Goal: Task Accomplishment & Management: Use online tool/utility

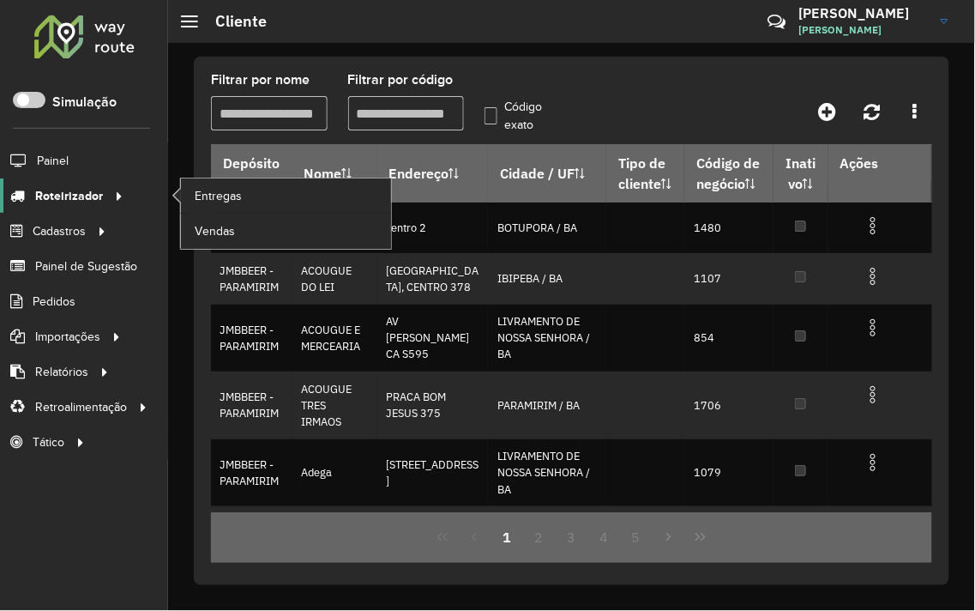
click at [79, 182] on link "Roteirizador" at bounding box center [64, 195] width 129 height 34
click at [214, 232] on span "Vendas" at bounding box center [216, 231] width 42 height 18
click at [198, 192] on span "Entregas" at bounding box center [219, 196] width 49 height 18
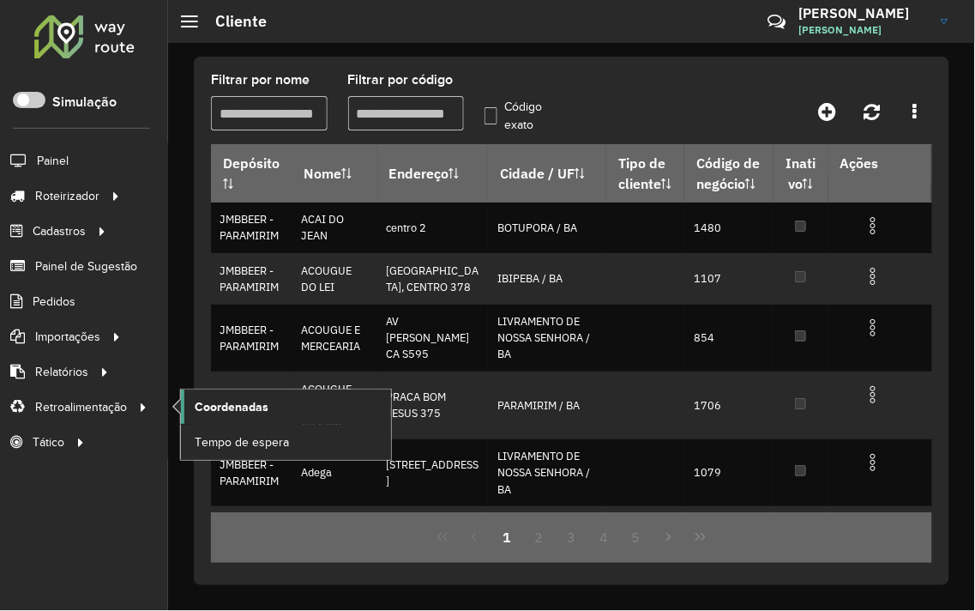
drag, startPoint x: 174, startPoint y: 401, endPoint x: 190, endPoint y: 401, distance: 16.3
click at [180, 401] on li "Coordenadas" at bounding box center [285, 406] width 211 height 35
click at [203, 404] on span "Coordenadas" at bounding box center [232, 407] width 74 height 18
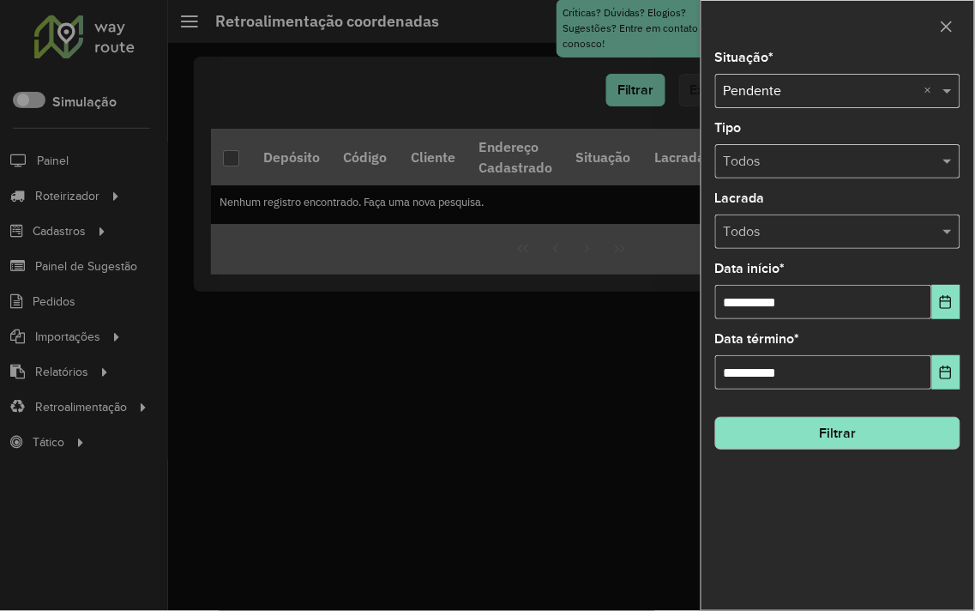
click at [807, 449] on button "Filtrar" at bounding box center [837, 433] width 245 height 33
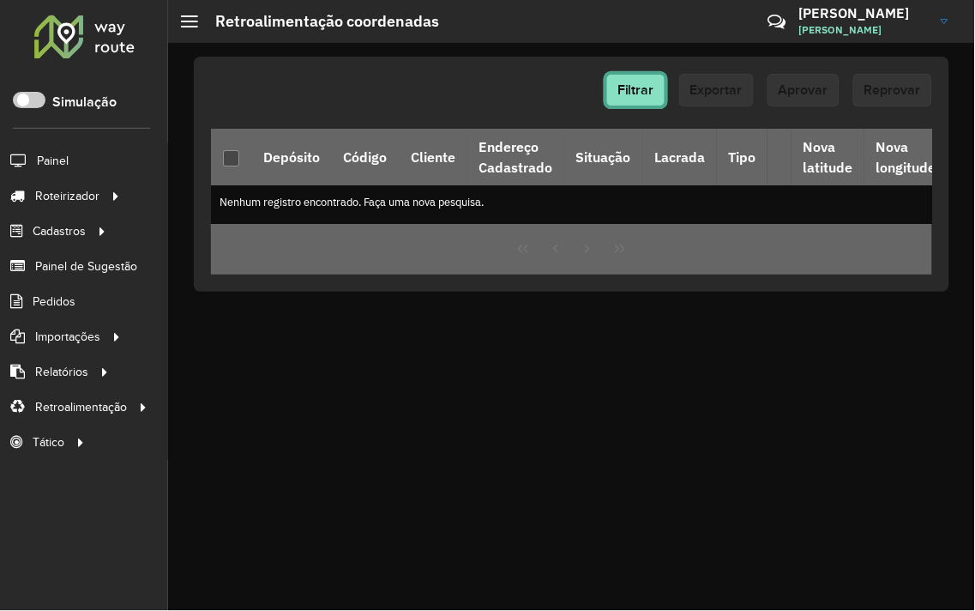
click at [646, 80] on button "Filtrar" at bounding box center [635, 90] width 59 height 33
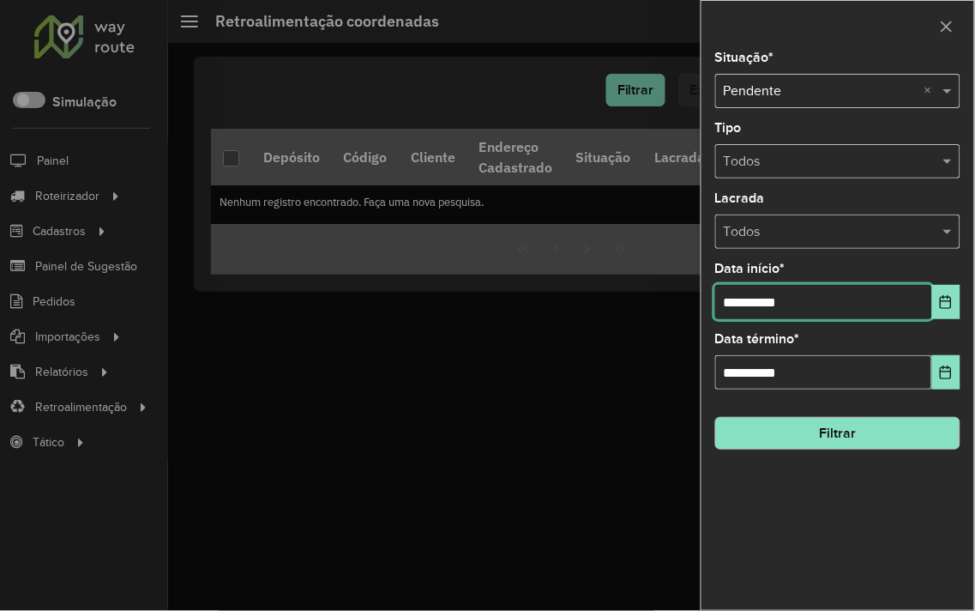
click at [740, 306] on input "**********" at bounding box center [823, 302] width 217 height 34
type input "**********"
click at [811, 426] on button "Filtrar" at bounding box center [837, 433] width 245 height 33
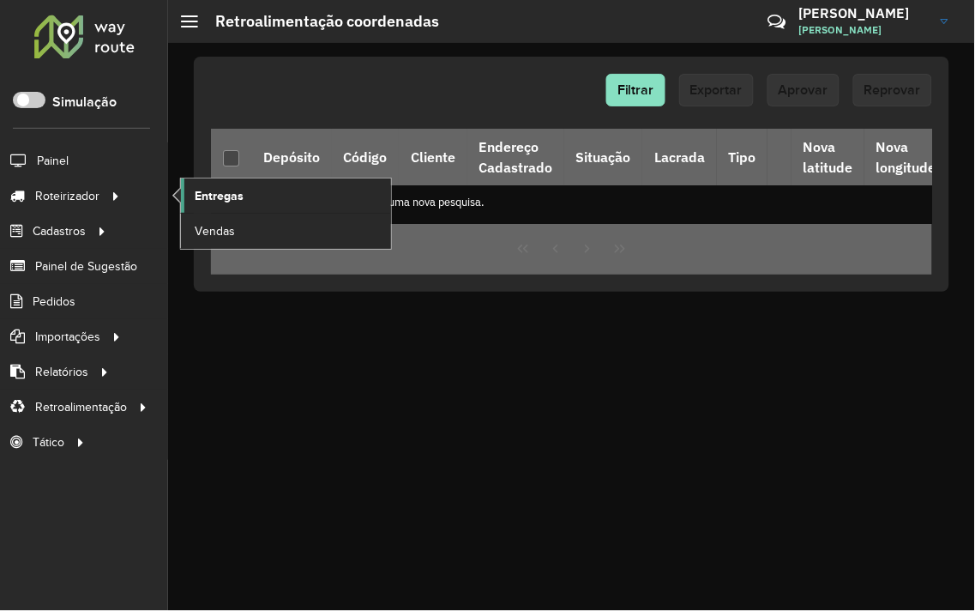
click at [211, 199] on span "Entregas" at bounding box center [219, 196] width 49 height 18
click at [228, 197] on span "Entregas" at bounding box center [219, 196] width 49 height 18
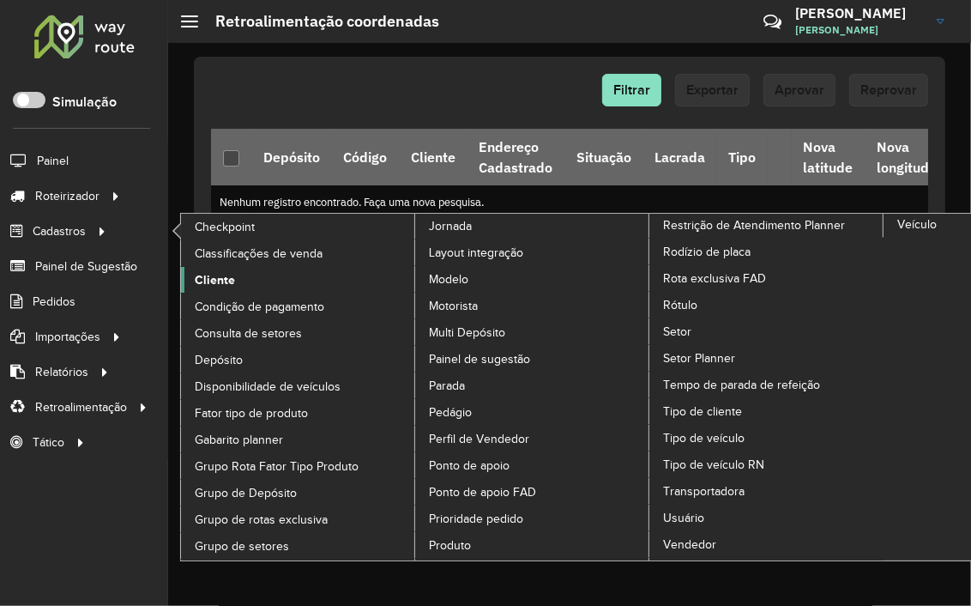
click at [217, 277] on span "Cliente" at bounding box center [215, 280] width 40 height 18
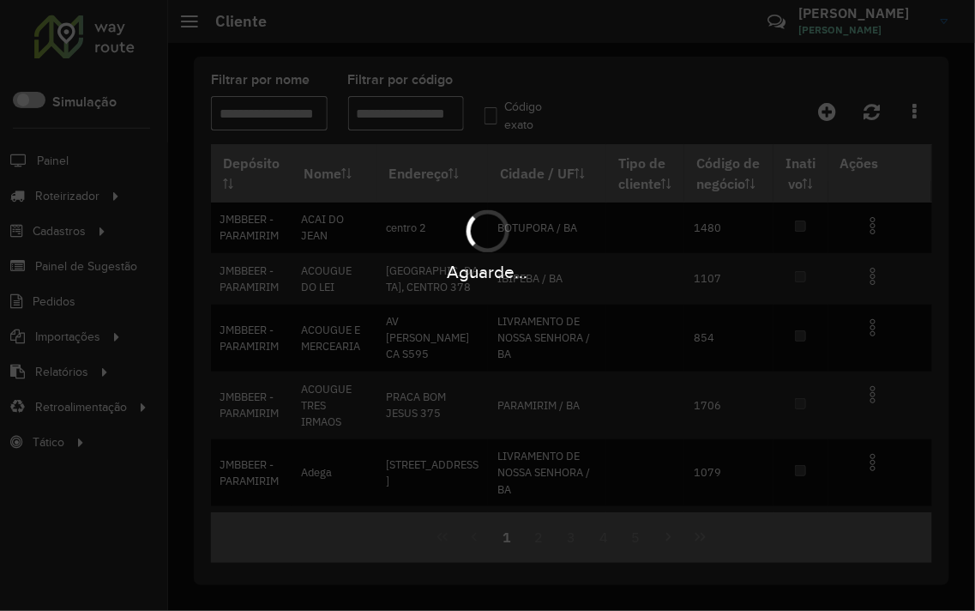
click at [399, 124] on div "Aguarde..." at bounding box center [487, 305] width 975 height 611
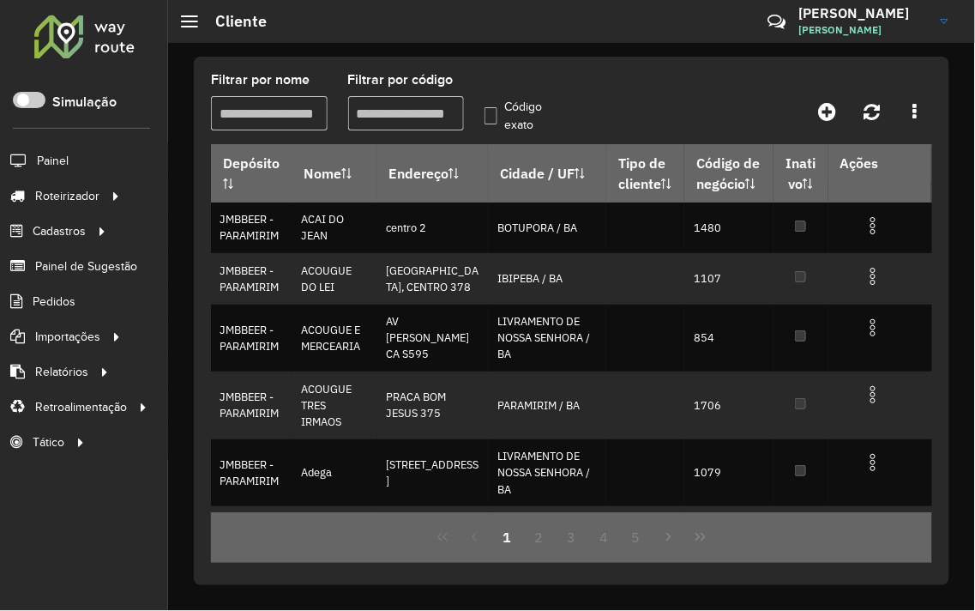
click at [401, 120] on input "Filtrar por código" at bounding box center [406, 113] width 117 height 34
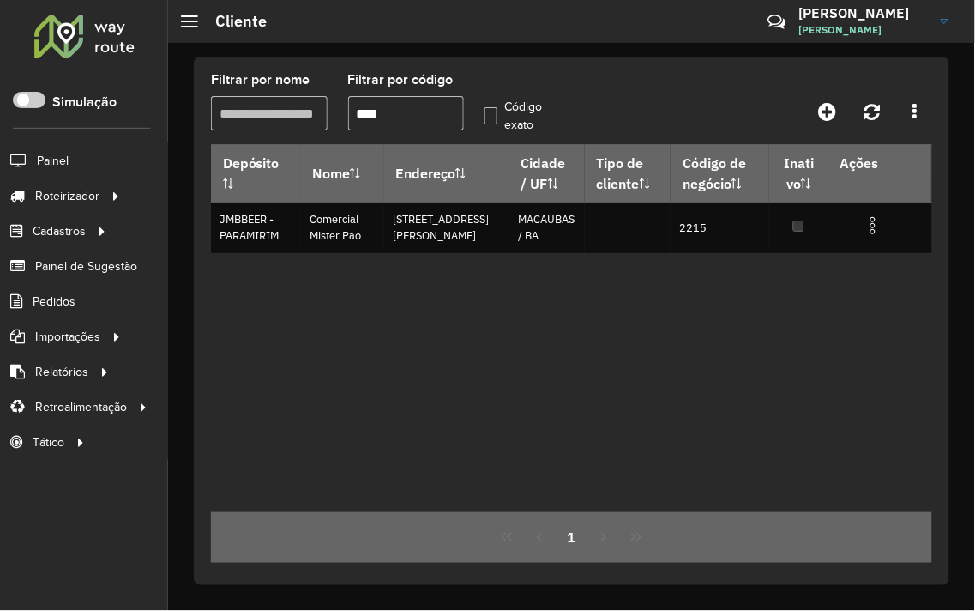
type input "****"
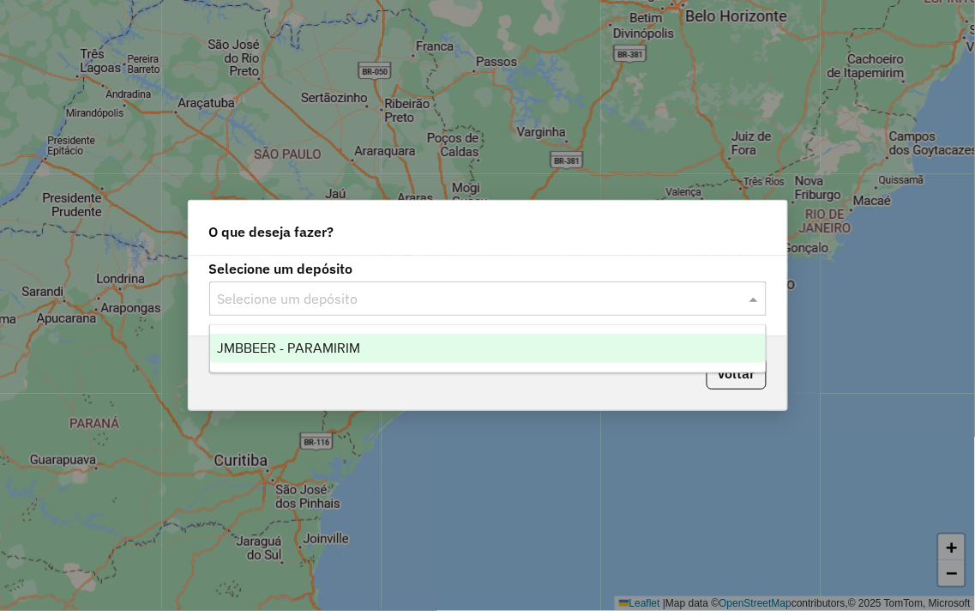
click at [330, 293] on input "text" at bounding box center [471, 299] width 506 height 21
click at [324, 352] on span "JMBBEER - PARAMIRIM" at bounding box center [288, 348] width 143 height 15
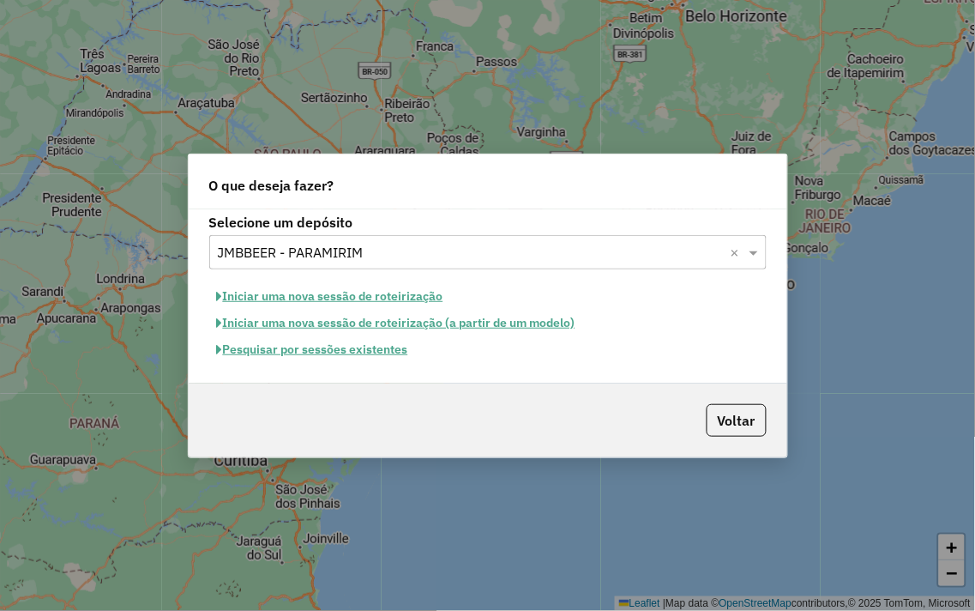
click at [324, 349] on button "Pesquisar por sessões existentes" at bounding box center [312, 349] width 207 height 27
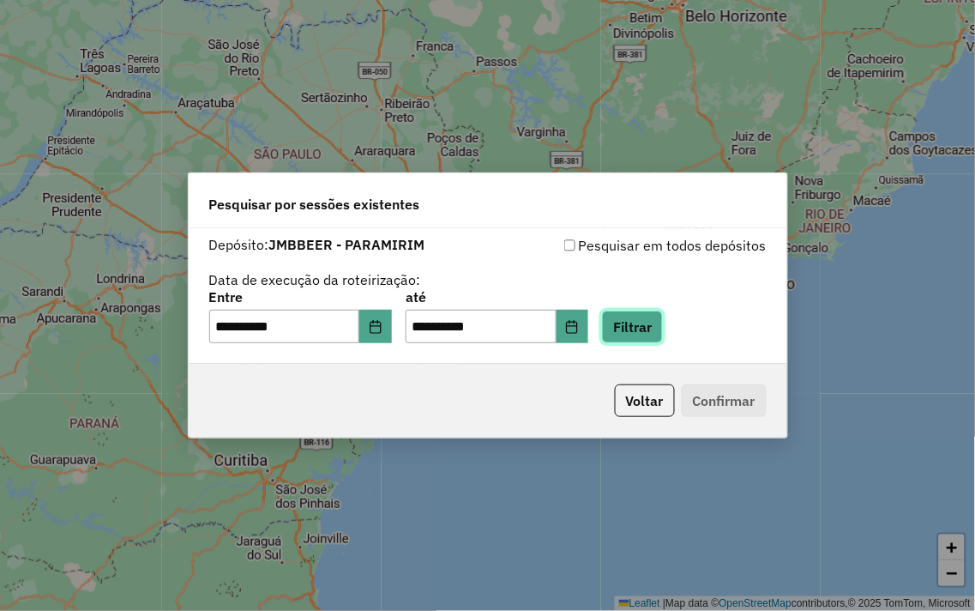
click at [661, 339] on button "Filtrar" at bounding box center [632, 326] width 61 height 33
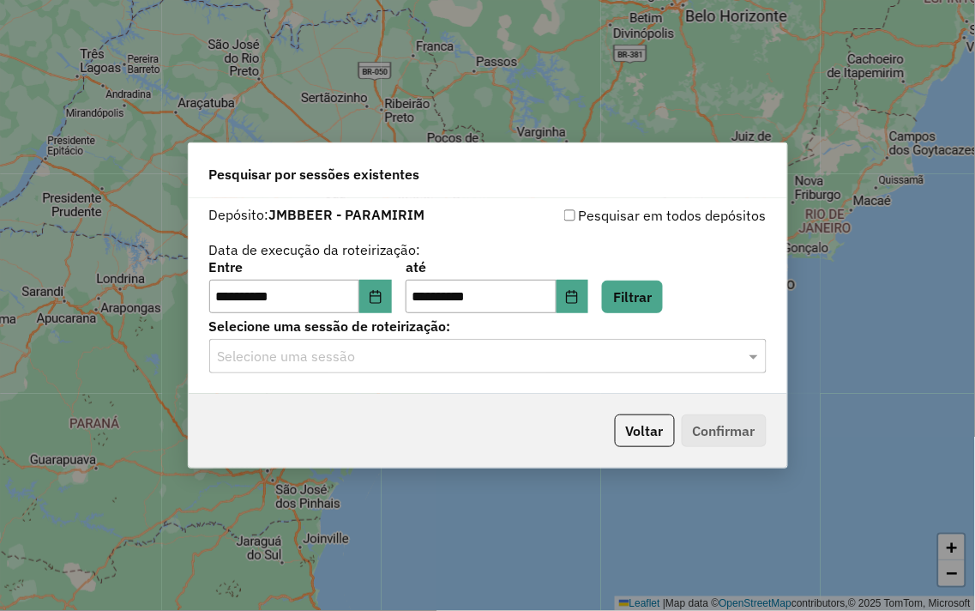
click at [658, 344] on div "Selecione uma sessão" at bounding box center [488, 356] width 558 height 34
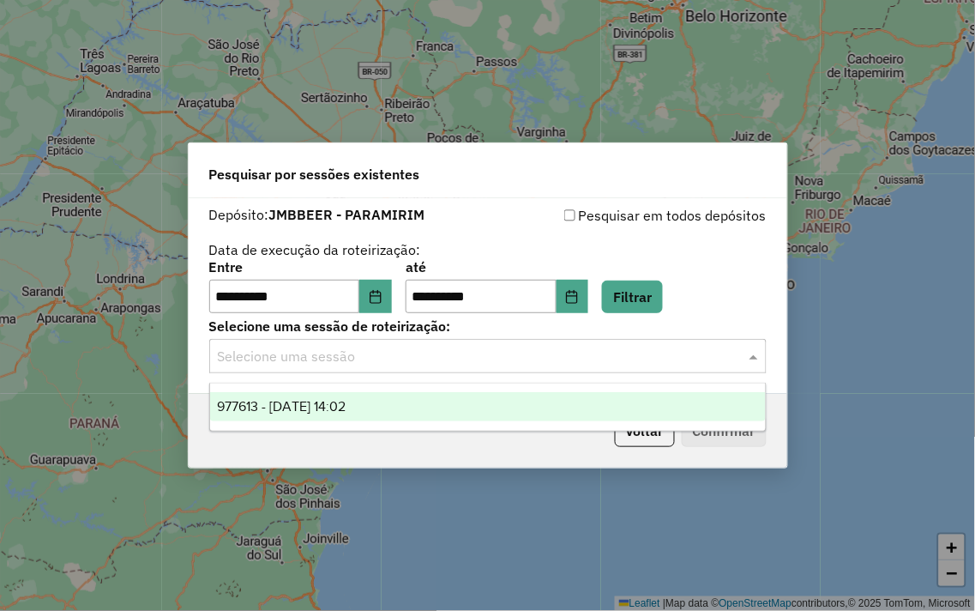
click at [474, 396] on div "977613 - 11/08/2025 14:02" at bounding box center [488, 406] width 556 height 29
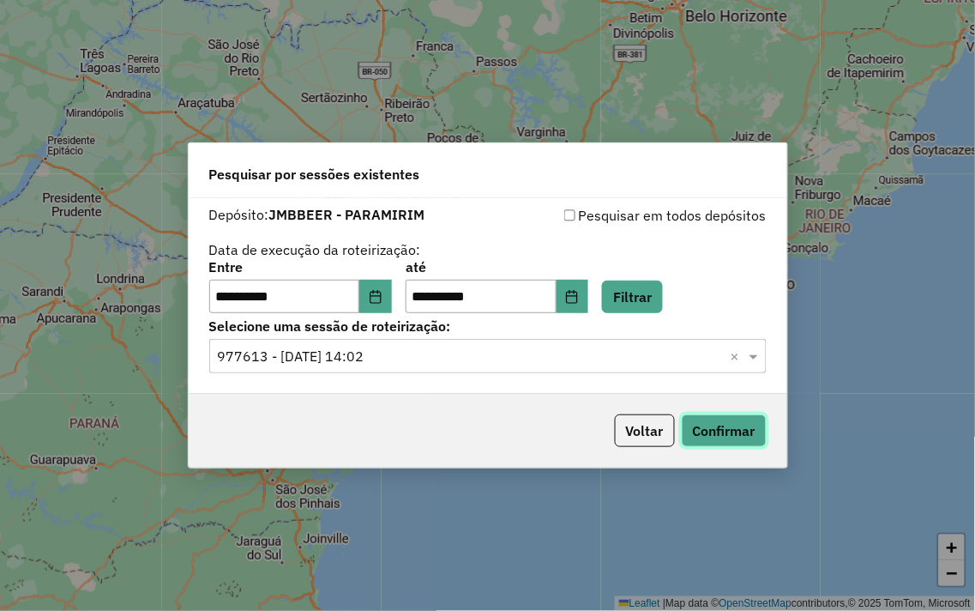
click at [724, 418] on button "Confirmar" at bounding box center [724, 430] width 85 height 33
click at [232, 294] on input "**********" at bounding box center [284, 297] width 151 height 34
type input "********"
click at [230, 298] on input "text" at bounding box center [284, 297] width 151 height 34
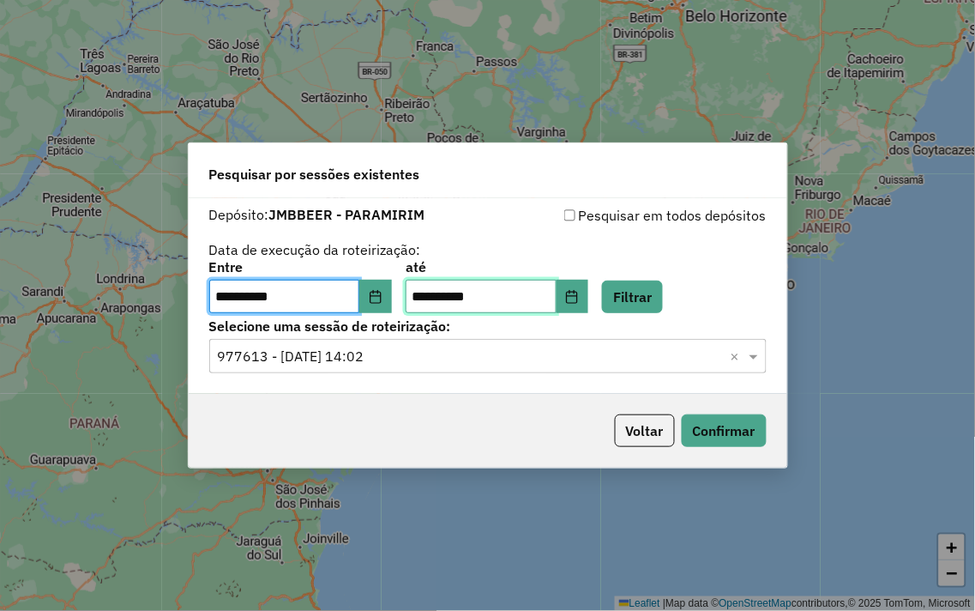
click at [443, 298] on input "**********" at bounding box center [481, 297] width 151 height 34
click at [438, 296] on input "**********" at bounding box center [481, 297] width 151 height 34
type input "**********"
click at [230, 293] on input "**********" at bounding box center [284, 297] width 151 height 34
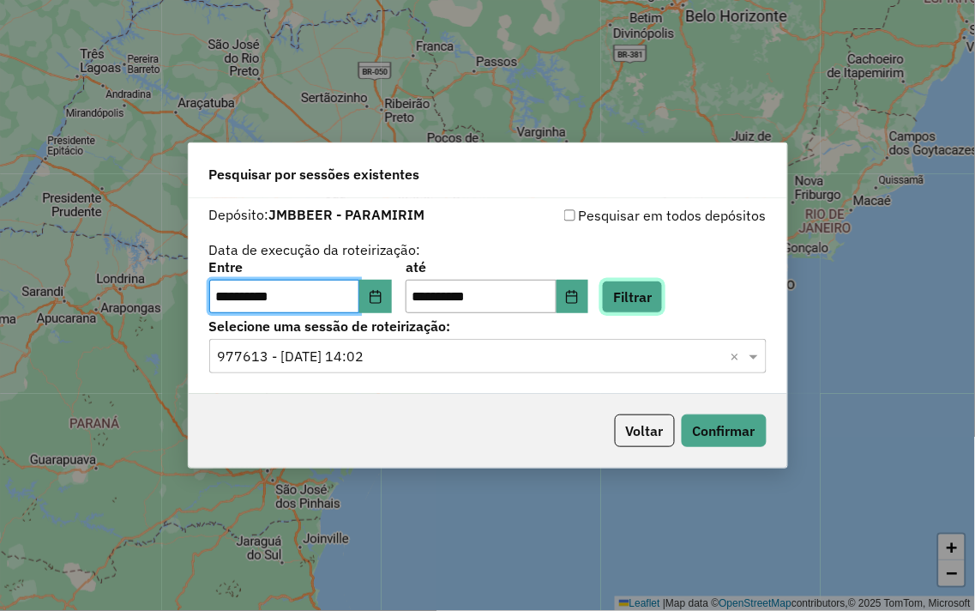
click at [656, 286] on button "Filtrar" at bounding box center [632, 296] width 61 height 33
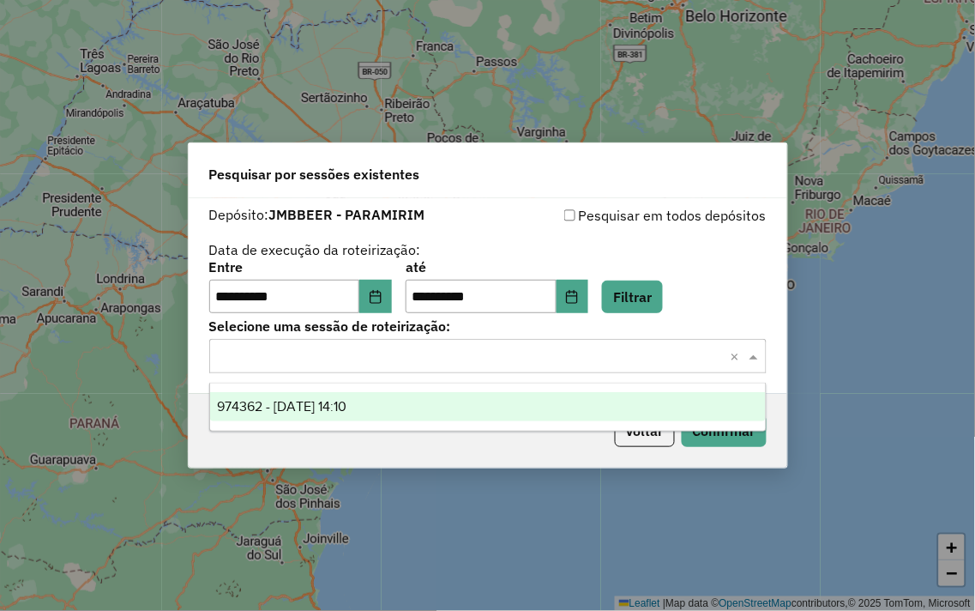
click at [374, 359] on input "text" at bounding box center [471, 357] width 506 height 21
click at [333, 414] on div "974362 - 04/08/2025 14:10" at bounding box center [488, 406] width 556 height 29
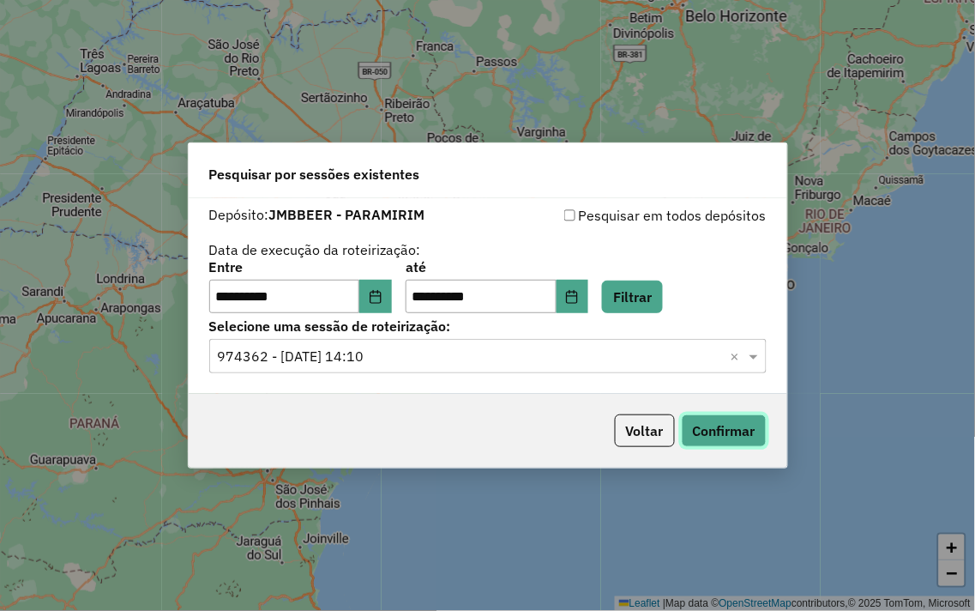
click at [716, 439] on button "Confirmar" at bounding box center [724, 430] width 85 height 33
click at [229, 293] on input "**********" at bounding box center [284, 297] width 151 height 34
type input "**********"
click at [626, 305] on button "Filtrar" at bounding box center [632, 296] width 61 height 33
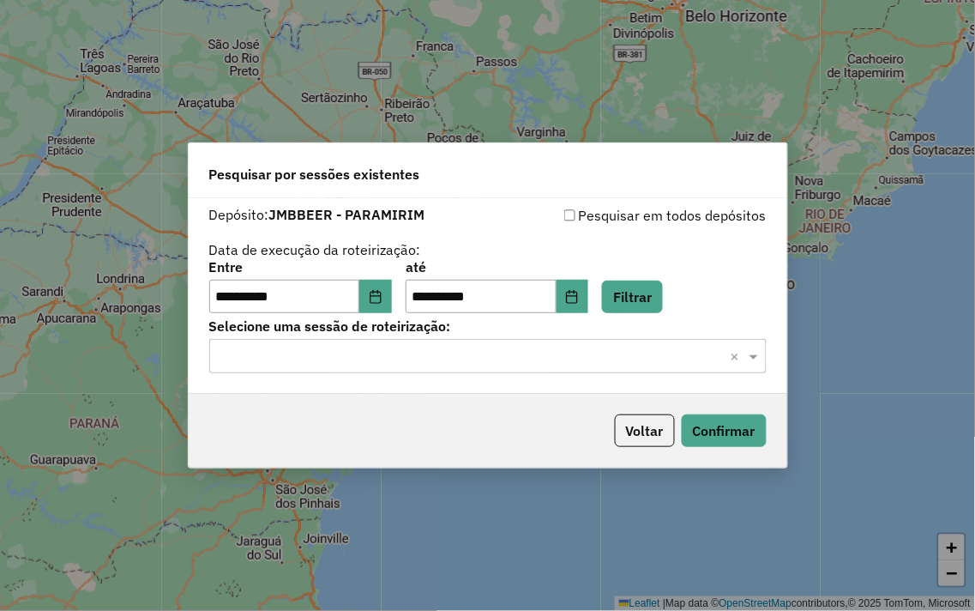
click at [335, 356] on input "text" at bounding box center [471, 357] width 506 height 21
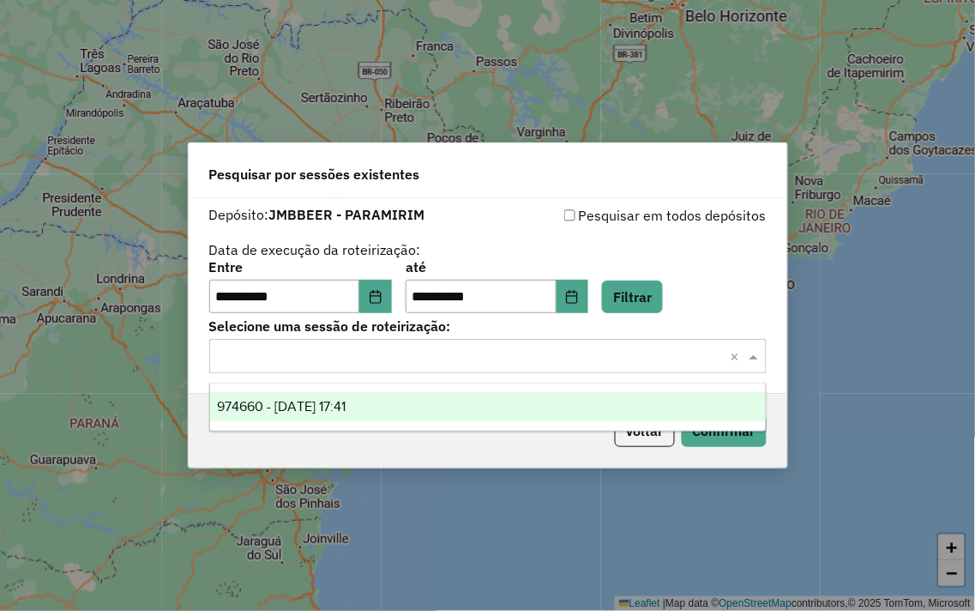
click at [396, 415] on div "974660 - 05/08/2025 17:41" at bounding box center [488, 406] width 556 height 29
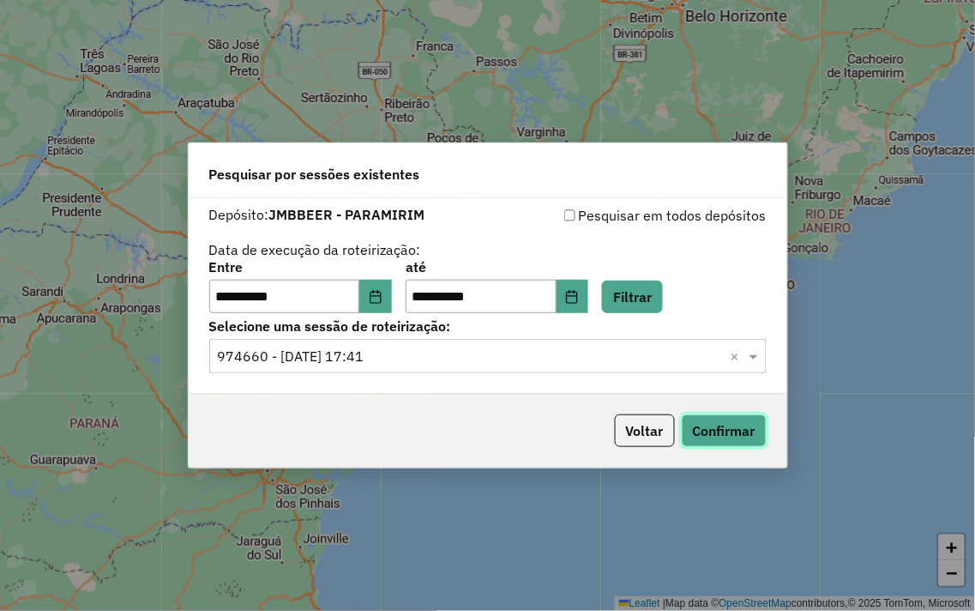
click at [748, 430] on button "Confirmar" at bounding box center [724, 430] width 85 height 33
click at [228, 294] on input "**********" at bounding box center [284, 297] width 151 height 34
type input "********"
click at [235, 293] on input "text" at bounding box center [284, 297] width 151 height 34
type input "**********"
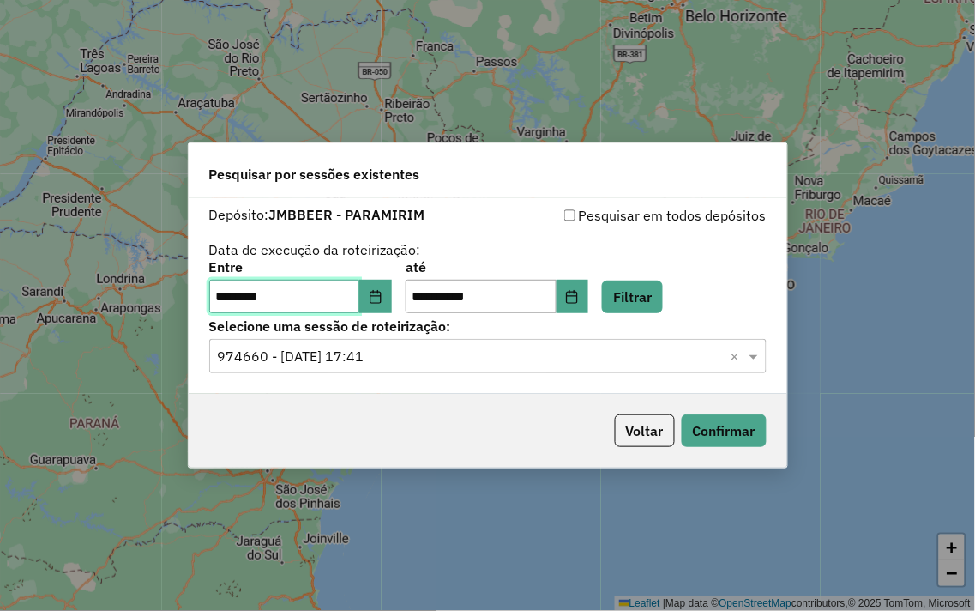
type input "**********"
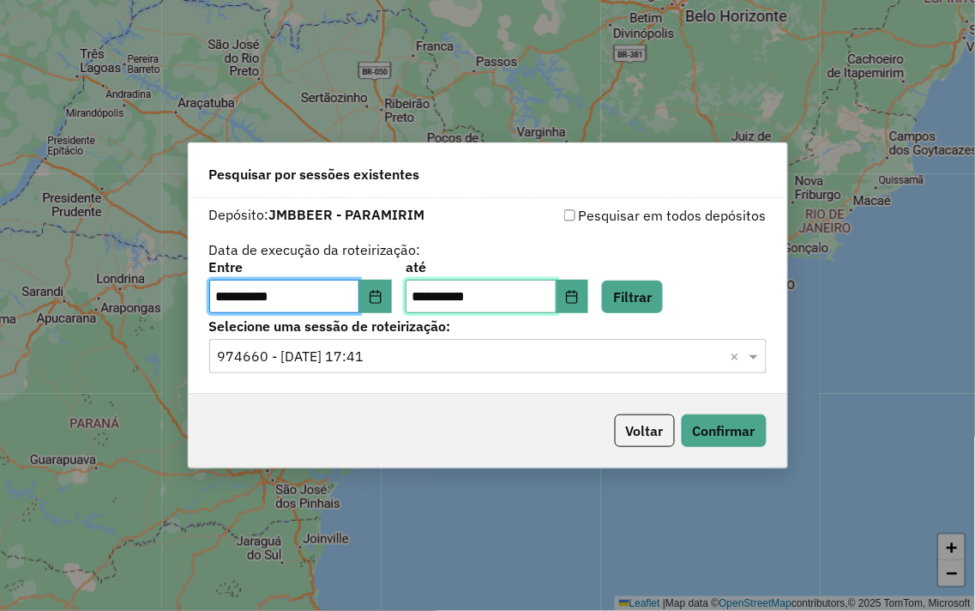
click at [475, 286] on input "**********" at bounding box center [481, 297] width 151 height 34
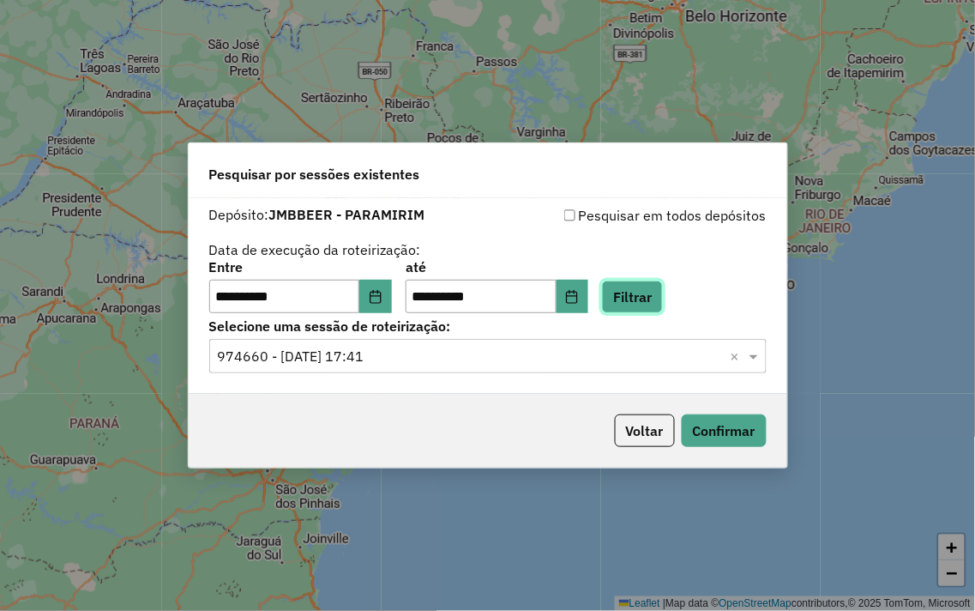
click at [636, 297] on button "Filtrar" at bounding box center [632, 296] width 61 height 33
click at [389, 360] on input "text" at bounding box center [471, 357] width 506 height 21
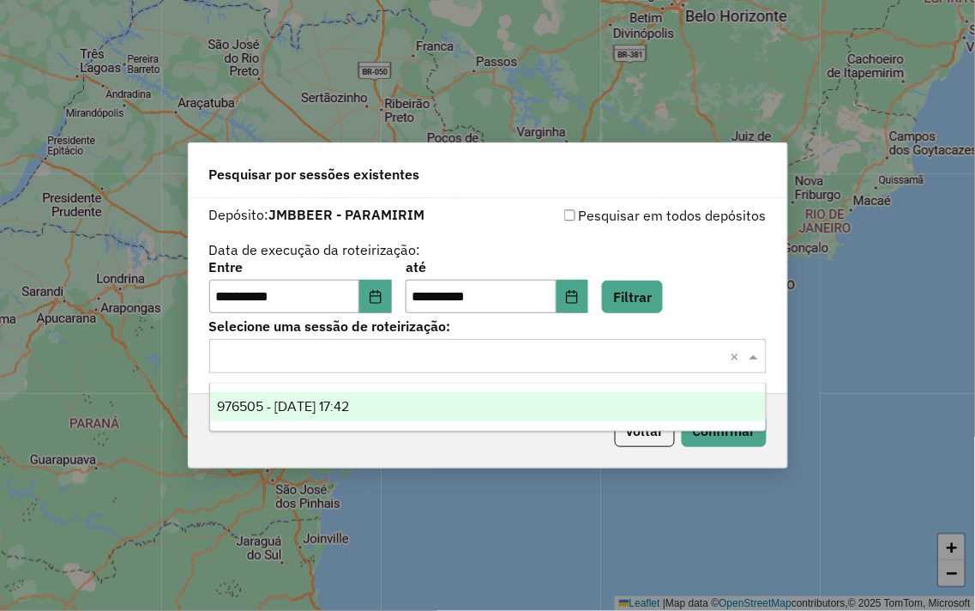
click at [339, 389] on ng-dropdown-panel "976505 - 08/08/2025 17:42" at bounding box center [488, 407] width 558 height 49
click at [449, 398] on div "976505 - 08/08/2025 17:42" at bounding box center [488, 406] width 556 height 29
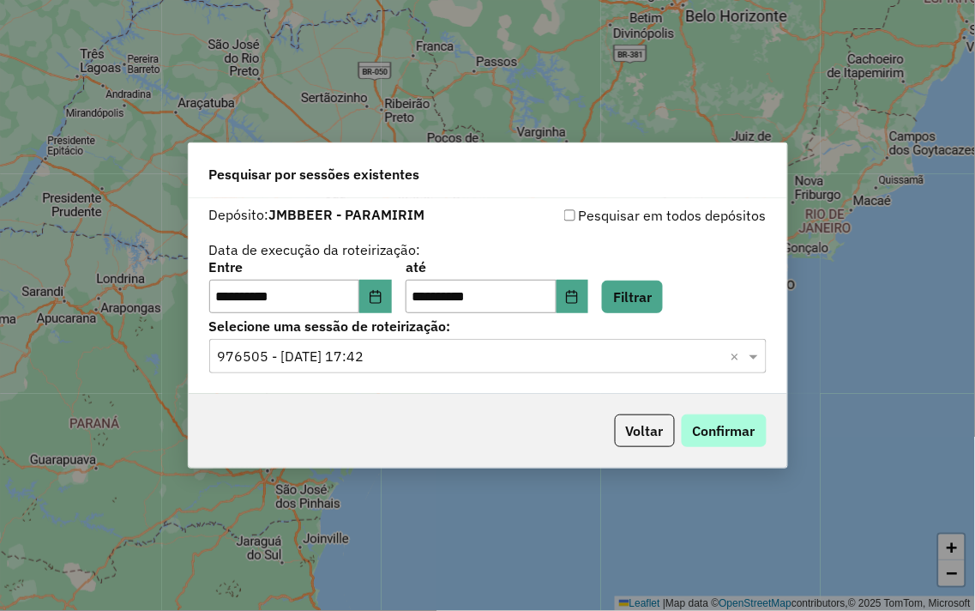
click at [714, 420] on div "Voltar Confirmar" at bounding box center [488, 431] width 599 height 74
click at [714, 421] on button "Confirmar" at bounding box center [724, 430] width 85 height 33
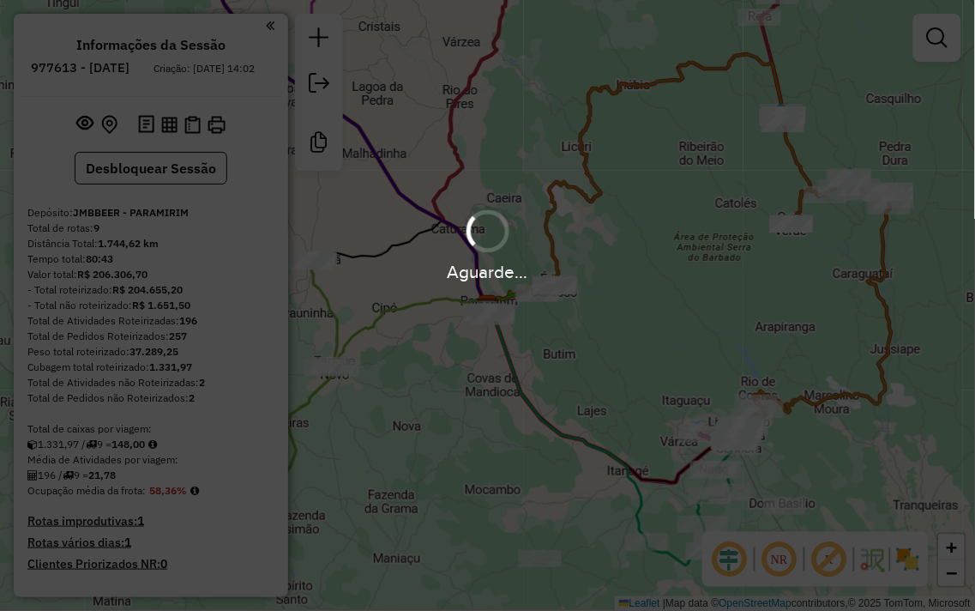
drag, startPoint x: 390, startPoint y: 371, endPoint x: 527, endPoint y: 382, distance: 136.8
click at [527, 382] on div "Aguarde..." at bounding box center [487, 305] width 975 height 611
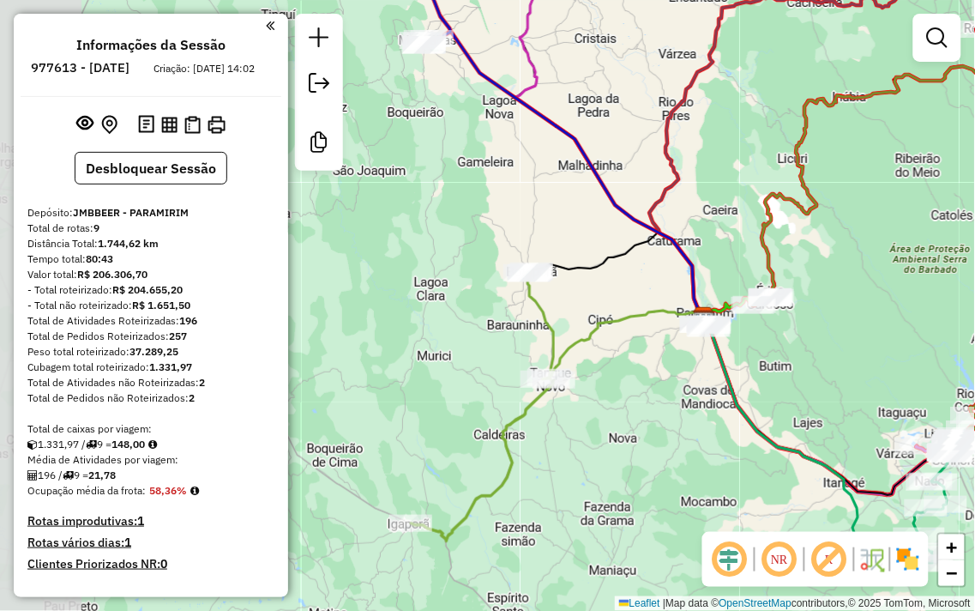
drag, startPoint x: 417, startPoint y: 366, endPoint x: 658, endPoint y: 379, distance: 241.4
click at [658, 379] on div "Janela de atendimento Grade de atendimento Capacidade Transportadoras Veículos …" at bounding box center [487, 305] width 975 height 611
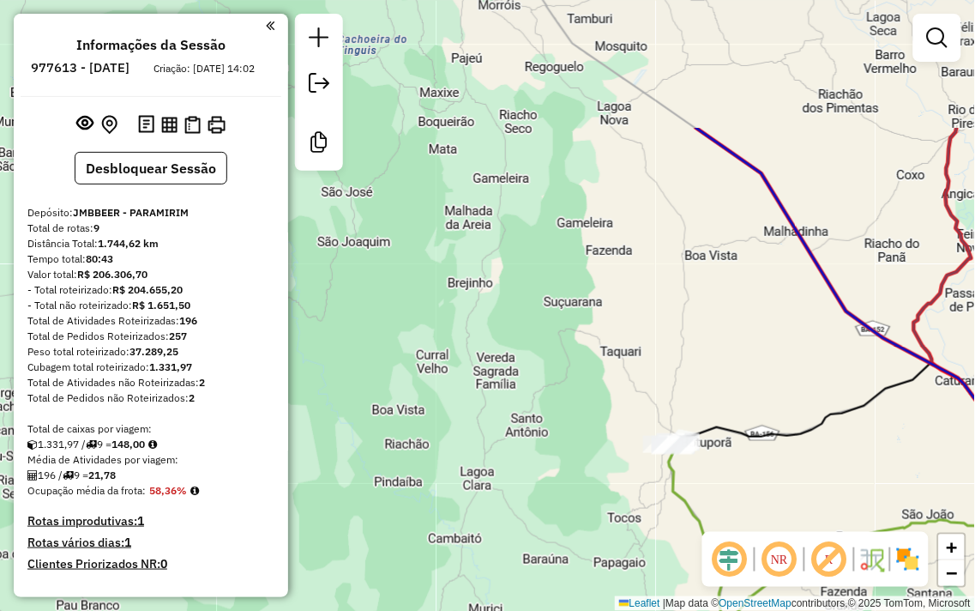
drag, startPoint x: 568, startPoint y: 107, endPoint x: 589, endPoint y: 280, distance: 173.7
click at [589, 280] on div "Janela de atendimento Grade de atendimento Capacidade Transportadoras Veículos …" at bounding box center [487, 305] width 975 height 611
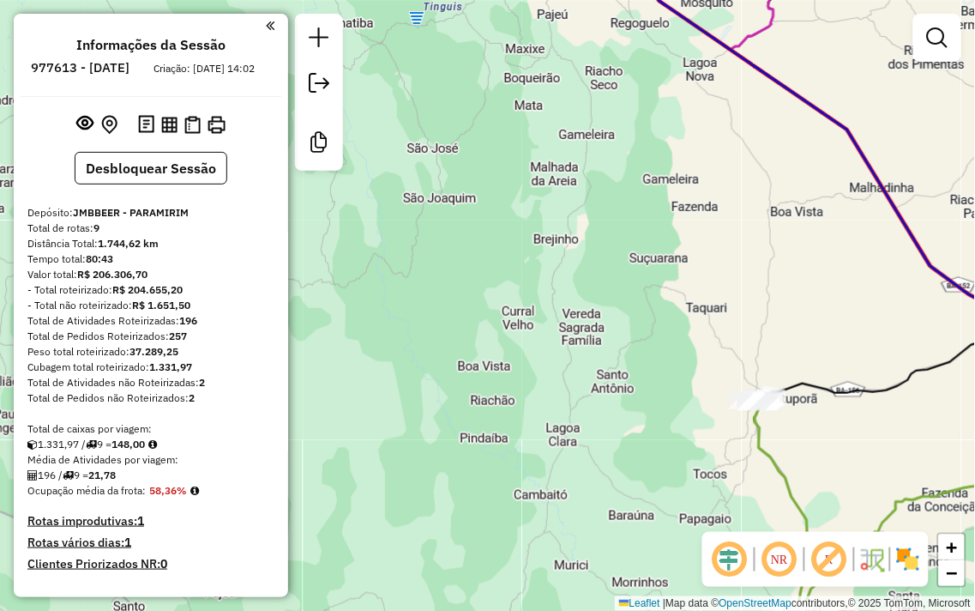
drag, startPoint x: 575, startPoint y: 263, endPoint x: 660, endPoint y: 220, distance: 96.3
click at [660, 220] on div "Janela de atendimento Grade de atendimento Capacidade Transportadoras Veículos …" at bounding box center [487, 305] width 975 height 611
drag, startPoint x: 660, startPoint y: 269, endPoint x: 670, endPoint y: 144, distance: 125.6
click at [670, 146] on div "Janela de atendimento Grade de atendimento Capacidade Transportadoras Veículos …" at bounding box center [487, 305] width 975 height 611
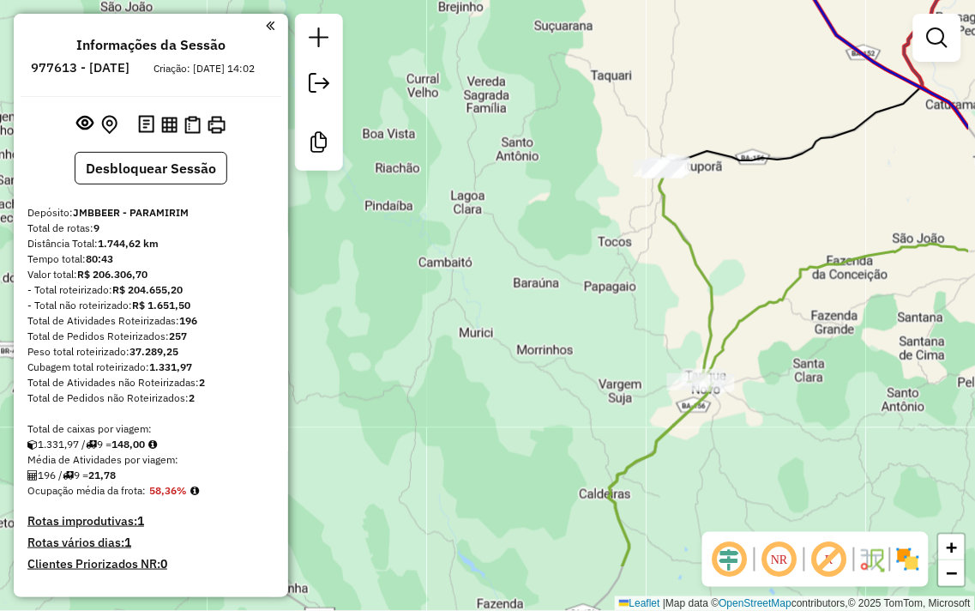
drag, startPoint x: 596, startPoint y: 172, endPoint x: 572, endPoint y: 165, distance: 25.2
click at [552, 104] on div "Janela de atendimento Grade de atendimento Capacidade Transportadoras Veículos …" at bounding box center [487, 305] width 975 height 611
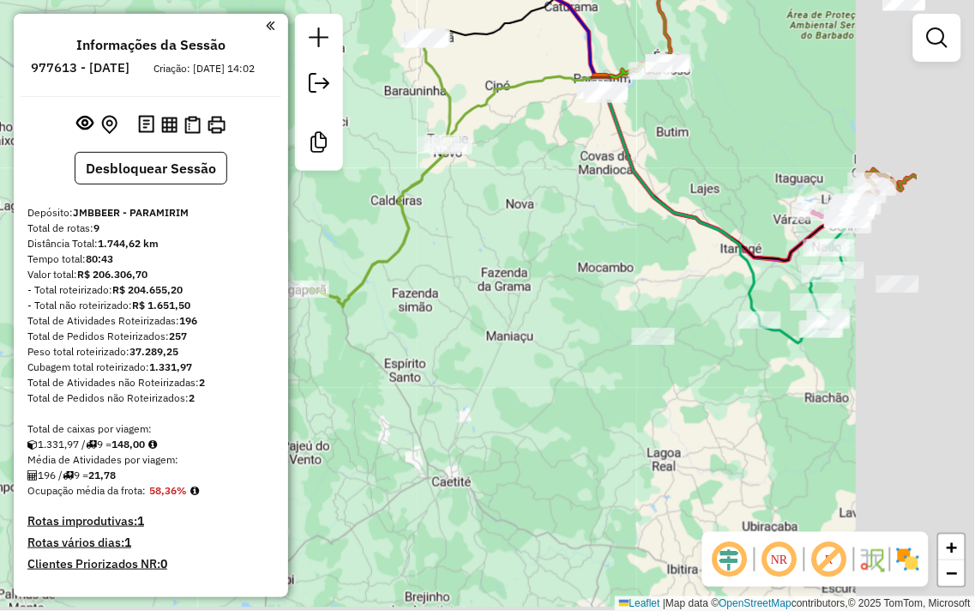
drag, startPoint x: 607, startPoint y: 403, endPoint x: 473, endPoint y: 232, distance: 217.6
click at [472, 237] on div "Janela de atendimento Grade de atendimento Capacidade Transportadoras Veículos …" at bounding box center [487, 305] width 975 height 611
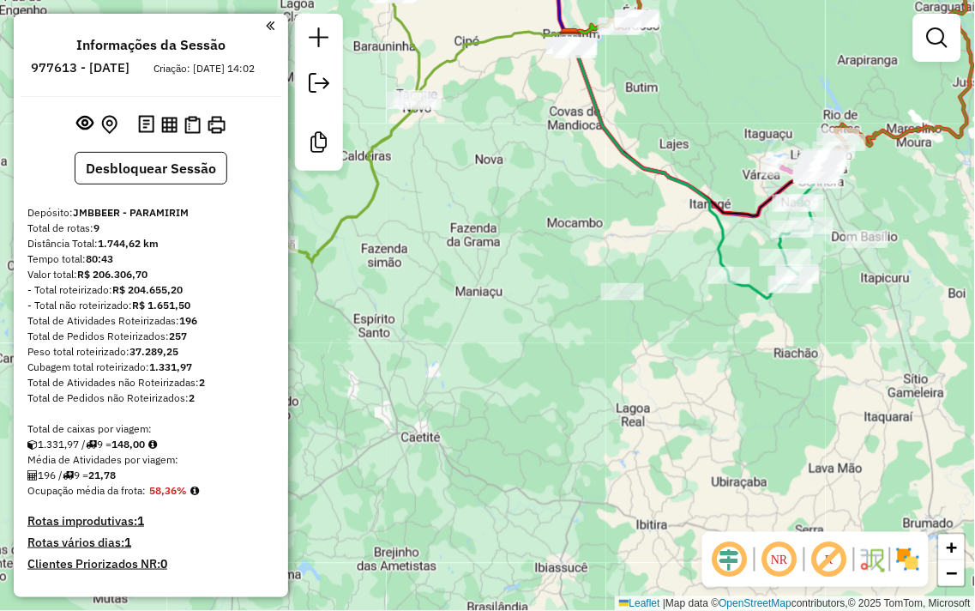
drag, startPoint x: 664, startPoint y: 390, endPoint x: 511, endPoint y: 457, distance: 166.7
click at [511, 457] on div "Janela de atendimento Grade de atendimento Capacidade Transportadoras Veículos …" at bounding box center [487, 305] width 975 height 611
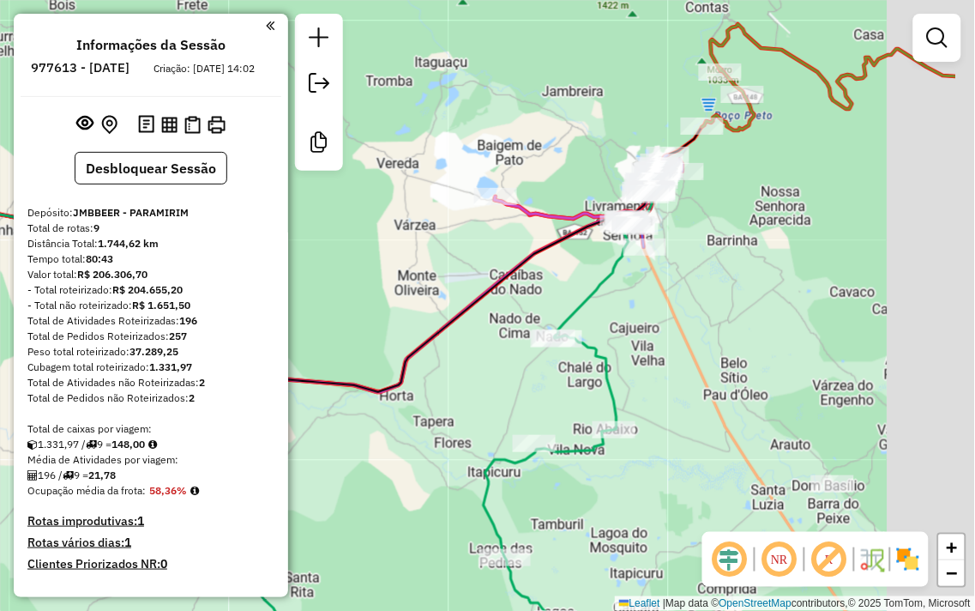
drag, startPoint x: 598, startPoint y: 399, endPoint x: 503, endPoint y: 370, distance: 98.8
click at [412, 412] on div "Janela de atendimento Grade de atendimento Capacidade Transportadoras Veículos …" at bounding box center [487, 305] width 975 height 611
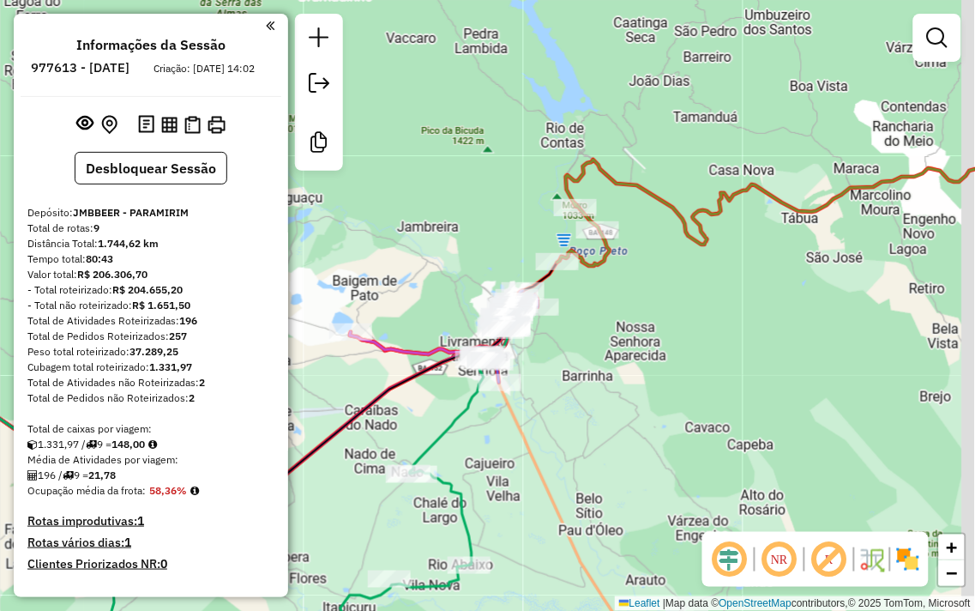
drag, startPoint x: 732, startPoint y: 298, endPoint x: 704, endPoint y: 370, distance: 77.4
click at [706, 370] on div "Janela de atendimento Grade de atendimento Capacidade Transportadoras Veículos …" at bounding box center [487, 305] width 975 height 611
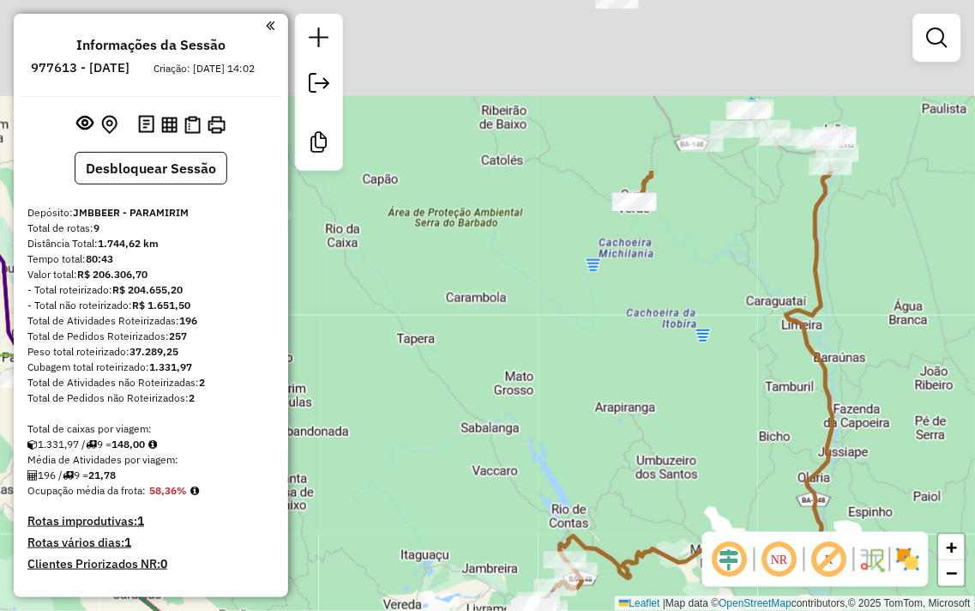
drag, startPoint x: 705, startPoint y: 160, endPoint x: 654, endPoint y: 633, distance: 476.2
click at [654, 610] on html "Aguarde... Pop-up bloqueado! Seu navegador bloqueou automáticamente a abertura …" at bounding box center [487, 305] width 975 height 611
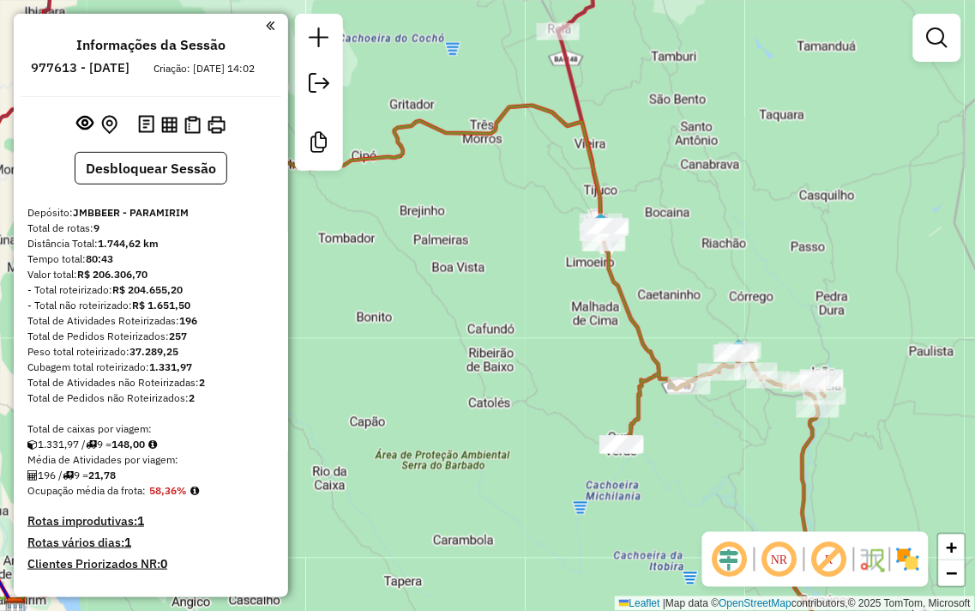
drag, startPoint x: 500, startPoint y: 236, endPoint x: 588, endPoint y: 409, distance: 194.1
click at [559, 409] on div "Rota 2 - Placa SKL5H25 3056 - OUROPIZZA Janela de atendimento Grade de atendime…" at bounding box center [487, 305] width 975 height 611
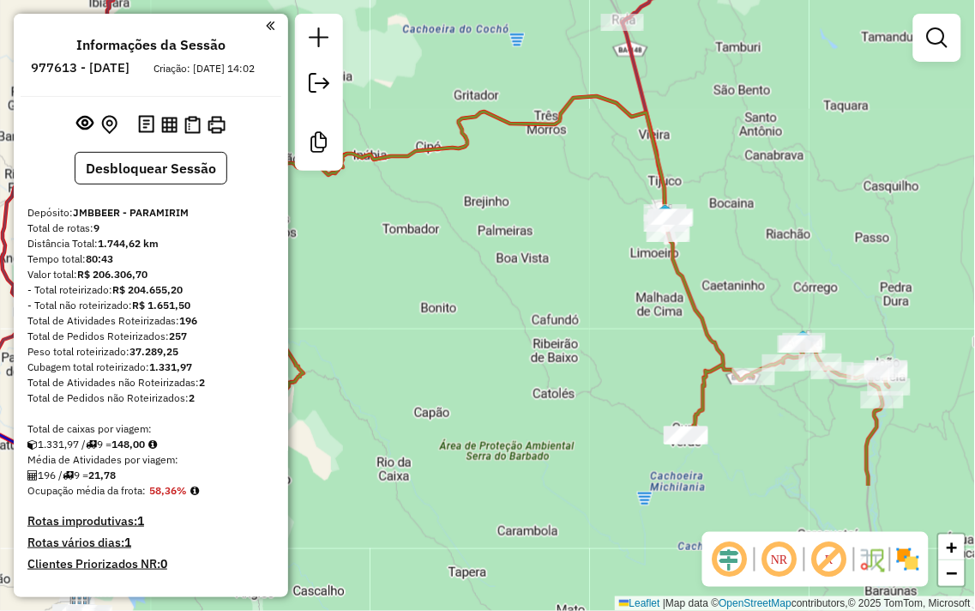
drag, startPoint x: 761, startPoint y: 289, endPoint x: 763, endPoint y: 91, distance: 198.1
click at [763, 92] on div "Janela de atendimento Grade de atendimento Capacidade Transportadoras Veículos …" at bounding box center [487, 305] width 975 height 611
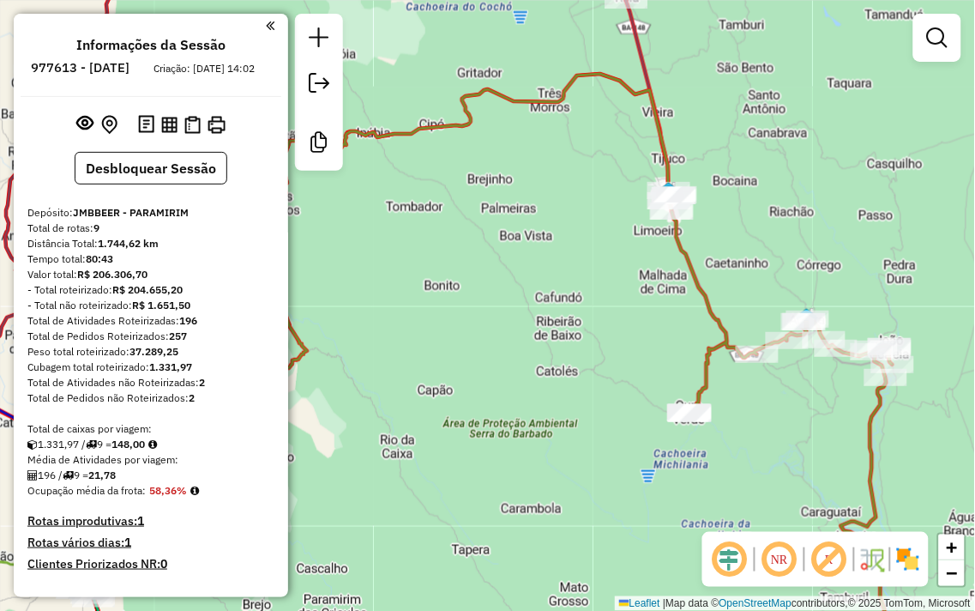
drag, startPoint x: 524, startPoint y: 137, endPoint x: 509, endPoint y: 56, distance: 82.8
click at [524, 137] on div "Janela de atendimento Grade de atendimento Capacidade Transportadoras Veículos …" at bounding box center [487, 305] width 975 height 611
drag, startPoint x: 464, startPoint y: 251, endPoint x: 359, endPoint y: 133, distance: 158.6
click at [360, 139] on div "Janela de atendimento Grade de atendimento Capacidade Transportadoras Veículos …" at bounding box center [487, 305] width 975 height 611
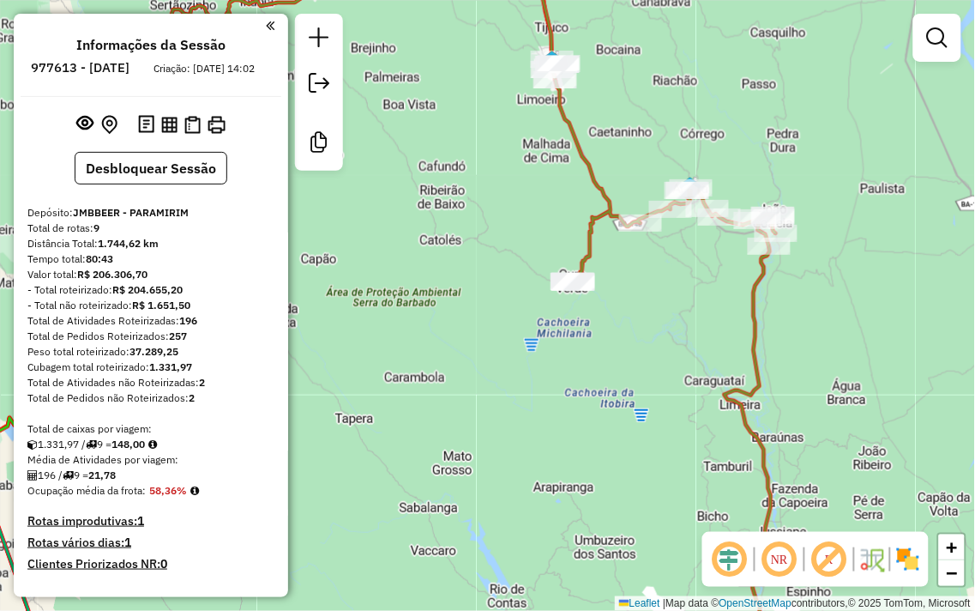
drag, startPoint x: 883, startPoint y: 323, endPoint x: 657, endPoint y: 238, distance: 241.8
click at [667, 244] on div "Janela de atendimento Grade de atendimento Capacidade Transportadoras Veículos …" at bounding box center [487, 305] width 975 height 611
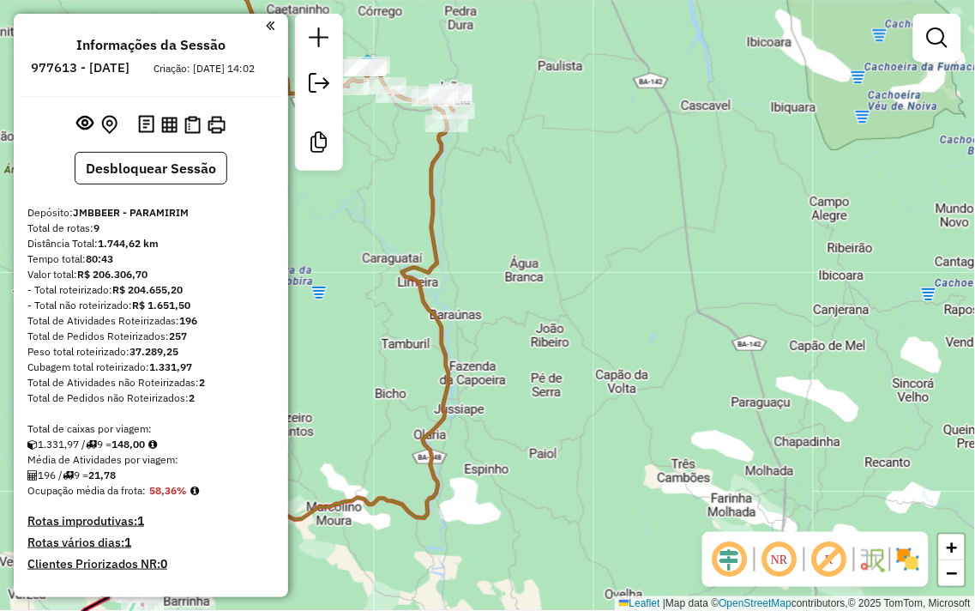
drag, startPoint x: 530, startPoint y: 486, endPoint x: 881, endPoint y: 249, distance: 423.7
click at [878, 253] on div "Janela de atendimento Grade de atendimento Capacidade Transportadoras Veículos …" at bounding box center [487, 305] width 975 height 611
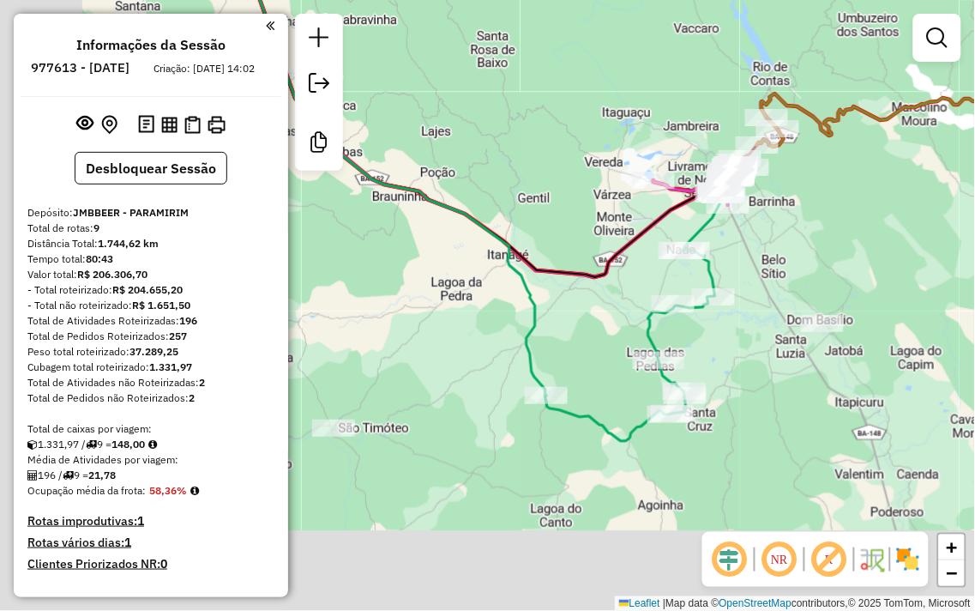
drag, startPoint x: 822, startPoint y: 271, endPoint x: 933, endPoint y: 176, distance: 146.6
click at [942, 176] on div "Janela de atendimento Grade de atendimento Capacidade Transportadoras Veículos …" at bounding box center [487, 305] width 975 height 611
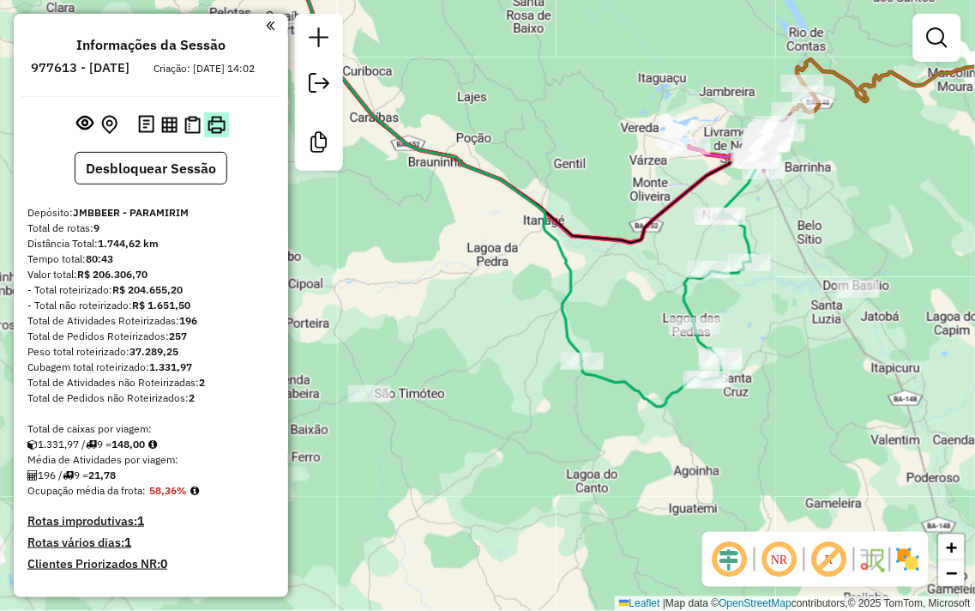
click at [208, 134] on img at bounding box center [217, 125] width 18 height 18
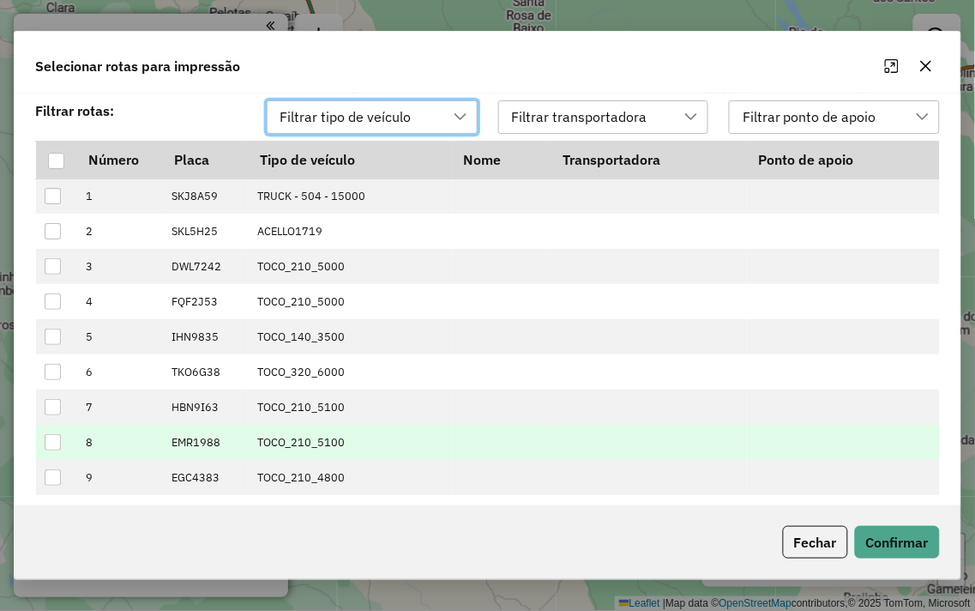
scroll to position [11, 0]
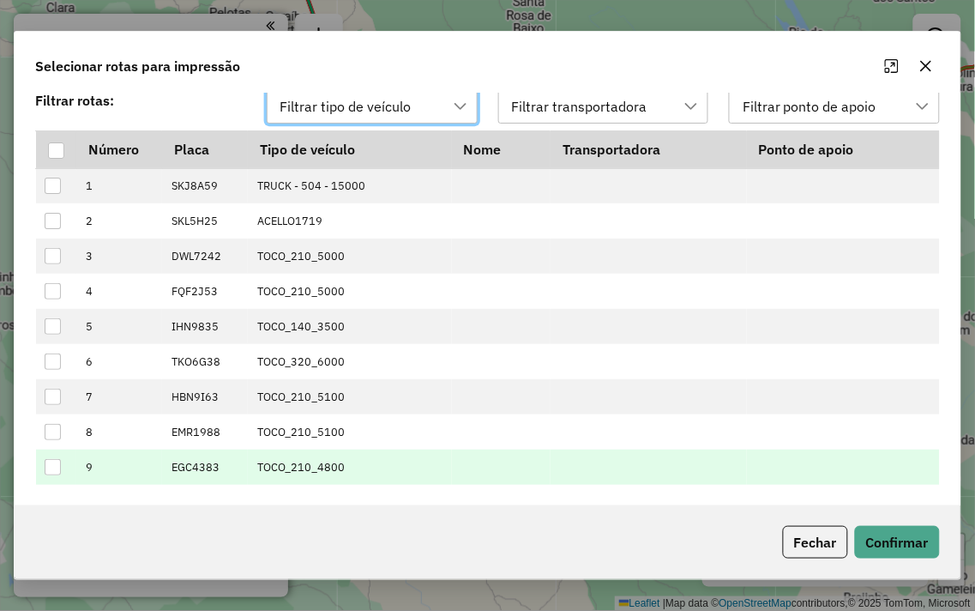
click at [51, 461] on div at bounding box center [53, 467] width 16 height 16
click at [907, 546] on button "Confirmar" at bounding box center [897, 542] width 85 height 33
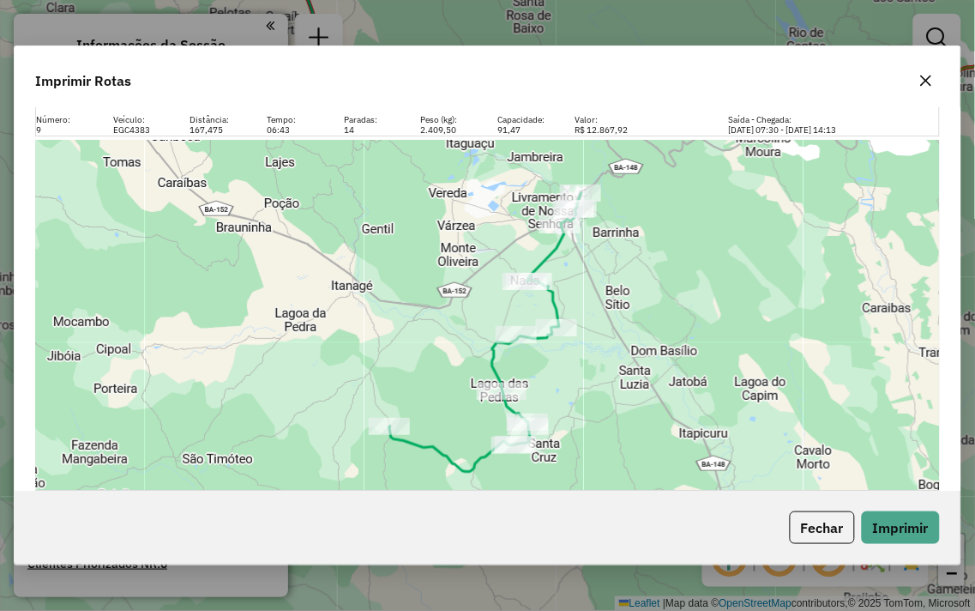
scroll to position [19, 0]
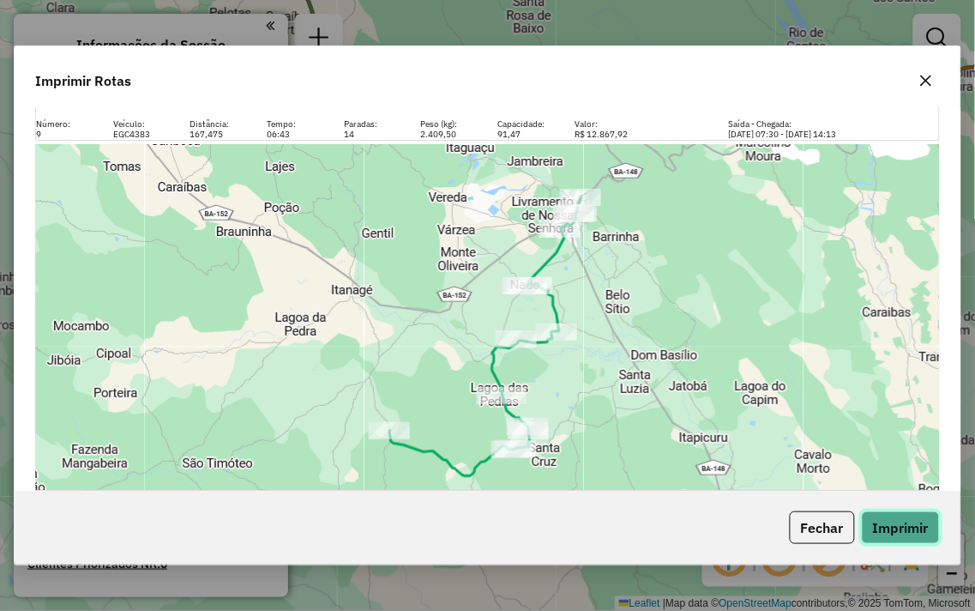
click at [877, 529] on button "Imprimir" at bounding box center [901, 527] width 78 height 33
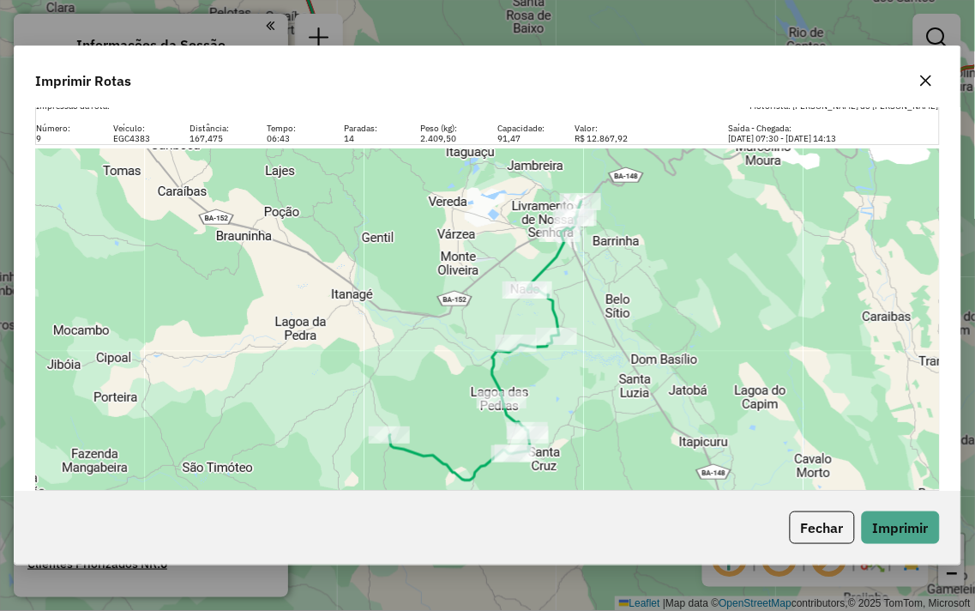
click at [922, 78] on icon "button" at bounding box center [926, 81] width 14 height 14
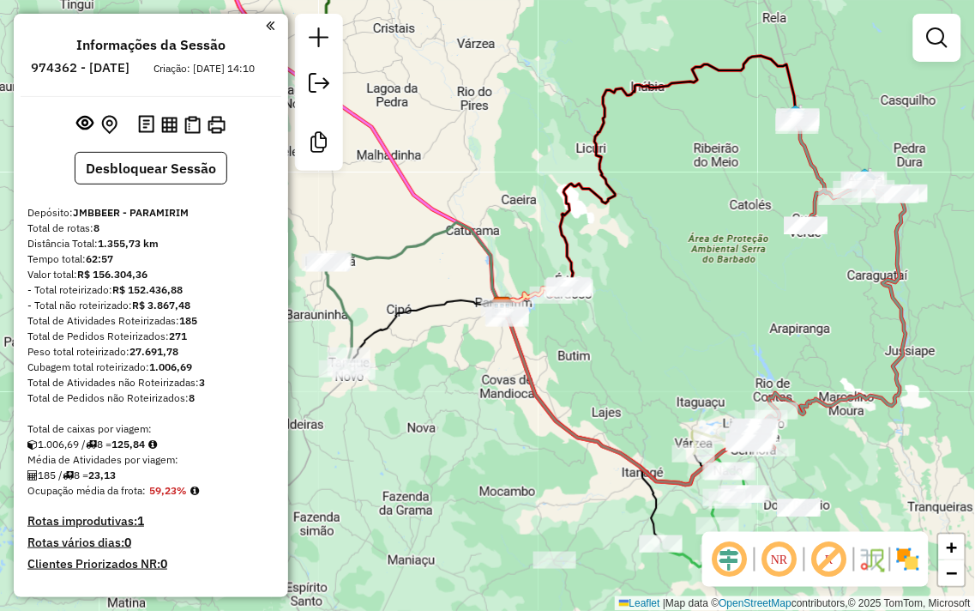
drag, startPoint x: 493, startPoint y: 153, endPoint x: 660, endPoint y: 178, distance: 169.1
click at [660, 178] on div "Janela de atendimento Grade de atendimento Capacidade Transportadoras Veículos …" at bounding box center [487, 305] width 975 height 611
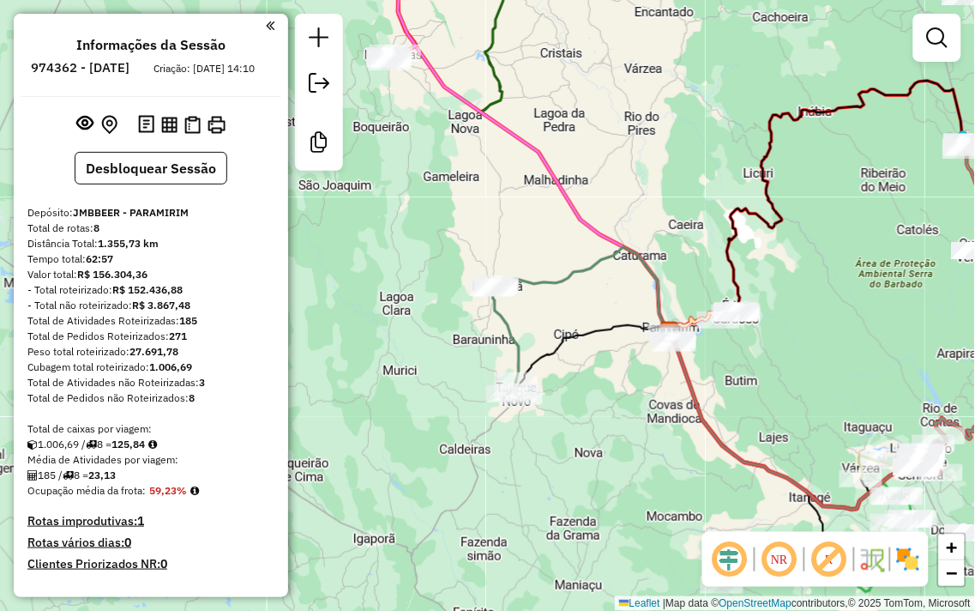
drag, startPoint x: 455, startPoint y: 232, endPoint x: 526, endPoint y: 227, distance: 71.3
click at [524, 228] on div "Janela de atendimento Grade de atendimento Capacidade Transportadoras Veículos …" at bounding box center [487, 305] width 975 height 611
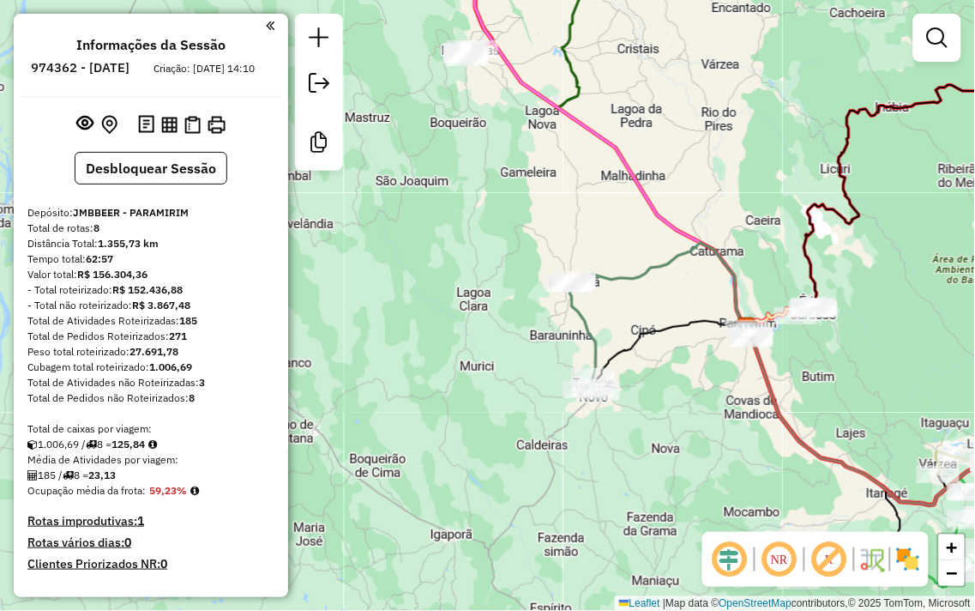
drag, startPoint x: 523, startPoint y: 196, endPoint x: 503, endPoint y: 358, distance: 163.4
click at [503, 358] on div "Janela de atendimento Grade de atendimento Capacidade Transportadoras Veículos …" at bounding box center [487, 305] width 975 height 611
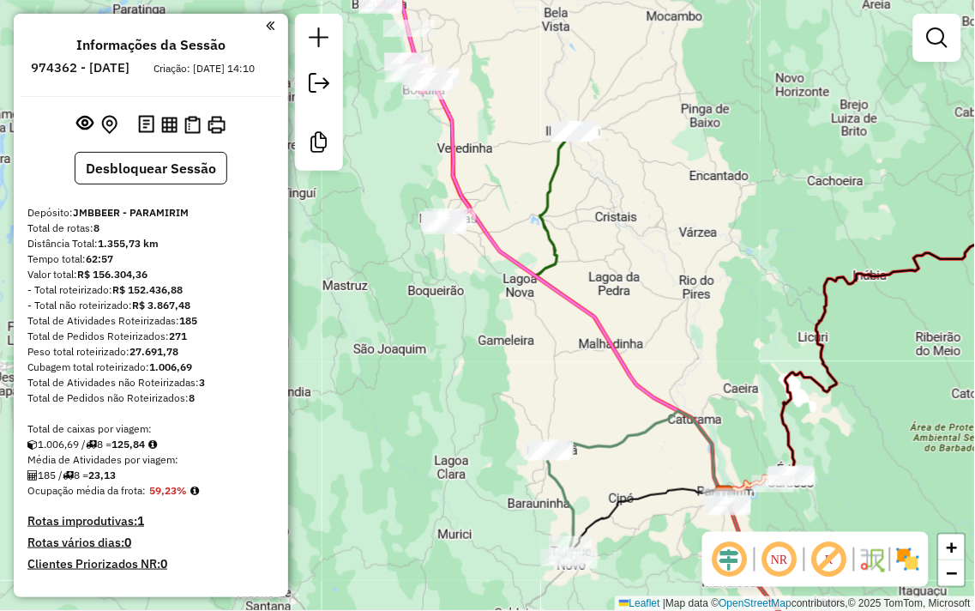
drag, startPoint x: 494, startPoint y: 369, endPoint x: 404, endPoint y: 52, distance: 329.1
click at [412, 77] on div "Janela de atendimento Grade de atendimento Capacidade Transportadoras Veículos …" at bounding box center [487, 305] width 975 height 611
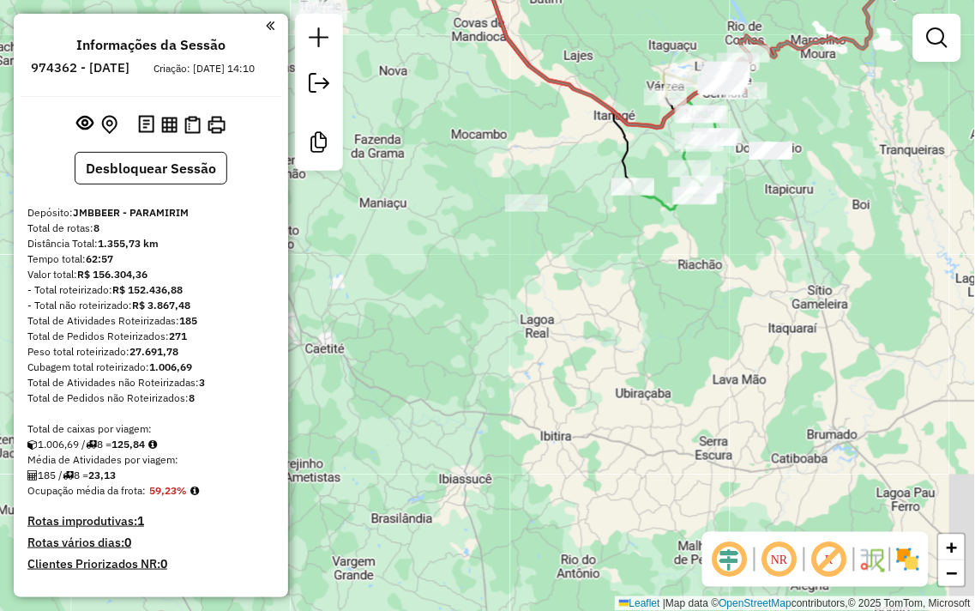
drag, startPoint x: 767, startPoint y: 235, endPoint x: 682, endPoint y: 302, distance: 108.1
click at [706, 332] on div "Janela de atendimento Grade de atendimento Capacidade Transportadoras Veículos …" at bounding box center [487, 305] width 975 height 611
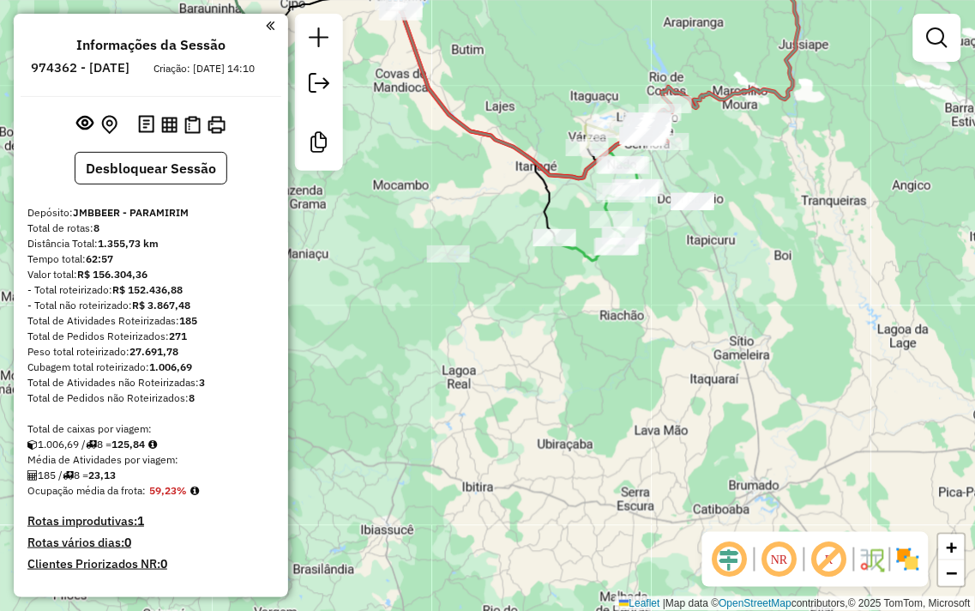
drag, startPoint x: 613, startPoint y: 318, endPoint x: 570, endPoint y: 316, distance: 43.0
click at [563, 322] on div "Janela de atendimento Grade de atendimento Capacidade Transportadoras Veículos …" at bounding box center [487, 305] width 975 height 611
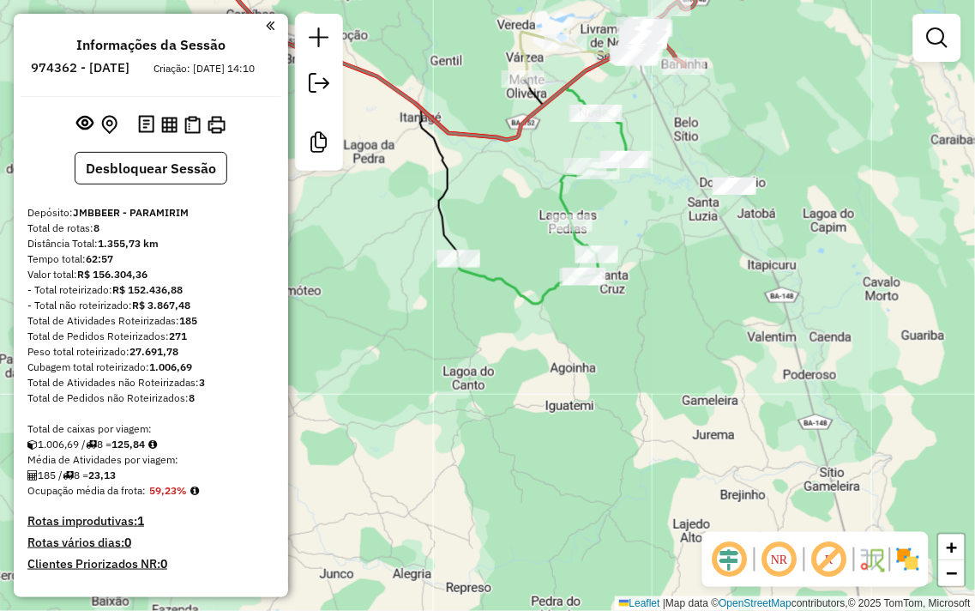
drag, startPoint x: 553, startPoint y: 228, endPoint x: 475, endPoint y: 208, distance: 80.5
click at [475, 208] on div "Janela de atendimento Grade de atendimento Capacidade Transportadoras Veículos …" at bounding box center [487, 305] width 975 height 611
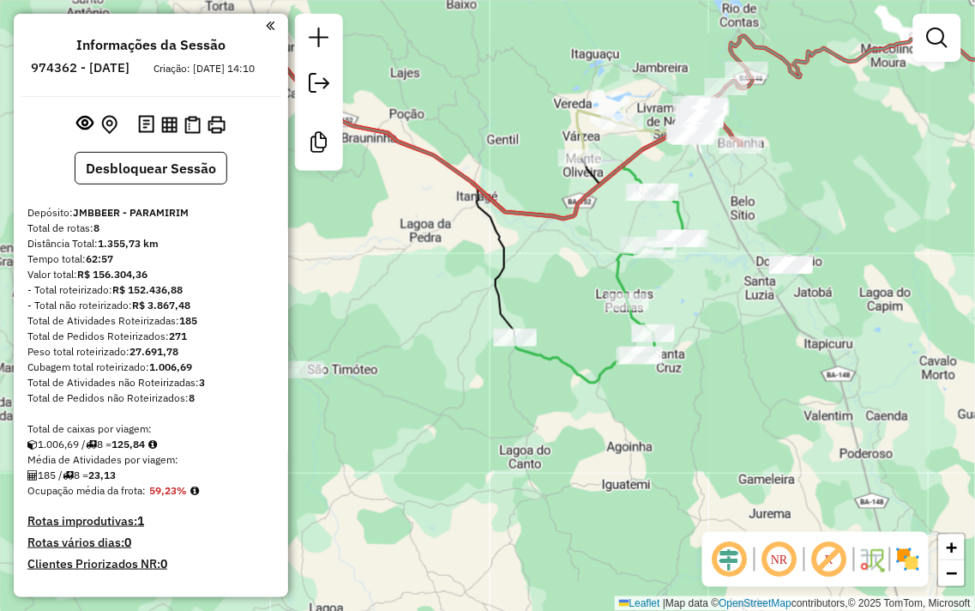
drag, startPoint x: 607, startPoint y: 379, endPoint x: 666, endPoint y: 457, distance: 98.0
click at [666, 457] on div "Janela de atendimento Grade de atendimento Capacidade Transportadoras Veículos …" at bounding box center [487, 305] width 975 height 611
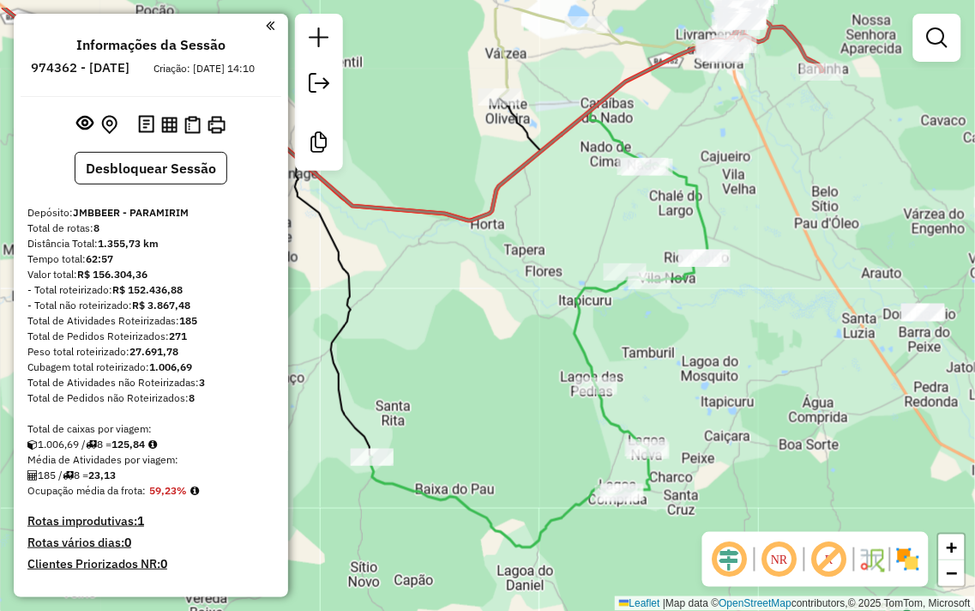
drag, startPoint x: 594, startPoint y: 115, endPoint x: 600, endPoint y: 184, distance: 68.9
click at [600, 184] on div "Janela de atendimento Grade de atendimento Capacidade Transportadoras Veículos …" at bounding box center [487, 305] width 975 height 611
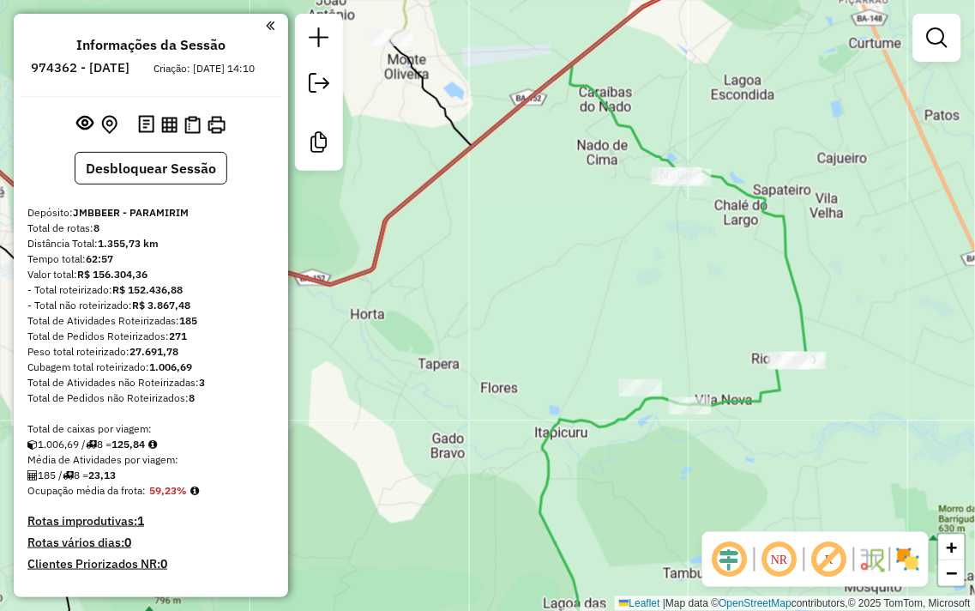
drag, startPoint x: 821, startPoint y: 304, endPoint x: 808, endPoint y: 306, distance: 13.1
click at [812, 297] on div "Rota 2 - Placa HBN9I63 756 - BAR RIO ABAIXO Janela de atendimento Grade de aten…" at bounding box center [487, 305] width 975 height 611
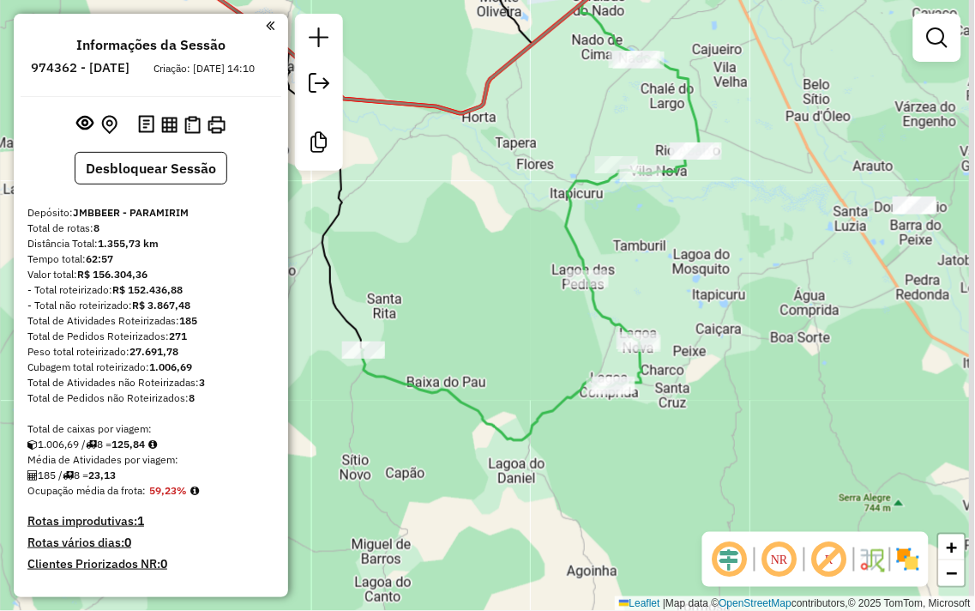
drag, startPoint x: 740, startPoint y: 393, endPoint x: 678, endPoint y: 236, distance: 169.0
click at [678, 225] on div "Janela de atendimento Grade de atendimento Capacidade Transportadoras Veículos …" at bounding box center [487, 305] width 975 height 611
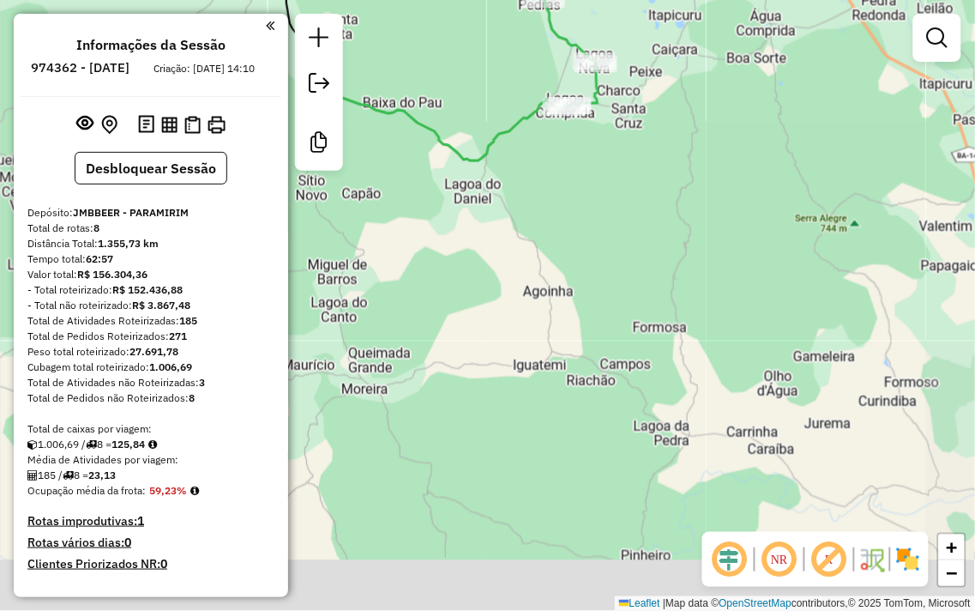
drag, startPoint x: 563, startPoint y: 455, endPoint x: 529, endPoint y: 215, distance: 241.6
click at [529, 215] on div "Janela de atendimento Grade de atendimento Capacidade Transportadoras Veículos …" at bounding box center [487, 305] width 975 height 611
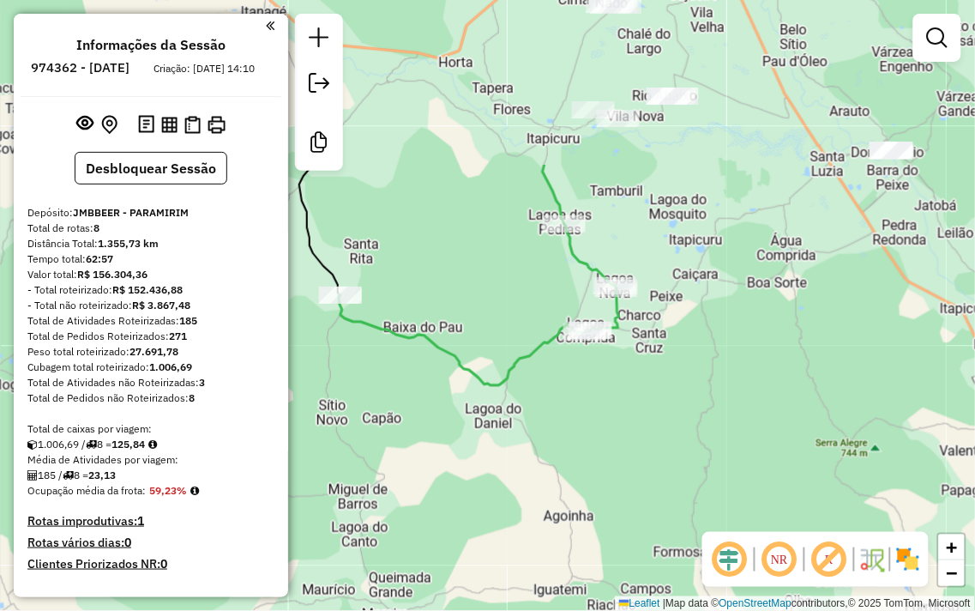
drag, startPoint x: 675, startPoint y: 123, endPoint x: 597, endPoint y: 281, distance: 176.8
click at [696, 359] on div "Janela de atendimento Grade de atendimento Capacidade Transportadoras Veículos …" at bounding box center [487, 305] width 975 height 611
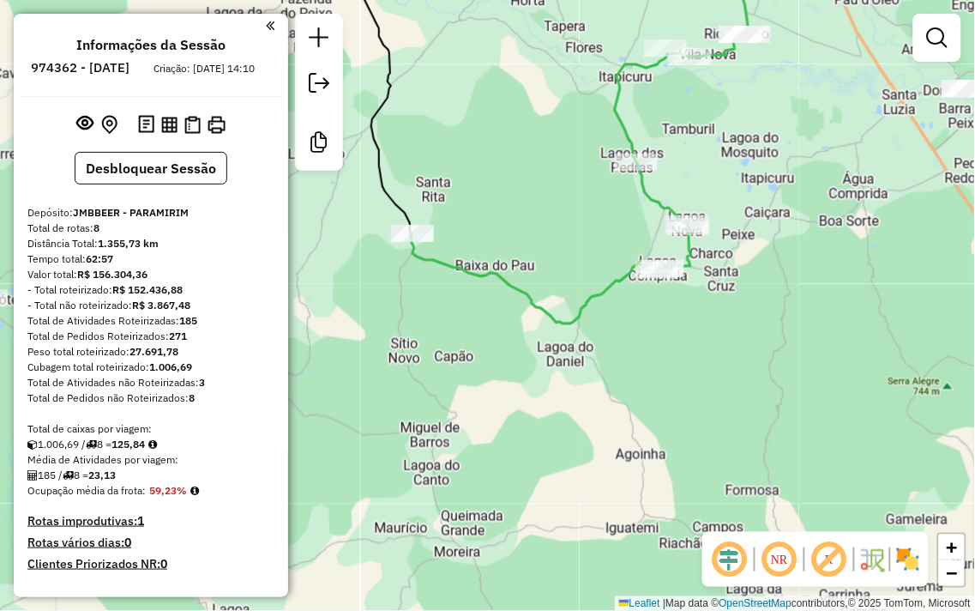
drag, startPoint x: 704, startPoint y: 235, endPoint x: 777, endPoint y: 148, distance: 113.9
click at [777, 148] on div "Janela de atendimento Grade de atendimento Capacidade Transportadoras Veículos …" at bounding box center [487, 305] width 975 height 611
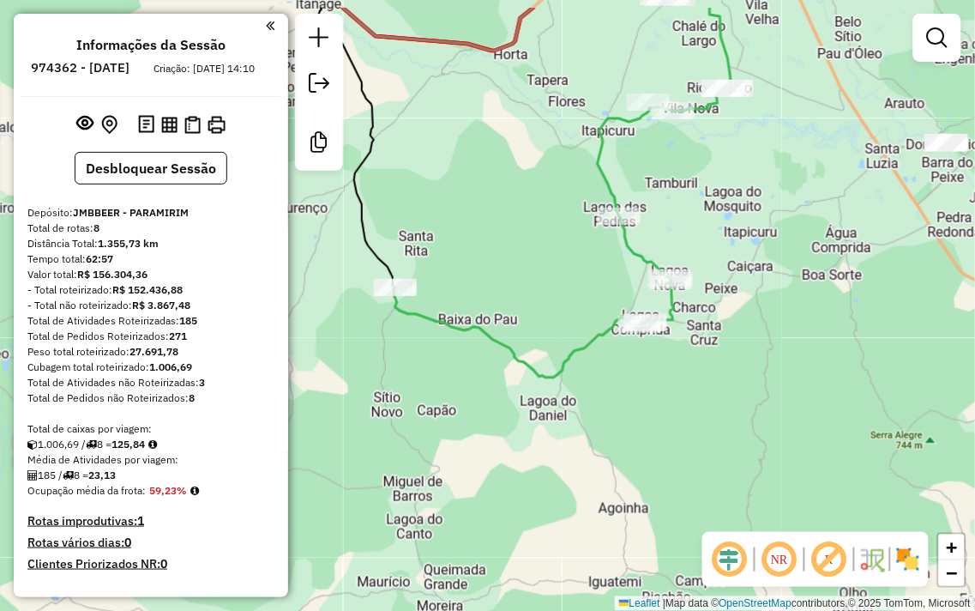
drag, startPoint x: 770, startPoint y: 249, endPoint x: 734, endPoint y: 257, distance: 37.0
click at [734, 259] on div "Janela de atendimento Grade de atendimento Capacidade Transportadoras Veículos …" at bounding box center [487, 305] width 975 height 611
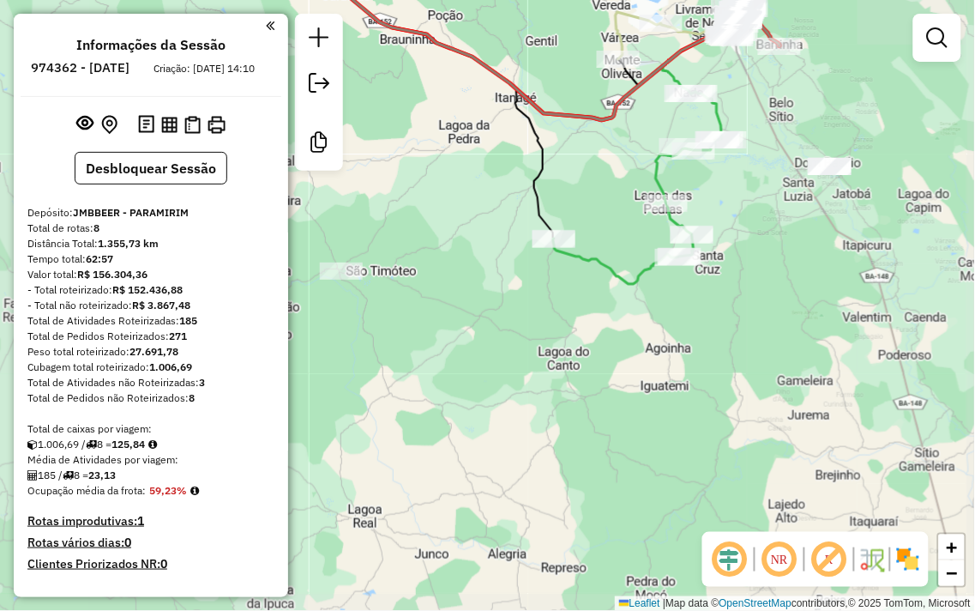
click at [806, 255] on div "Janela de atendimento Grade de atendimento Capacidade Transportadoras Veículos …" at bounding box center [487, 305] width 975 height 611
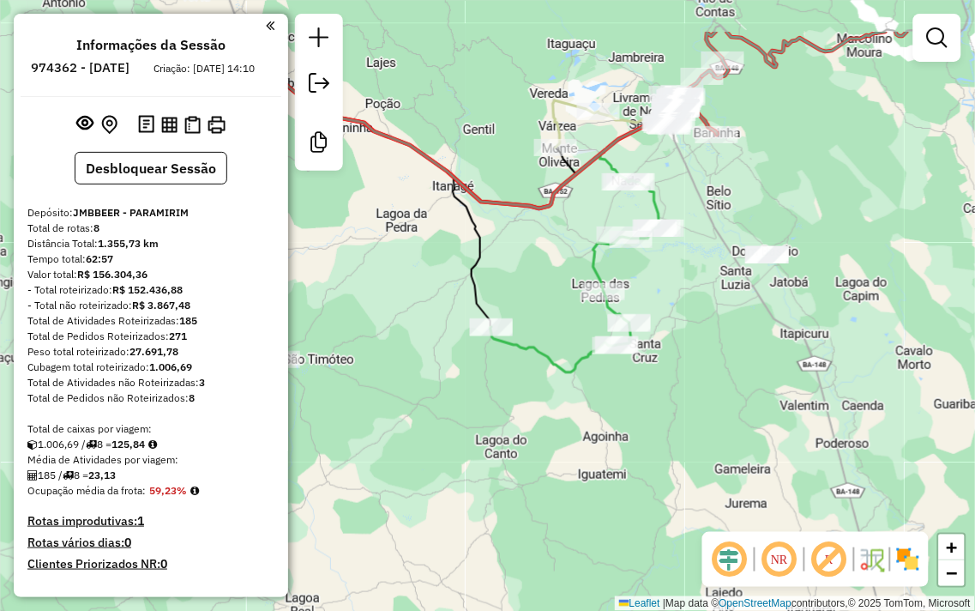
drag, startPoint x: 752, startPoint y: 164, endPoint x: 690, endPoint y: 256, distance: 111.1
click at [690, 256] on div "Janela de atendimento Grade de atendimento Capacidade Transportadoras Veículos …" at bounding box center [487, 305] width 975 height 611
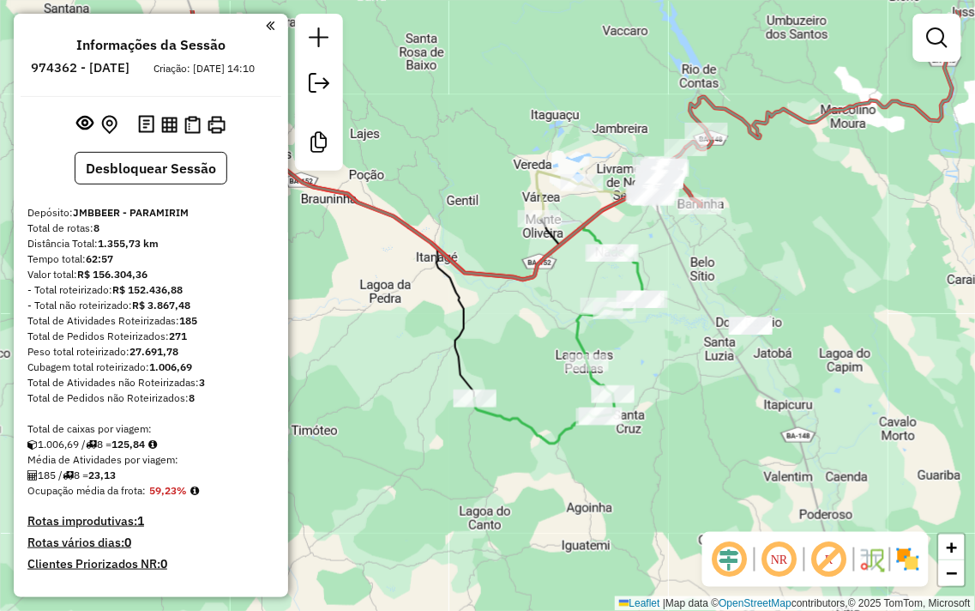
drag, startPoint x: 721, startPoint y: 178, endPoint x: 485, endPoint y: 648, distance: 525.1
click at [485, 610] on html "Aguarde... Pop-up bloqueado! Seu navegador bloqueou automáticamente a abertura …" at bounding box center [487, 305] width 975 height 611
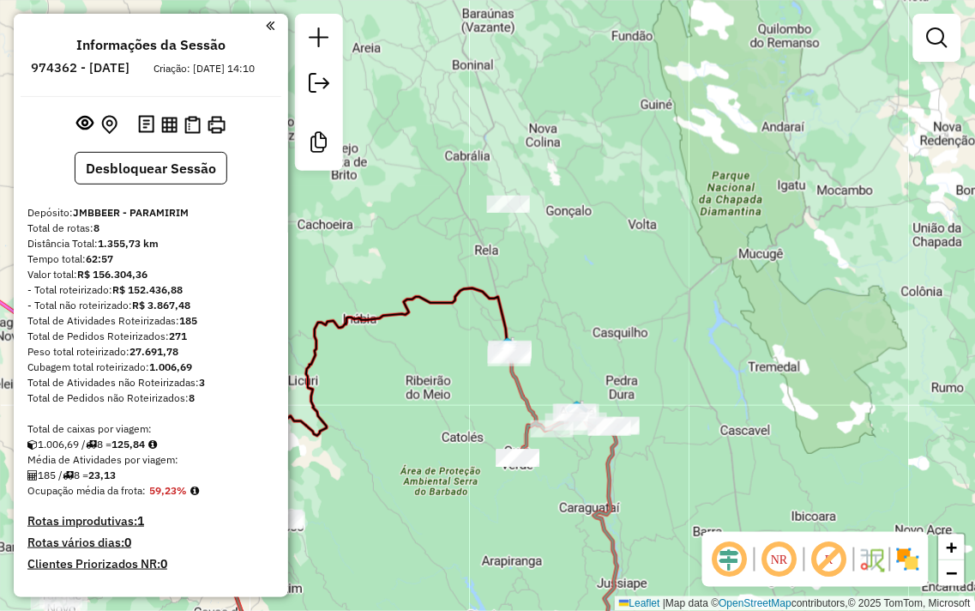
drag, startPoint x: 568, startPoint y: 431, endPoint x: 546, endPoint y: 546, distance: 116.9
click at [546, 546] on div "Rota 8 - Placa TKO6G38 148 - DISK CERV DO LOURAO Janela de atendimento Grade de…" at bounding box center [487, 305] width 975 height 611
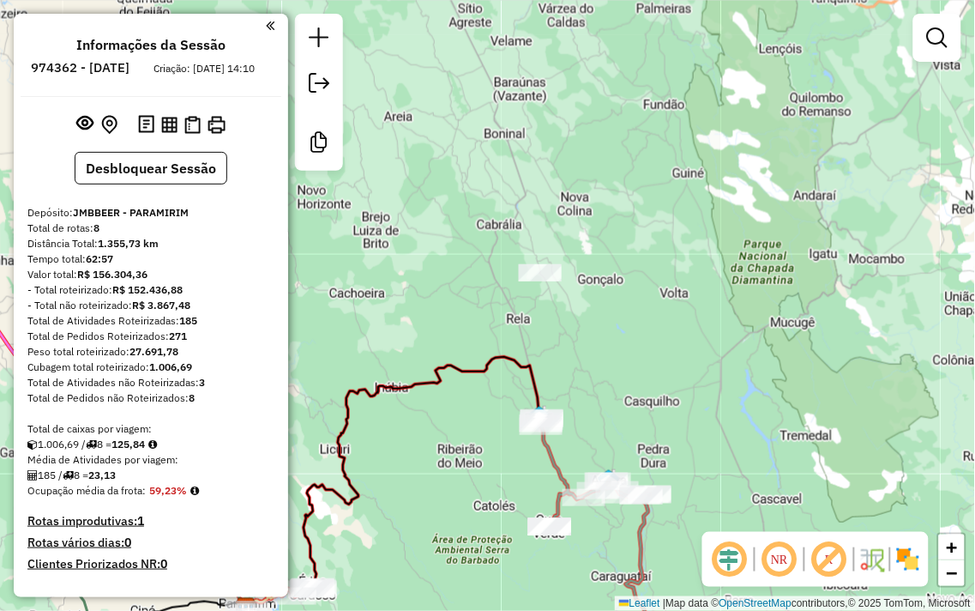
drag, startPoint x: 581, startPoint y: 303, endPoint x: 681, endPoint y: 379, distance: 126.1
click at [681, 379] on div "Rota 8 - Placa TKO6G38 148 - DISK CERV DO LOURAO Janela de atendimento Grade de…" at bounding box center [487, 305] width 975 height 611
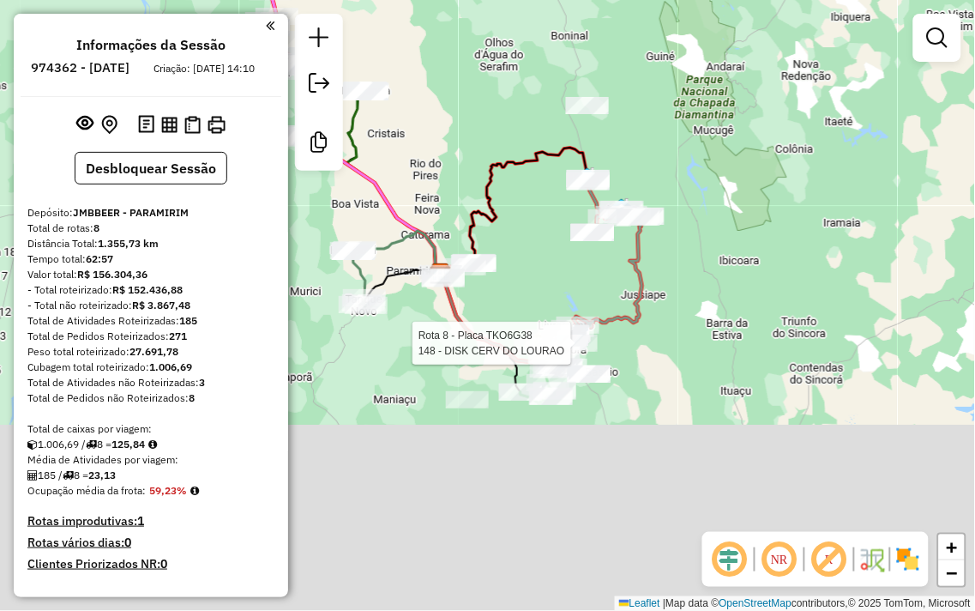
drag, startPoint x: 690, startPoint y: 360, endPoint x: 635, endPoint y: 126, distance: 240.5
click at [635, 126] on div "Rota 8 - Placa TKO6G38 148 - DISK CERV DO LOURAO Janela de atendimento Grade de…" at bounding box center [487, 305] width 975 height 611
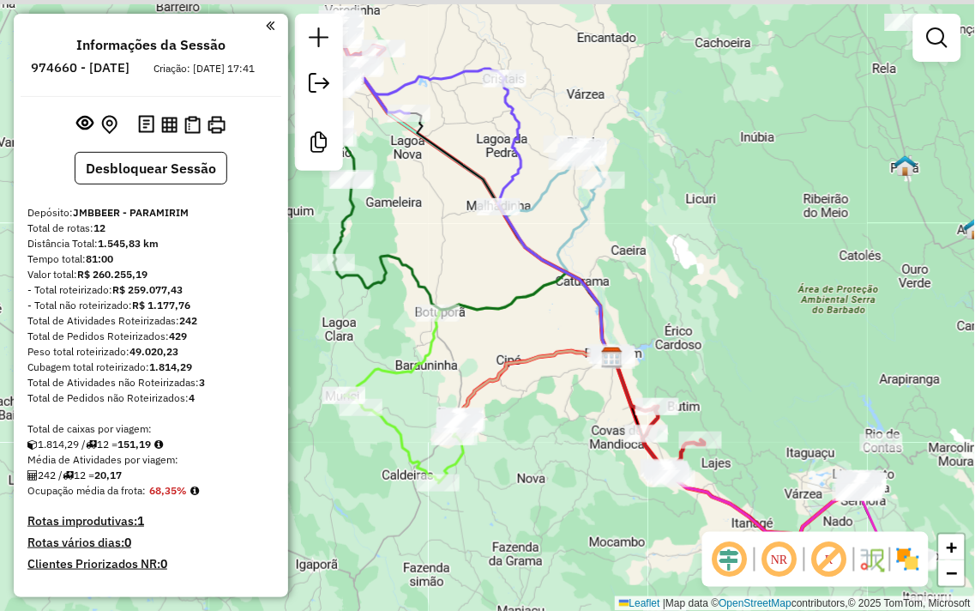
drag, startPoint x: 437, startPoint y: 365, endPoint x: 654, endPoint y: 439, distance: 228.7
click at [654, 439] on div "Janela de atendimento Grade de atendimento Capacidade Transportadoras Veículos …" at bounding box center [487, 305] width 975 height 611
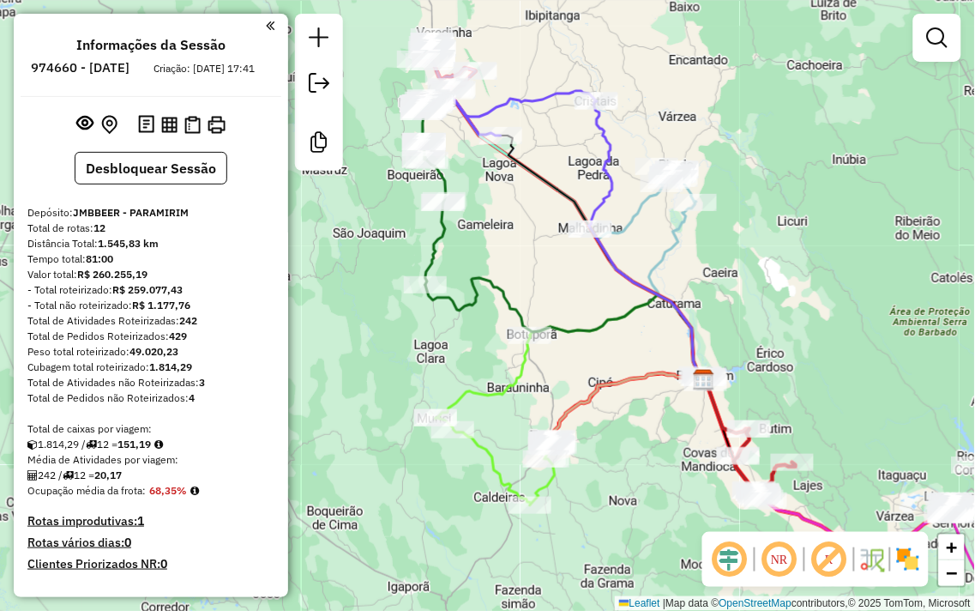
drag, startPoint x: 473, startPoint y: 341, endPoint x: 532, endPoint y: 356, distance: 61.0
click at [530, 356] on div "Janela de atendimento Grade de atendimento Capacidade Transportadoras Veículos …" at bounding box center [487, 305] width 975 height 611
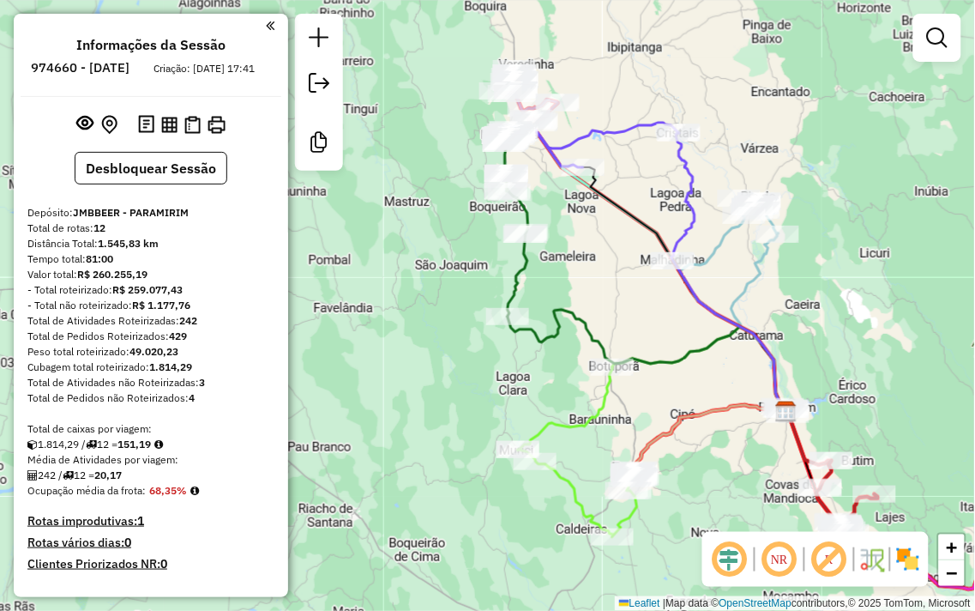
drag, startPoint x: 603, startPoint y: 271, endPoint x: 636, endPoint y: 289, distance: 37.2
click at [636, 289] on div "Janela de atendimento Grade de atendimento Capacidade Transportadoras Veículos …" at bounding box center [487, 305] width 975 height 611
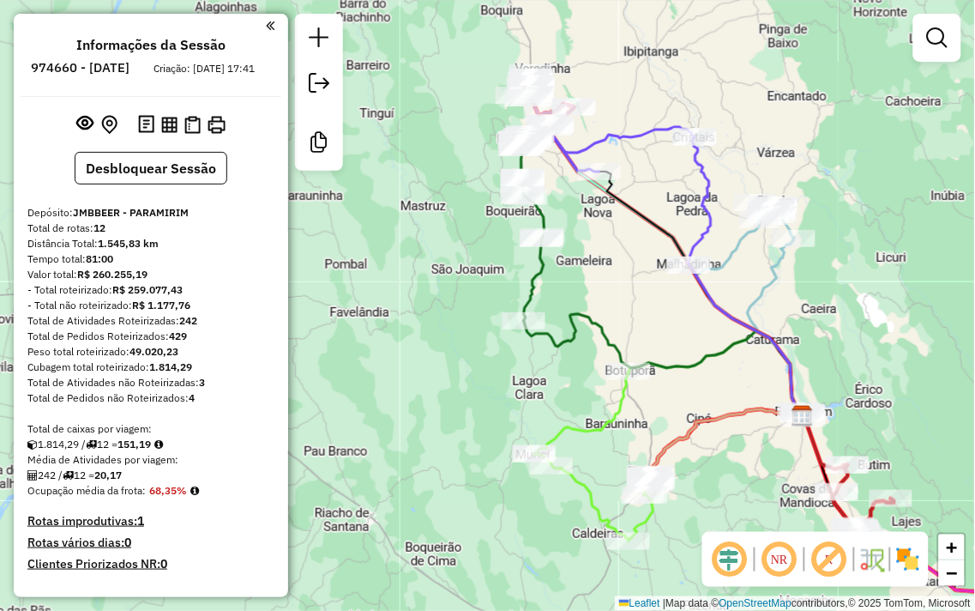
click at [46, 45] on ul "Informações da Sessão 974660 - [DATE] Criação: [DATE] 17:41" at bounding box center [151, 59] width 261 height 45
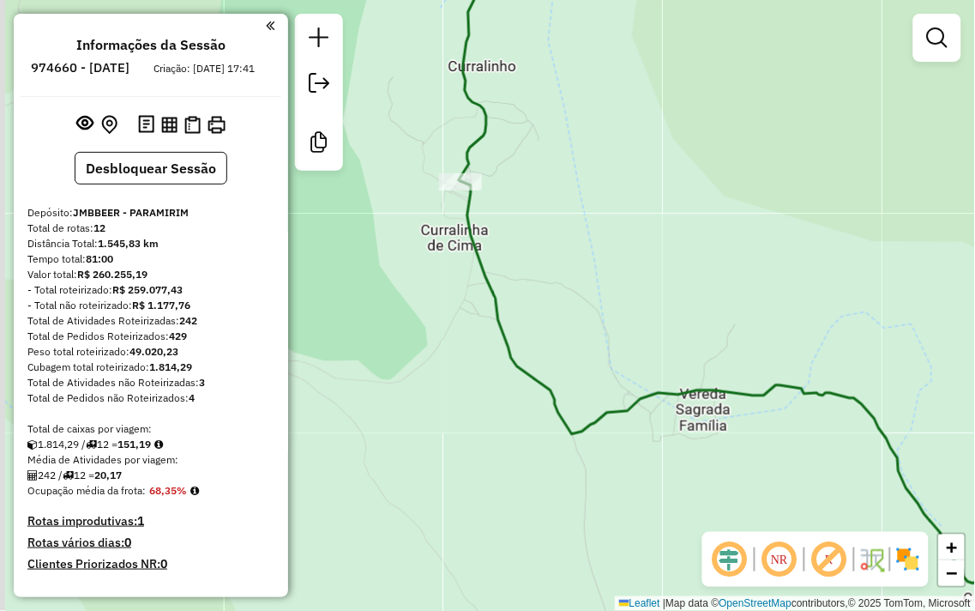
drag, startPoint x: 527, startPoint y: 221, endPoint x: 589, endPoint y: 226, distance: 62.8
click at [589, 226] on div "Janela de atendimento Grade de atendimento Capacidade Transportadoras Veículos …" at bounding box center [487, 305] width 975 height 611
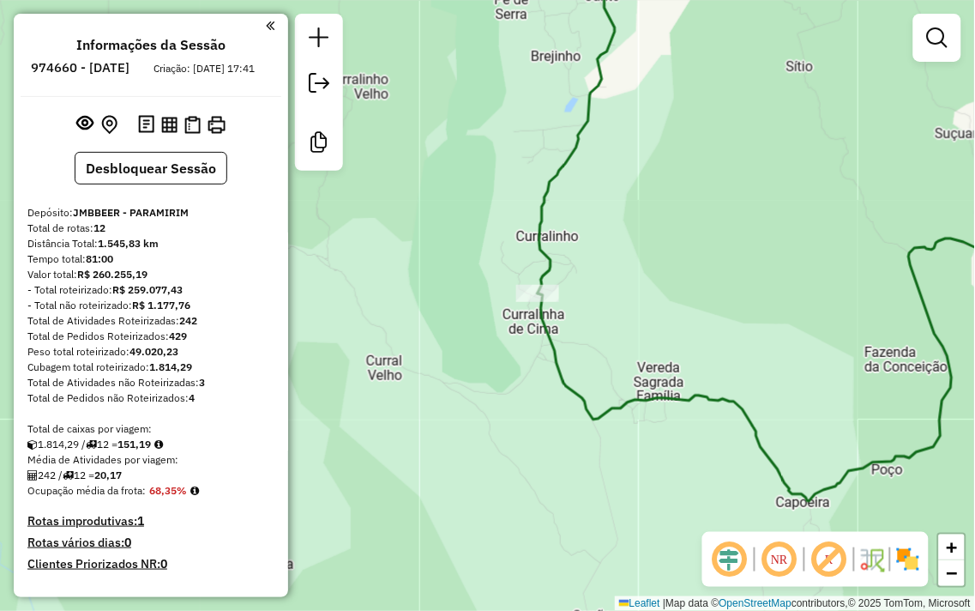
drag, startPoint x: 627, startPoint y: 142, endPoint x: 639, endPoint y: 226, distance: 84.9
click at [635, 174] on div "Janela de atendimento Grade de atendimento Capacidade Transportadoras Veículos …" at bounding box center [487, 305] width 975 height 611
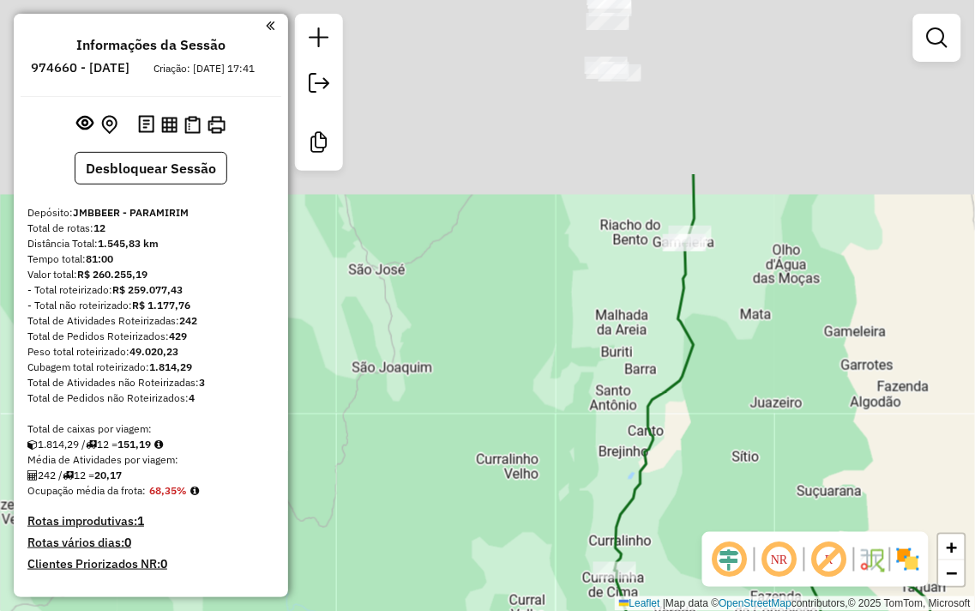
drag, startPoint x: 732, startPoint y: 220, endPoint x: 692, endPoint y: 457, distance: 240.0
click at [696, 458] on div "Janela de atendimento Grade de atendimento Capacidade Transportadoras Veículos …" at bounding box center [487, 305] width 975 height 611
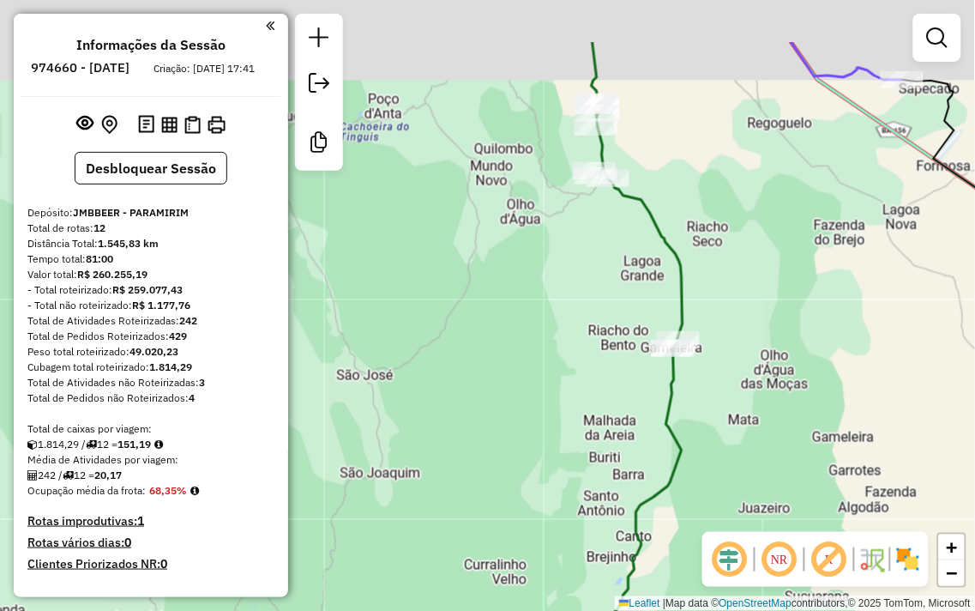
drag, startPoint x: 648, startPoint y: 244, endPoint x: 621, endPoint y: 424, distance: 182.2
click at [622, 424] on div "Janela de atendimento Grade de atendimento Capacidade Transportadoras Veículos …" at bounding box center [487, 305] width 975 height 611
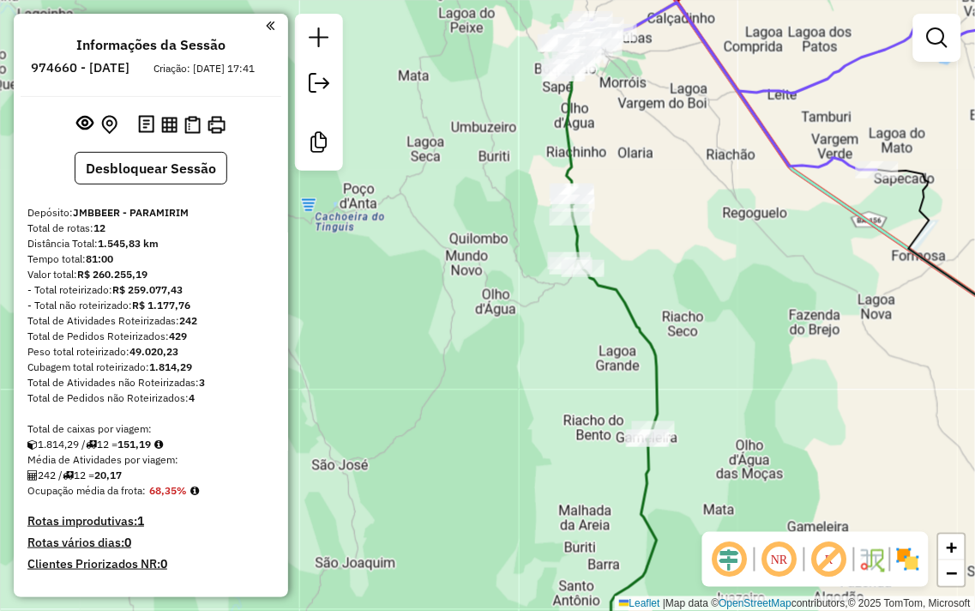
drag, startPoint x: 715, startPoint y: 359, endPoint x: 701, endPoint y: 109, distance: 250.0
click at [701, 107] on div "Janela de atendimento Grade de atendimento Capacidade Transportadoras Veículos …" at bounding box center [487, 305] width 975 height 611
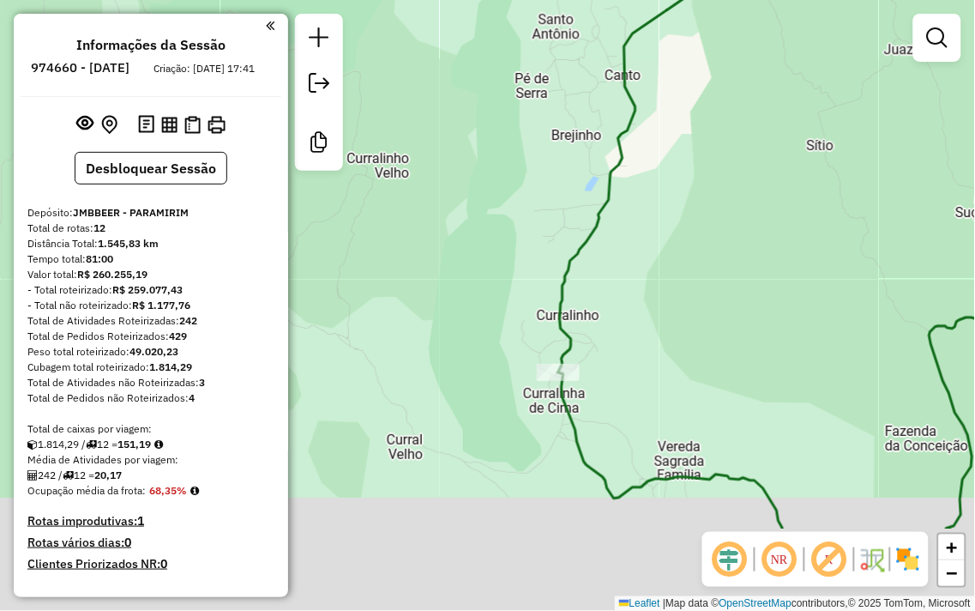
drag, startPoint x: 552, startPoint y: 232, endPoint x: 601, endPoint y: 173, distance: 76.1
click at [559, 170] on div "Janela de atendimento Grade de atendimento Capacidade Transportadoras Veículos …" at bounding box center [487, 305] width 975 height 611
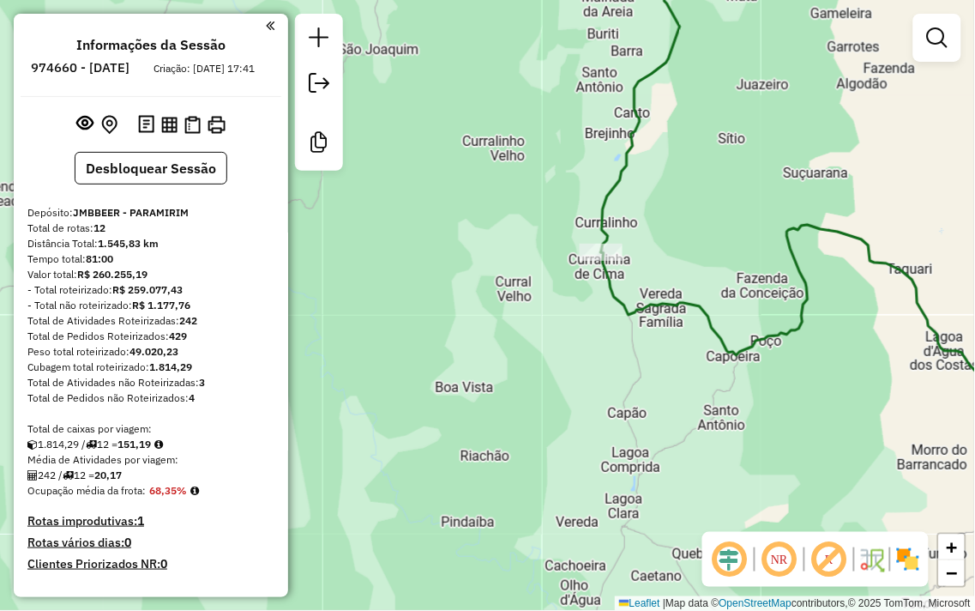
drag, startPoint x: 556, startPoint y: 314, endPoint x: 568, endPoint y: 292, distance: 24.6
click at [568, 293] on div "Janela de atendimento Grade de atendimento Capacidade Transportadoras Veículos …" at bounding box center [487, 305] width 975 height 611
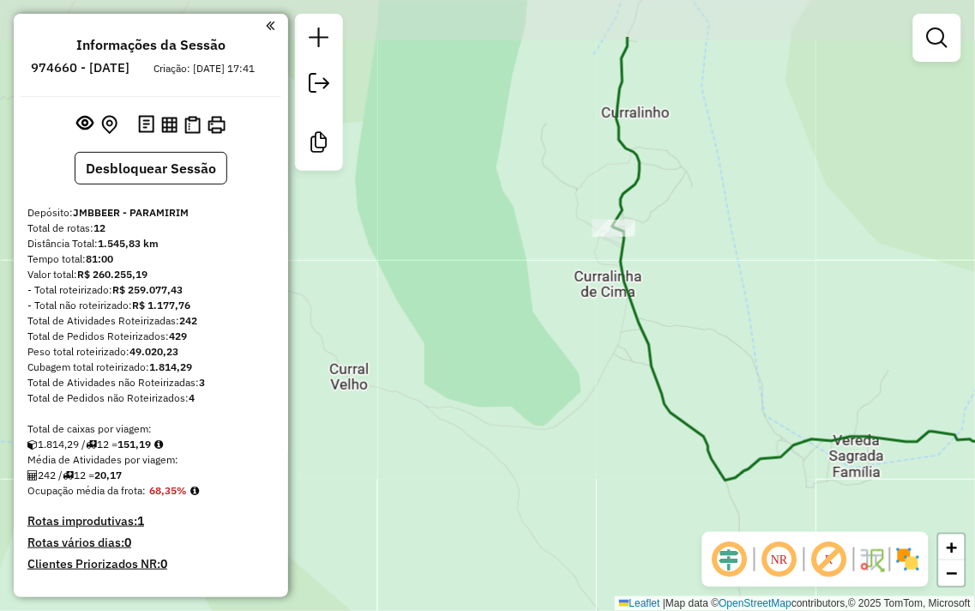
drag, startPoint x: 572, startPoint y: 250, endPoint x: 511, endPoint y: 307, distance: 83.1
click at [511, 307] on div "Janela de atendimento Grade de atendimento Capacidade Transportadoras Veículos …" at bounding box center [487, 305] width 975 height 611
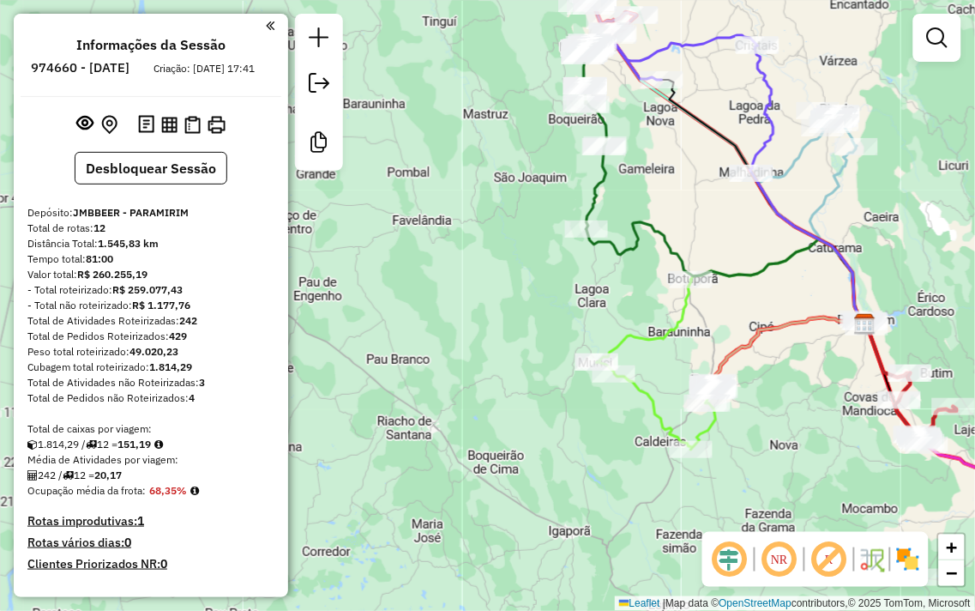
drag, startPoint x: 570, startPoint y: 382, endPoint x: 401, endPoint y: 54, distance: 368.6
click at [401, 56] on div "Janela de atendimento Grade de atendimento Capacidade Transportadoras Veículos …" at bounding box center [487, 305] width 975 height 611
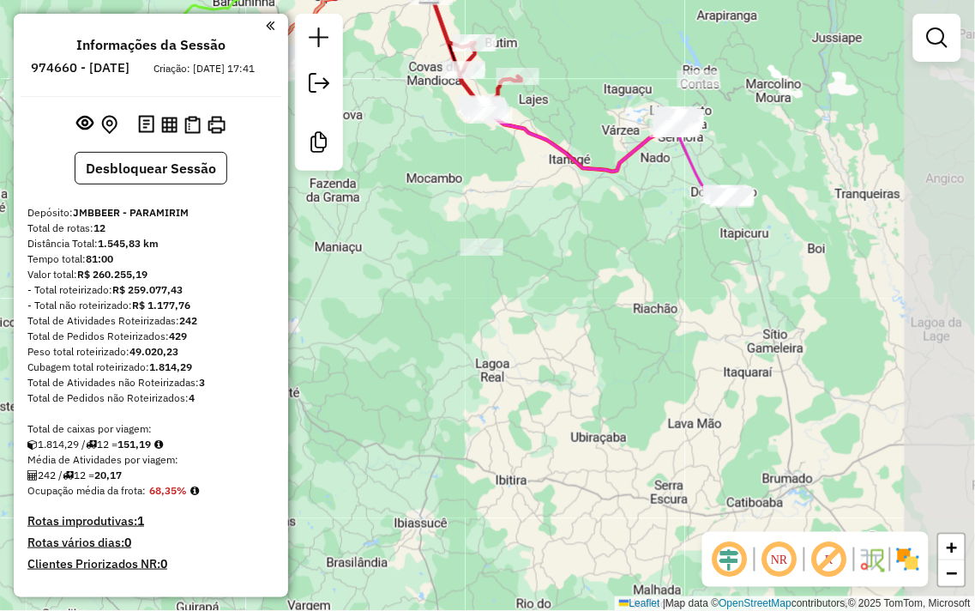
drag, startPoint x: 714, startPoint y: 230, endPoint x: 432, endPoint y: 197, distance: 283.2
click at [432, 197] on div "Janela de atendimento Grade de atendimento Capacidade Transportadoras Veículos …" at bounding box center [487, 305] width 975 height 611
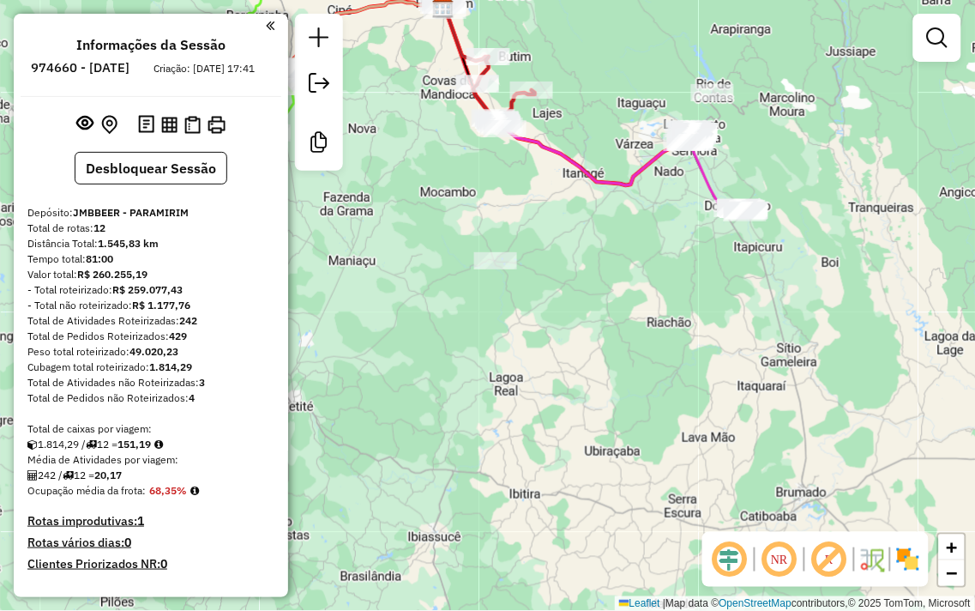
drag, startPoint x: 596, startPoint y: 232, endPoint x: 726, endPoint y: 315, distance: 154.7
click at [734, 316] on div "Janela de atendimento Grade de atendimento Capacidade Transportadoras Veículos …" at bounding box center [487, 305] width 975 height 611
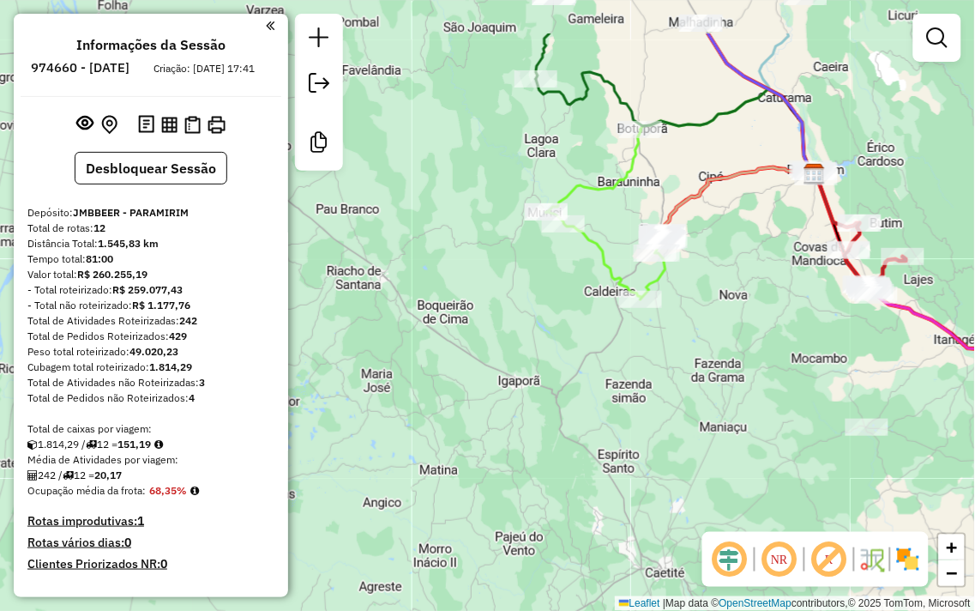
drag, startPoint x: 559, startPoint y: 253, endPoint x: 800, endPoint y: 347, distance: 258.8
click at [800, 347] on div "Janela de atendimento Grade de atendimento Capacidade Transportadoras Veículos …" at bounding box center [487, 305] width 975 height 611
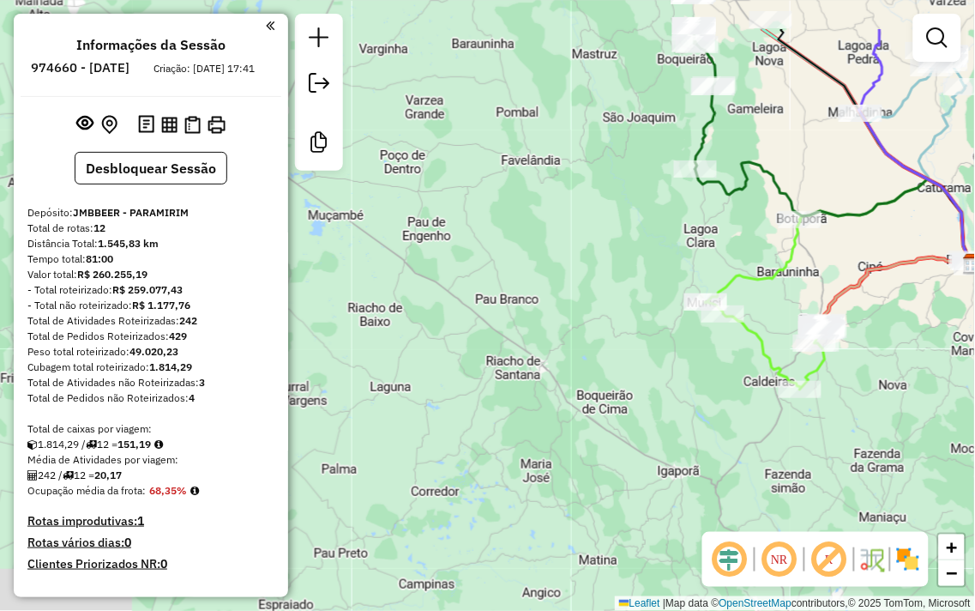
drag, startPoint x: 799, startPoint y: 310, endPoint x: 931, endPoint y: 403, distance: 162.5
click at [931, 403] on div "Janela de atendimento Grade de atendimento Capacidade Transportadoras Veículos …" at bounding box center [487, 305] width 975 height 611
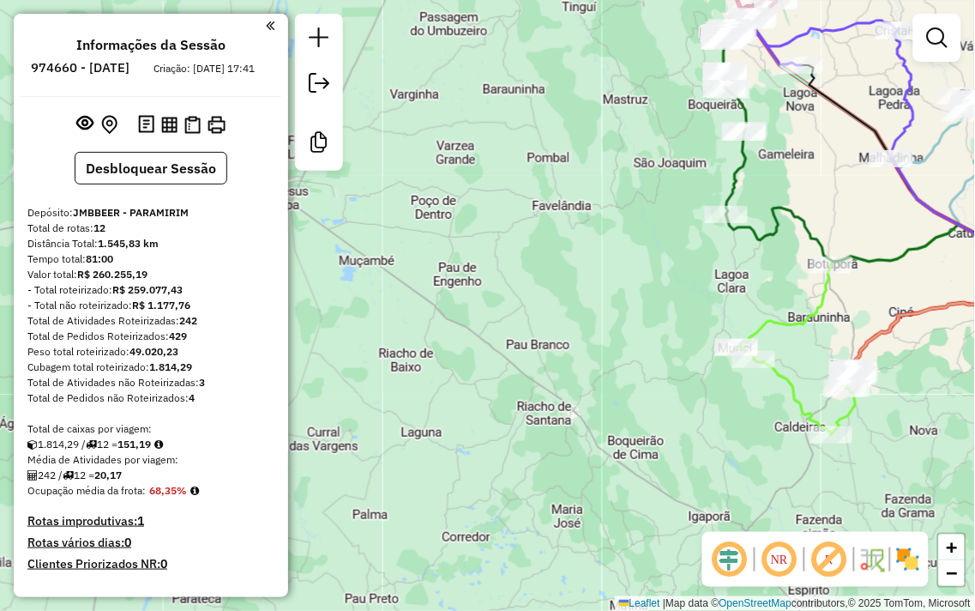
drag, startPoint x: 650, startPoint y: 249, endPoint x: 653, endPoint y: 425, distance: 175.8
click at [653, 425] on div "Janela de atendimento Grade de atendimento Capacidade Transportadoras Veículos …" at bounding box center [487, 305] width 975 height 611
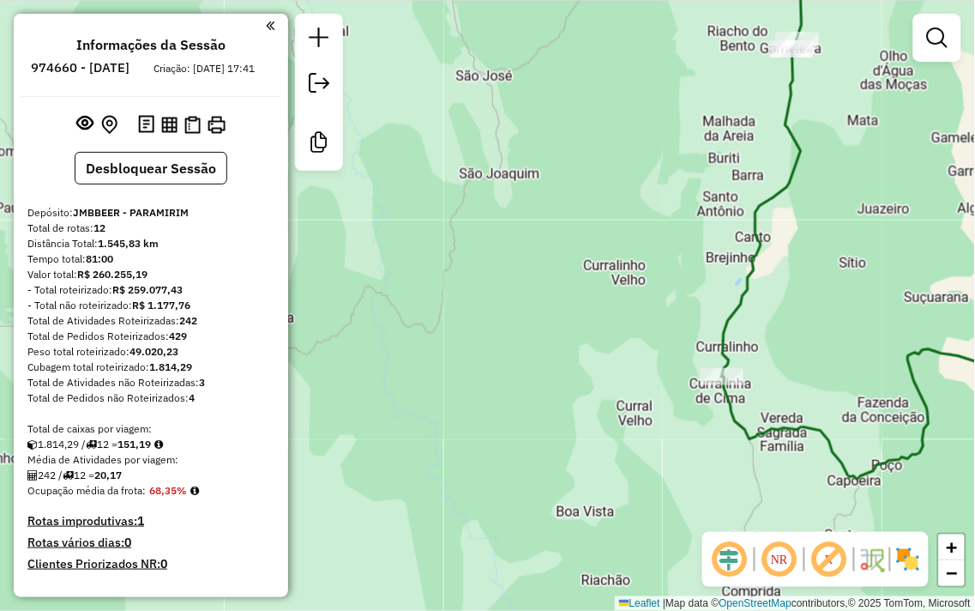
drag, startPoint x: 811, startPoint y: 358, endPoint x: 790, endPoint y: 302, distance: 59.4
click at [793, 304] on div "Janela de atendimento Grade de atendimento Capacidade Transportadoras Veículos …" at bounding box center [487, 305] width 975 height 611
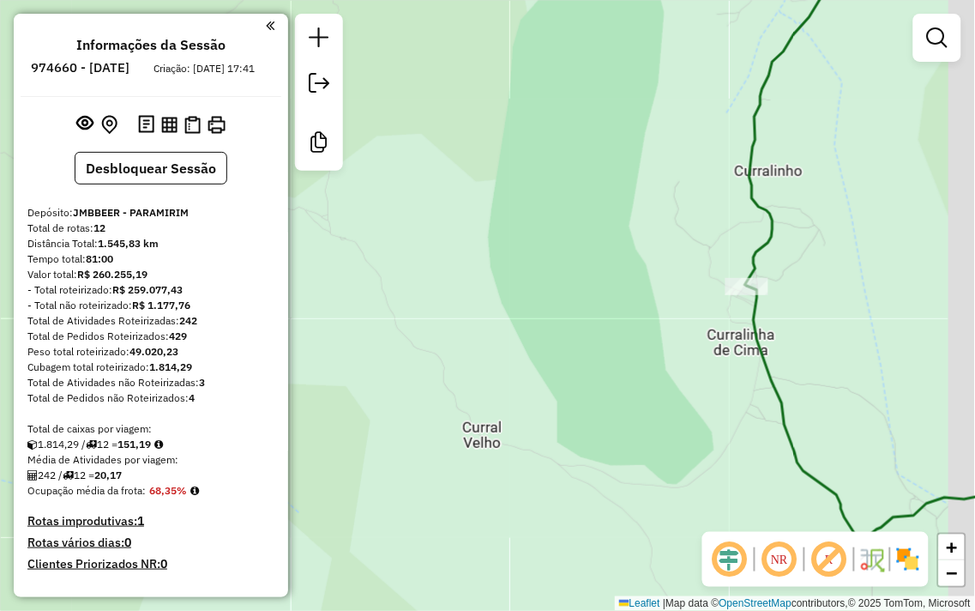
drag, startPoint x: 767, startPoint y: 322, endPoint x: 655, endPoint y: 333, distance: 112.1
click at [655, 333] on div "Janela de atendimento Grade de atendimento Capacidade Transportadoras Veículos …" at bounding box center [487, 305] width 975 height 611
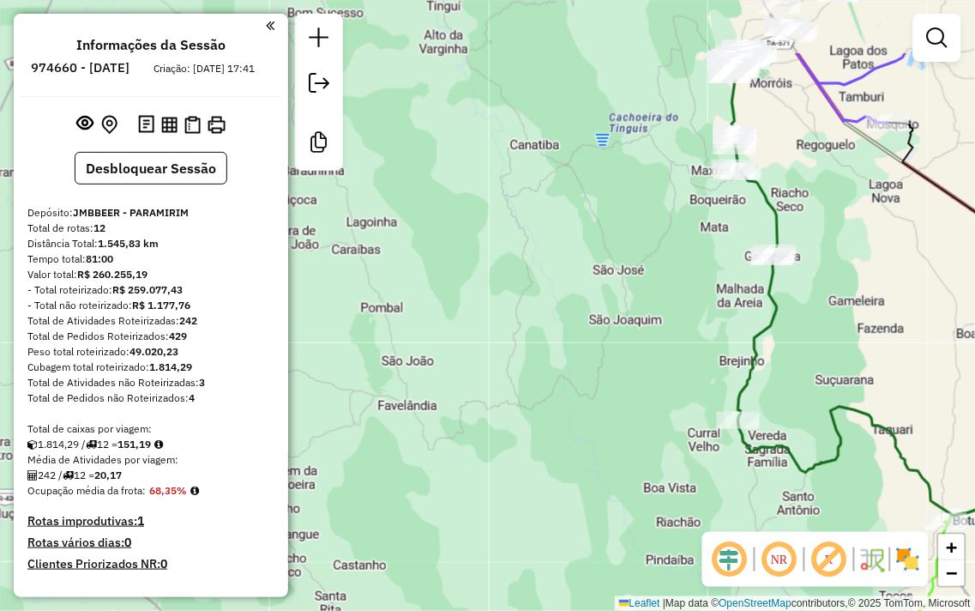
drag, startPoint x: 859, startPoint y: 246, endPoint x: 838, endPoint y: 401, distance: 156.7
click at [838, 401] on div "Janela de atendimento Grade de atendimento Capacidade Transportadoras Veículos …" at bounding box center [487, 305] width 975 height 611
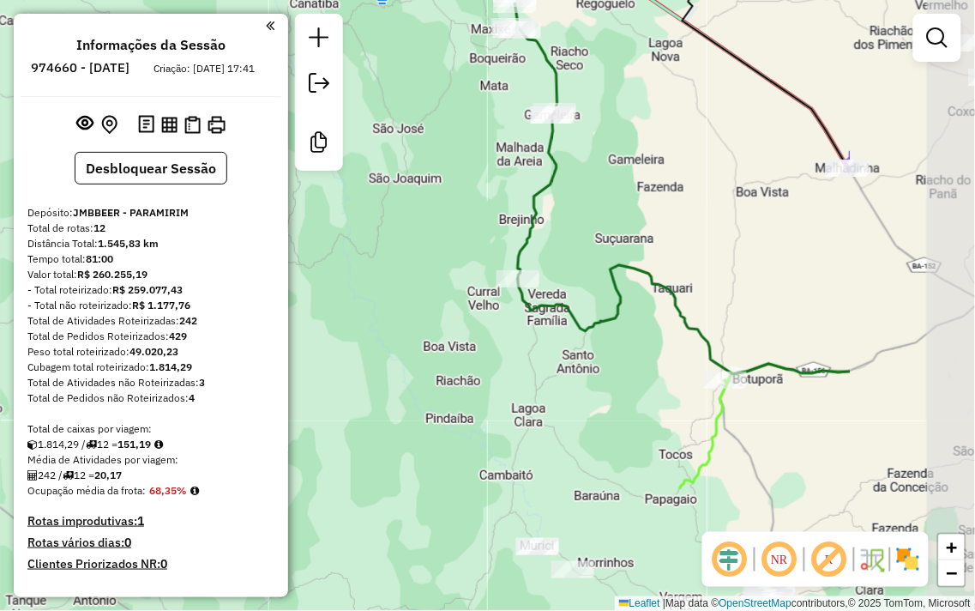
drag, startPoint x: 836, startPoint y: 329, endPoint x: 648, endPoint y: 170, distance: 246.5
click at [648, 170] on div "Janela de atendimento Grade de atendimento Capacidade Transportadoras Veículos …" at bounding box center [487, 305] width 975 height 611
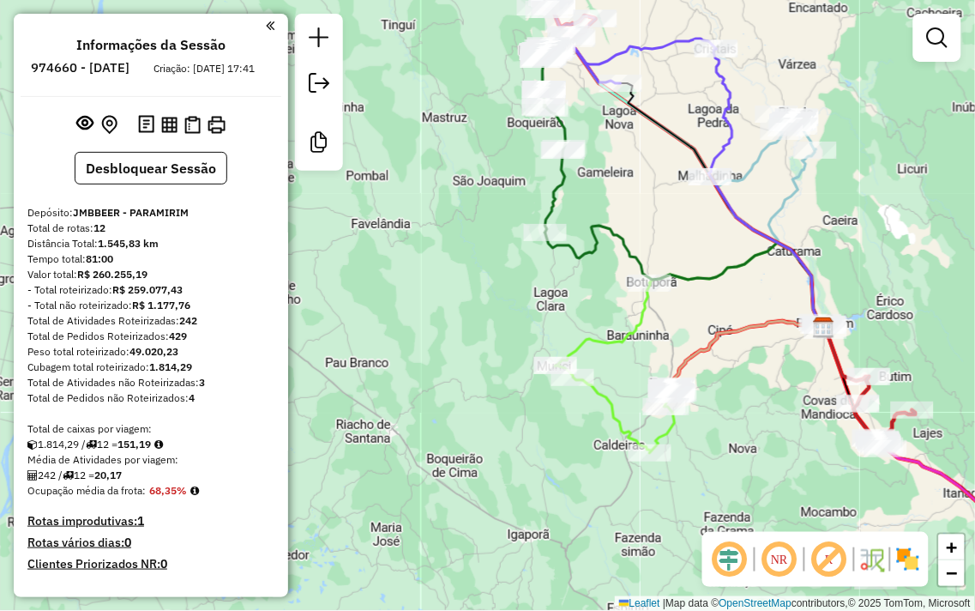
drag, startPoint x: 750, startPoint y: 317, endPoint x: 661, endPoint y: 238, distance: 118.5
click at [661, 238] on div "Janela de atendimento Grade de atendimento Capacidade Transportadoras Veículos …" at bounding box center [487, 305] width 975 height 611
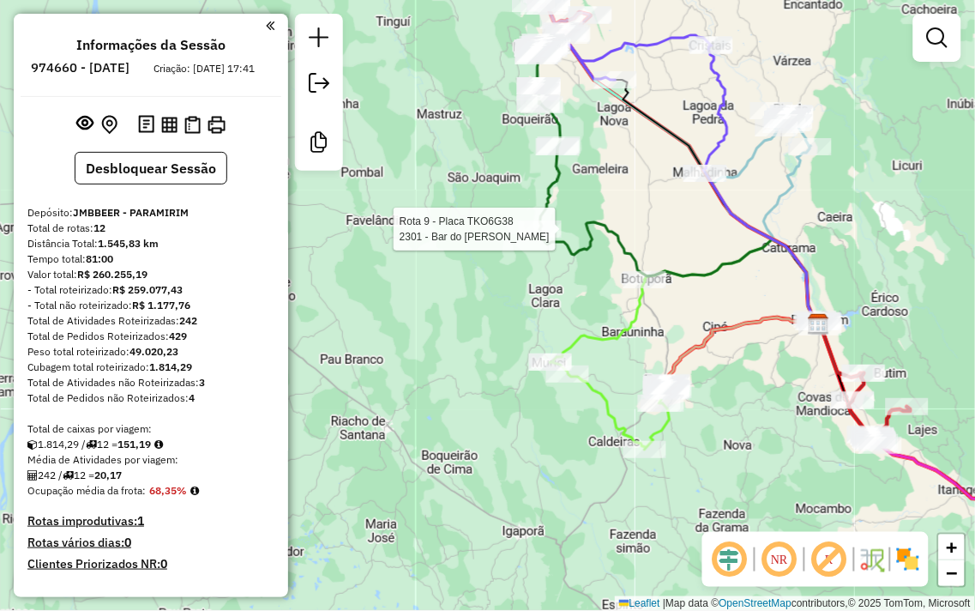
select select "**********"
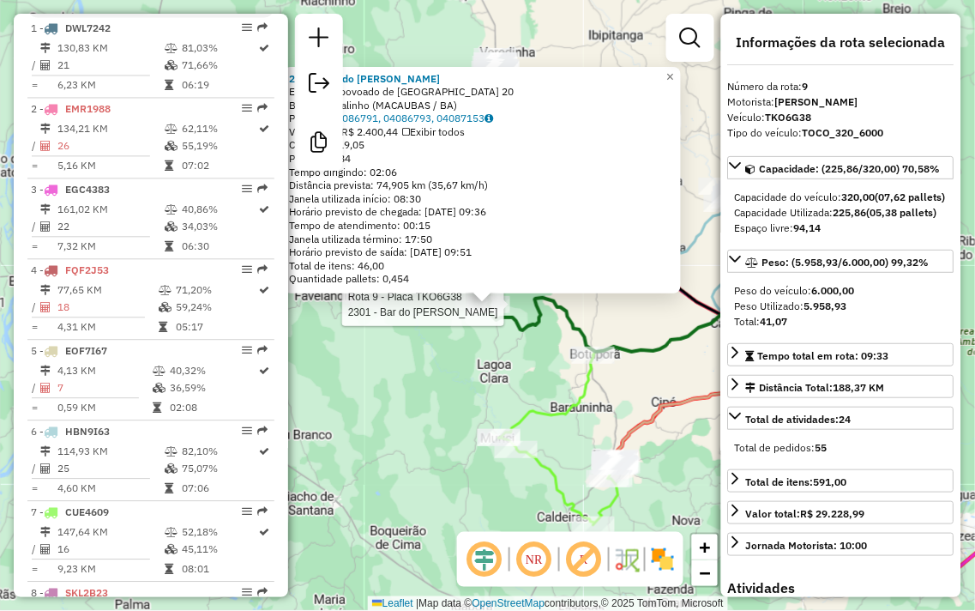
scroll to position [1319, 0]
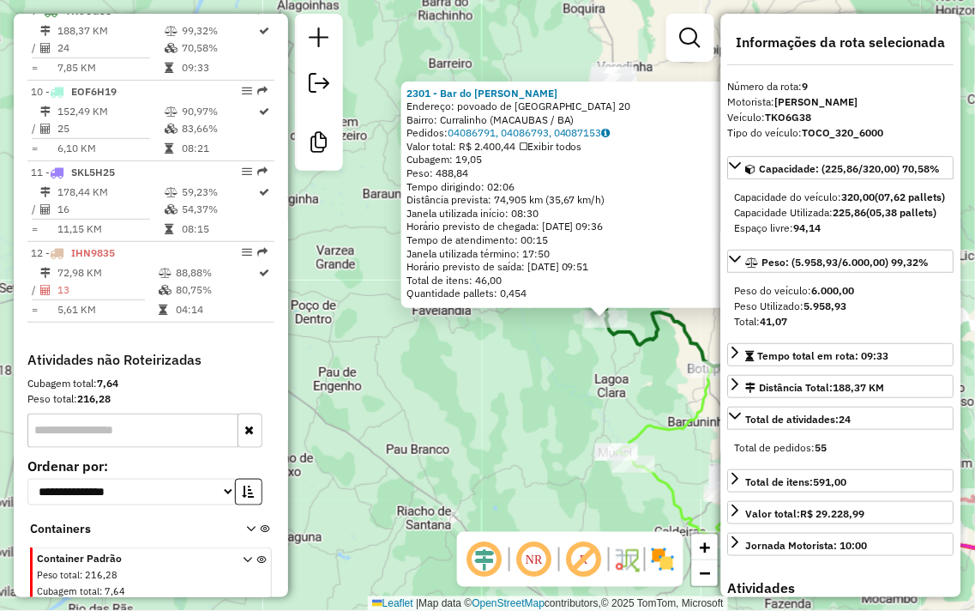
drag, startPoint x: 475, startPoint y: 327, endPoint x: 593, endPoint y: 341, distance: 118.4
click at [593, 341] on div "2301 - Bar do Leandro curra Endereço: povoado de curralinho 20 Bairro: Curralin…" at bounding box center [487, 305] width 975 height 611
drag, startPoint x: 449, startPoint y: 176, endPoint x: 477, endPoint y: 177, distance: 27.5
click at [477, 177] on div "Peso: 488,84" at bounding box center [600, 173] width 387 height 14
drag, startPoint x: 439, startPoint y: 170, endPoint x: 472, endPoint y: 172, distance: 32.7
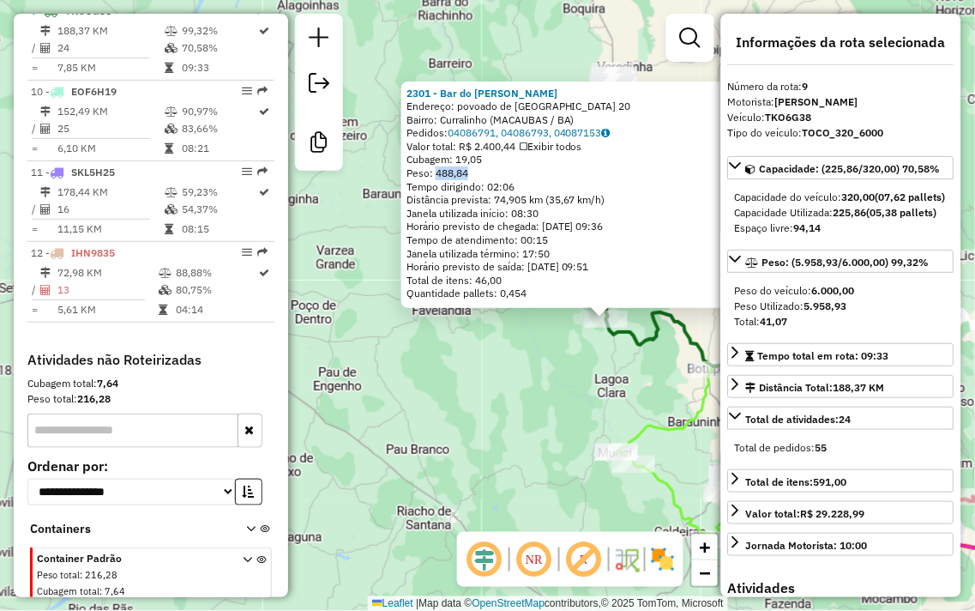
click at [472, 172] on div "Peso: 488,84" at bounding box center [600, 173] width 387 height 14
click at [496, 167] on div "Peso: 488,84" at bounding box center [600, 173] width 387 height 14
drag, startPoint x: 440, startPoint y: 173, endPoint x: 472, endPoint y: 173, distance: 31.7
click at [472, 173] on div "Peso: 488,84" at bounding box center [600, 173] width 387 height 14
drag, startPoint x: 479, startPoint y: 150, endPoint x: 524, endPoint y: 148, distance: 45.5
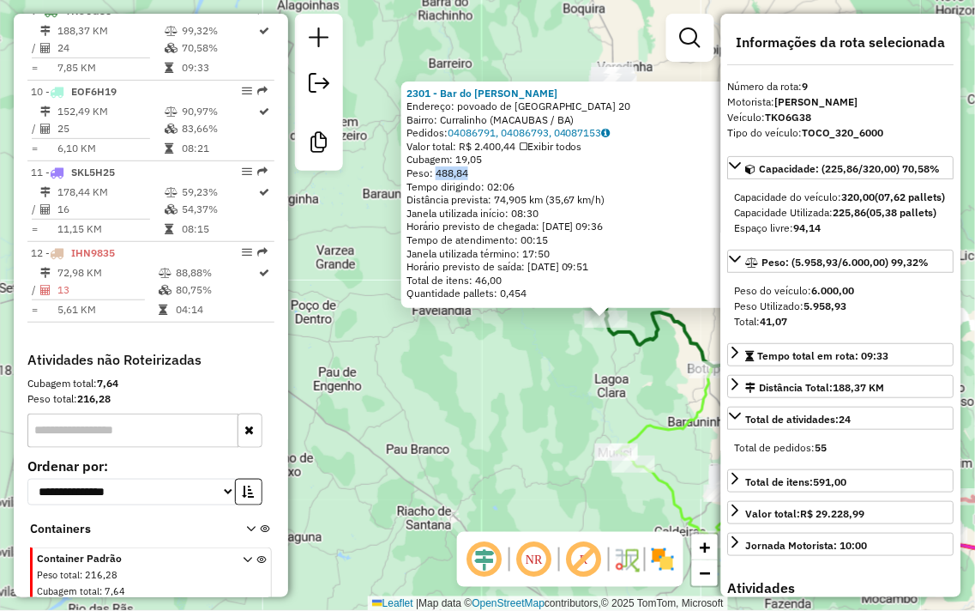
click at [524, 148] on div "Valor total: R$ 2.400,44 Exibir todos" at bounding box center [600, 147] width 387 height 14
click at [568, 177] on div "Peso: 488,84" at bounding box center [600, 173] width 387 height 14
click at [512, 384] on div "2301 - Bar do Leandro curra Endereço: povoado de curralinho 20 Bairro: Curralin…" at bounding box center [487, 305] width 975 height 611
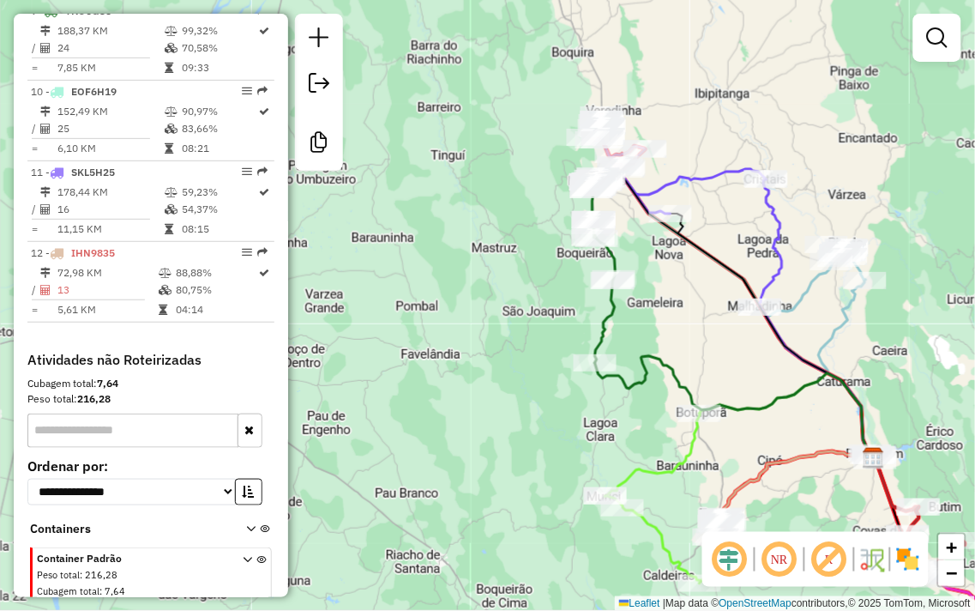
drag, startPoint x: 513, startPoint y: 312, endPoint x: 546, endPoint y: 371, distance: 68.0
click at [486, 425] on div "Janela de atendimento Grade de atendimento Capacidade Transportadoras Veículos …" at bounding box center [487, 305] width 975 height 611
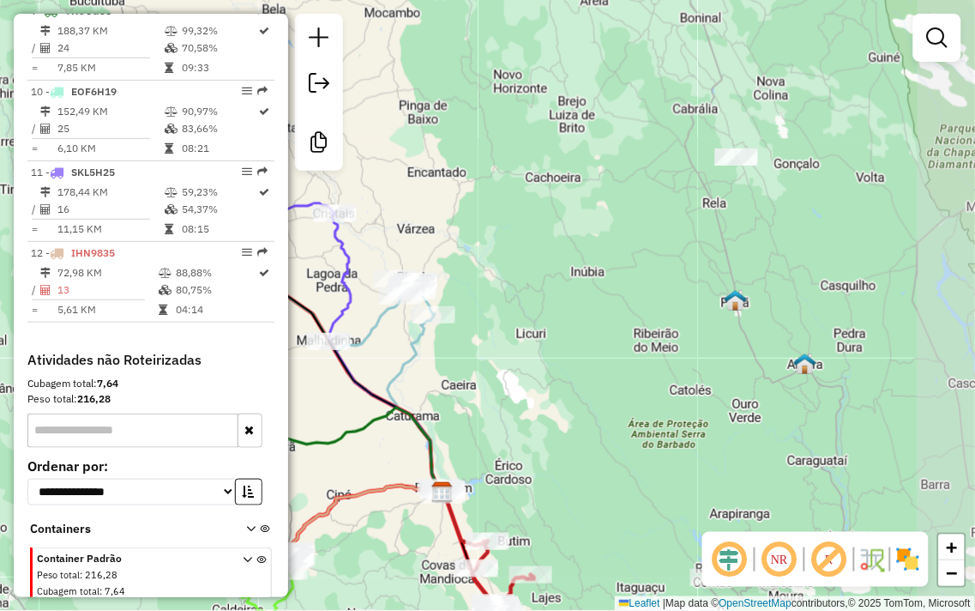
drag, startPoint x: 844, startPoint y: 225, endPoint x: 412, endPoint y: 234, distance: 432.4
click at [412, 234] on div "Janela de atendimento Grade de atendimento Capacidade Transportadoras Veículos …" at bounding box center [487, 305] width 975 height 611
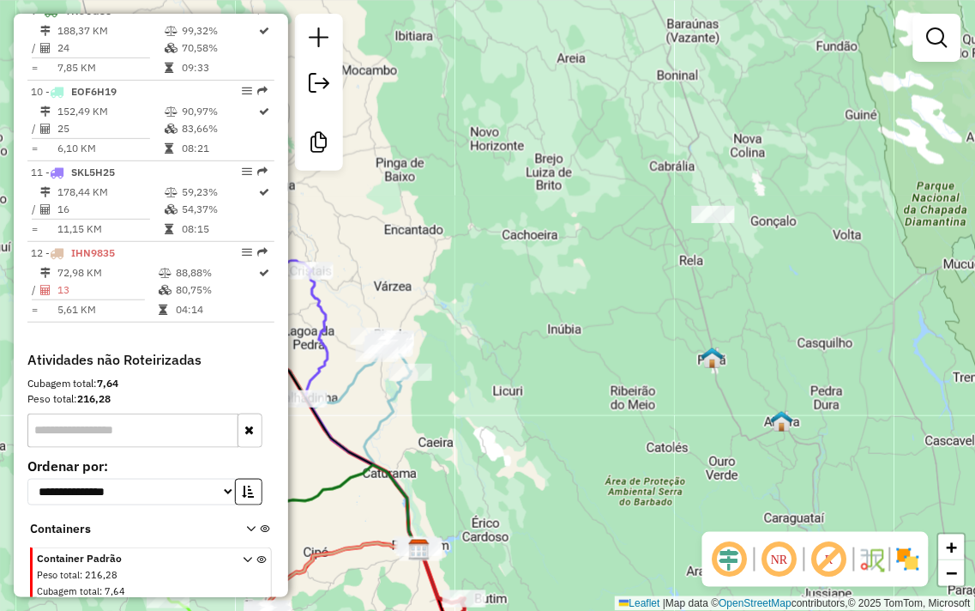
drag, startPoint x: 638, startPoint y: 307, endPoint x: 566, endPoint y: 28, distance: 287.9
click at [566, 28] on div "Janela de atendimento Grade de atendimento Capacidade Transportadoras Veículos …" at bounding box center [487, 305] width 975 height 611
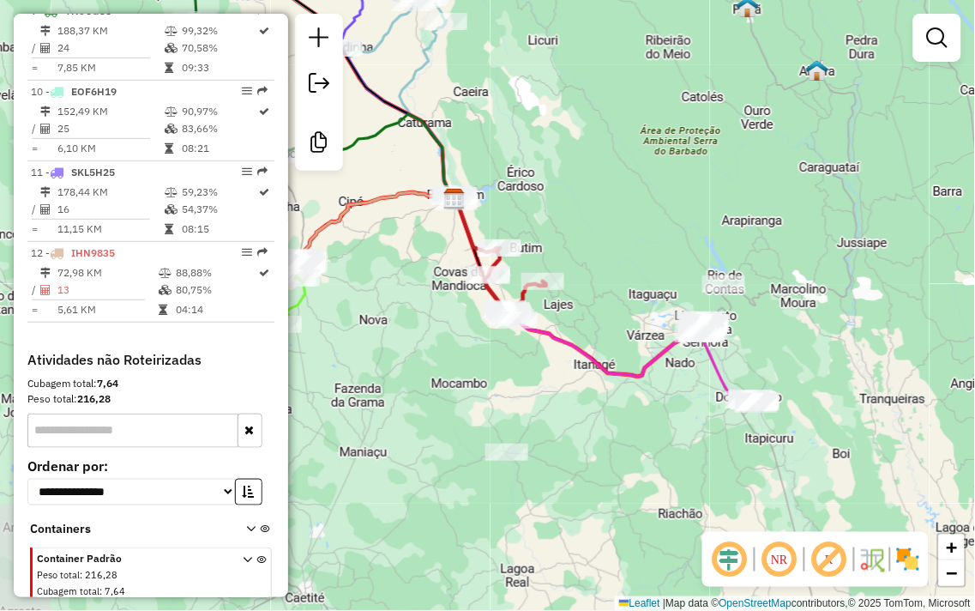
drag, startPoint x: 571, startPoint y: 152, endPoint x: 678, endPoint y: 81, distance: 128.2
click at [678, 81] on div "Janela de atendimento Grade de atendimento Capacidade Transportadoras Veículos …" at bounding box center [487, 305] width 975 height 611
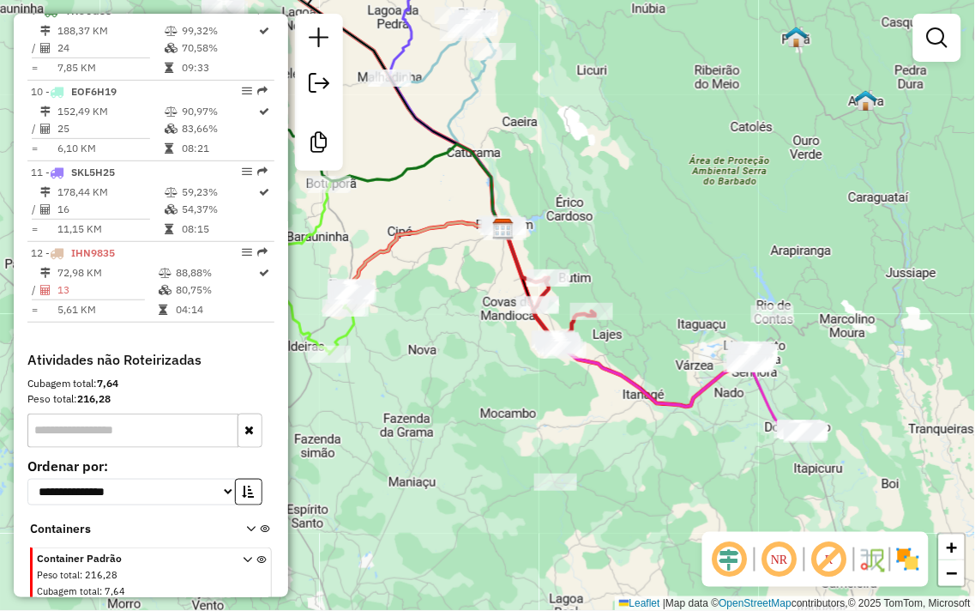
drag, startPoint x: 576, startPoint y: 142, endPoint x: 758, endPoint y: 230, distance: 202.6
click at [758, 230] on div "Janela de atendimento Grade de atendimento Capacidade Transportadoras Veículos …" at bounding box center [487, 305] width 975 height 611
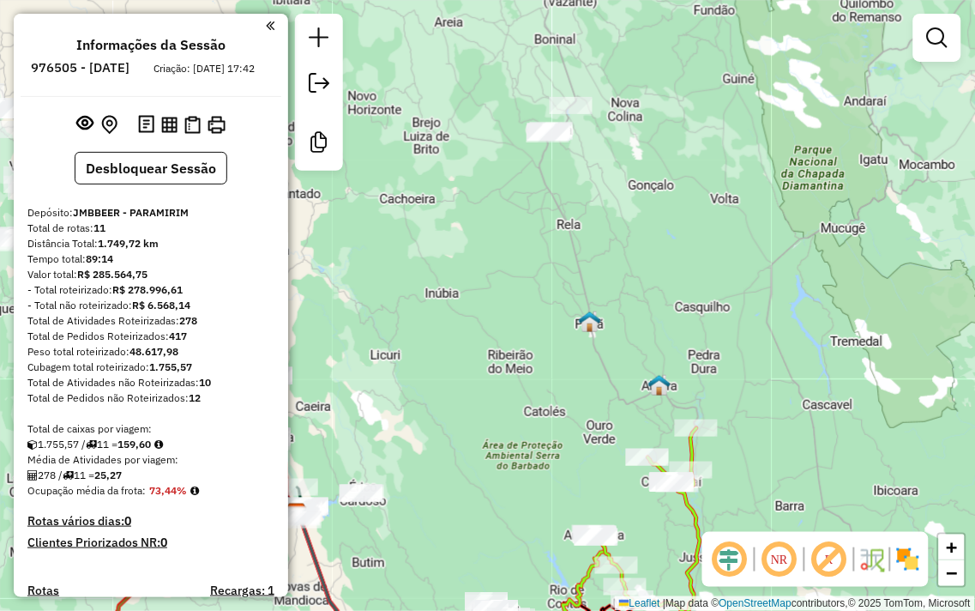
drag, startPoint x: 695, startPoint y: 268, endPoint x: 503, endPoint y: 476, distance: 282.9
click at [503, 476] on div "Janela de atendimento Grade de atendimento Capacidade Transportadoras Veículos …" at bounding box center [487, 305] width 975 height 611
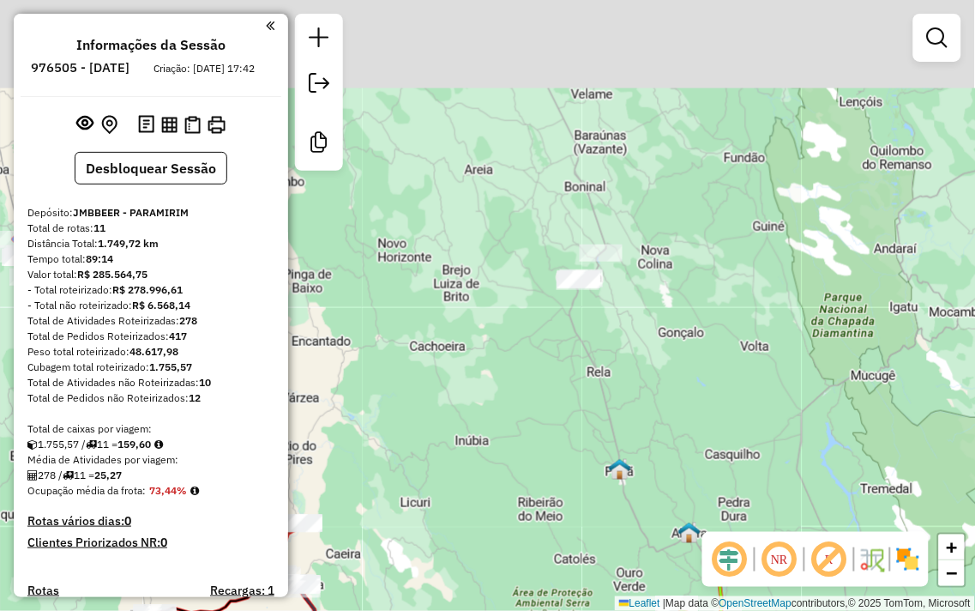
drag, startPoint x: 558, startPoint y: 238, endPoint x: 588, endPoint y: 333, distance: 99.0
click at [588, 362] on div "Janela de atendimento Grade de atendimento Capacidade Transportadoras Veículos …" at bounding box center [487, 305] width 975 height 611
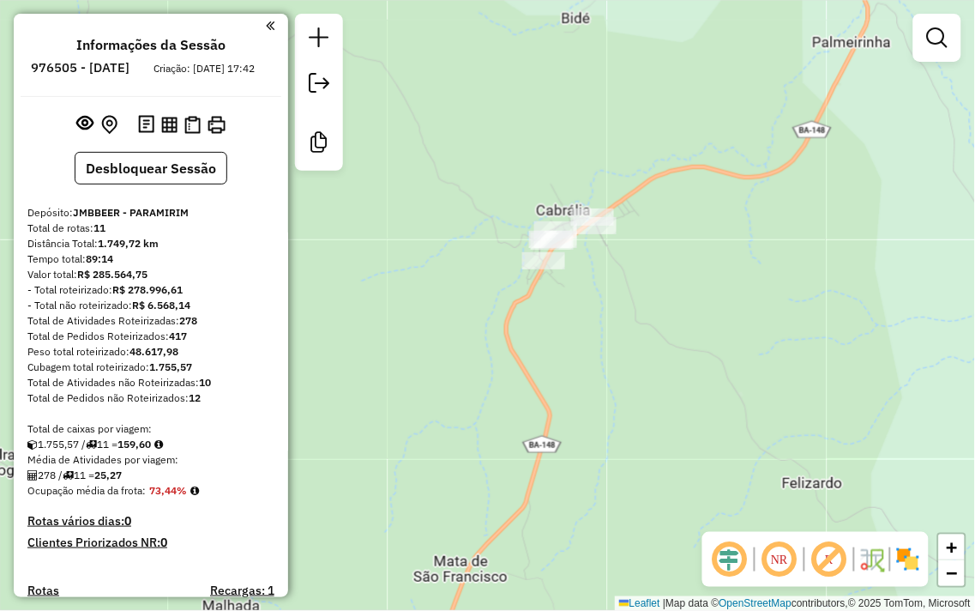
drag, startPoint x: 678, startPoint y: 280, endPoint x: 672, endPoint y: 314, distance: 34.8
click at [672, 315] on div "Janela de atendimento Grade de atendimento Capacidade Transportadoras Veículos …" at bounding box center [487, 305] width 975 height 611
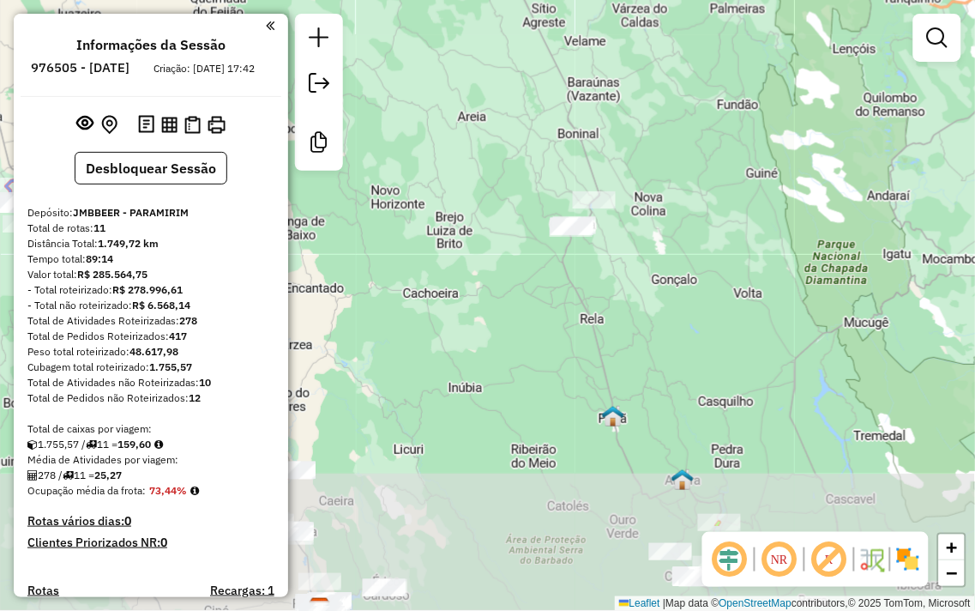
drag, startPoint x: 666, startPoint y: 446, endPoint x: 629, endPoint y: 288, distance: 162.1
click at [629, 288] on div "Janela de atendimento Grade de atendimento Capacidade Transportadoras Veículos …" at bounding box center [487, 305] width 975 height 611
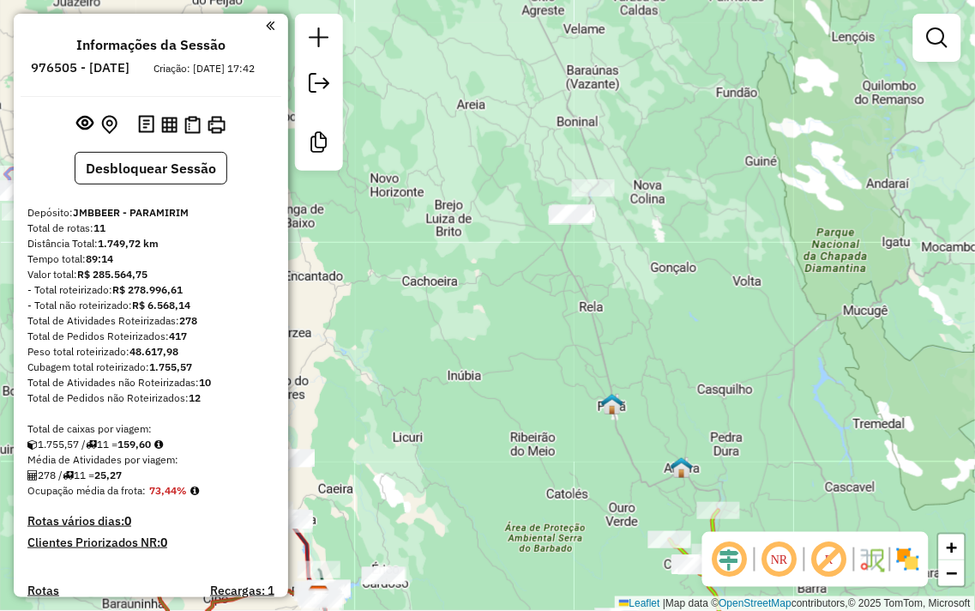
drag, startPoint x: 546, startPoint y: 336, endPoint x: 493, endPoint y: 130, distance: 213.2
click at [493, 130] on div "Janela de atendimento Grade de atendimento Capacidade Transportadoras Veículos …" at bounding box center [487, 305] width 975 height 611
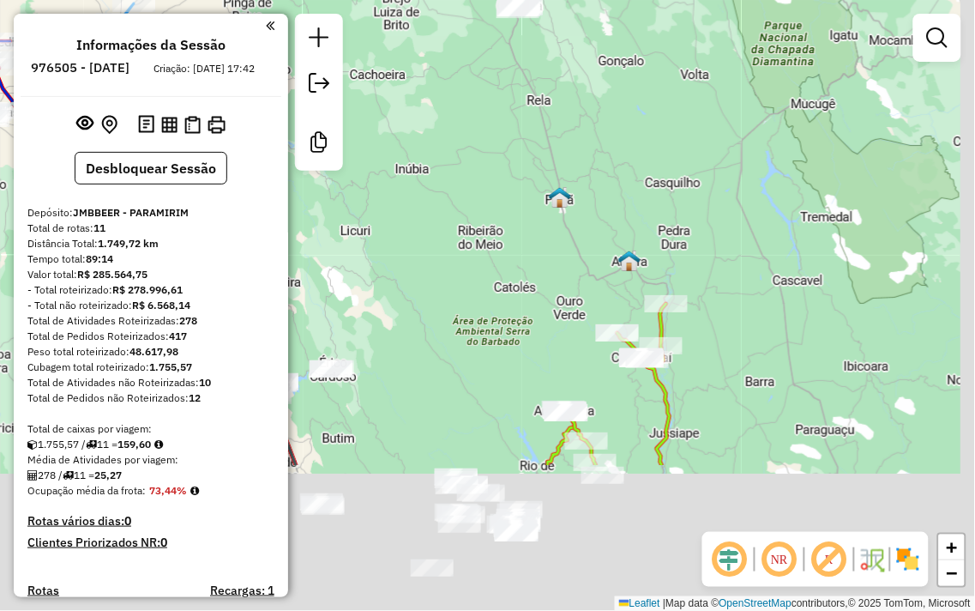
click at [497, 151] on div "Janela de atendimento Grade de atendimento Capacidade Transportadoras Veículos …" at bounding box center [487, 305] width 975 height 611
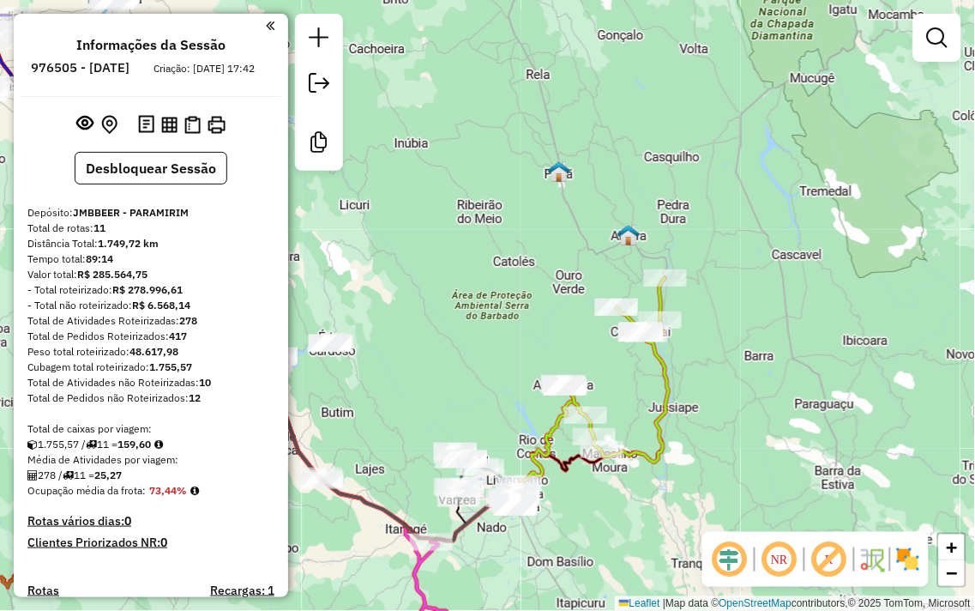
drag, startPoint x: 551, startPoint y: 251, endPoint x: 564, endPoint y: 184, distance: 68.3
click at [564, 186] on div "Janela de atendimento Grade de atendimento Capacidade Transportadoras Veículos …" at bounding box center [487, 305] width 975 height 611
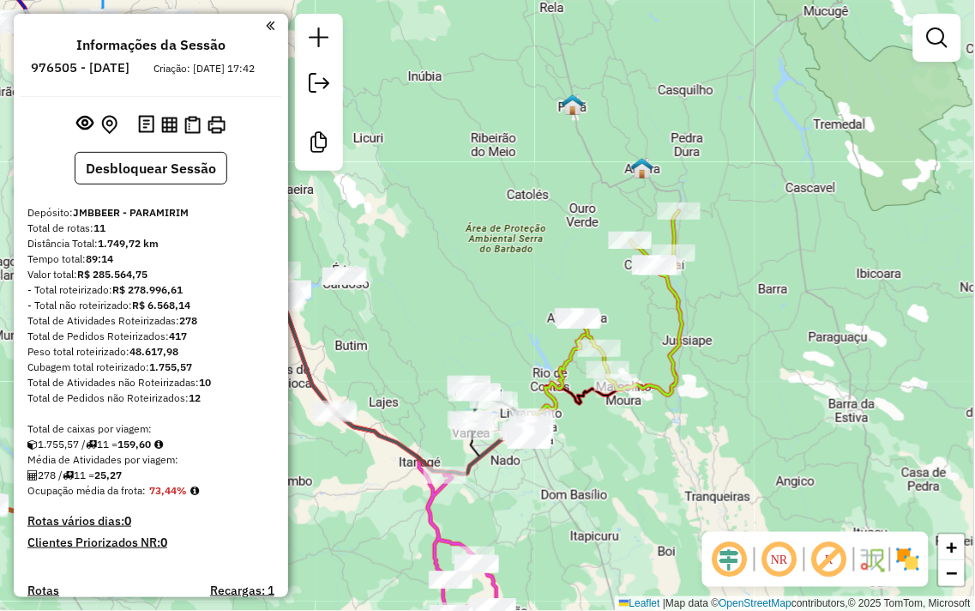
drag, startPoint x: 769, startPoint y: 322, endPoint x: 804, endPoint y: 285, distance: 50.4
click at [804, 285] on div "Janela de atendimento Grade de atendimento Capacidade Transportadoras Veículos …" at bounding box center [487, 305] width 975 height 611
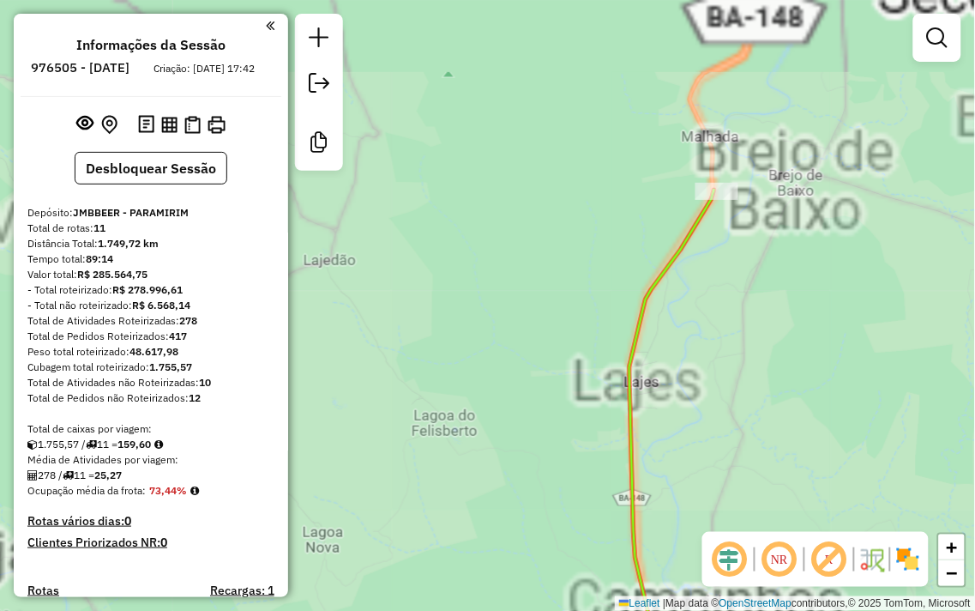
drag, startPoint x: 778, startPoint y: 250, endPoint x: 732, endPoint y: 218, distance: 56.1
click at [763, 294] on div "Janela de atendimento Grade de atendimento Capacidade Transportadoras Veículos …" at bounding box center [487, 305] width 975 height 611
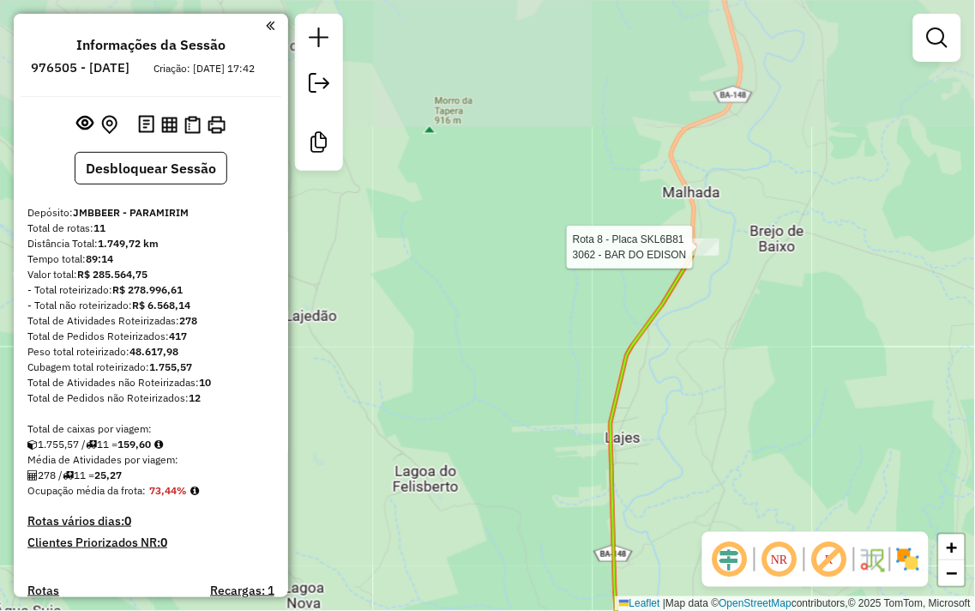
select select "**********"
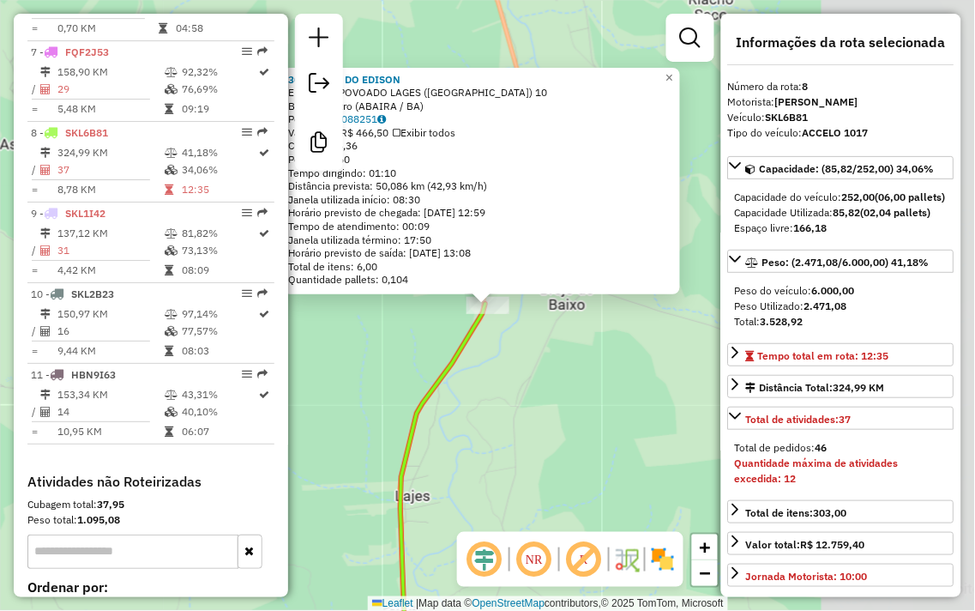
scroll to position [1218, 0]
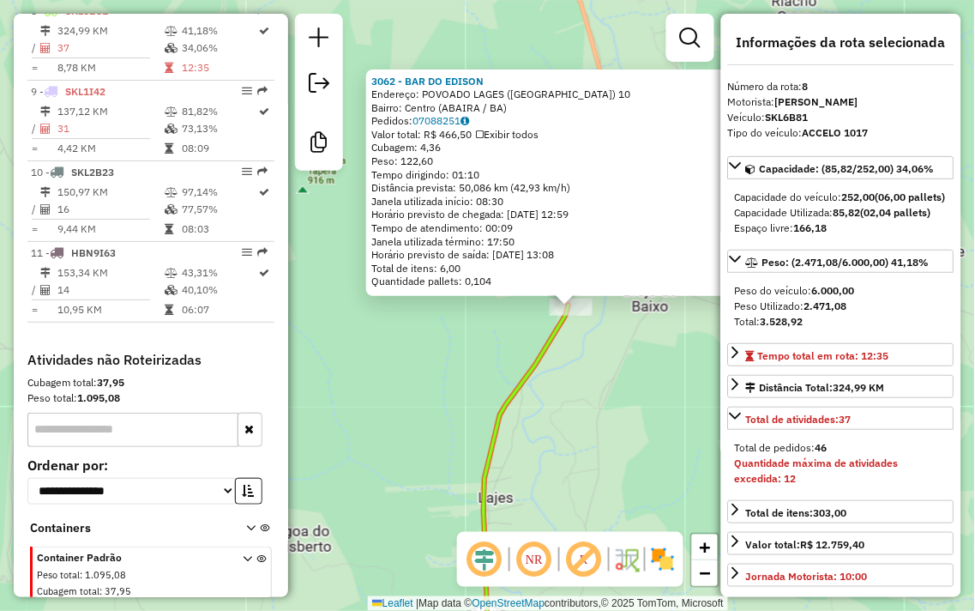
drag, startPoint x: 614, startPoint y: 410, endPoint x: 697, endPoint y: 412, distance: 83.2
click at [697, 412] on div "3062 - BAR DO EDISON Endereço: POVOADO LAGES (MALHADA) 10 Bairro: Centro (ABAIR…" at bounding box center [487, 305] width 975 height 611
click at [688, 396] on div "3062 - BAR DO EDISON Endereço: POVOADO LAGES (MALHADA) 10 Bairro: Centro (ABAIR…" at bounding box center [487, 305] width 975 height 611
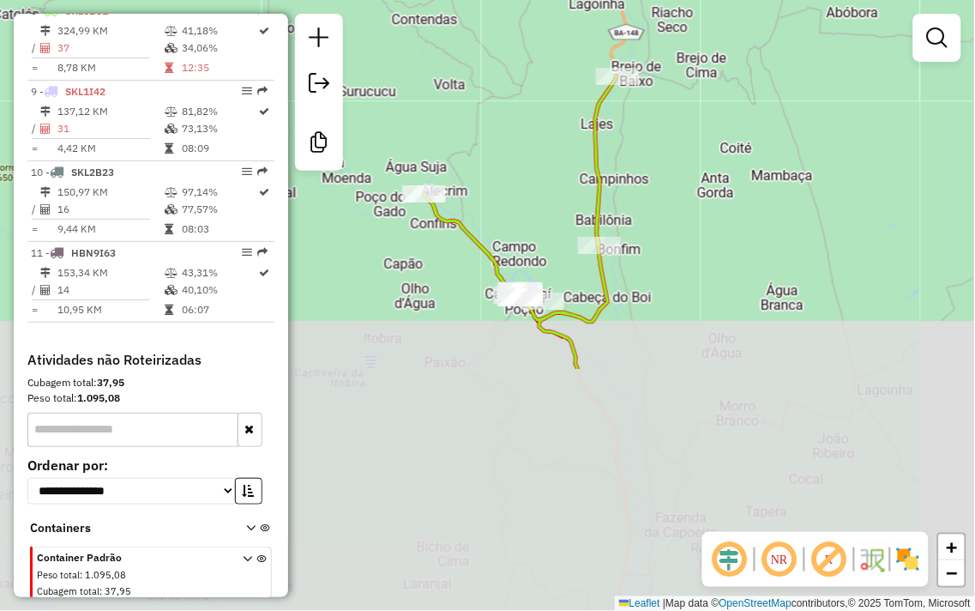
drag, startPoint x: 690, startPoint y: 412, endPoint x: 678, endPoint y: 109, distance: 303.0
click at [678, 109] on div "Janela de atendimento Grade de atendimento Capacidade Transportadoras Veículos …" at bounding box center [487, 305] width 975 height 611
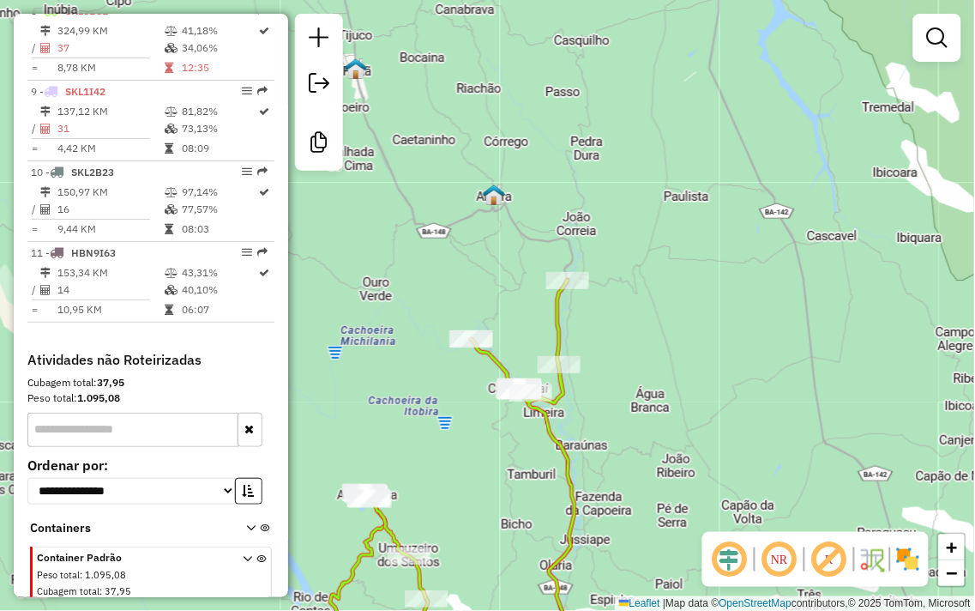
drag, startPoint x: 545, startPoint y: 121, endPoint x: 545, endPoint y: 220, distance: 99.5
click at [534, 198] on div "Janela de atendimento Grade de atendimento Capacidade Transportadoras Veículos …" at bounding box center [487, 305] width 975 height 611
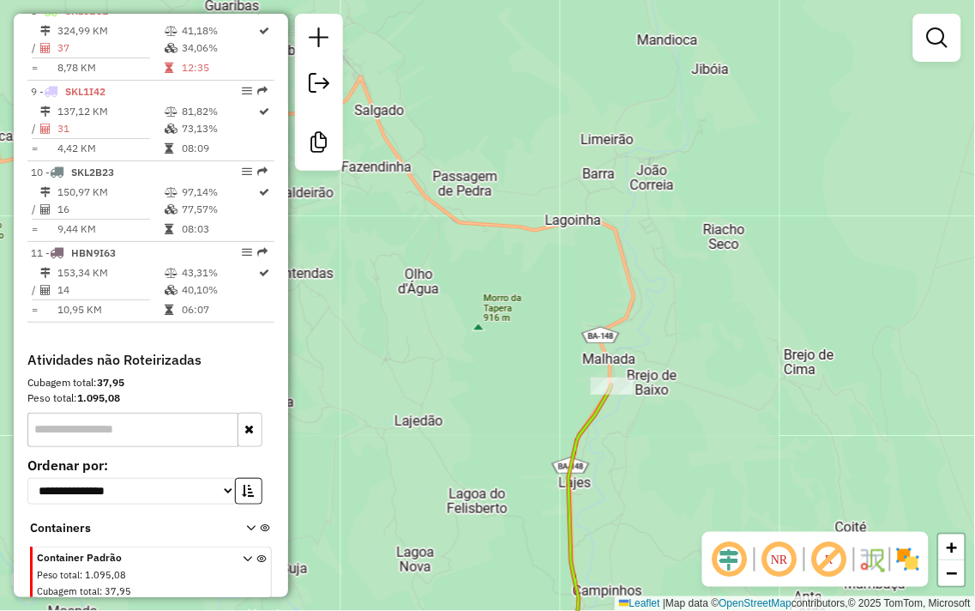
drag, startPoint x: 640, startPoint y: 305, endPoint x: 687, endPoint y: 380, distance: 88.3
click at [687, 380] on div "Janela de atendimento Grade de atendimento Capacidade Transportadoras Veículos …" at bounding box center [487, 305] width 975 height 611
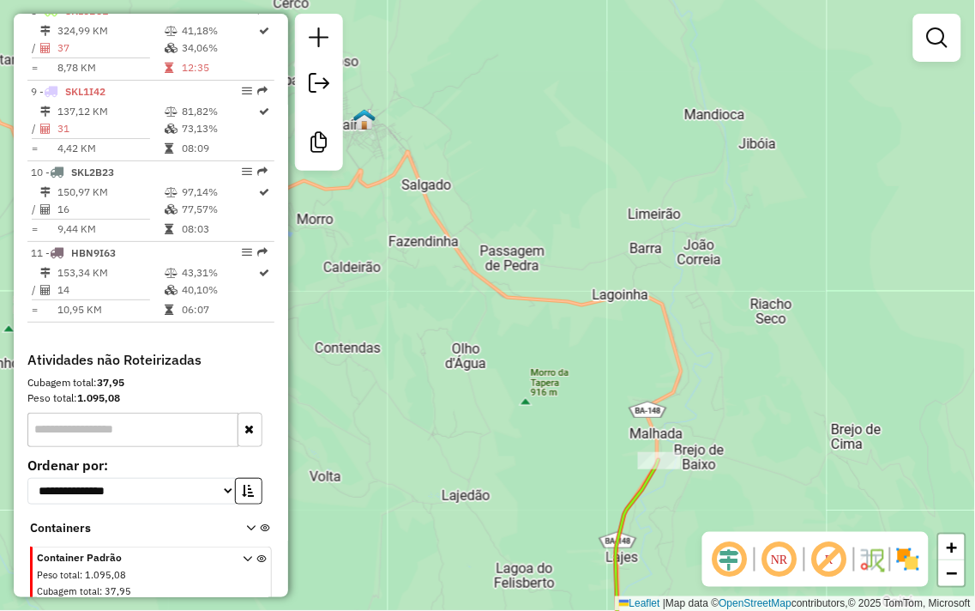
drag, startPoint x: 489, startPoint y: 184, endPoint x: 602, endPoint y: 234, distance: 123.7
click at [602, 234] on div "Janela de atendimento Grade de atendimento Capacidade Transportadoras Veículos …" at bounding box center [487, 305] width 975 height 611
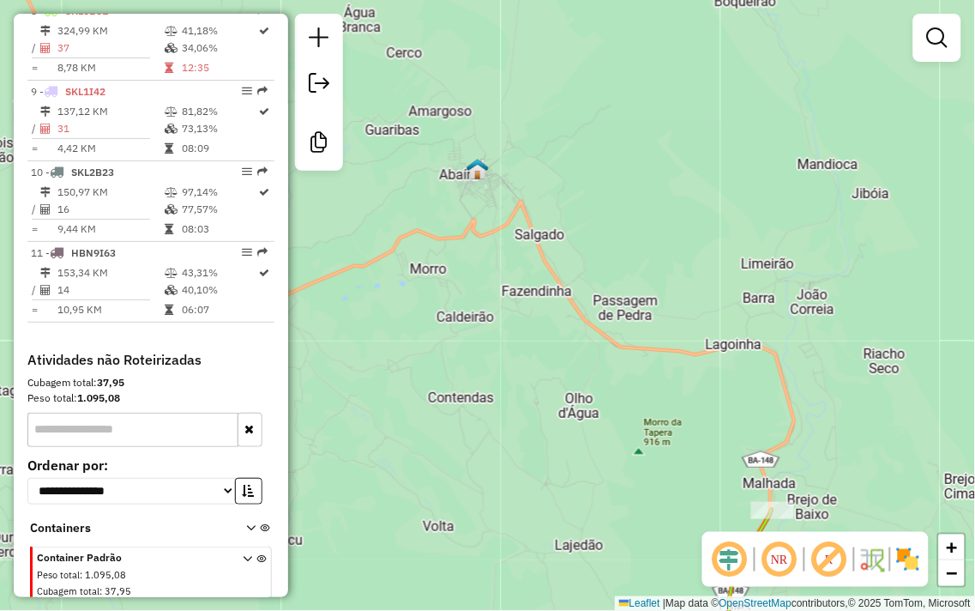
drag, startPoint x: 816, startPoint y: 105, endPoint x: 809, endPoint y: 96, distance: 11.0
click at [810, 93] on div "Janela de atendimento Grade de atendimento Capacidade Transportadoras Veículos …" at bounding box center [487, 305] width 975 height 611
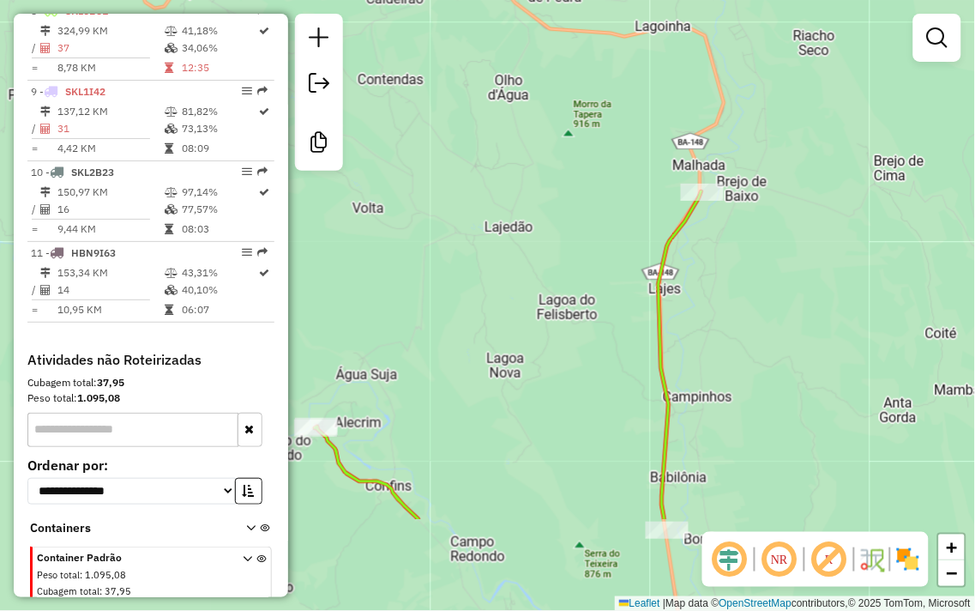
drag, startPoint x: 725, startPoint y: 373, endPoint x: 734, endPoint y: 190, distance: 182.9
click at [732, 198] on div "Janela de atendimento Grade de atendimento Capacidade Transportadoras Veículos …" at bounding box center [487, 305] width 975 height 611
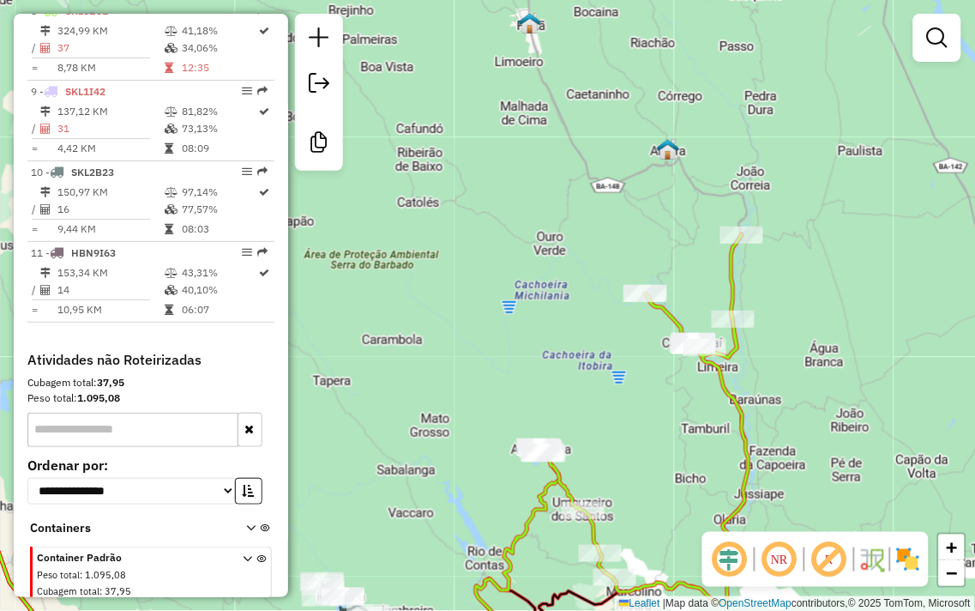
drag, startPoint x: 804, startPoint y: 336, endPoint x: 750, endPoint y: 161, distance: 182.9
click at [751, 163] on div "Janela de atendimento Grade de atendimento Capacidade Transportadoras Veículos …" at bounding box center [487, 305] width 975 height 611
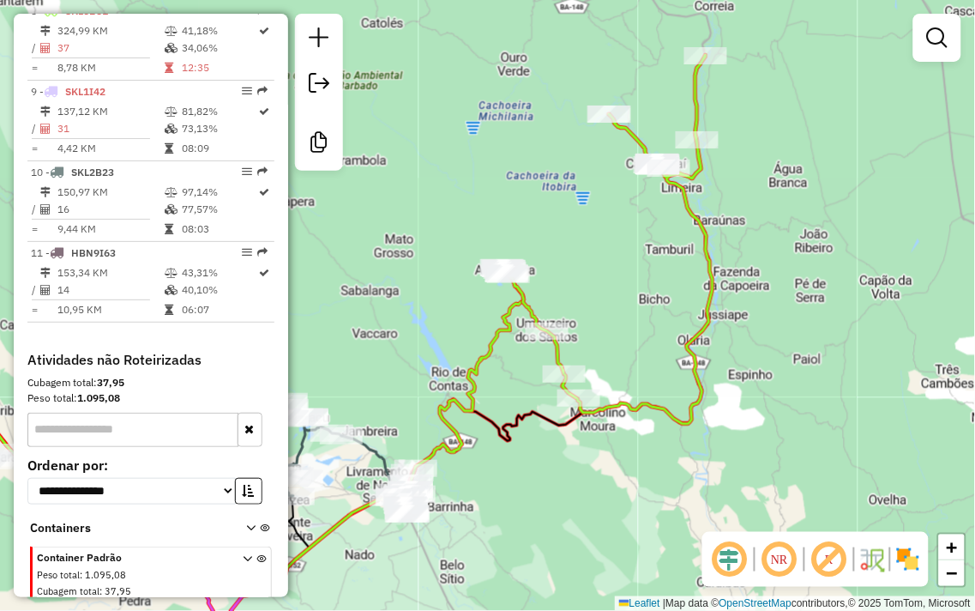
drag, startPoint x: 768, startPoint y: 286, endPoint x: 802, endPoint y: 178, distance: 112.6
click at [800, 185] on div "Janela de atendimento Grade de atendimento Capacidade Transportadoras Veículos …" at bounding box center [487, 305] width 975 height 611
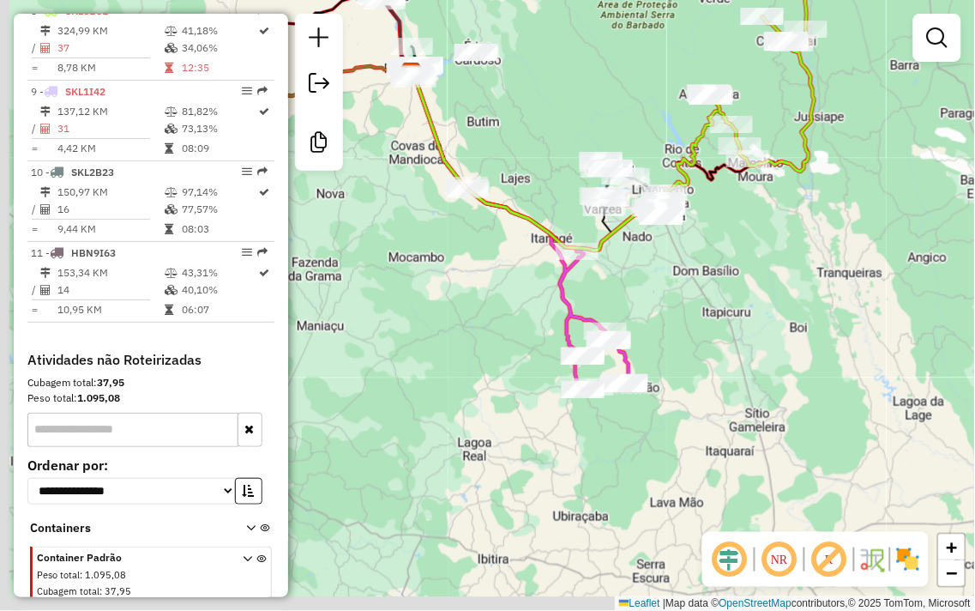
drag, startPoint x: 638, startPoint y: 383, endPoint x: 746, endPoint y: 221, distance: 194.1
click at [746, 221] on div "Janela de atendimento Grade de atendimento Capacidade Transportadoras Veículos …" at bounding box center [487, 305] width 975 height 611
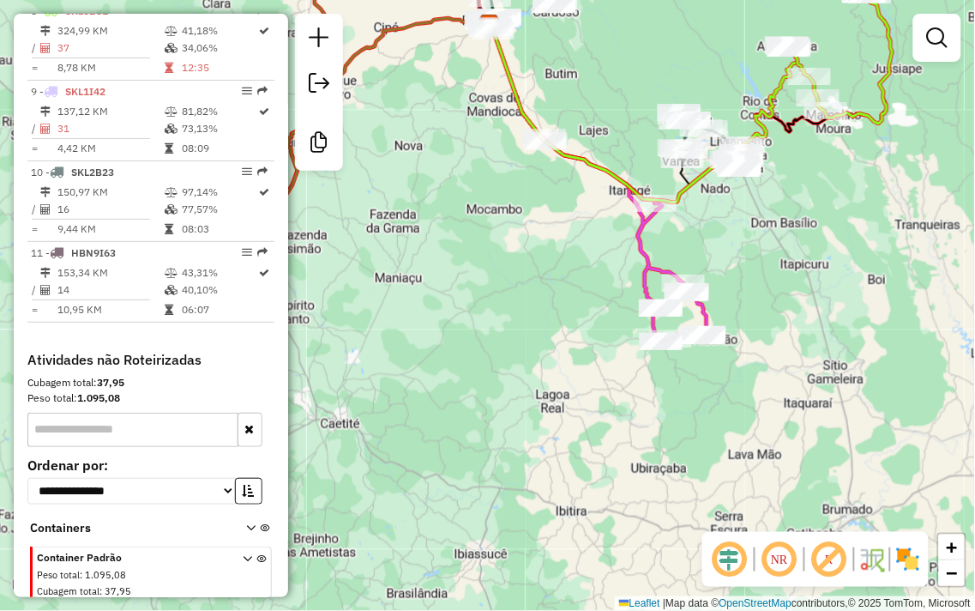
drag, startPoint x: 719, startPoint y: 307, endPoint x: 795, endPoint y: 233, distance: 106.2
click at [795, 233] on div "Janela de atendimento Grade de atendimento Capacidade Transportadoras Veículos …" at bounding box center [487, 305] width 975 height 611
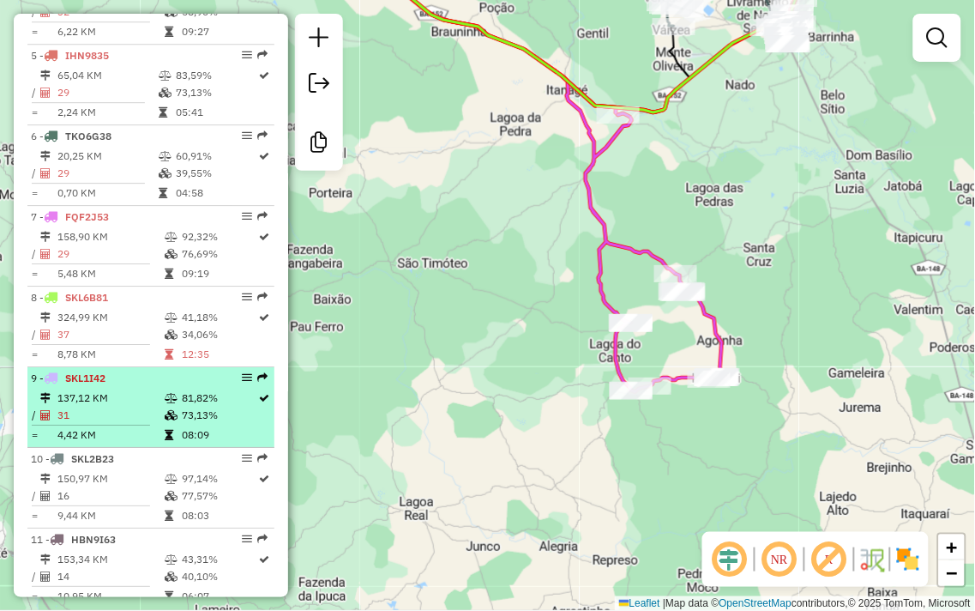
scroll to position [836, 0]
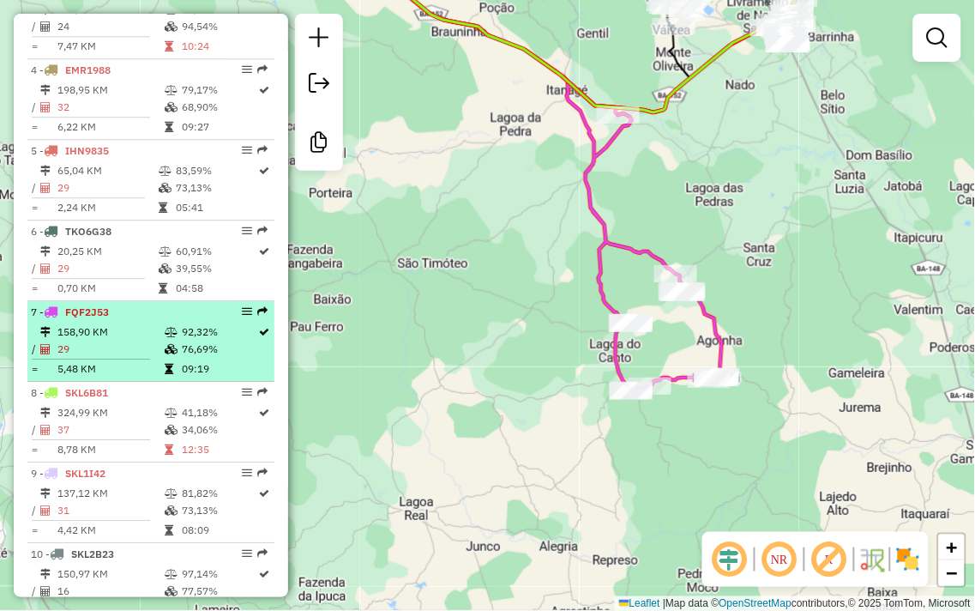
click at [130, 315] on li "7 - FQF2J53 158,90 KM 92,32% / 29 76,69% = 5,48 KM 09:19" at bounding box center [150, 341] width 247 height 81
select select "**********"
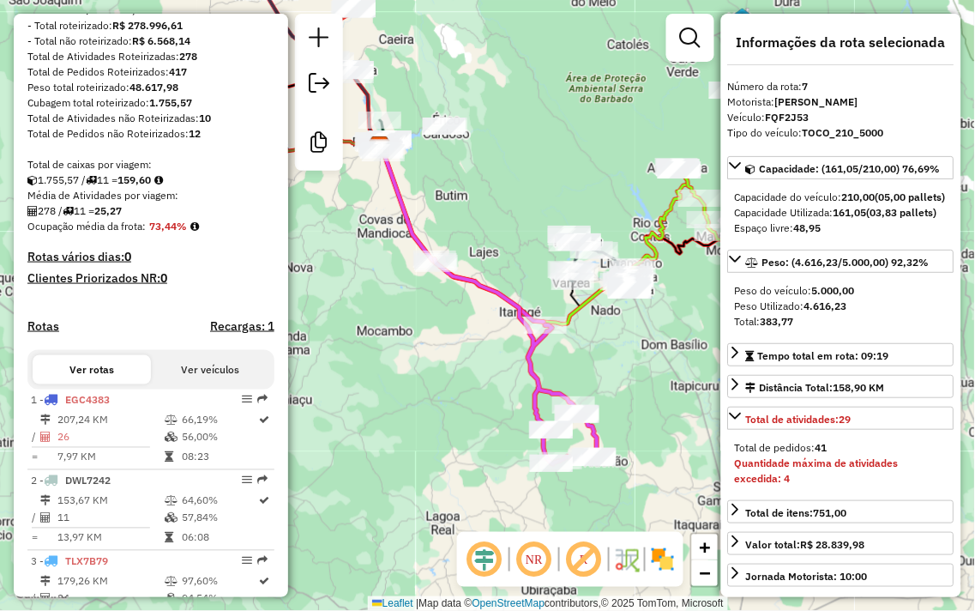
scroll to position [0, 0]
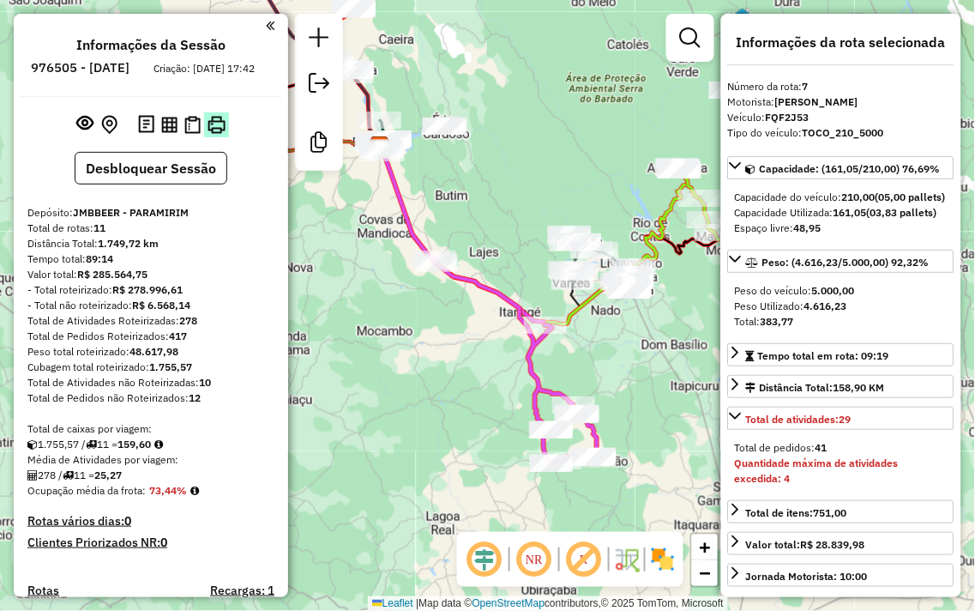
click at [208, 134] on img at bounding box center [217, 125] width 18 height 18
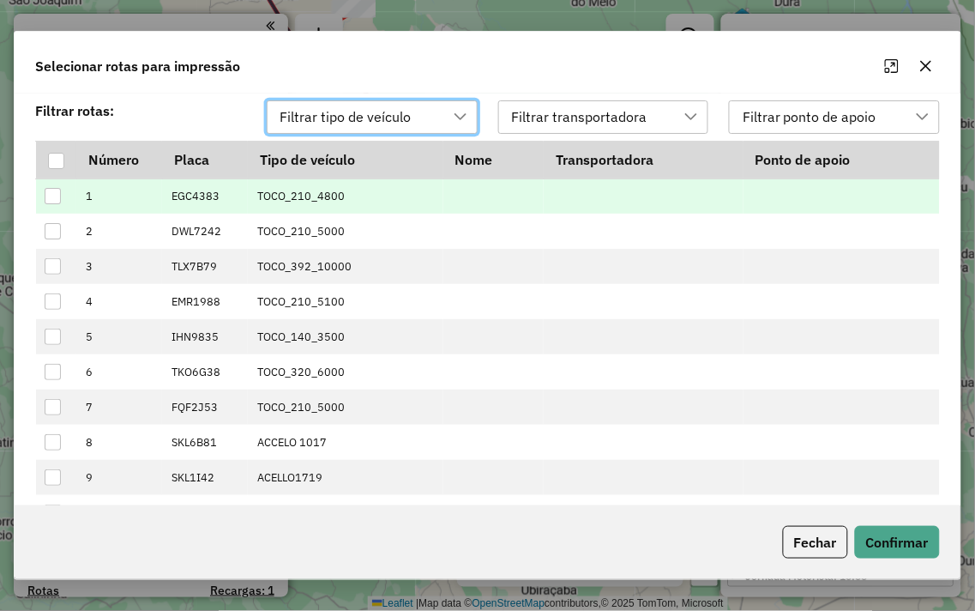
scroll to position [11, 75]
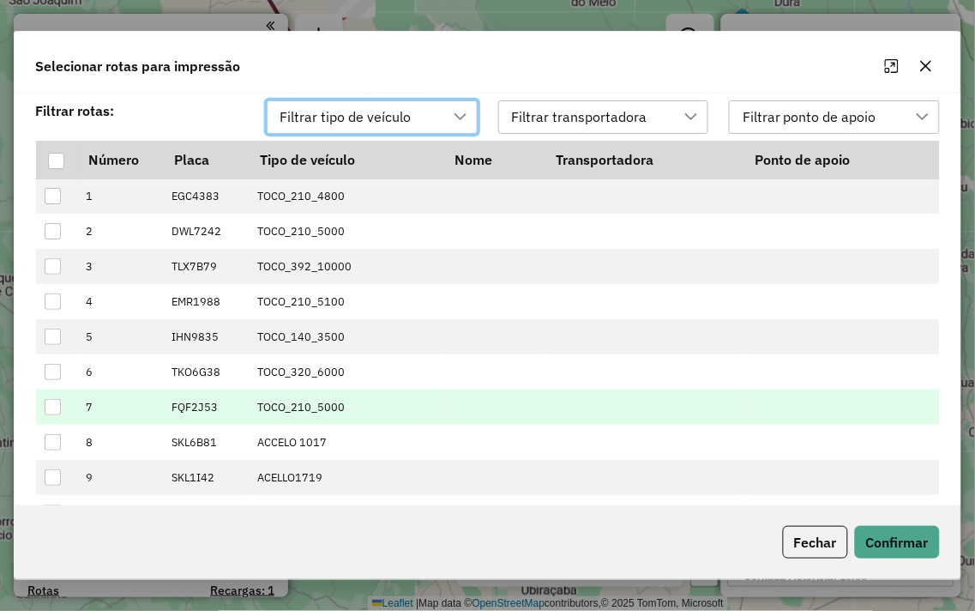
click at [55, 408] on div at bounding box center [53, 407] width 16 height 16
click at [890, 543] on button "Confirmar" at bounding box center [897, 542] width 85 height 33
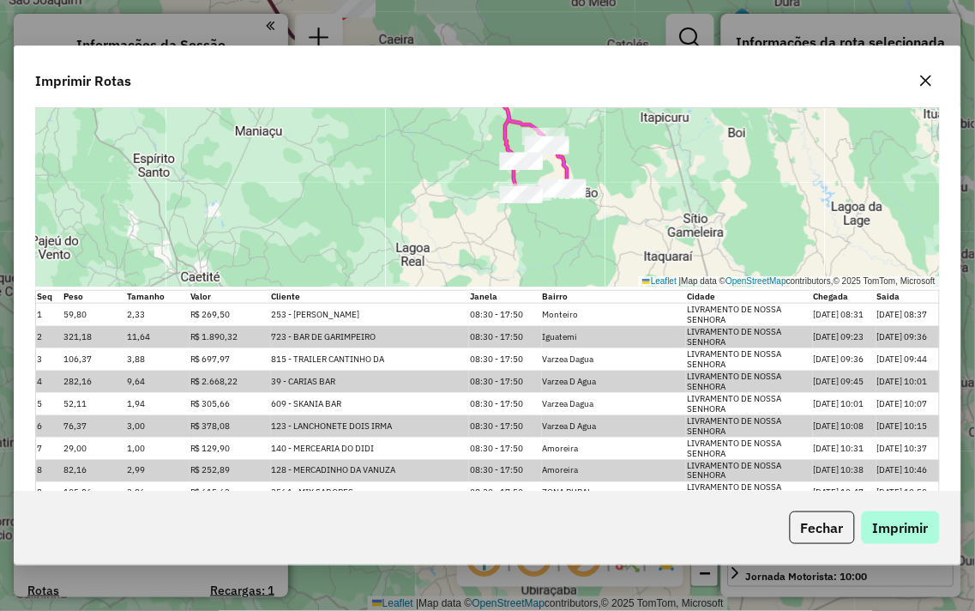
scroll to position [286, 0]
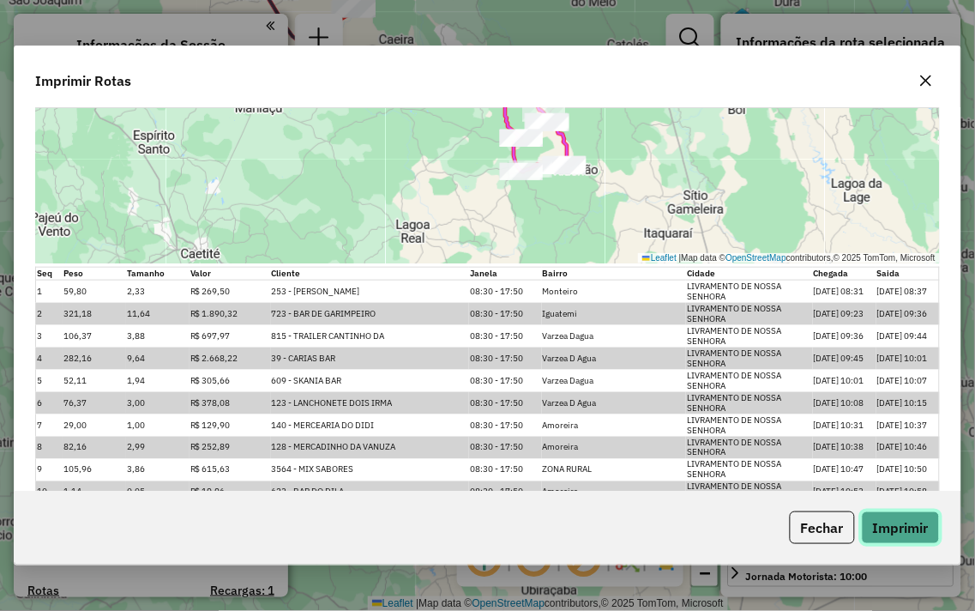
click at [893, 516] on button "Imprimir" at bounding box center [901, 527] width 78 height 33
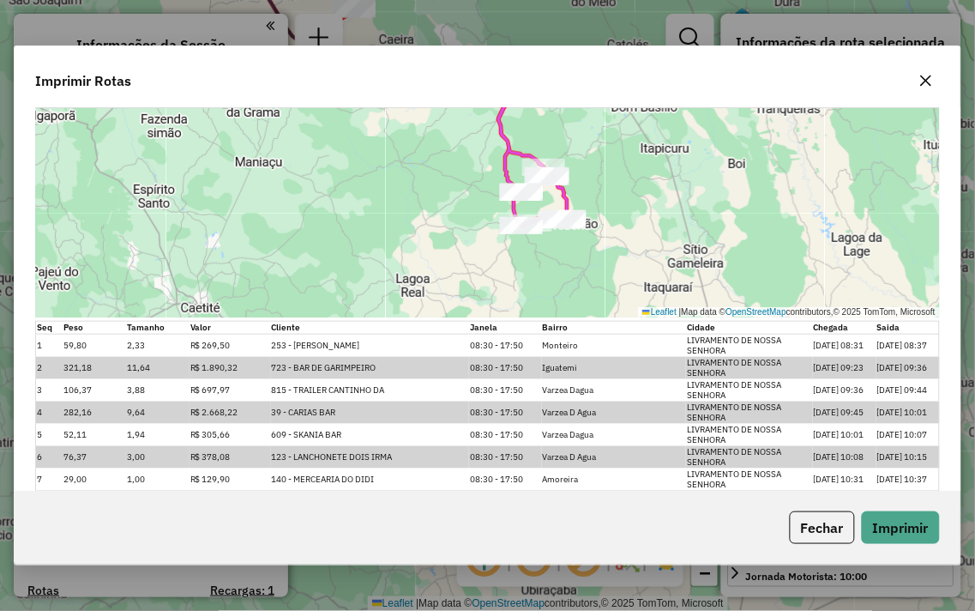
click at [924, 82] on icon "button" at bounding box center [926, 80] width 11 height 11
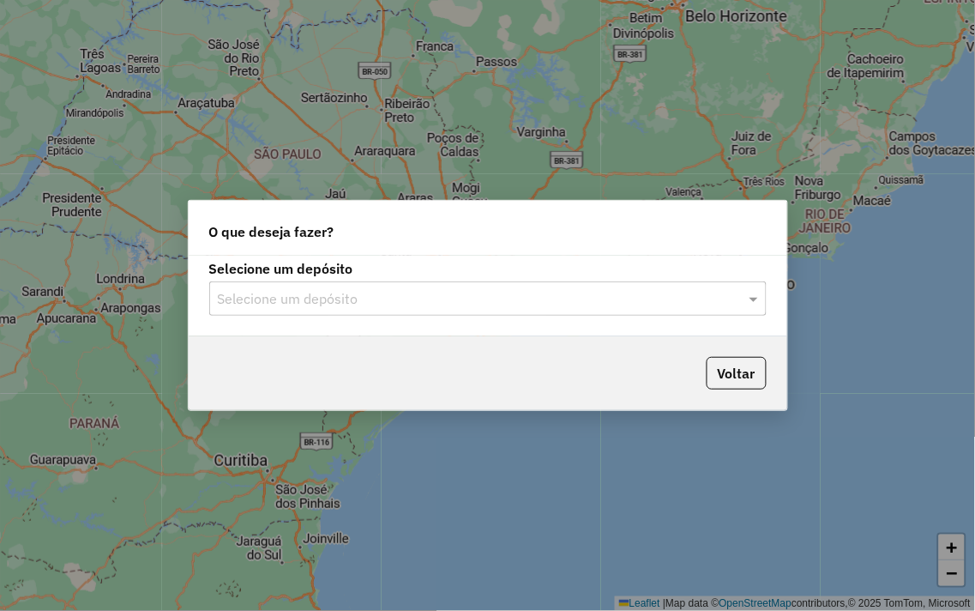
click at [267, 298] on input "text" at bounding box center [471, 299] width 506 height 21
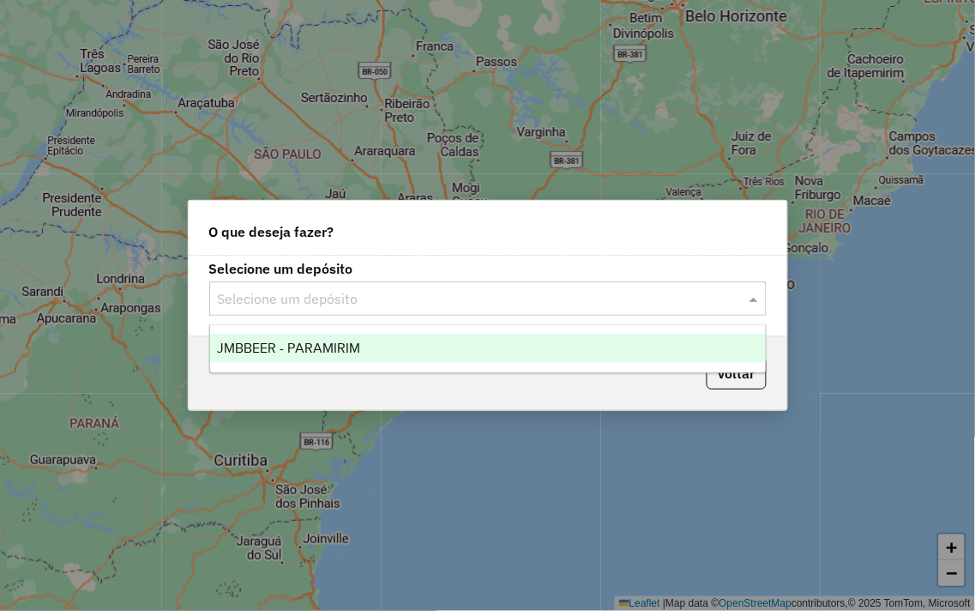
click at [276, 347] on span "JMBBEER - PARAMIRIM" at bounding box center [288, 348] width 143 height 15
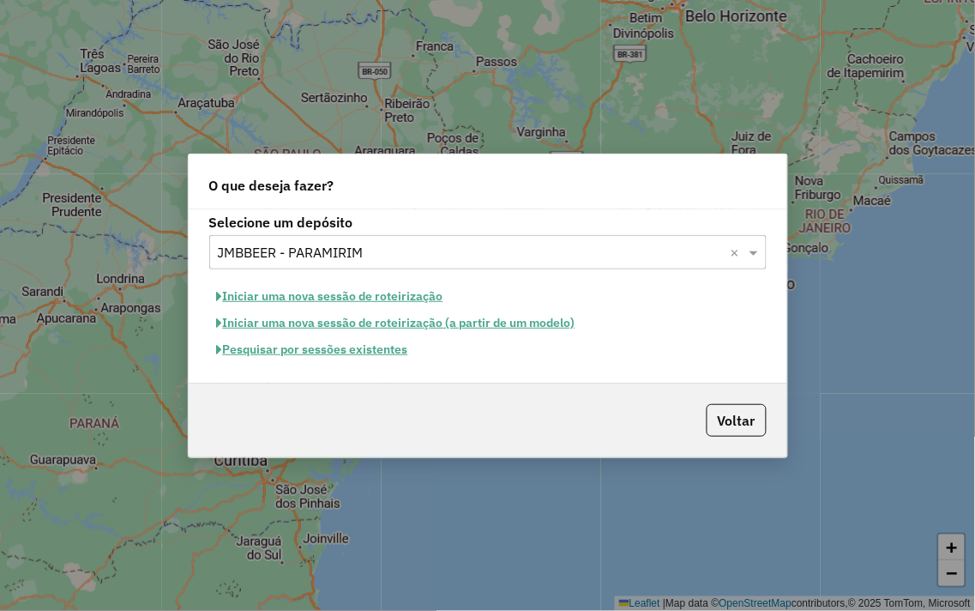
click at [293, 347] on button "Pesquisar por sessões existentes" at bounding box center [312, 349] width 207 height 27
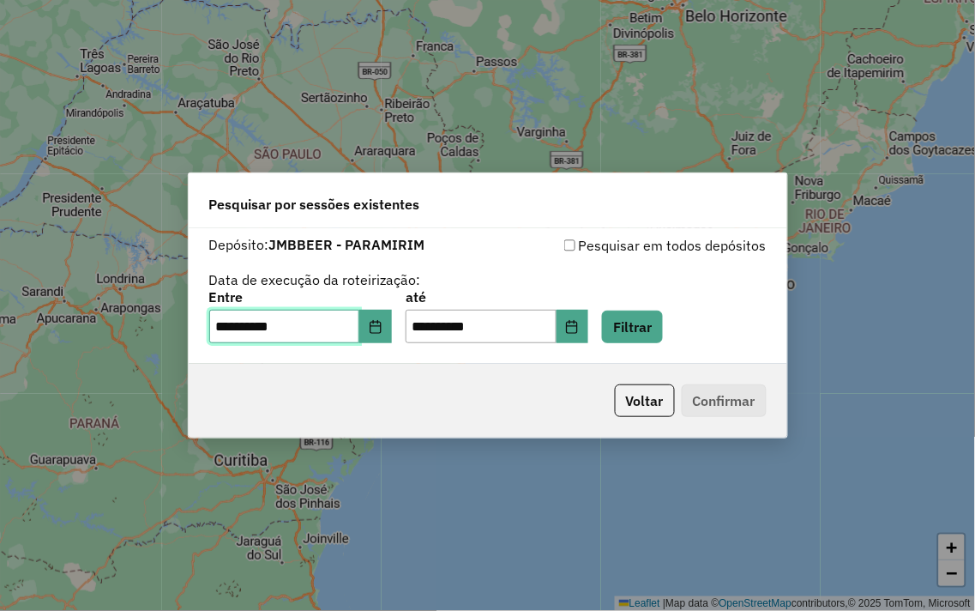
click at [229, 330] on input "**********" at bounding box center [284, 327] width 151 height 34
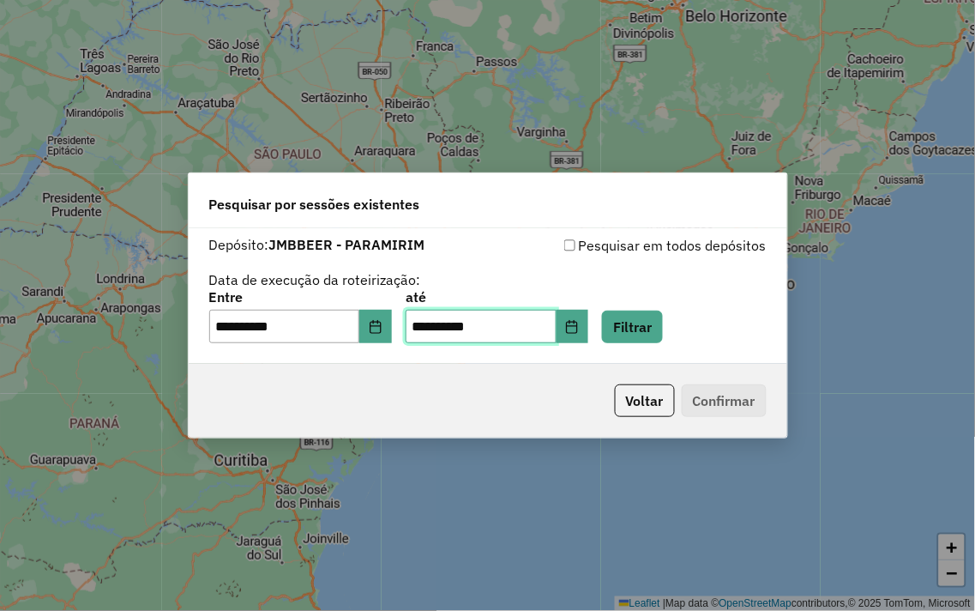
click at [442, 321] on input "**********" at bounding box center [481, 327] width 151 height 34
type input "**********"
click at [657, 331] on button "Filtrar" at bounding box center [632, 326] width 61 height 33
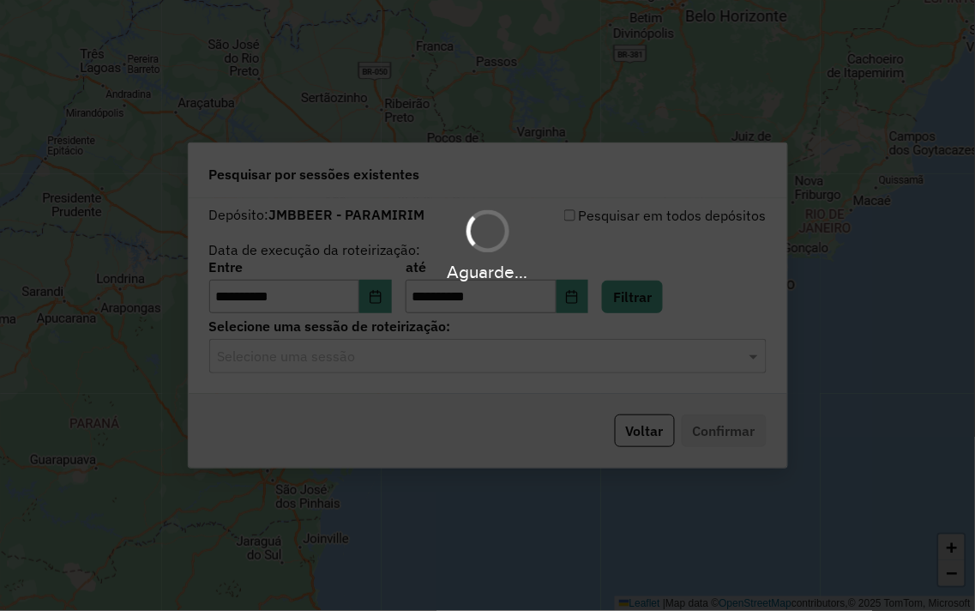
click at [310, 373] on div "Aguarde..." at bounding box center [487, 305] width 975 height 611
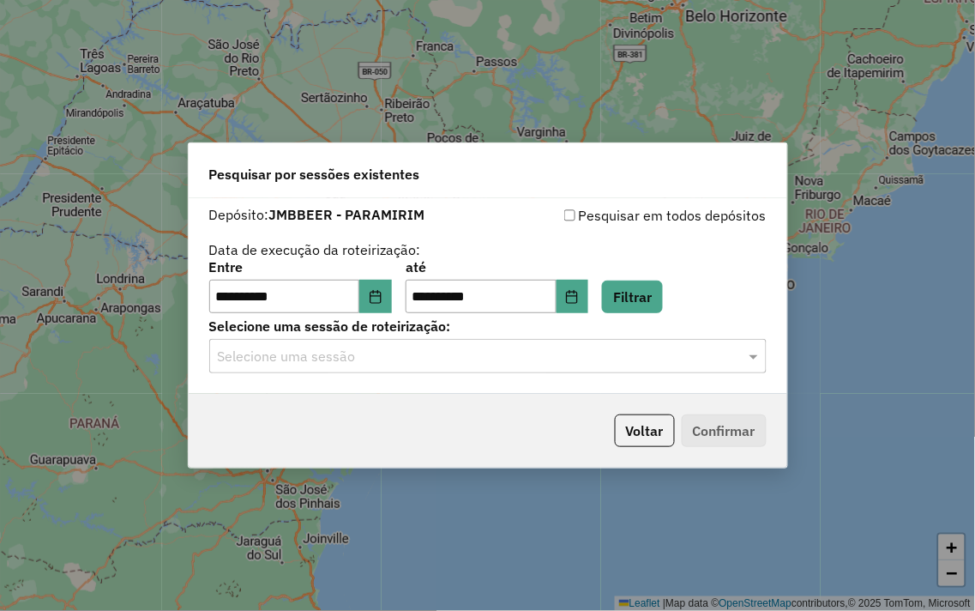
click at [311, 358] on input "text" at bounding box center [471, 357] width 506 height 21
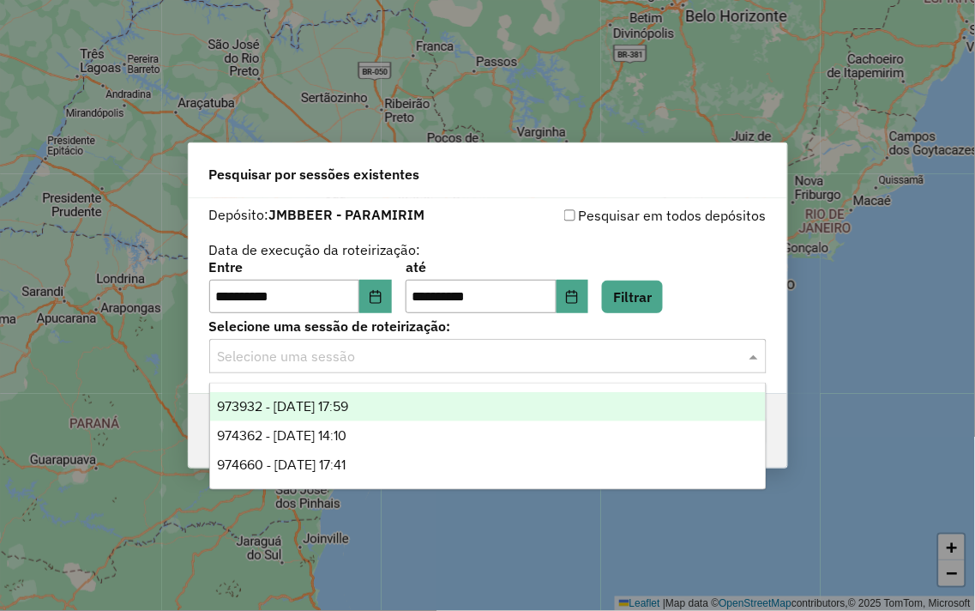
click at [328, 399] on span "973932 - [DATE] 17:59" at bounding box center [282, 406] width 131 height 15
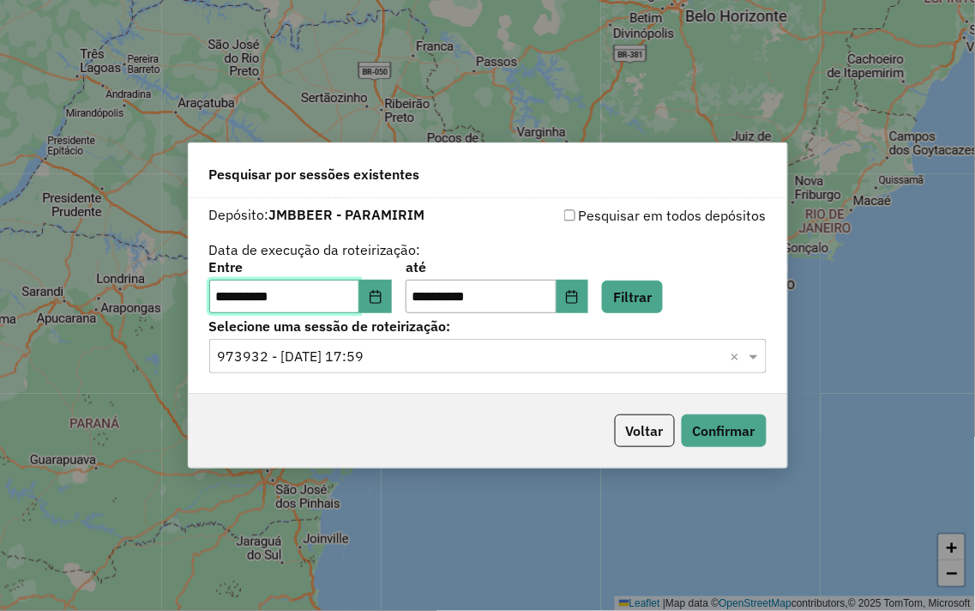
click at [228, 293] on input "**********" at bounding box center [284, 297] width 151 height 34
type input "**********"
click at [637, 300] on button "Filtrar" at bounding box center [632, 296] width 61 height 33
click at [319, 336] on hb-app "**********" at bounding box center [487, 305] width 975 height 611
click at [330, 352] on input "text" at bounding box center [471, 357] width 506 height 21
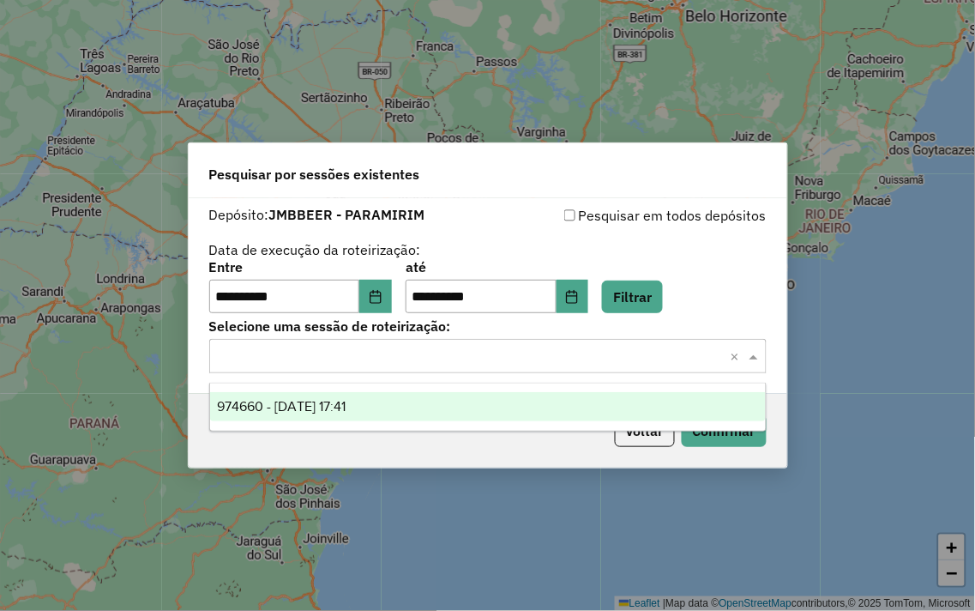
click at [335, 418] on div "974660 - [DATE] 17:41" at bounding box center [488, 406] width 556 height 29
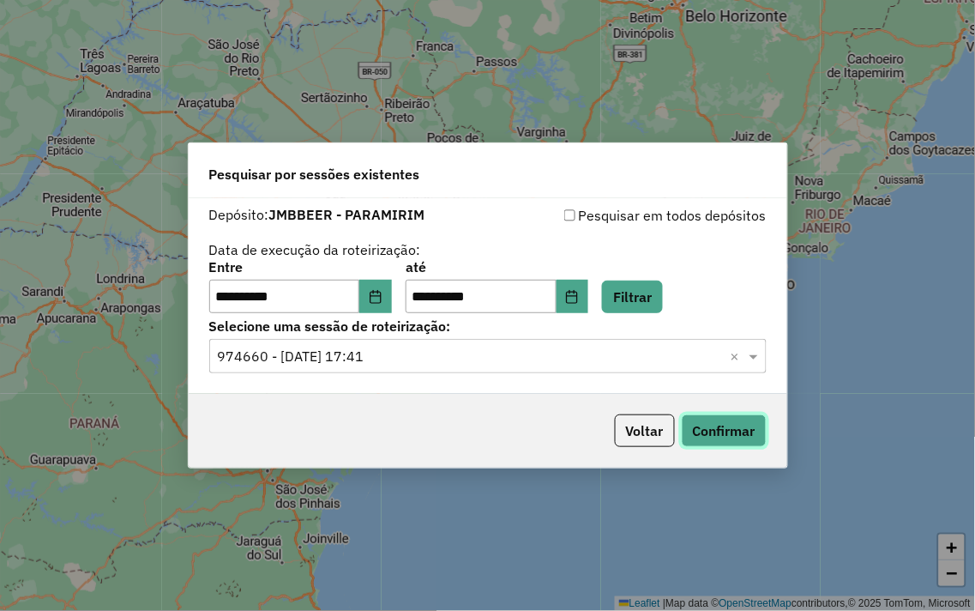
click at [744, 422] on button "Confirmar" at bounding box center [724, 430] width 85 height 33
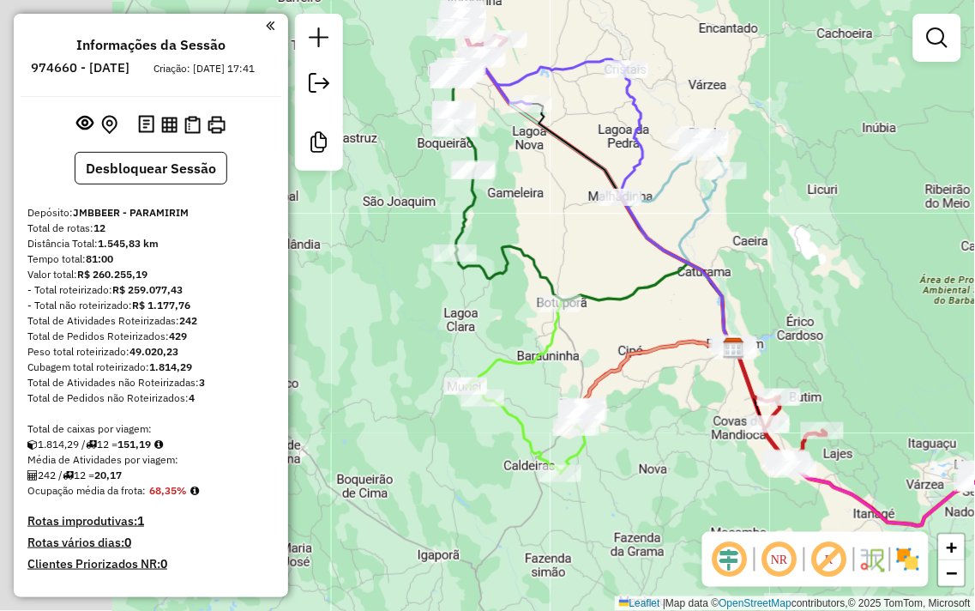
drag, startPoint x: 596, startPoint y: 279, endPoint x: 835, endPoint y: 327, distance: 243.2
click at [853, 326] on div "Janela de atendimento Grade de atendimento Capacidade Transportadoras Veículos …" at bounding box center [487, 305] width 975 height 611
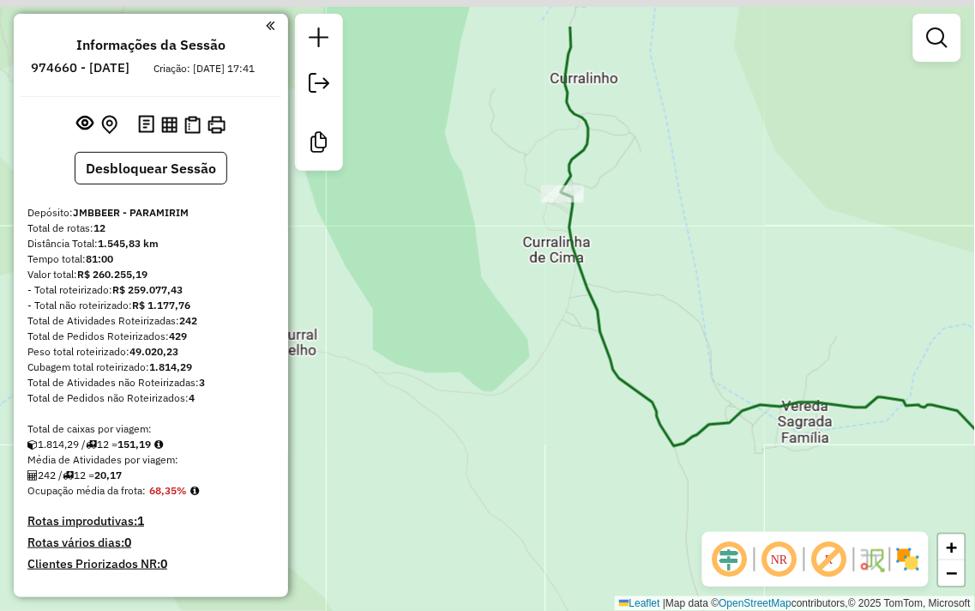
drag, startPoint x: 555, startPoint y: 200, endPoint x: 662, endPoint y: 288, distance: 138.9
click at [662, 288] on div "Janela de atendimento Grade de atendimento Capacidade Transportadoras Veículos …" at bounding box center [487, 305] width 975 height 611
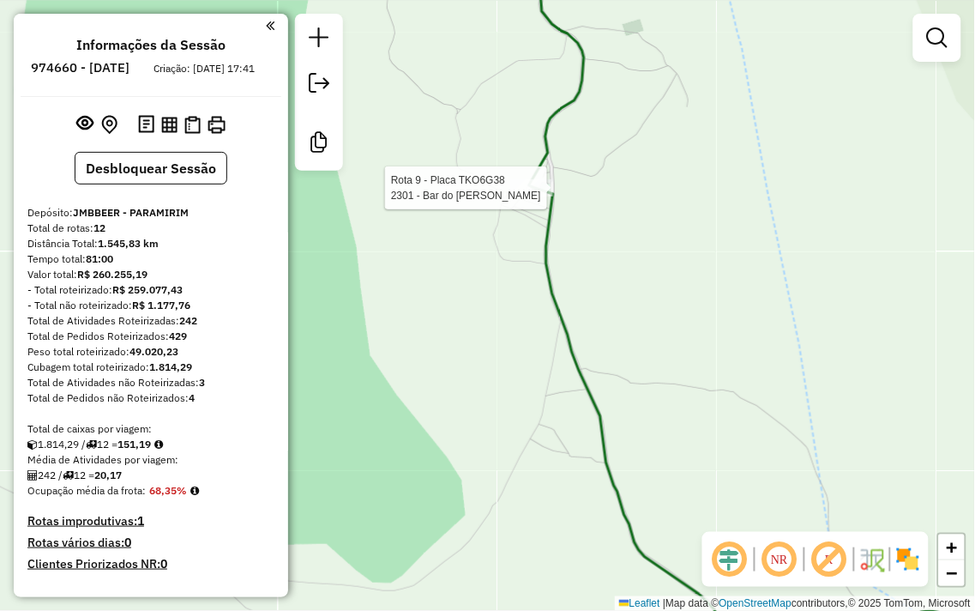
select select "**********"
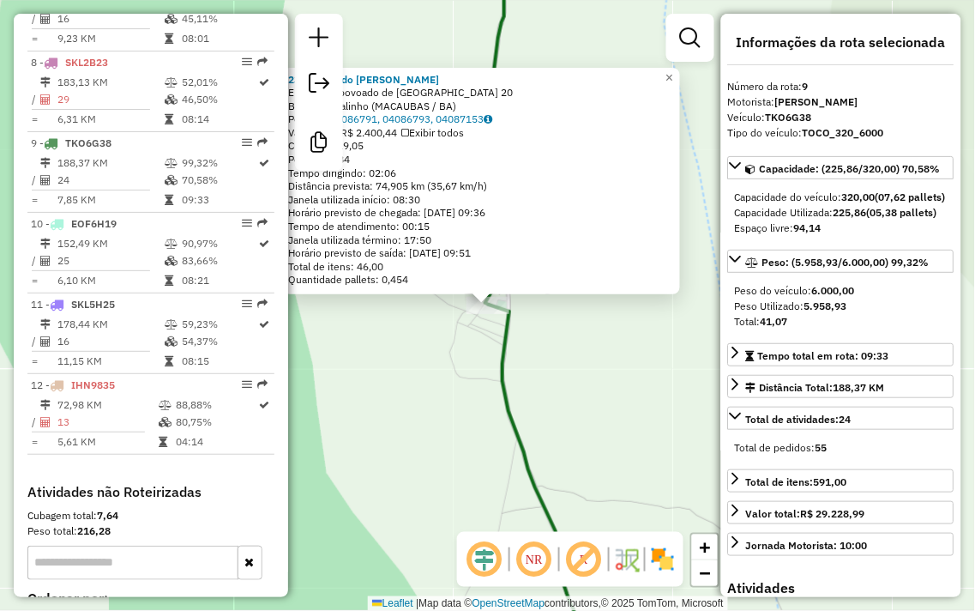
scroll to position [1319, 0]
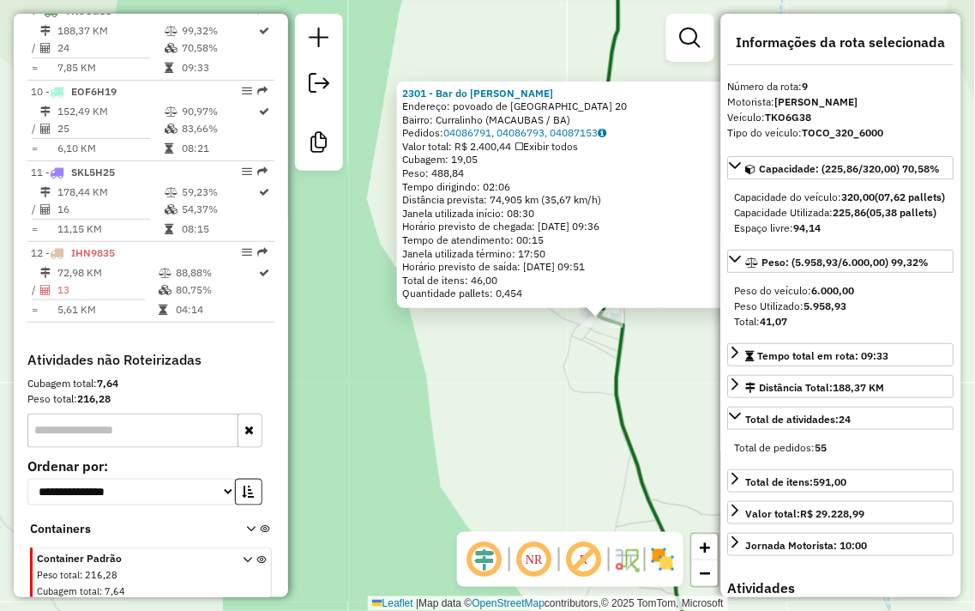
drag, startPoint x: 412, startPoint y: 333, endPoint x: 526, endPoint y: 347, distance: 114.9
click at [526, 347] on div "2301 - Bar do Leandro curra Endereço: povoado de curralinho 20 Bairro: Curralin…" at bounding box center [487, 305] width 975 height 611
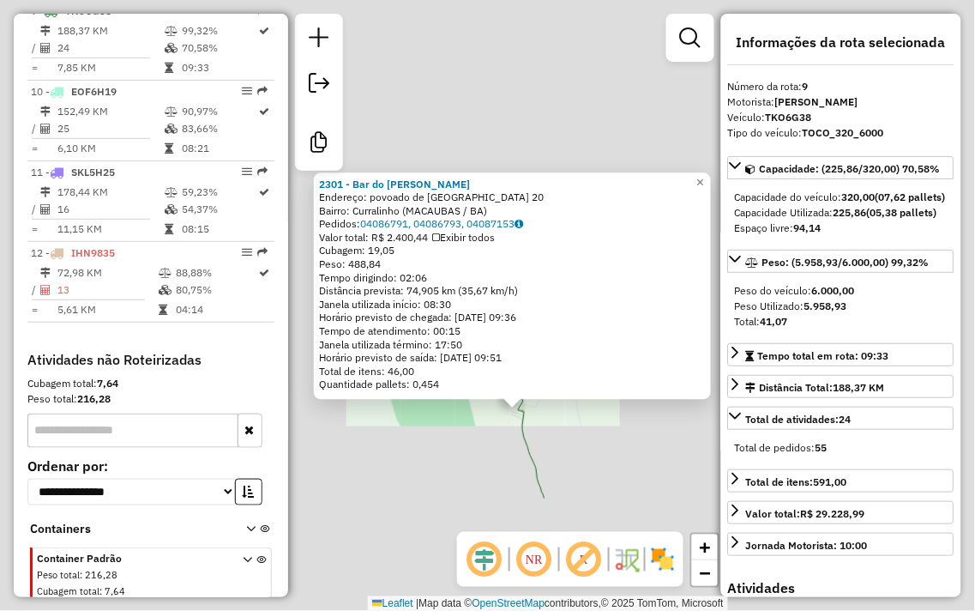
click at [491, 441] on div "2301 - Bar do Leandro curra Endereço: povoado de curralinho 20 Bairro: Curralin…" at bounding box center [487, 305] width 975 height 611
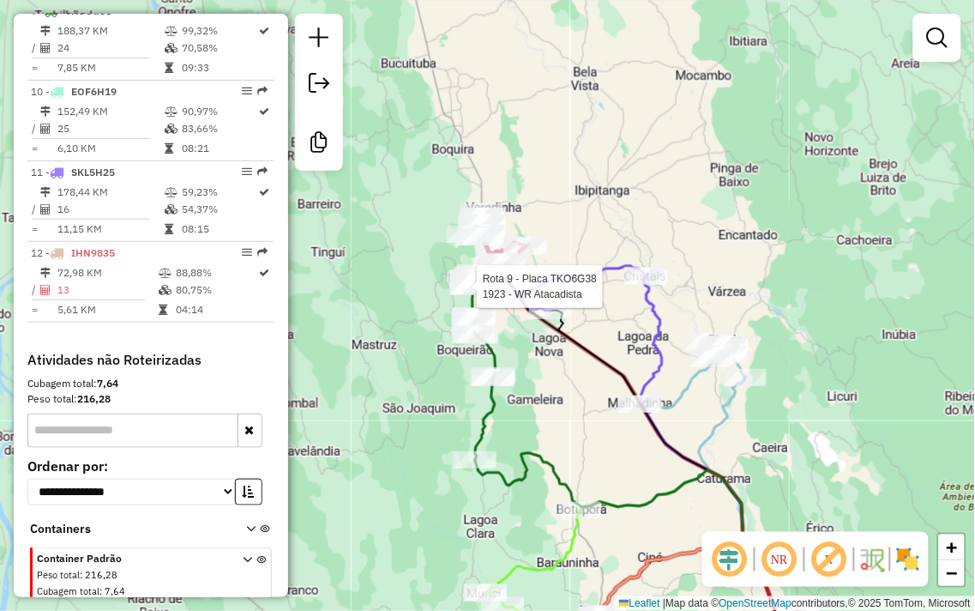
drag, startPoint x: 495, startPoint y: 305, endPoint x: 524, endPoint y: 401, distance: 100.4
click at [524, 401] on div "Rota 9 - Placa TKO6G38 1877 - PINGAO Rota 9 - Placa TKO6G38 2201 - BAR QUIOSQUE…" at bounding box center [487, 305] width 975 height 611
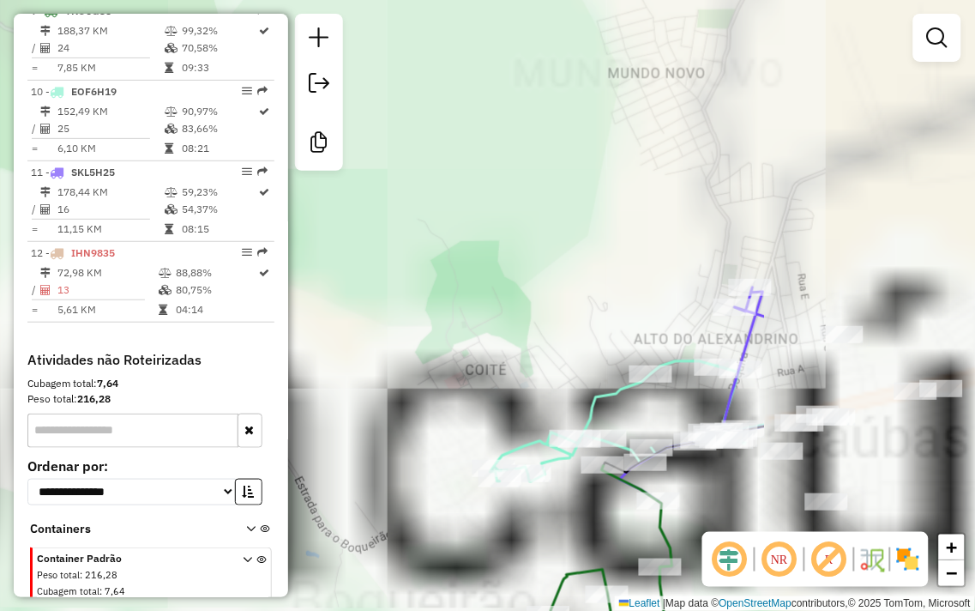
drag, startPoint x: 795, startPoint y: 348, endPoint x: 410, endPoint y: 312, distance: 386.8
click at [383, 311] on div "Rota 9 - Placa TKO6G38 2392 - Bar do Piau Janela de atendimento Grade de atendi…" at bounding box center [487, 305] width 975 height 611
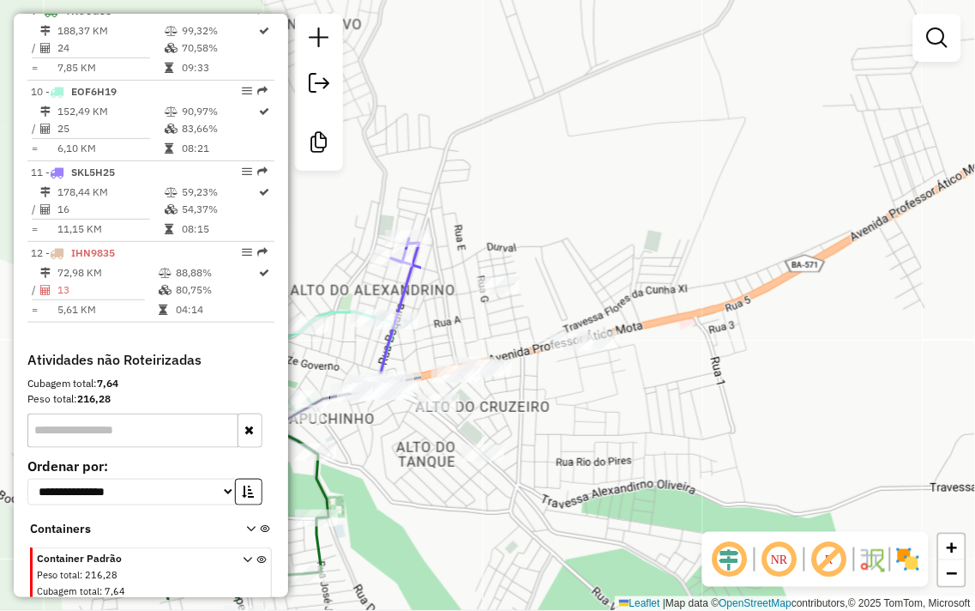
drag, startPoint x: 379, startPoint y: 461, endPoint x: 670, endPoint y: 493, distance: 292.5
click at [660, 494] on div "Rota 9 - Placa TKO6G38 2392 - Bar do Piau Janela de atendimento Grade de atendi…" at bounding box center [487, 305] width 975 height 611
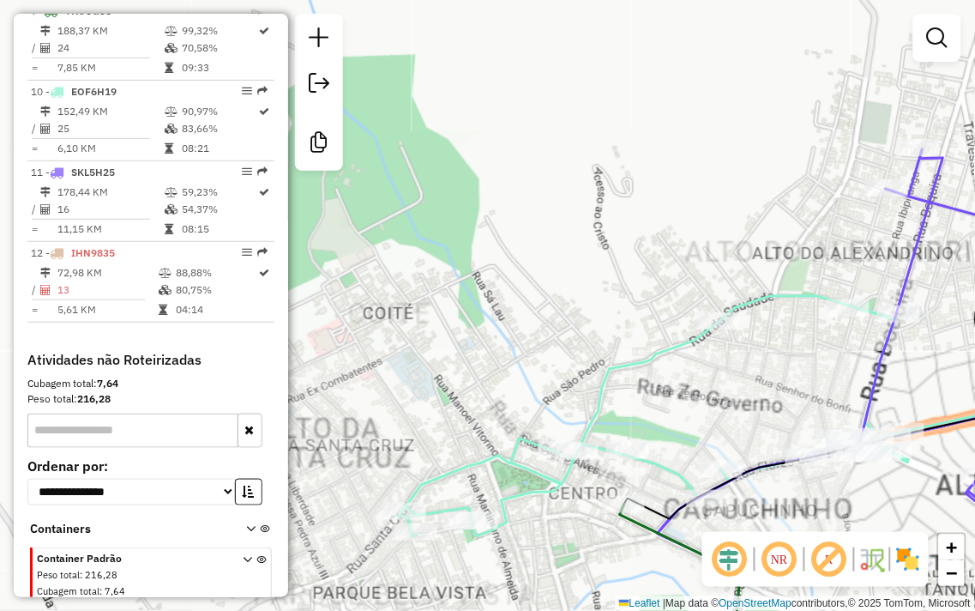
drag, startPoint x: 538, startPoint y: 362, endPoint x: 594, endPoint y: 257, distance: 118.6
click at [580, 278] on div "Rota 9 - Placa TKO6G38 2392 - Bar do Piau Janela de atendimento Grade de atendi…" at bounding box center [487, 305] width 975 height 611
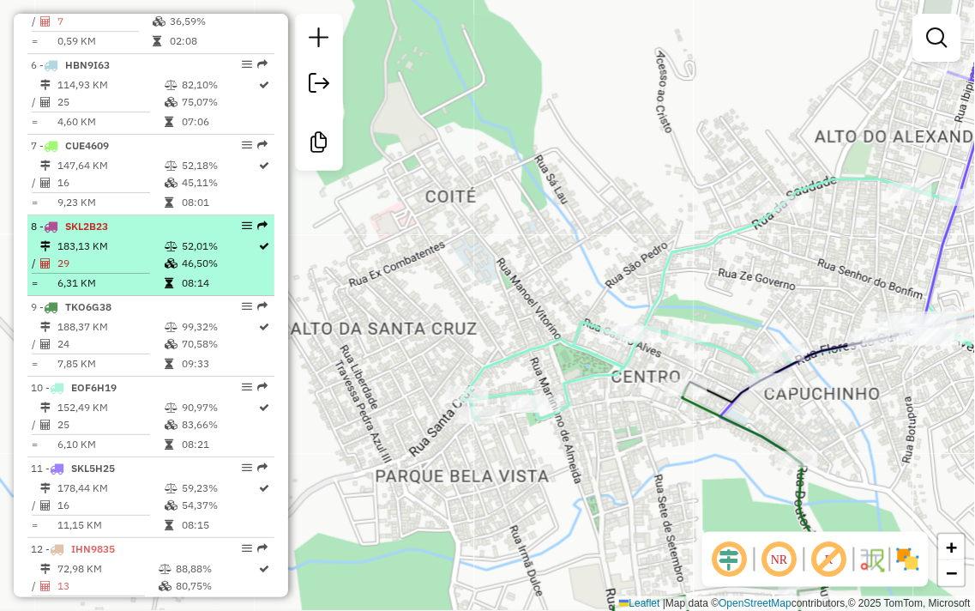
scroll to position [1034, 0]
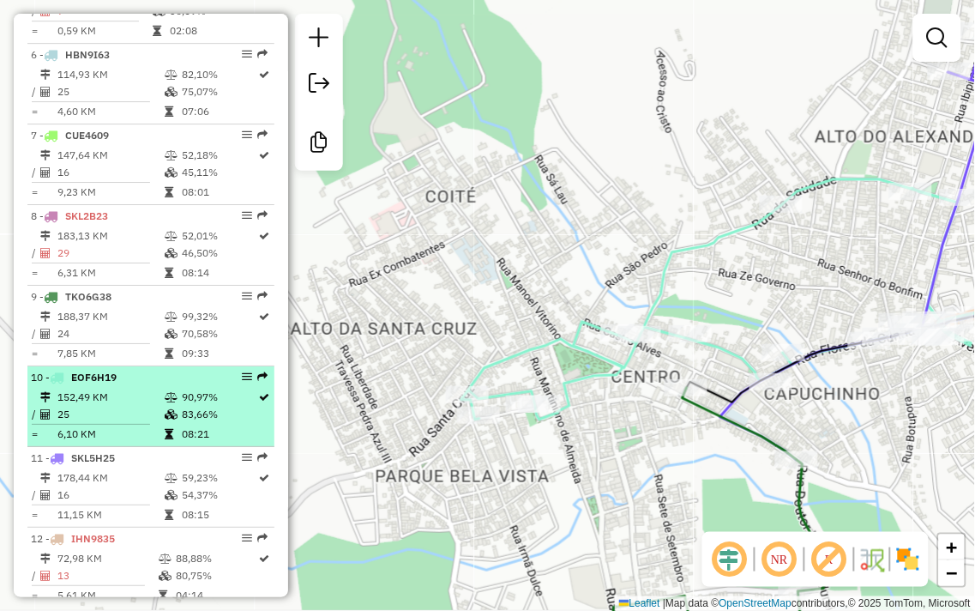
click at [148, 406] on td "152,49 KM" at bounding box center [110, 397] width 107 height 17
select select "**********"
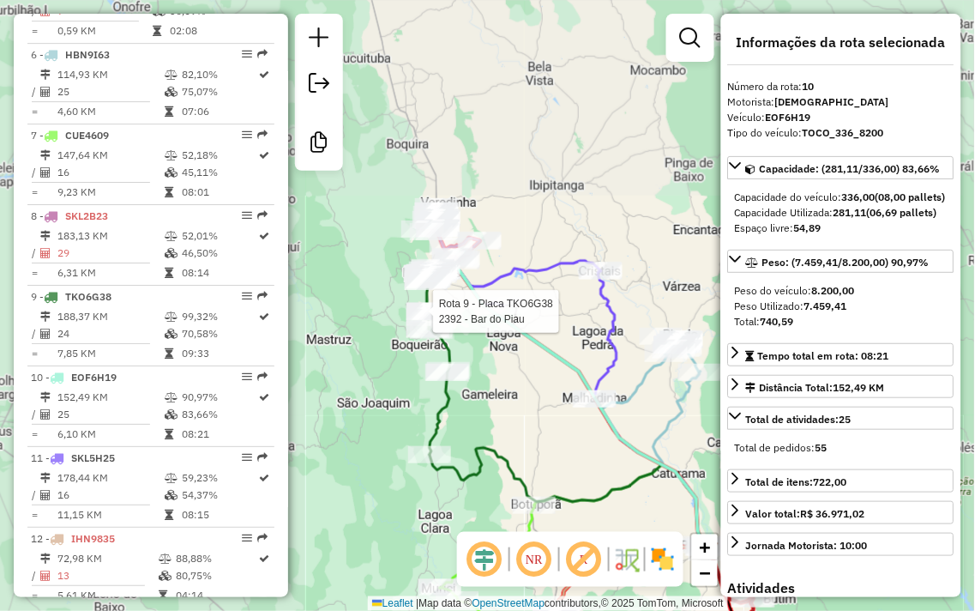
drag, startPoint x: 449, startPoint y: 383, endPoint x: 579, endPoint y: 449, distance: 146.5
click at [577, 449] on div "Rota 9 - Placa TKO6G38 2392 - Bar do Piau Janela de atendimento Grade de atendi…" at bounding box center [487, 305] width 975 height 611
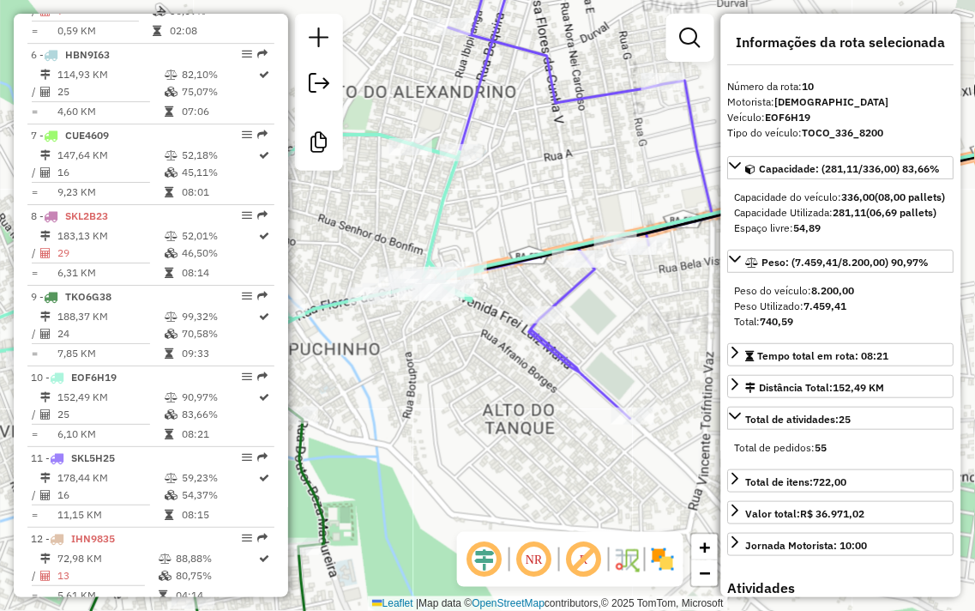
click at [448, 380] on div "Rota 9 - Placa TKO6G38 2392 - Bar do Piau Rota 10 - Placa EOF6H19 2082 - Comerc…" at bounding box center [487, 305] width 975 height 611
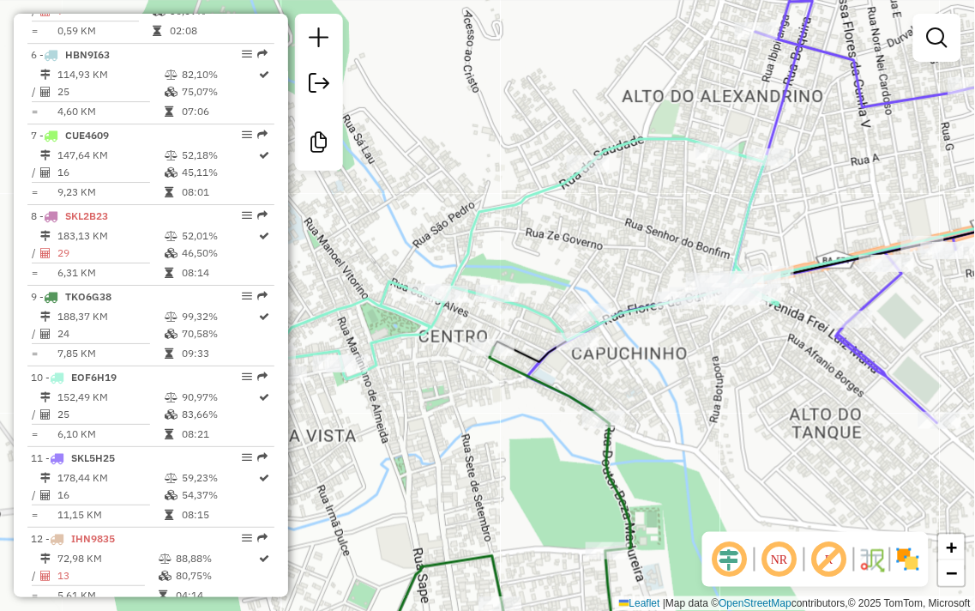
drag, startPoint x: 414, startPoint y: 363, endPoint x: 721, endPoint y: 367, distance: 307.1
click at [721, 367] on div "Janela de atendimento Grade de atendimento Capacidade Transportadoras Veículos …" at bounding box center [487, 305] width 975 height 611
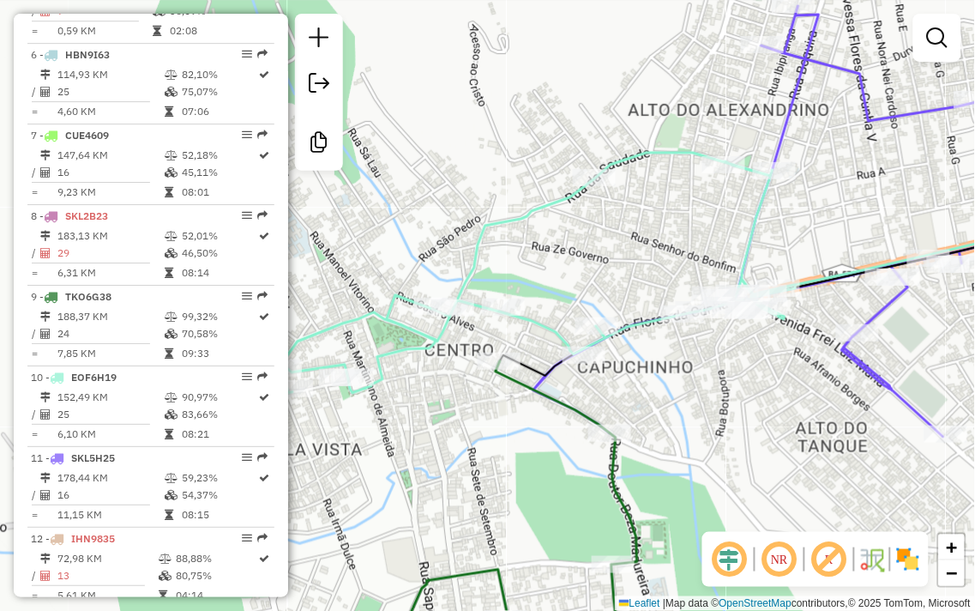
drag, startPoint x: 599, startPoint y: 223, endPoint x: 605, endPoint y: 237, distance: 15.0
click at [605, 237] on div "Janela de atendimento Grade de atendimento Capacidade Transportadoras Veículos …" at bounding box center [487, 305] width 975 height 611
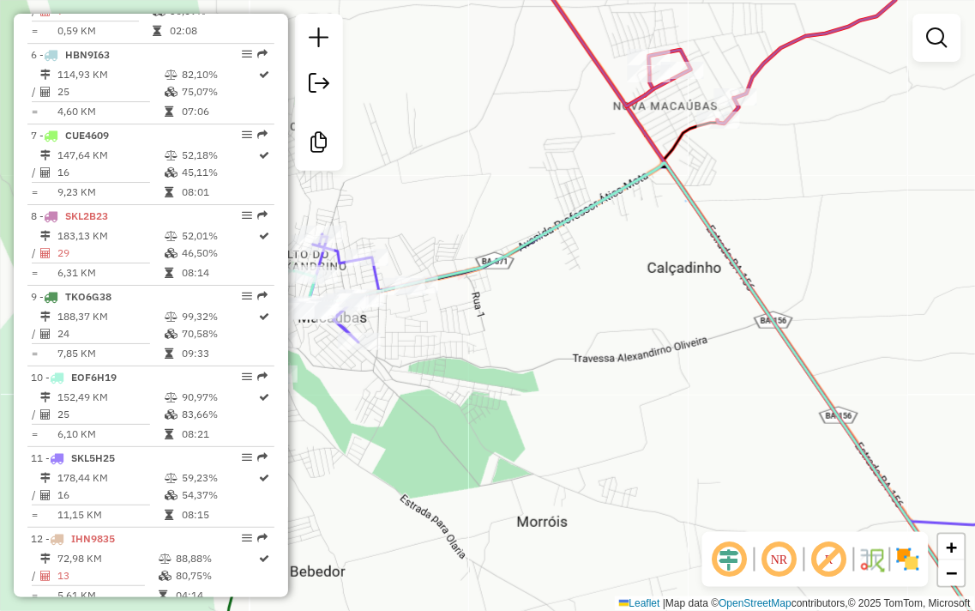
click at [693, 251] on div "Janela de atendimento Grade de atendimento Capacidade Transportadoras Veículos …" at bounding box center [487, 305] width 975 height 611
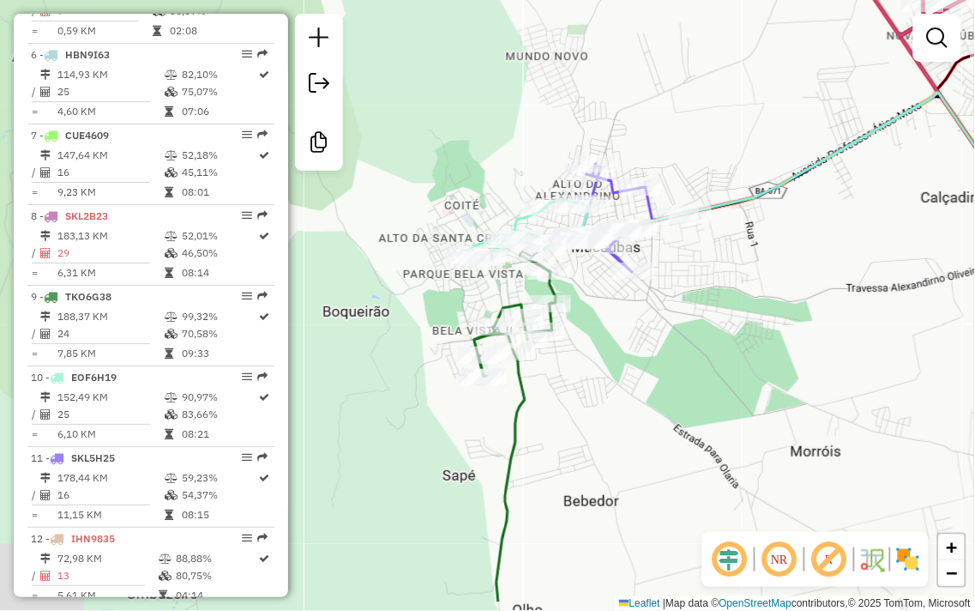
drag, startPoint x: 630, startPoint y: 285, endPoint x: 973, endPoint y: 199, distance: 352.8
click at [974, 198] on div "Janela de atendimento Grade de atendimento Capacidade Transportadoras Veículos …" at bounding box center [487, 305] width 975 height 611
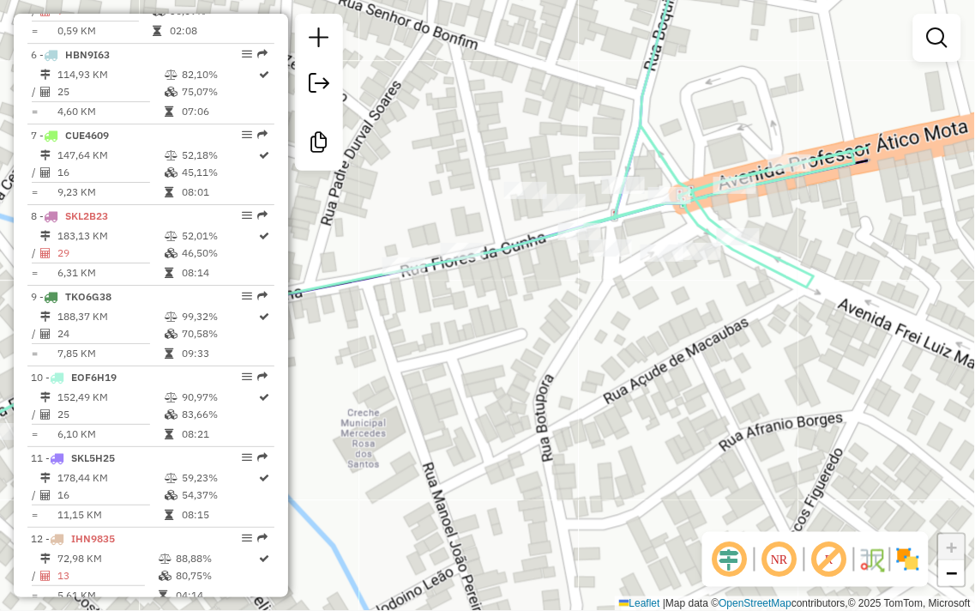
drag, startPoint x: 834, startPoint y: 272, endPoint x: 650, endPoint y: 327, distance: 191.6
click at [650, 327] on div "Janela de atendimento Grade de atendimento Capacidade Transportadoras Veículos …" at bounding box center [487, 305] width 975 height 611
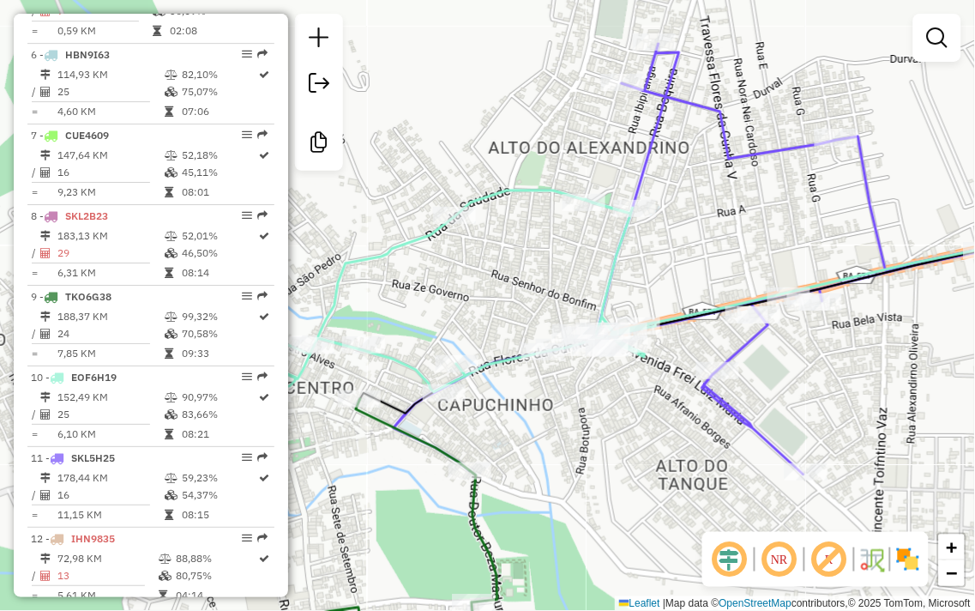
drag, startPoint x: 512, startPoint y: 390, endPoint x: 689, endPoint y: 371, distance: 177.7
click at [684, 373] on div "Janela de atendimento Grade de atendimento Capacidade Transportadoras Veículos …" at bounding box center [487, 305] width 975 height 611
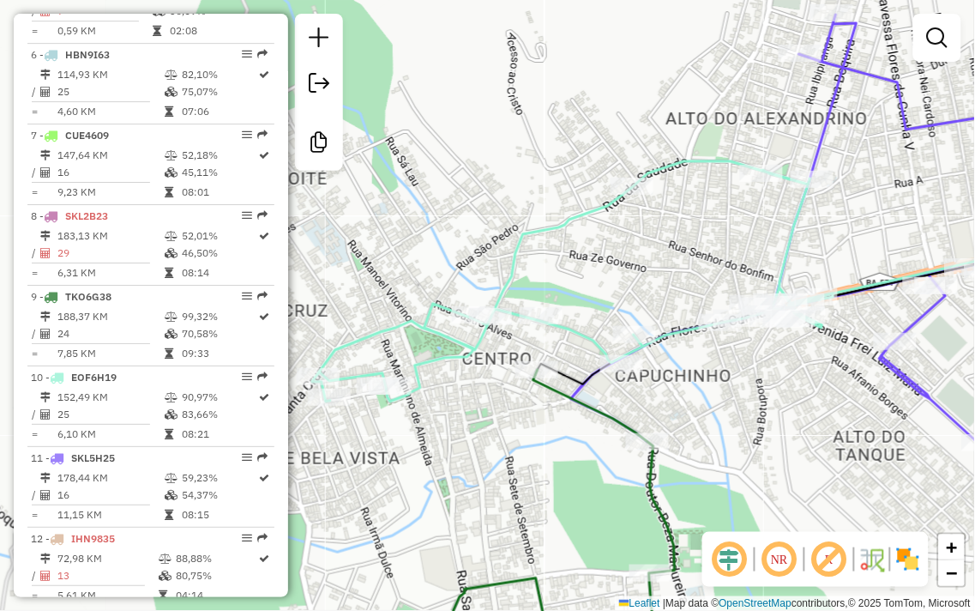
drag, startPoint x: 747, startPoint y: 260, endPoint x: 678, endPoint y: 355, distance: 117.9
click at [676, 353] on div "Janela de atendimento Grade de atendimento Capacidade Transportadoras Veículos …" at bounding box center [487, 305] width 975 height 611
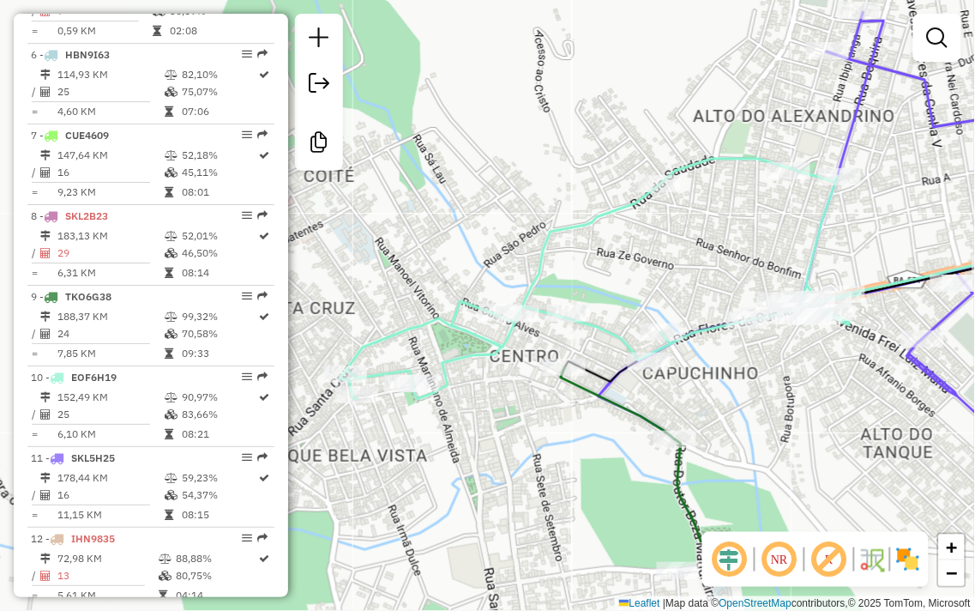
drag, startPoint x: 628, startPoint y: 370, endPoint x: 697, endPoint y: 280, distance: 113.7
click at [697, 280] on div "Janela de atendimento Grade de atendimento Capacidade Transportadoras Veículos …" at bounding box center [487, 305] width 975 height 611
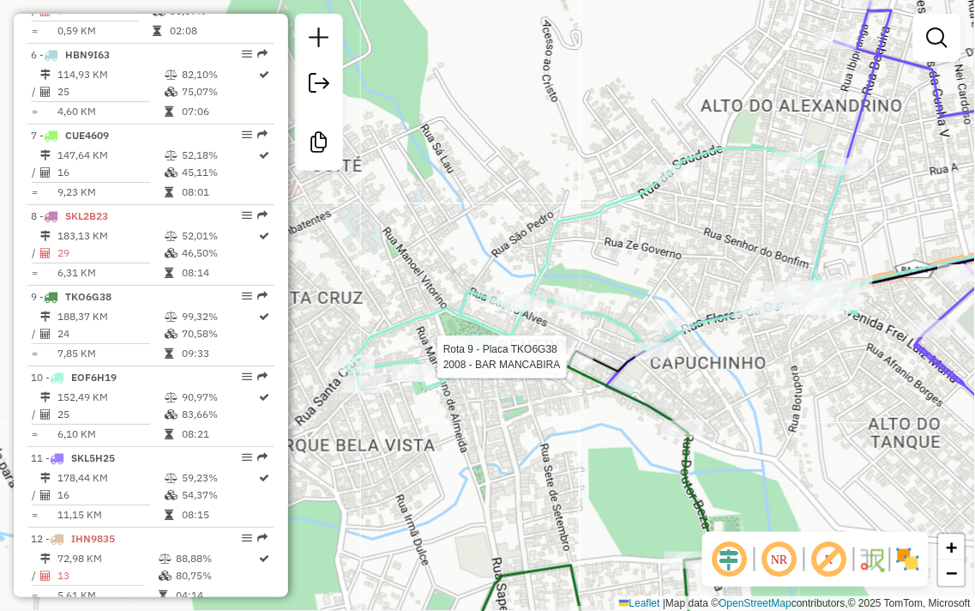
select select "**********"
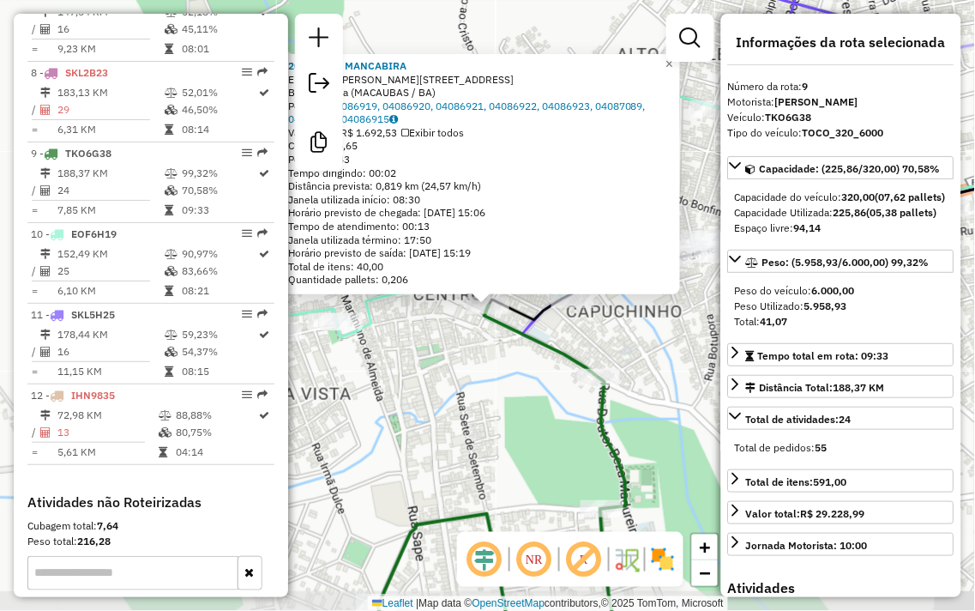
scroll to position [1319, 0]
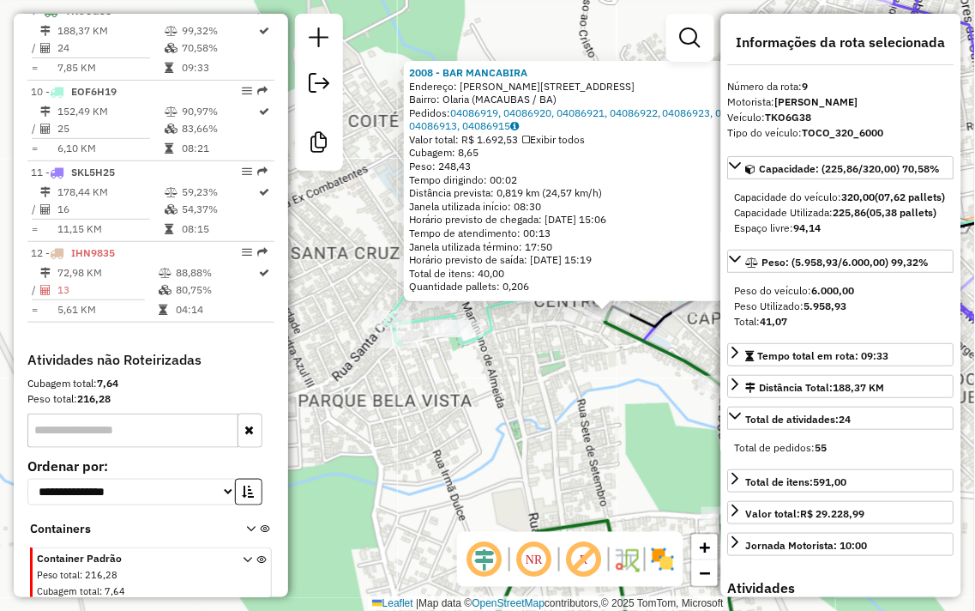
drag, startPoint x: 486, startPoint y: 443, endPoint x: 614, endPoint y: 449, distance: 127.9
click at [610, 449] on div "2008 - BAR MANCABIRA Endereço: R CASTRO ALVES 44 Bairro: Olaria (MACAUBAS / BA)…" at bounding box center [487, 305] width 975 height 611
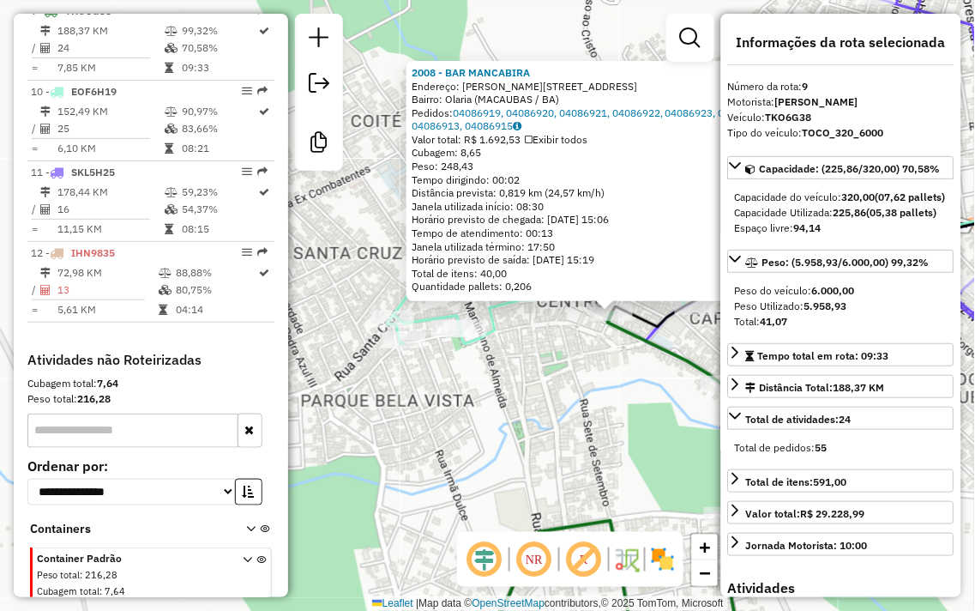
click at [622, 419] on div "2008 - BAR MANCABIRA Endereço: R CASTRO ALVES 44 Bairro: Olaria (MACAUBAS / BA)…" at bounding box center [487, 305] width 975 height 611
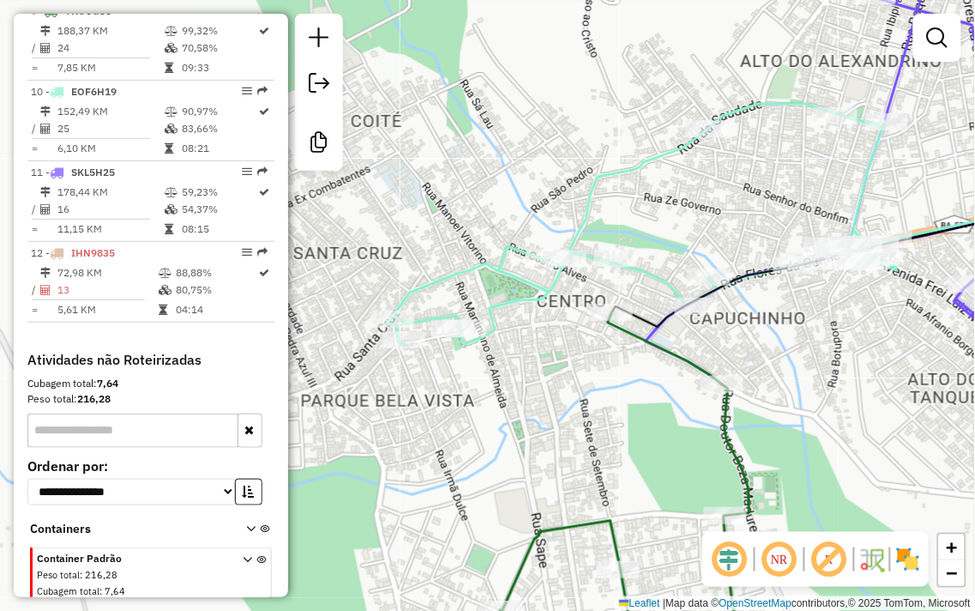
click at [604, 392] on div "Janela de atendimento Grade de atendimento Capacidade Transportadoras Veículos …" at bounding box center [487, 305] width 975 height 611
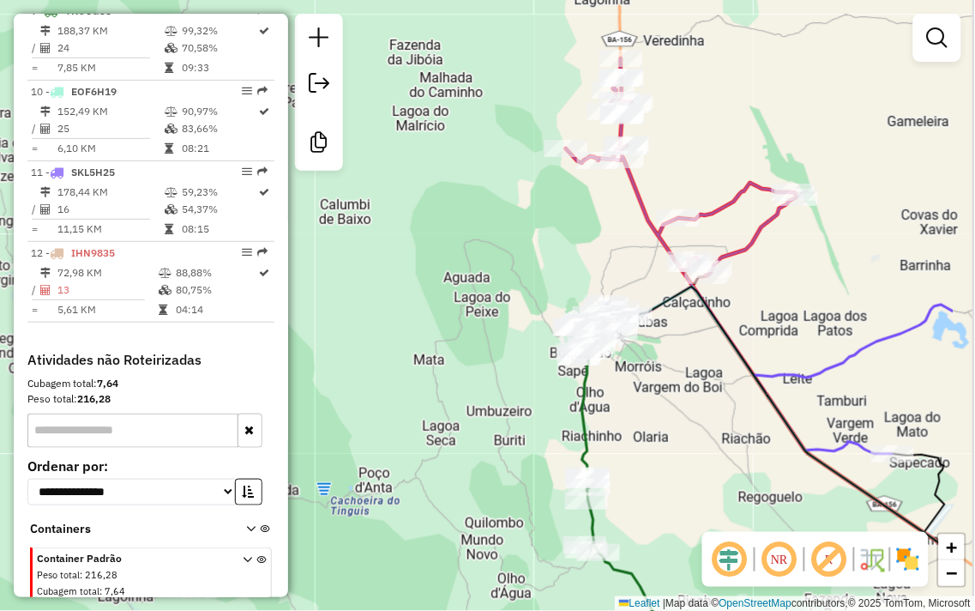
drag, startPoint x: 714, startPoint y: 365, endPoint x: 601, endPoint y: 307, distance: 126.2
click at [601, 307] on div "Janela de atendimento Grade de atendimento Capacidade Transportadoras Veículos …" at bounding box center [487, 305] width 975 height 611
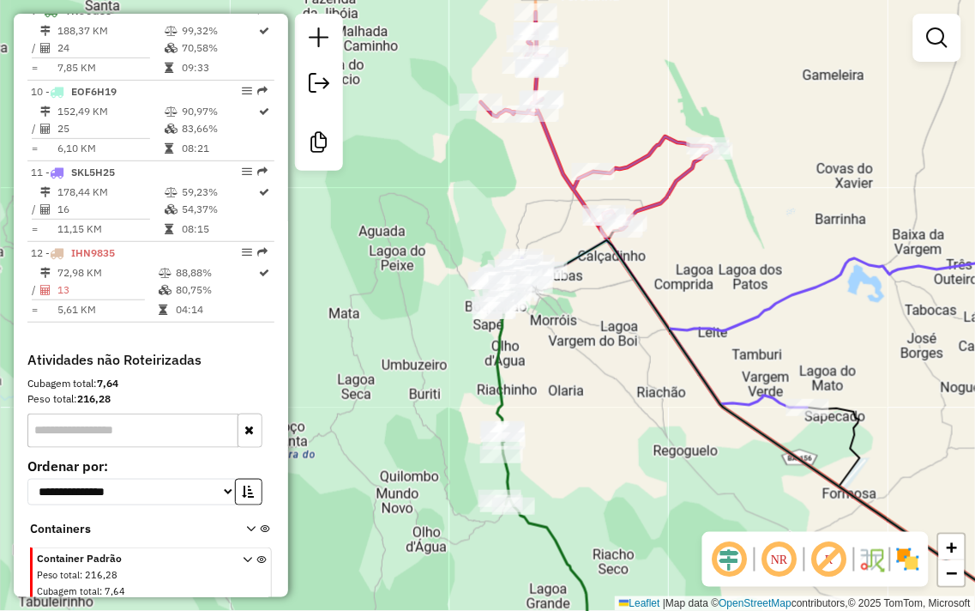
drag, startPoint x: 629, startPoint y: 338, endPoint x: 427, endPoint y: 276, distance: 210.8
click at [427, 276] on div "Janela de atendimento Grade de atendimento Capacidade Transportadoras Veículos …" at bounding box center [487, 305] width 975 height 611
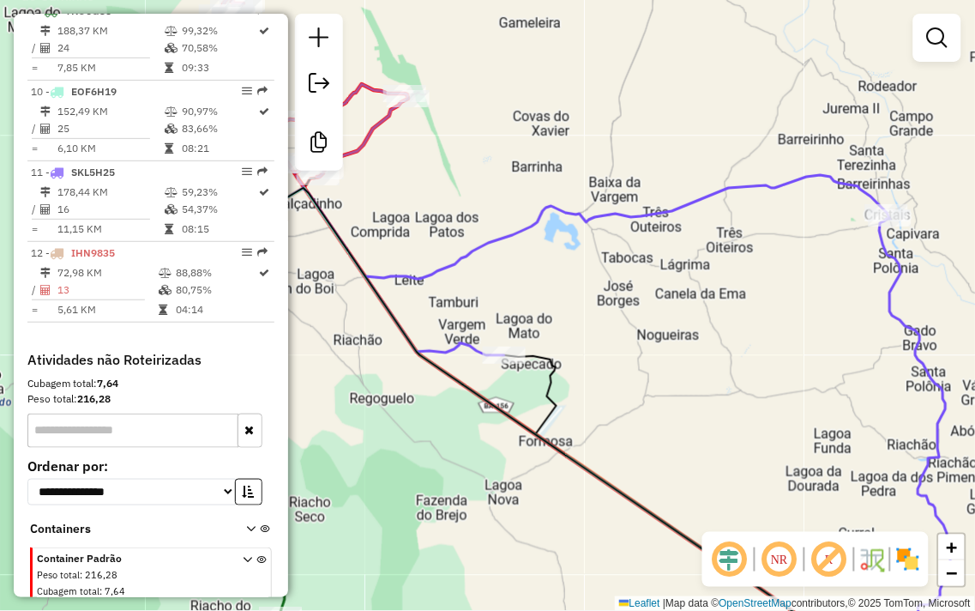
drag, startPoint x: 734, startPoint y: 276, endPoint x: 636, endPoint y: 286, distance: 98.2
click at [636, 286] on div "Janela de atendimento Grade de atendimento Capacidade Transportadoras Veículos …" at bounding box center [487, 305] width 975 height 611
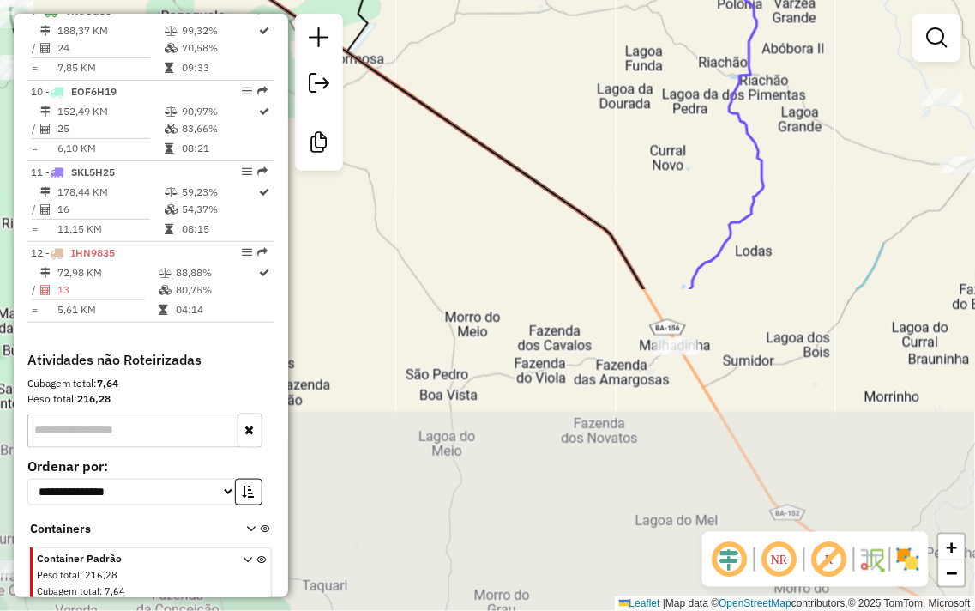
drag, startPoint x: 627, startPoint y: 181, endPoint x: 538, endPoint y: -44, distance: 241.8
click at [538, 0] on html "Aguarde... Pop-up bloqueado! Seu navegador bloqueou automáticamente a abertura …" at bounding box center [487, 305] width 975 height 611
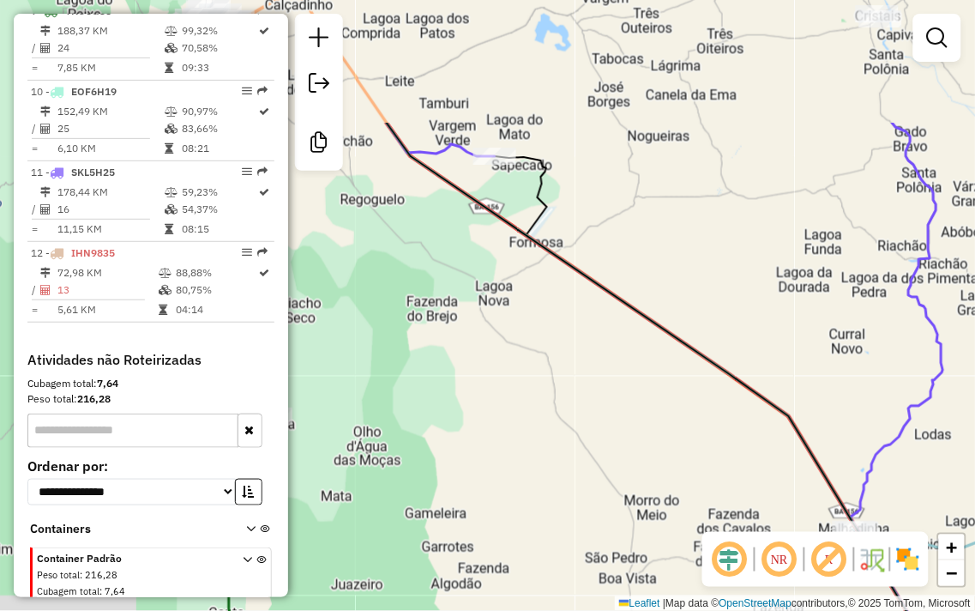
drag, startPoint x: 843, startPoint y: 365, endPoint x: 954, endPoint y: 467, distance: 150.0
click at [954, 467] on div "Janela de atendimento Grade de atendimento Capacidade Transportadoras Veículos …" at bounding box center [487, 305] width 975 height 611
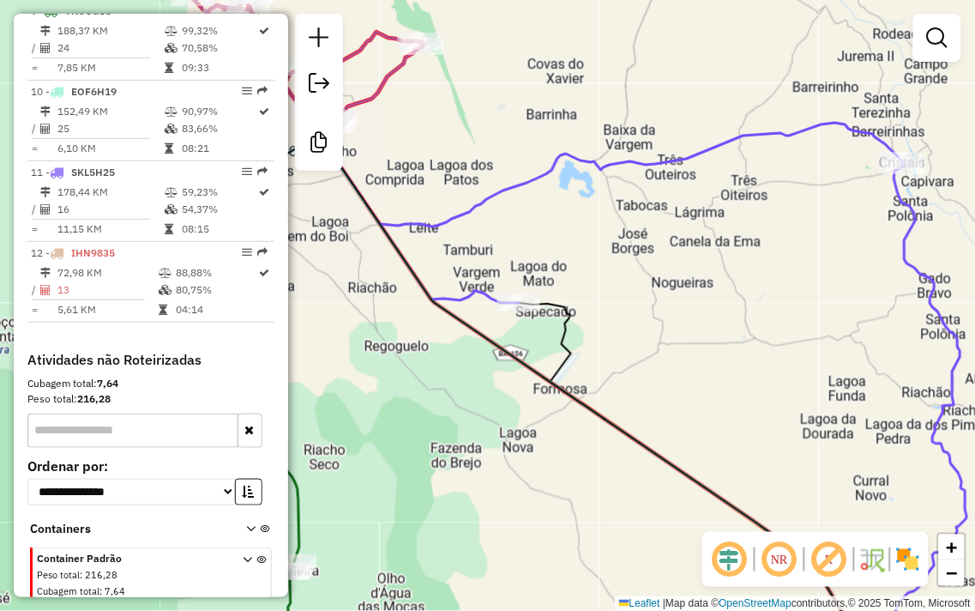
drag, startPoint x: 793, startPoint y: 273, endPoint x: 726, endPoint y: 310, distance: 76.8
click at [726, 310] on div "Janela de atendimento Grade de atendimento Capacidade Transportadoras Veículos …" at bounding box center [487, 305] width 975 height 611
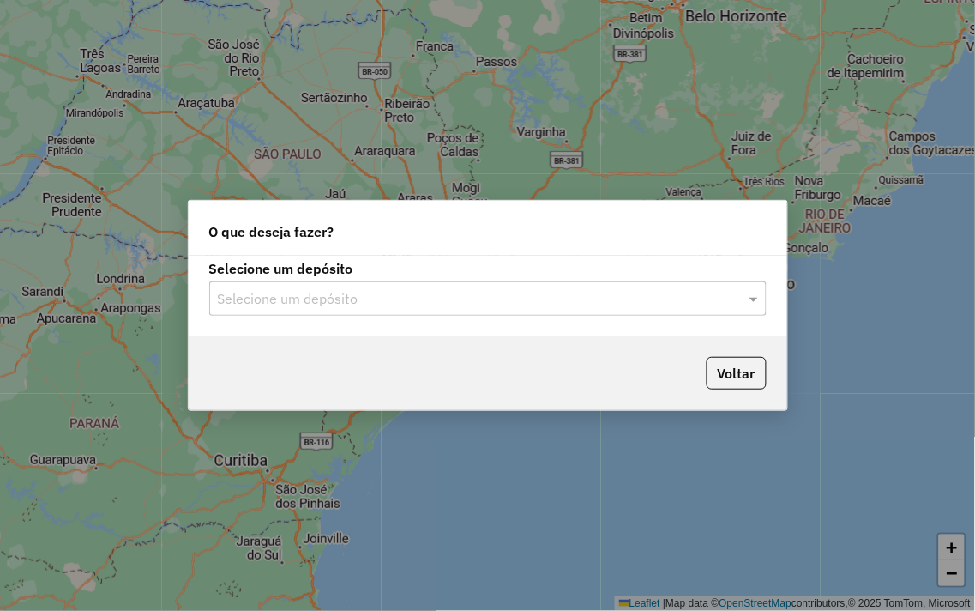
click at [279, 292] on input "text" at bounding box center [471, 299] width 506 height 21
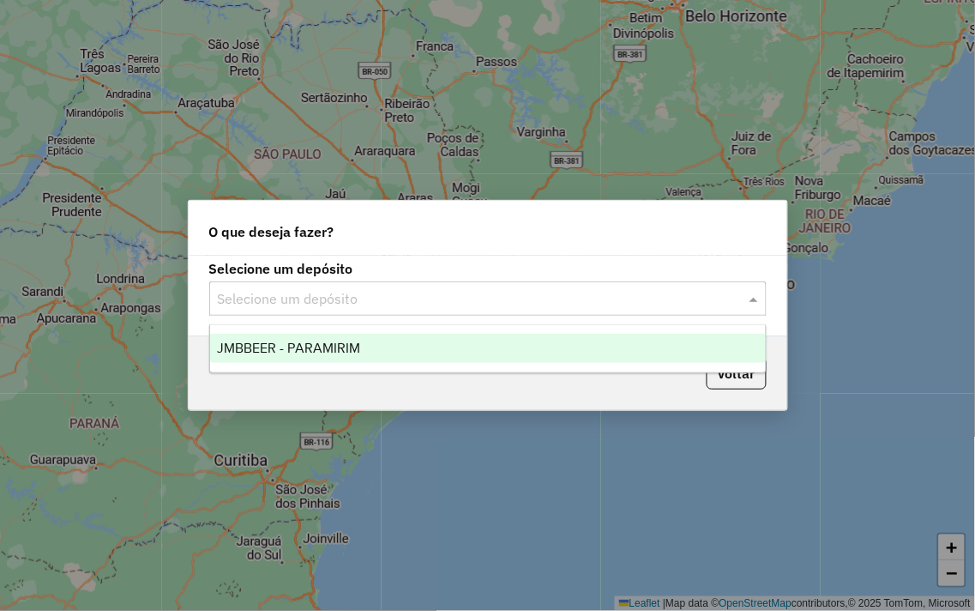
click at [288, 335] on div "JMBBEER - PARAMIRIM" at bounding box center [488, 348] width 556 height 29
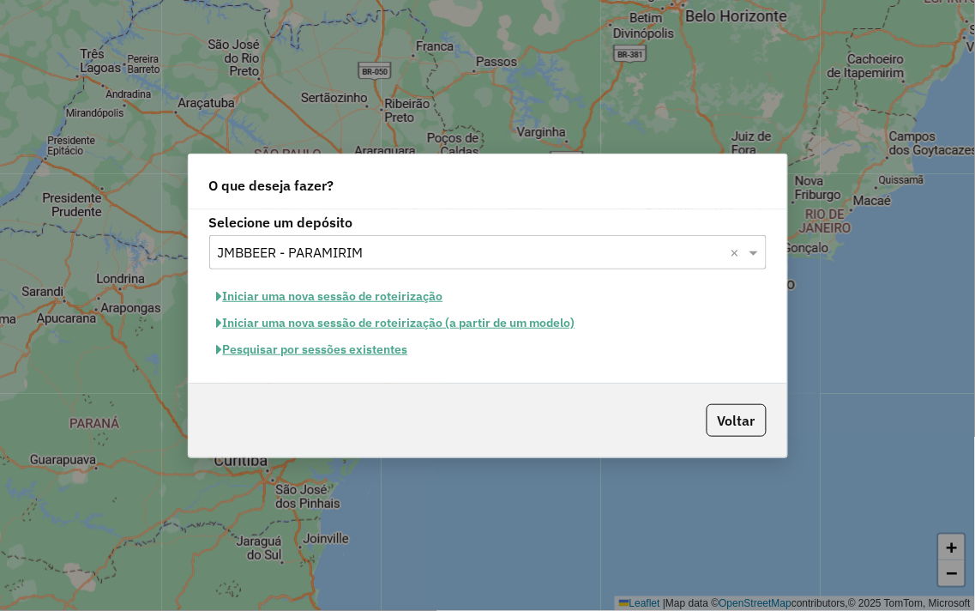
click at [315, 350] on button "Pesquisar por sessões existentes" at bounding box center [312, 349] width 207 height 27
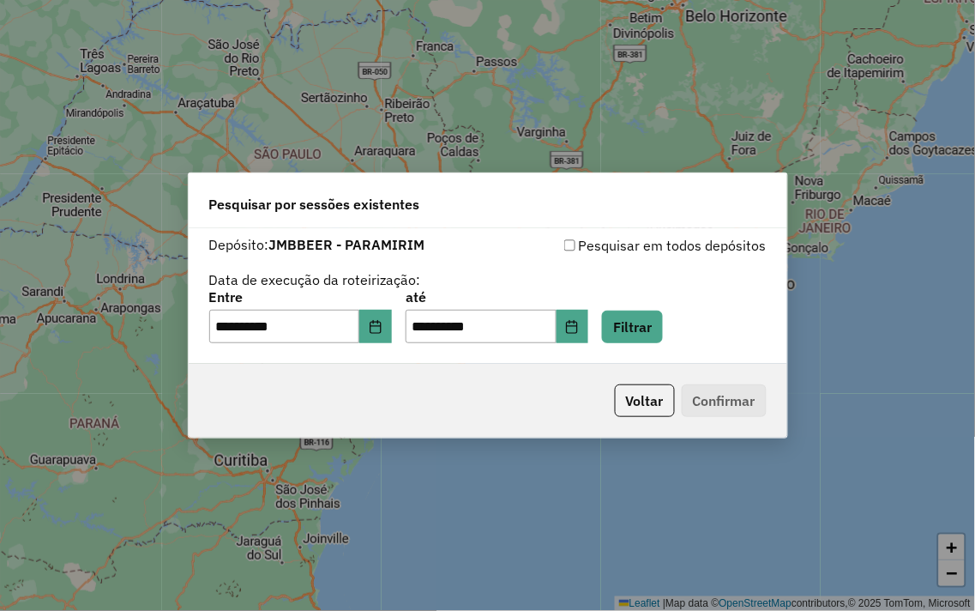
click at [624, 323] on div "**********" at bounding box center [488, 317] width 558 height 53
click at [639, 326] on button "Filtrar" at bounding box center [632, 326] width 61 height 33
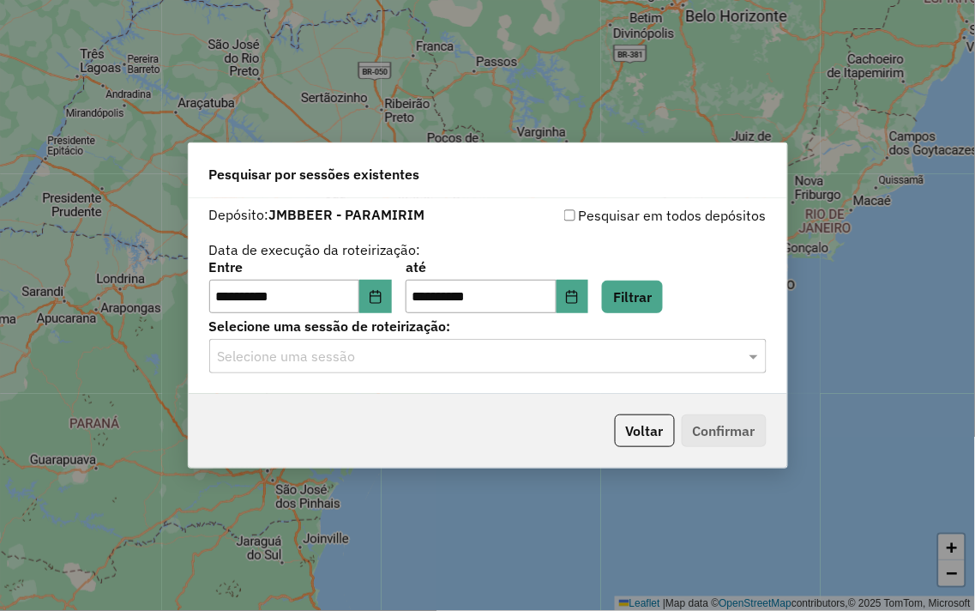
click at [318, 376] on div "**********" at bounding box center [488, 296] width 599 height 196
click at [312, 359] on input "text" at bounding box center [471, 357] width 506 height 21
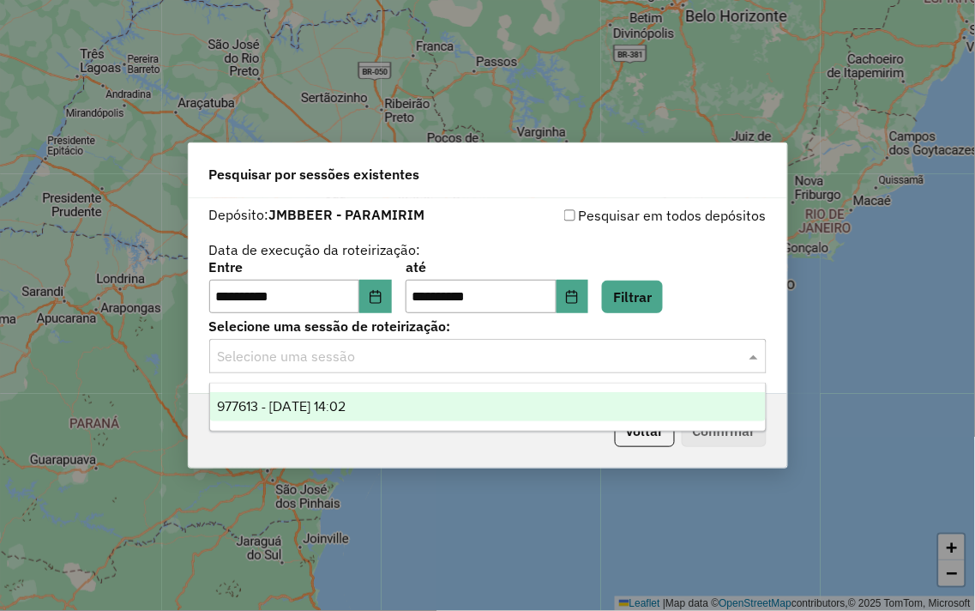
click at [302, 395] on div "977613 - [DATE] 14:02" at bounding box center [488, 406] width 556 height 29
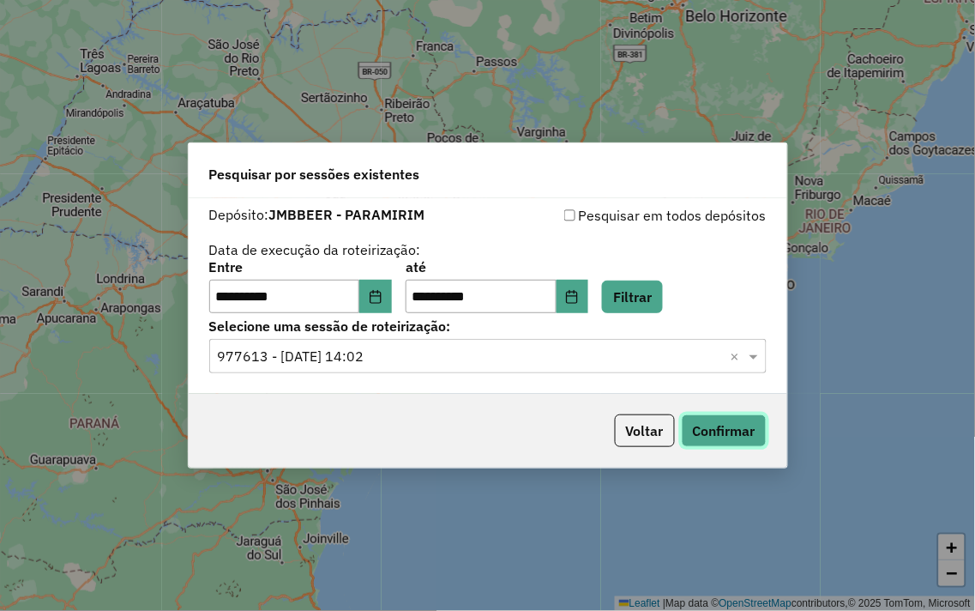
click at [715, 422] on button "Confirmar" at bounding box center [724, 430] width 85 height 33
drag, startPoint x: 229, startPoint y: 298, endPoint x: 253, endPoint y: 318, distance: 31.6
click at [229, 301] on input "**********" at bounding box center [284, 297] width 151 height 34
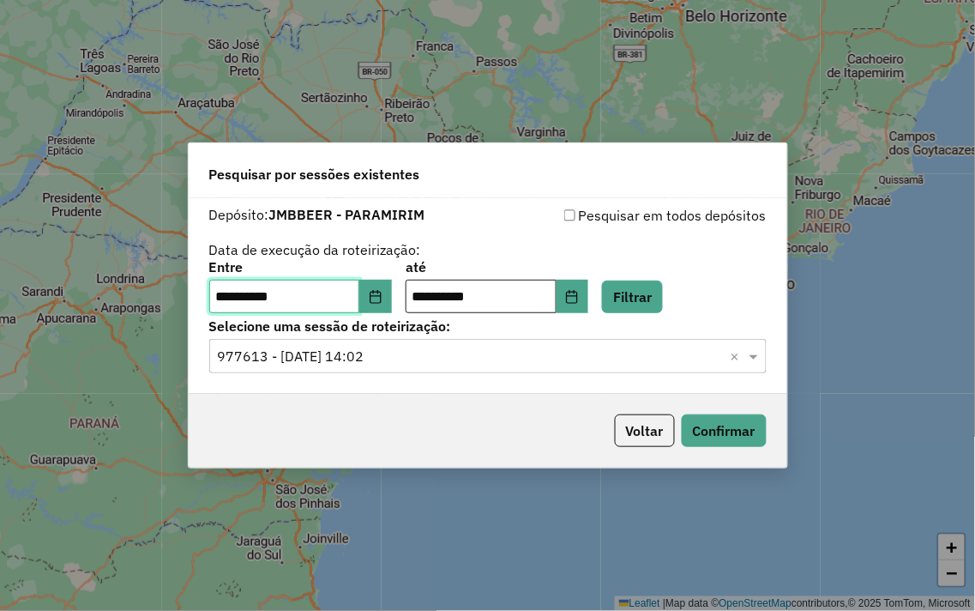
type input "**********"
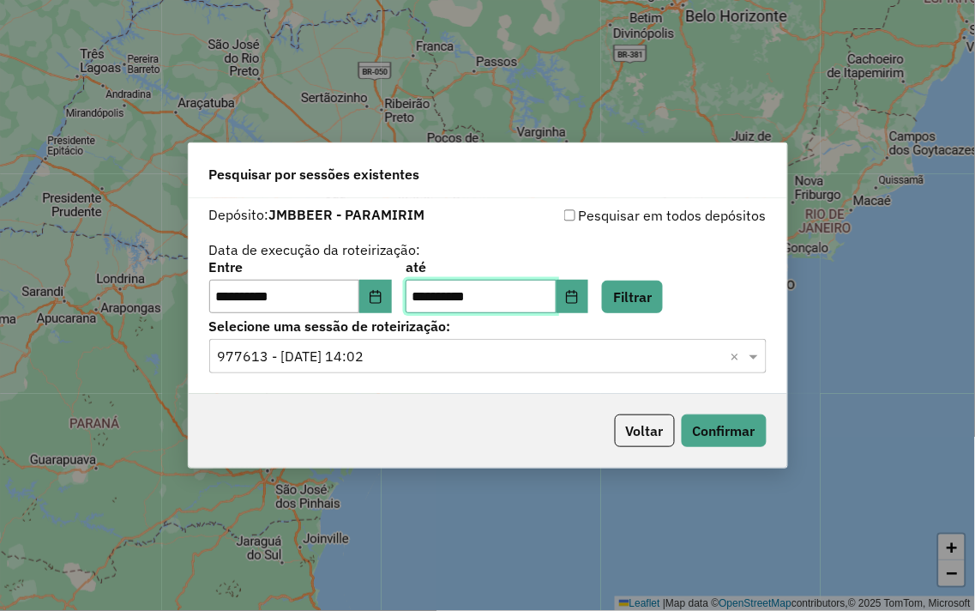
click at [440, 297] on input "**********" at bounding box center [481, 297] width 151 height 34
type input "*********"
type input "**********"
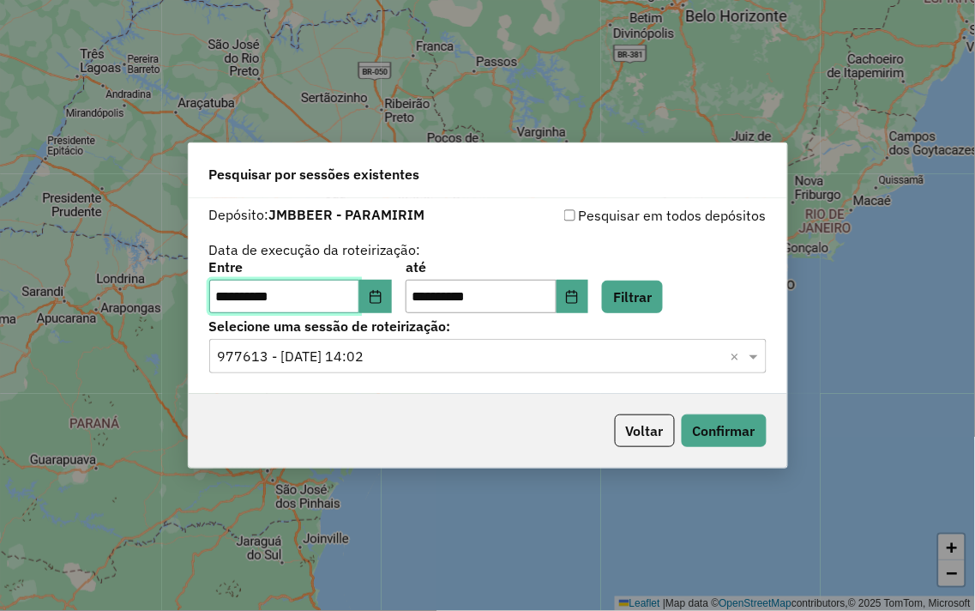
click at [228, 297] on input "**********" at bounding box center [284, 297] width 151 height 34
click at [658, 288] on button "Filtrar" at bounding box center [632, 296] width 61 height 33
click at [383, 350] on input "text" at bounding box center [471, 357] width 506 height 21
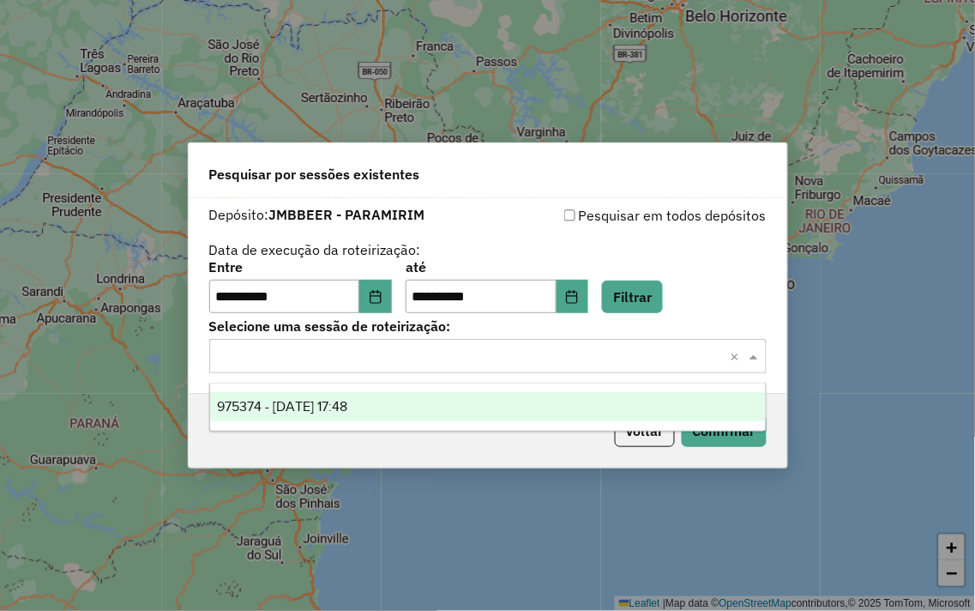
click at [347, 399] on span "975374 - [DATE] 17:48" at bounding box center [282, 406] width 130 height 15
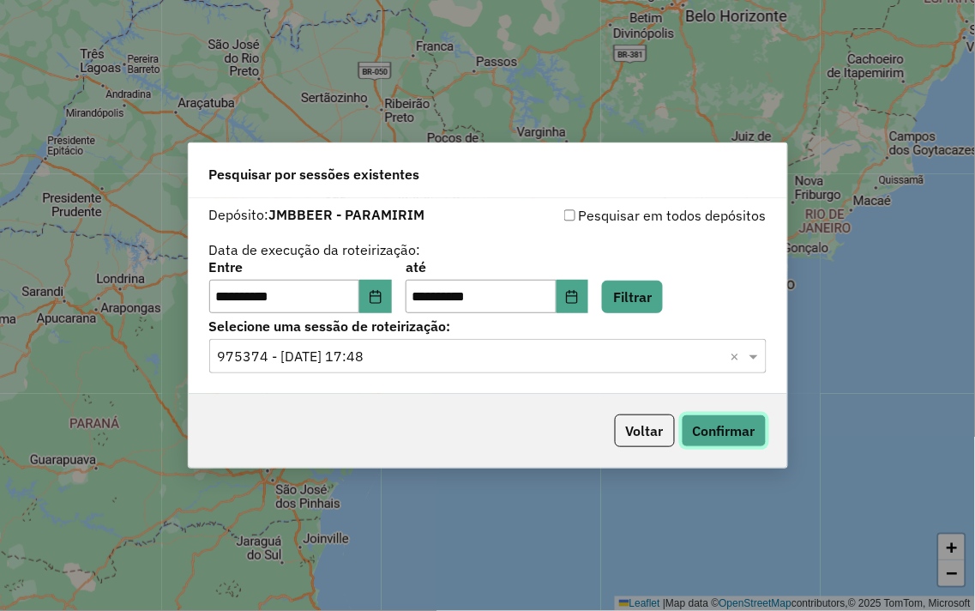
click at [739, 441] on button "Confirmar" at bounding box center [724, 430] width 85 height 33
click at [232, 296] on input "**********" at bounding box center [284, 297] width 151 height 34
type input "**********"
click at [663, 296] on button "Filtrar" at bounding box center [632, 296] width 61 height 33
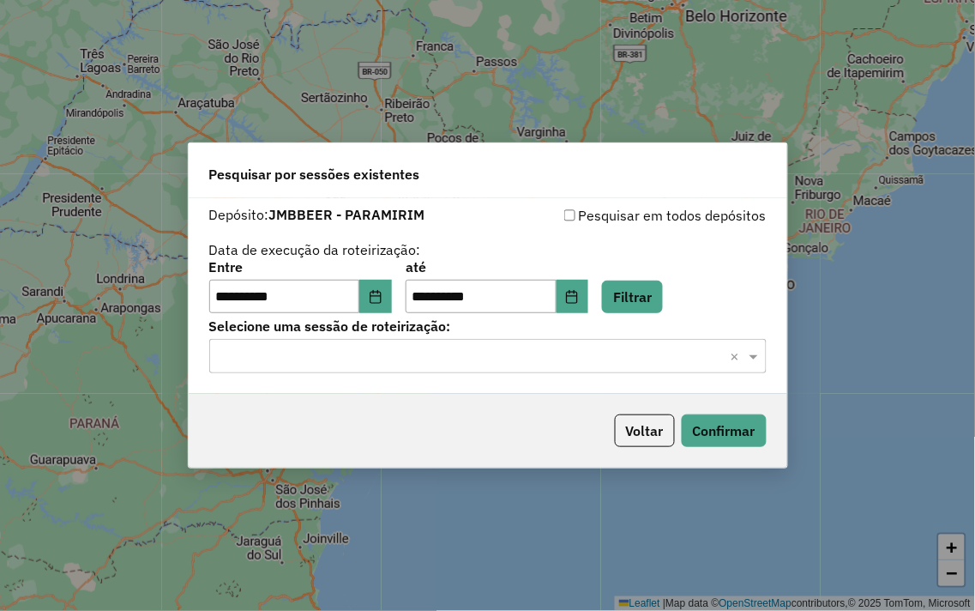
drag, startPoint x: 416, startPoint y: 357, endPoint x: 415, endPoint y: 378, distance: 21.5
click at [416, 356] on input "text" at bounding box center [471, 357] width 506 height 21
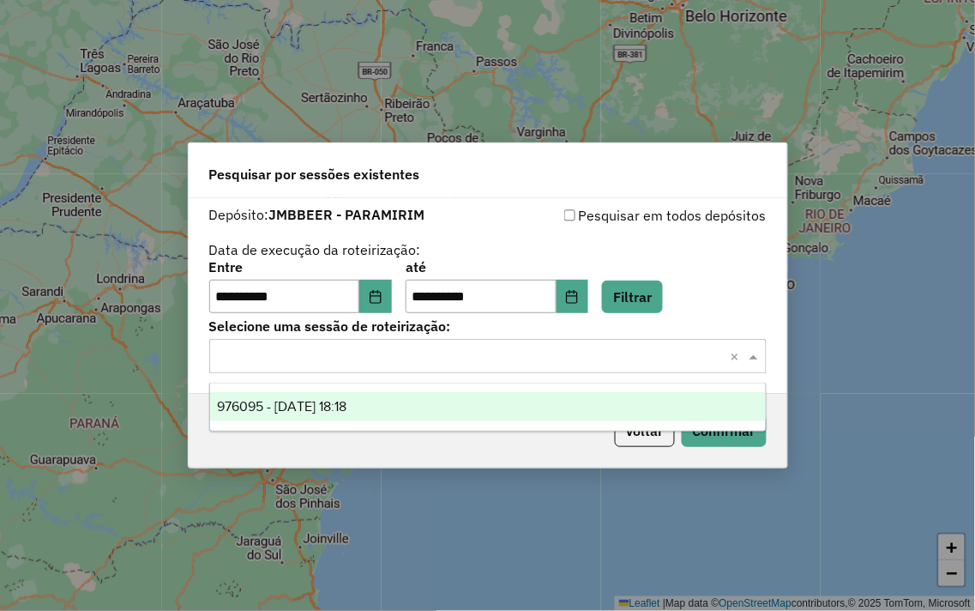
click at [413, 413] on div "976095 - [DATE] 18:18" at bounding box center [488, 406] width 556 height 29
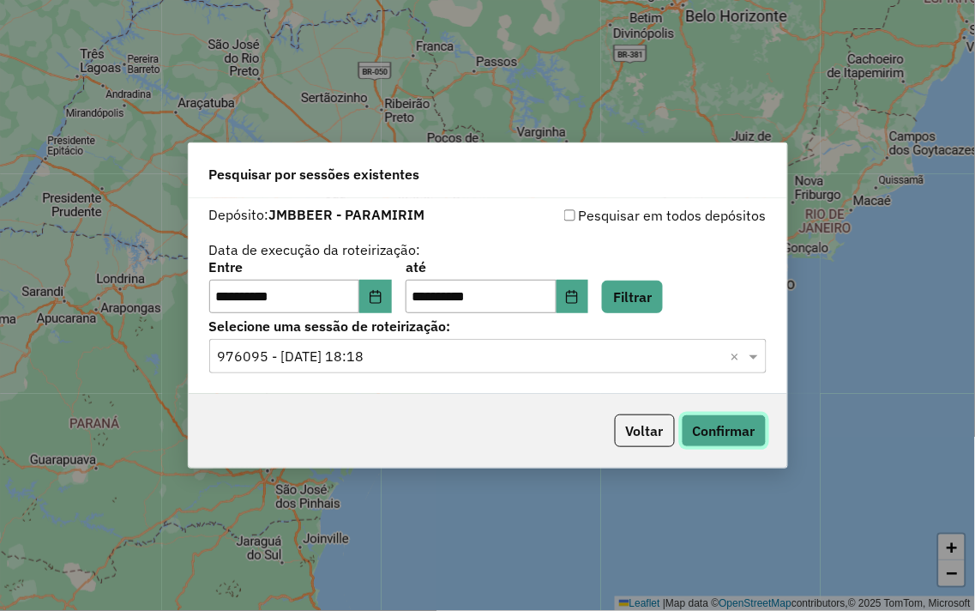
click at [743, 431] on button "Confirmar" at bounding box center [724, 430] width 85 height 33
click at [230, 294] on input "**********" at bounding box center [284, 297] width 151 height 34
type input "**********"
click at [627, 292] on button "Filtrar" at bounding box center [632, 296] width 61 height 33
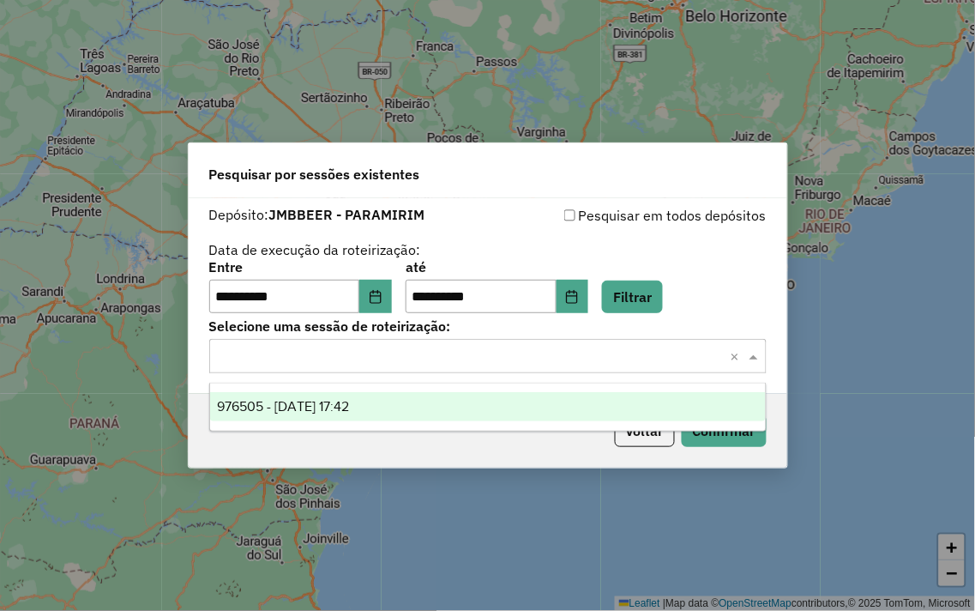
click at [317, 339] on div "Selecione uma sessão × ×" at bounding box center [488, 356] width 558 height 34
click at [316, 347] on input "text" at bounding box center [471, 357] width 506 height 21
click at [364, 393] on div "976505 - [DATE] 17:42" at bounding box center [488, 406] width 556 height 29
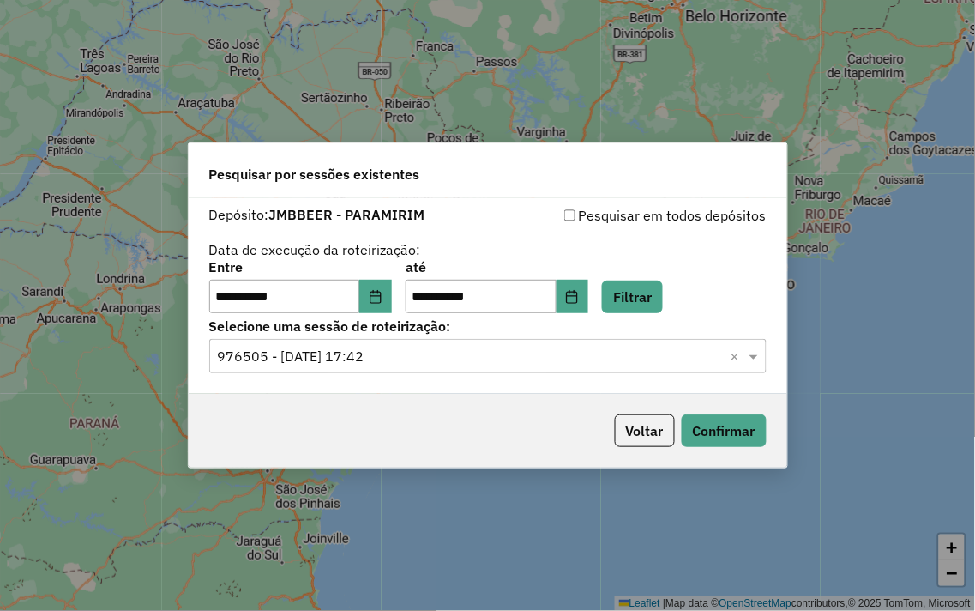
click at [708, 410] on div "Voltar Confirmar" at bounding box center [488, 431] width 599 height 74
click at [718, 425] on button "Confirmar" at bounding box center [724, 430] width 85 height 33
click at [232, 293] on input "**********" at bounding box center [284, 297] width 151 height 34
type input "**********"
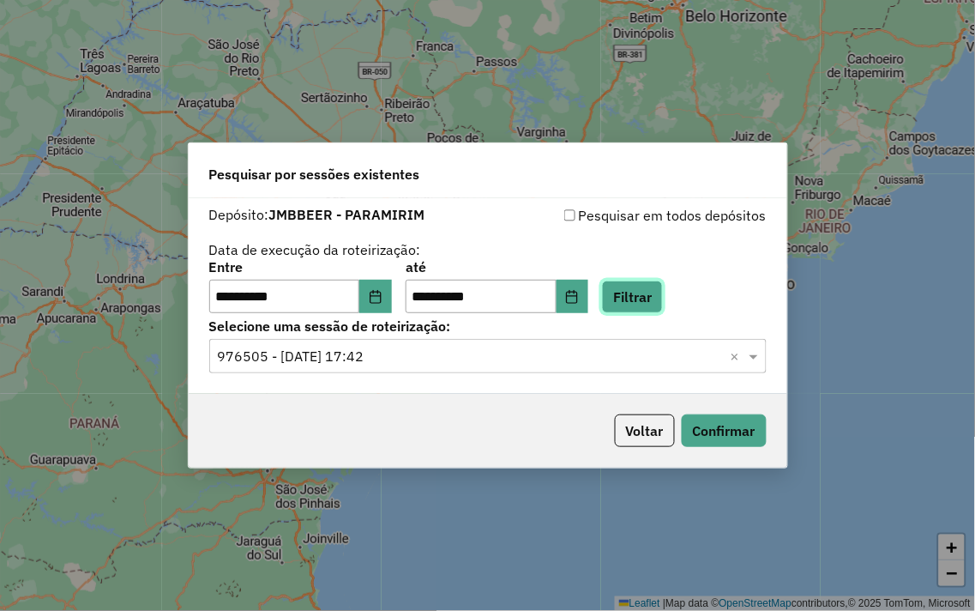
click at [648, 296] on button "Filtrar" at bounding box center [632, 296] width 61 height 33
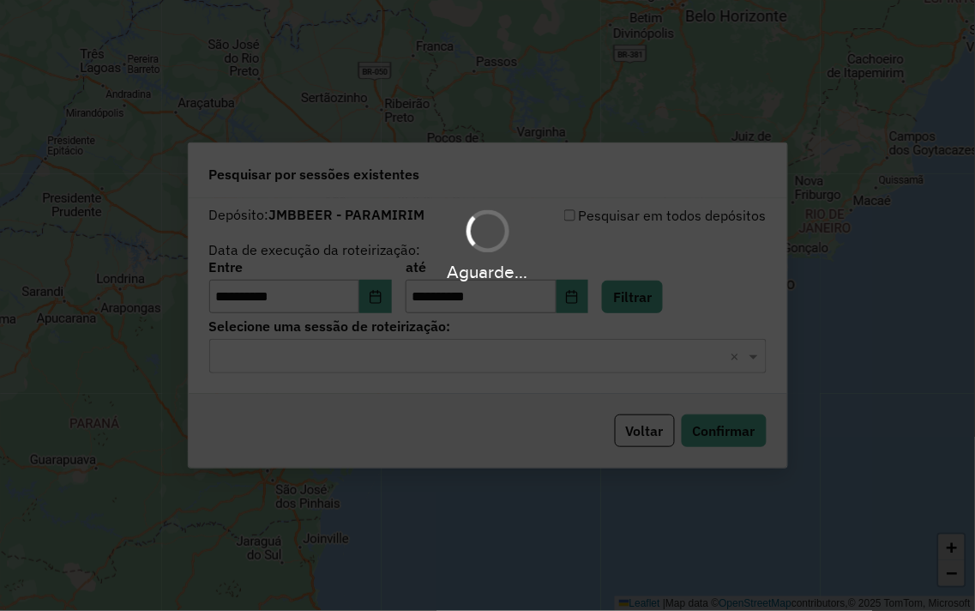
click at [335, 347] on input "text" at bounding box center [471, 357] width 506 height 21
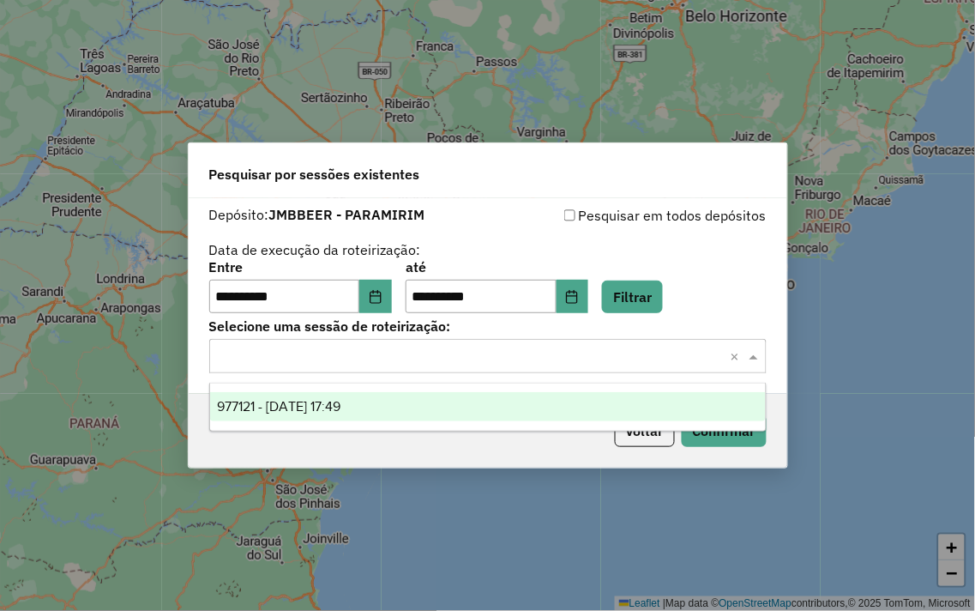
click at [379, 424] on ng-dropdown-panel "977121 - [DATE] 17:49" at bounding box center [488, 407] width 558 height 49
click at [388, 415] on div "977121 - [DATE] 17:49" at bounding box center [488, 406] width 556 height 29
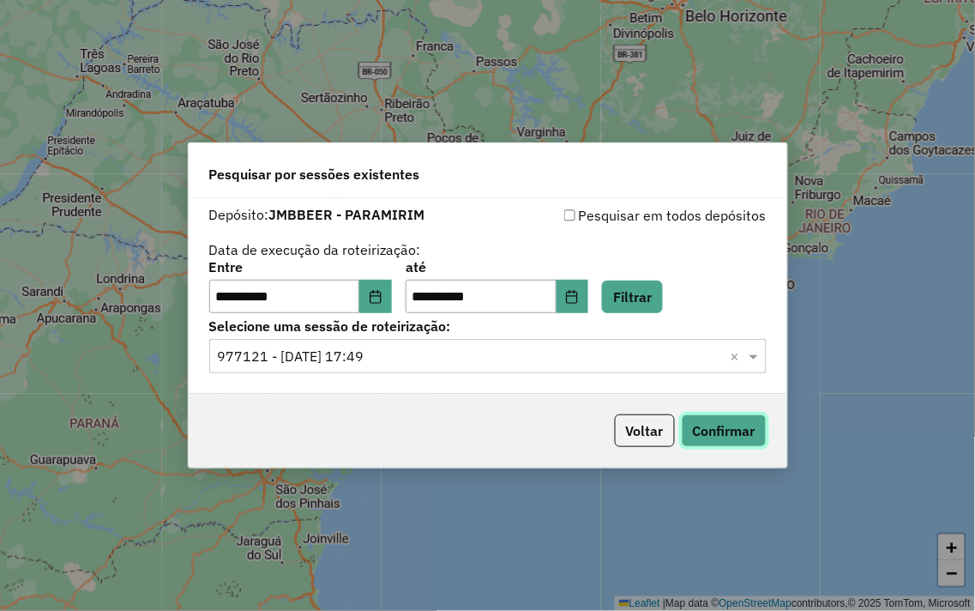
click at [738, 433] on button "Confirmar" at bounding box center [724, 430] width 85 height 33
click at [232, 294] on input "**********" at bounding box center [284, 297] width 151 height 34
type input "********"
click at [224, 298] on input "text" at bounding box center [284, 297] width 151 height 34
type input "*"
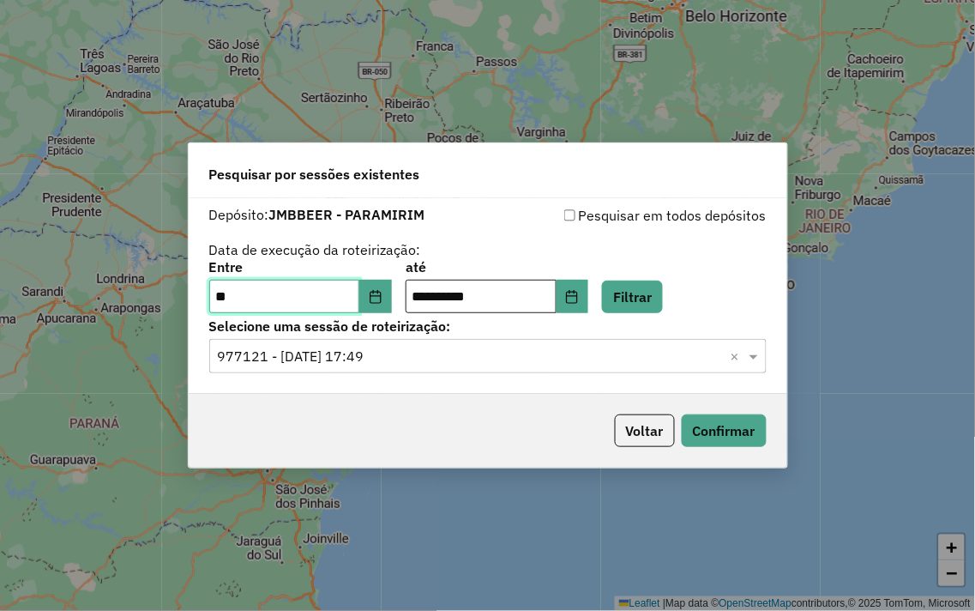
type input "**"
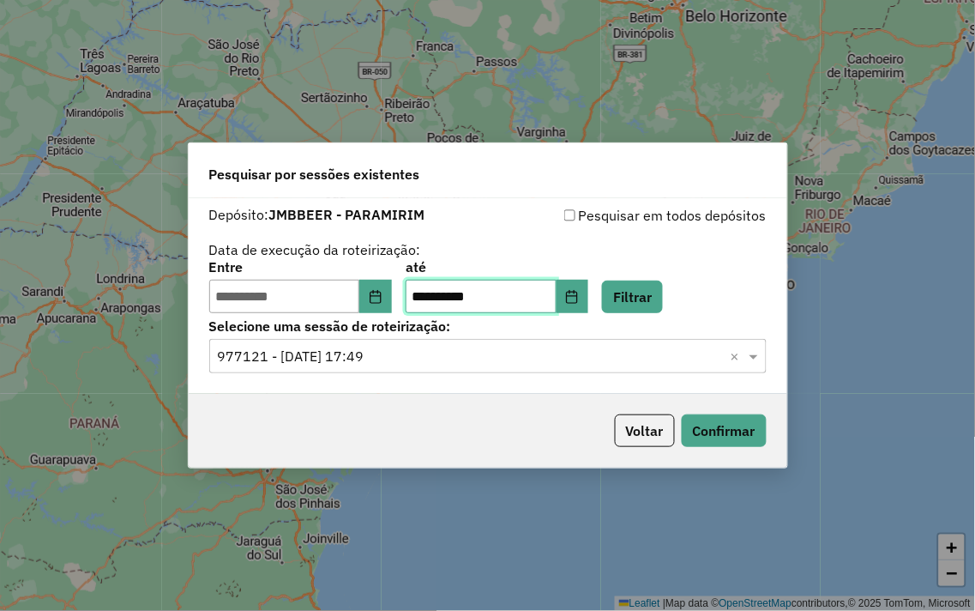
click at [440, 292] on input "**********" at bounding box center [481, 297] width 151 height 34
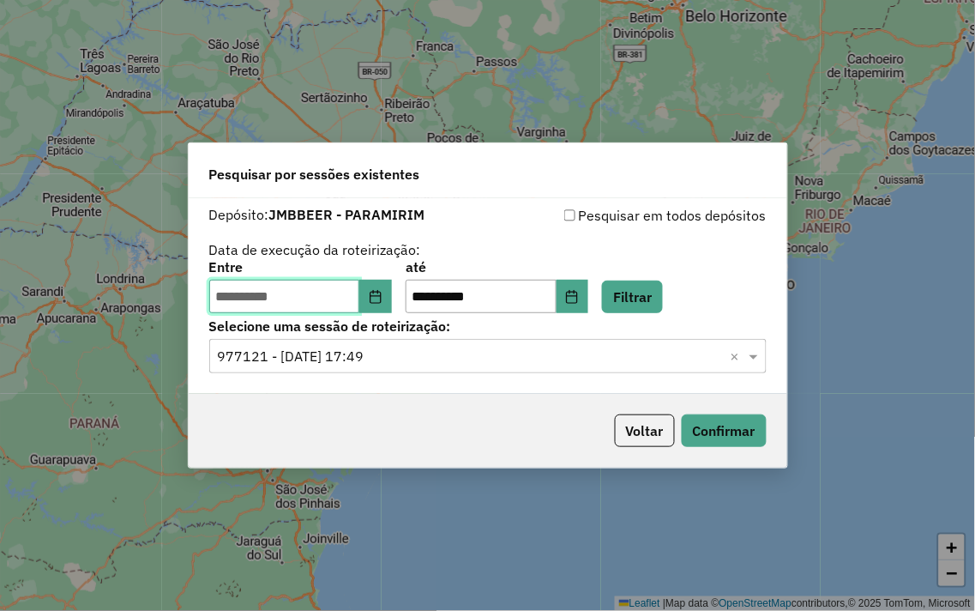
click at [226, 296] on input "text" at bounding box center [284, 297] width 151 height 34
type input "**********"
click at [648, 297] on button "Filtrar" at bounding box center [632, 296] width 61 height 33
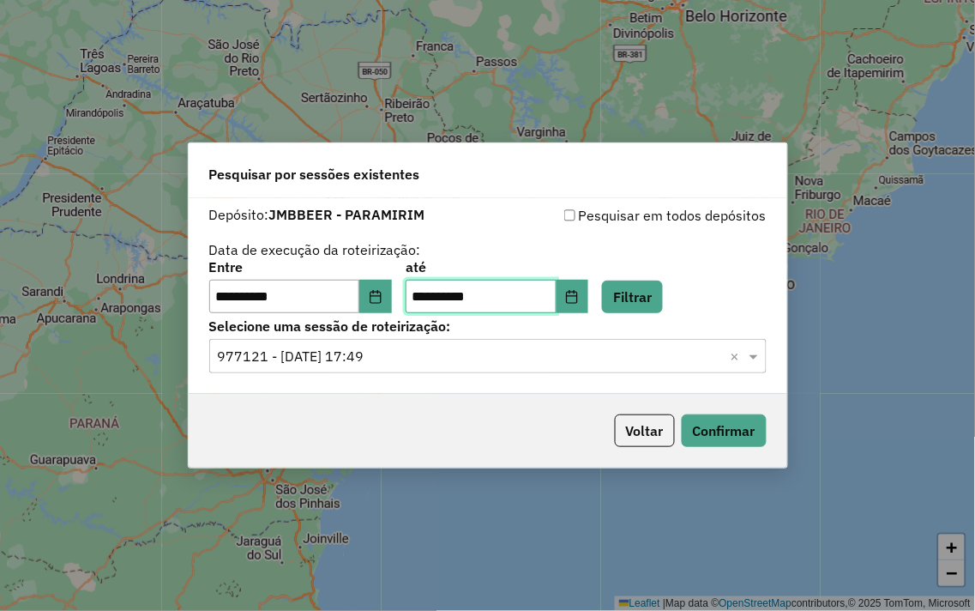
click at [440, 290] on input "**********" at bounding box center [481, 297] width 151 height 34
type input "**********"
click at [657, 298] on button "Filtrar" at bounding box center [632, 296] width 61 height 33
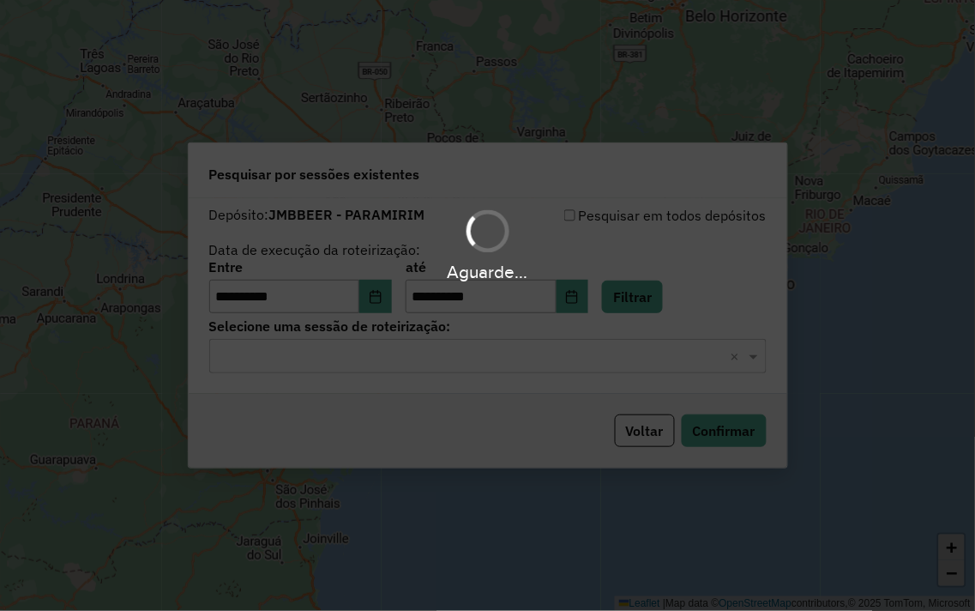
click at [262, 352] on div "Aguarde..." at bounding box center [487, 305] width 975 height 611
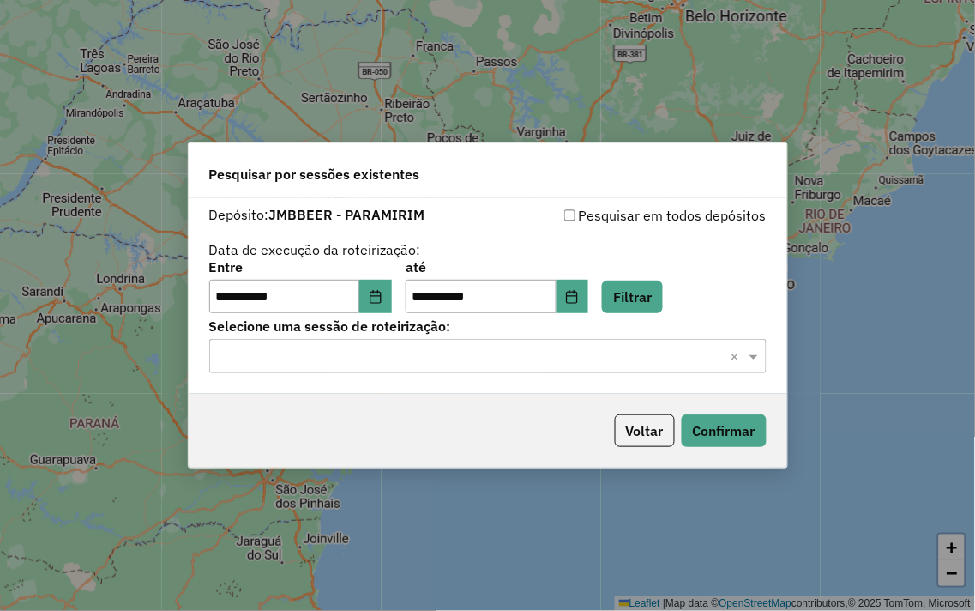
click at [270, 353] on input "text" at bounding box center [471, 357] width 506 height 21
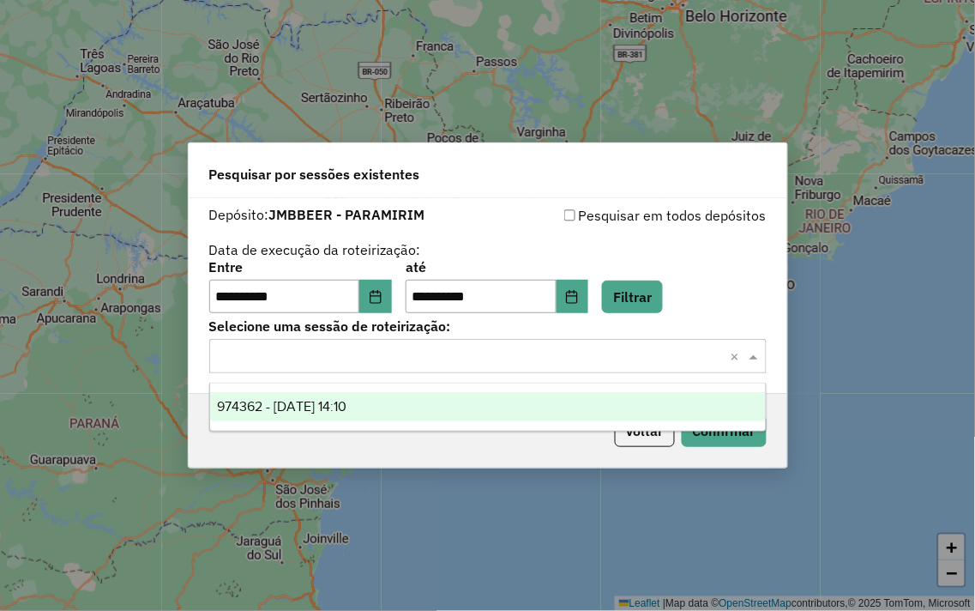
click at [374, 392] on div "974362 - 04/08/2025 14:10" at bounding box center [488, 406] width 556 height 29
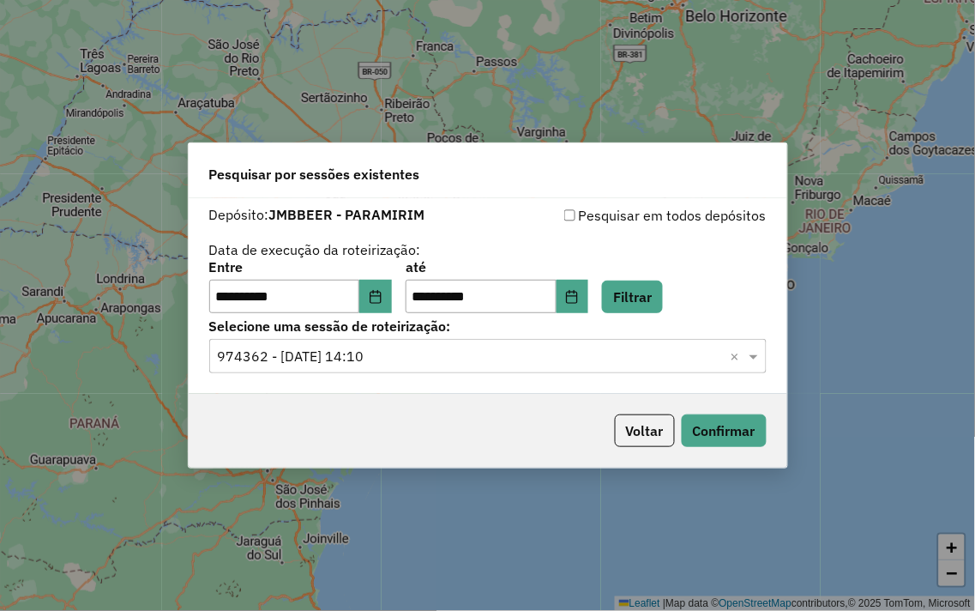
click at [708, 413] on div "Voltar Confirmar" at bounding box center [488, 431] width 599 height 74
click at [712, 420] on button "Confirmar" at bounding box center [724, 430] width 85 height 33
click at [229, 298] on input "**********" at bounding box center [284, 297] width 151 height 34
type input "**********"
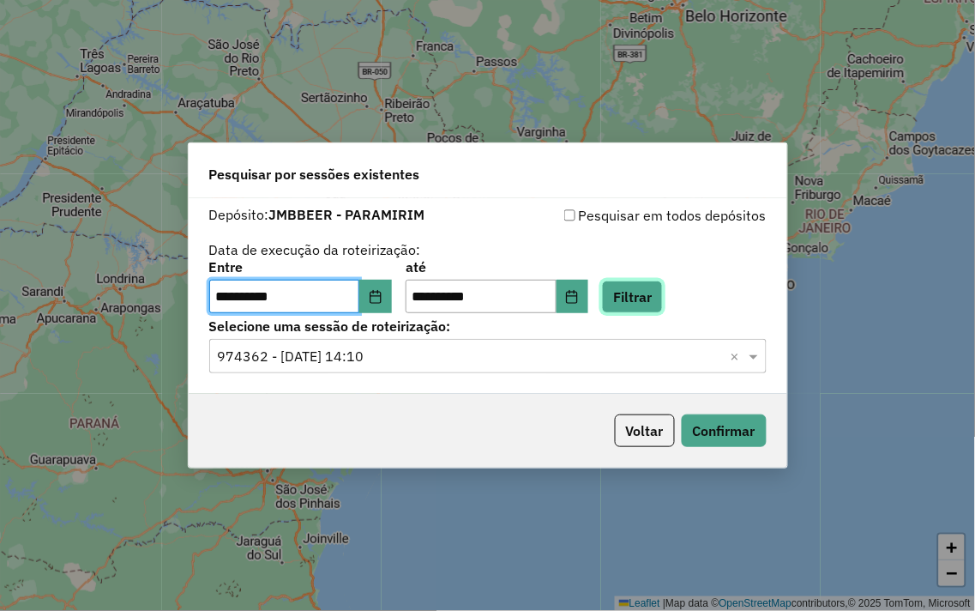
click at [640, 289] on button "Filtrar" at bounding box center [632, 296] width 61 height 33
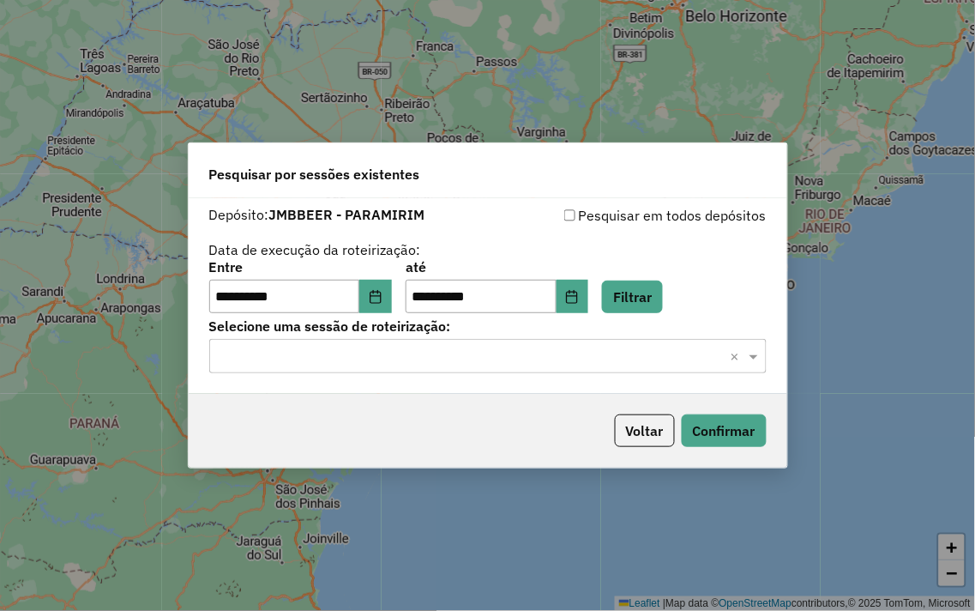
click at [290, 354] on input "text" at bounding box center [471, 357] width 506 height 21
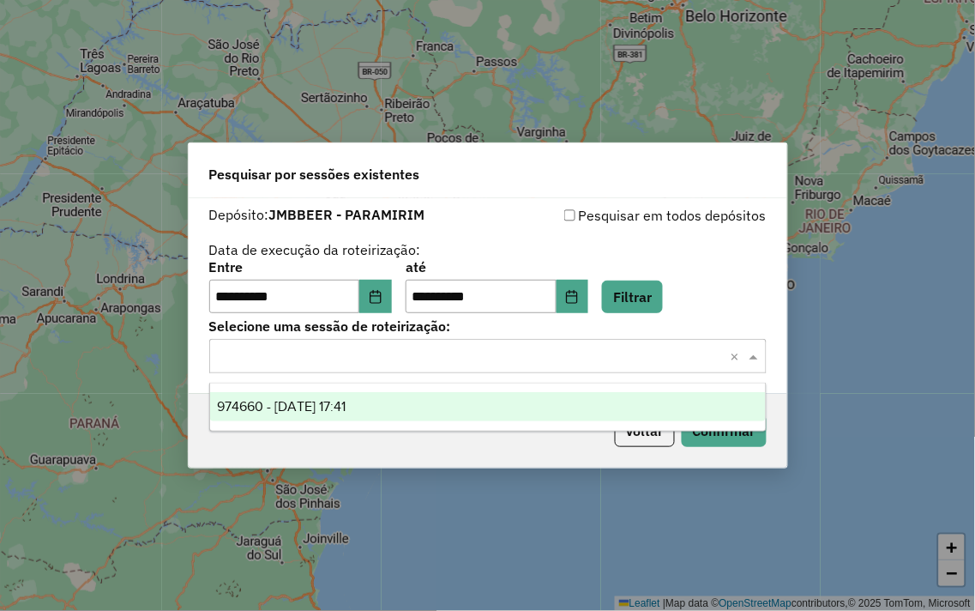
drag, startPoint x: 298, startPoint y: 397, endPoint x: 326, endPoint y: 398, distance: 28.3
click at [297, 399] on span "974660 - 05/08/2025 17:41" at bounding box center [281, 406] width 129 height 15
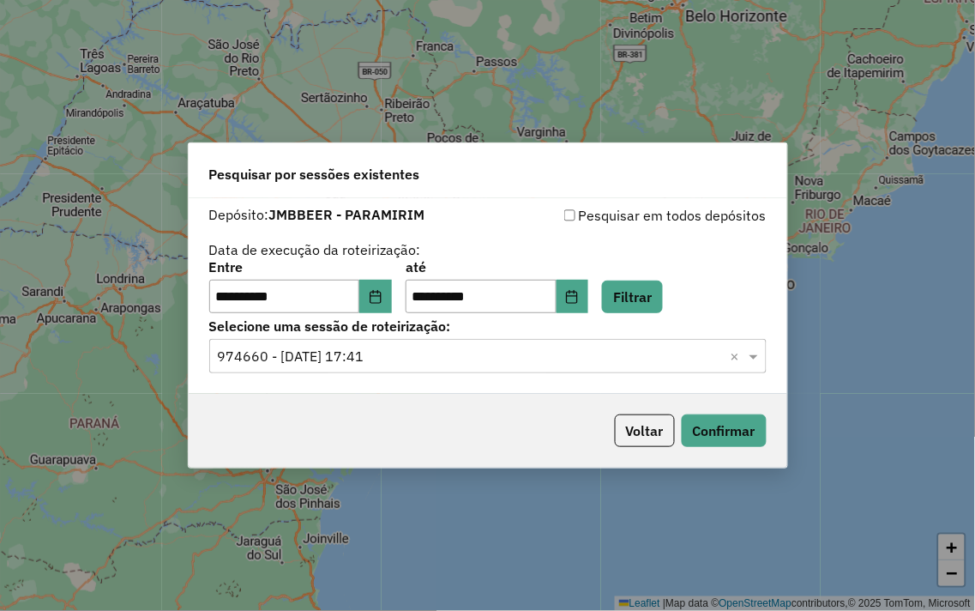
click at [775, 417] on div "Voltar Confirmar" at bounding box center [488, 431] width 599 height 74
click at [753, 433] on button "Confirmar" at bounding box center [724, 430] width 85 height 33
click at [232, 292] on input "**********" at bounding box center [284, 297] width 151 height 34
type input "**********"
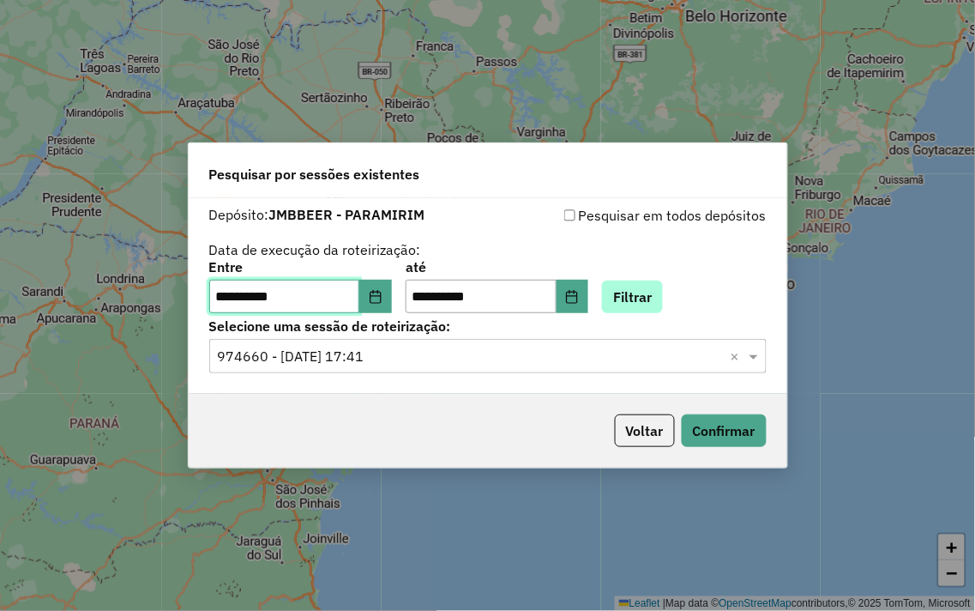
type input "**********"
click at [655, 286] on button "Filtrar" at bounding box center [632, 296] width 61 height 33
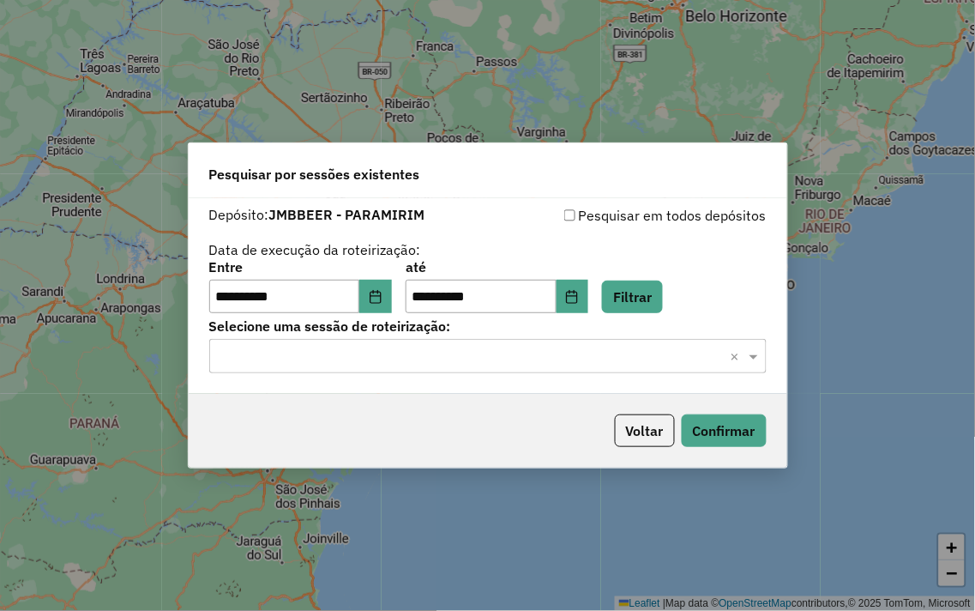
click at [377, 347] on input "text" at bounding box center [471, 357] width 506 height 21
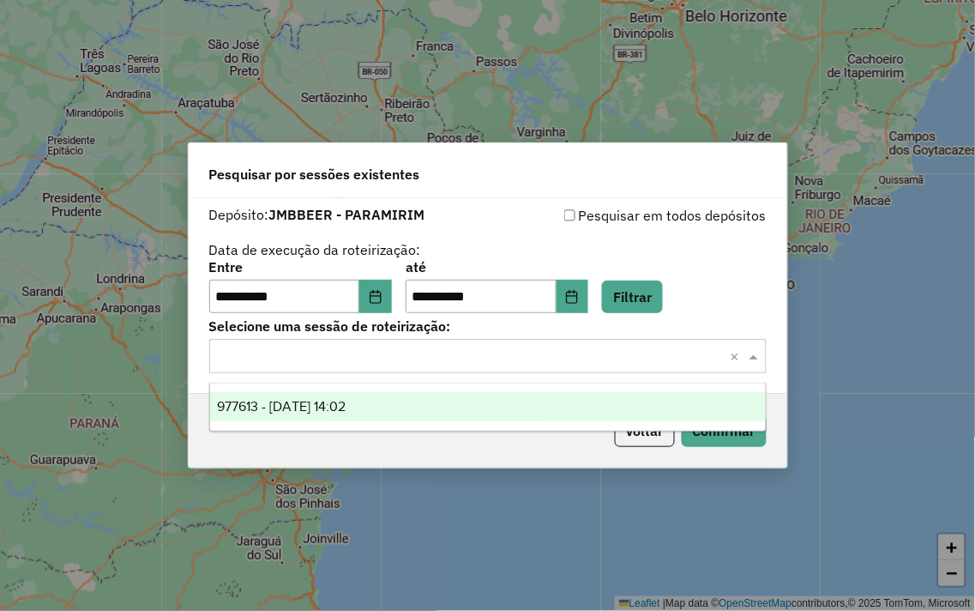
click at [399, 390] on ng-dropdown-panel "977613 - 11/08/2025 14:02" at bounding box center [488, 407] width 558 height 49
drag, startPoint x: 413, startPoint y: 397, endPoint x: 485, endPoint y: 403, distance: 71.4
click at [414, 397] on div "977613 - 11/08/2025 14:02" at bounding box center [488, 406] width 556 height 29
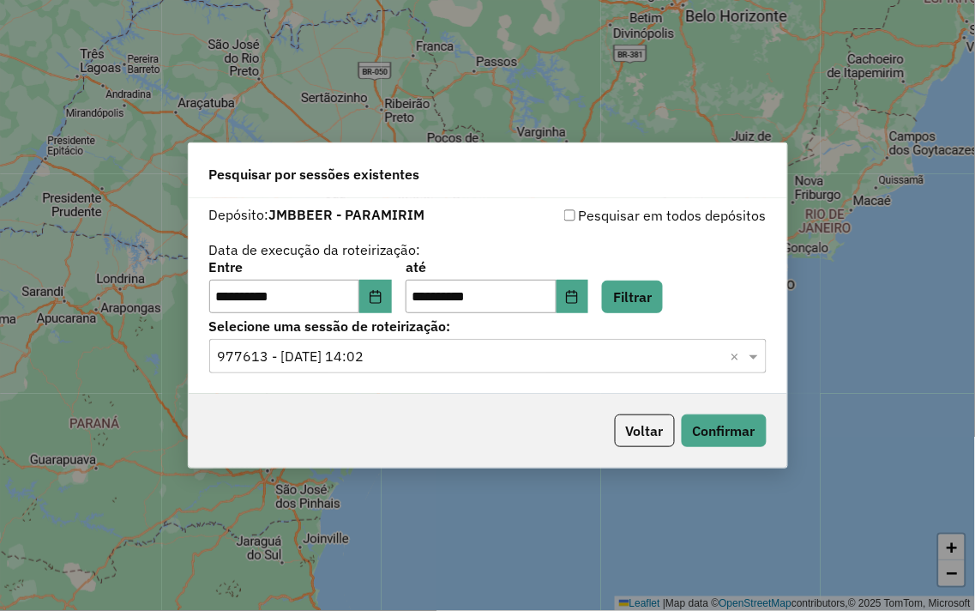
click at [644, 406] on div "Voltar Confirmar" at bounding box center [488, 431] width 599 height 74
click at [730, 420] on button "Confirmar" at bounding box center [724, 430] width 85 height 33
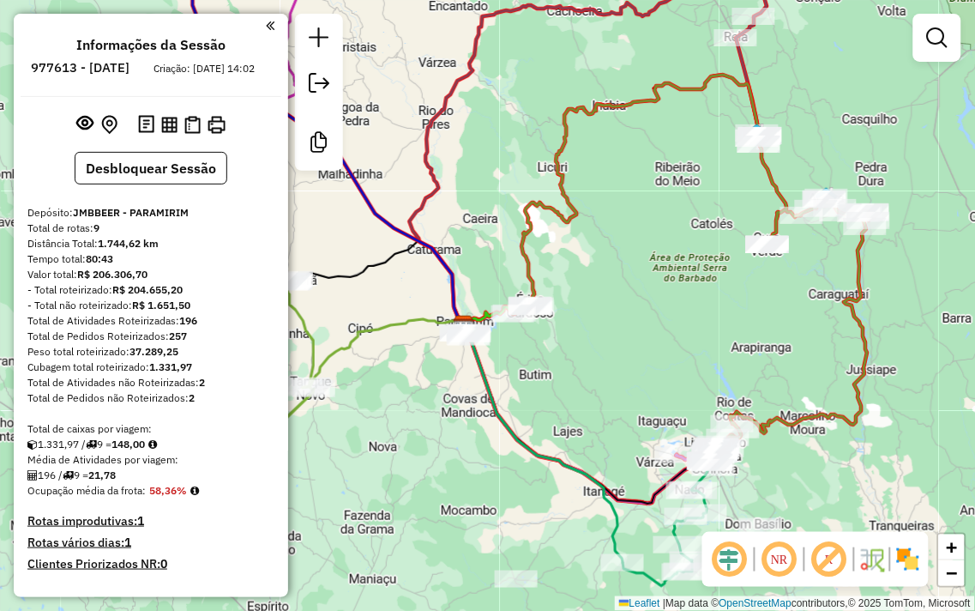
drag, startPoint x: 633, startPoint y: 283, endPoint x: 570, endPoint y: 340, distance: 84.4
click at [571, 341] on div "Janela de atendimento Grade de atendimento Capacidade Transportadoras Veículos …" at bounding box center [487, 305] width 975 height 611
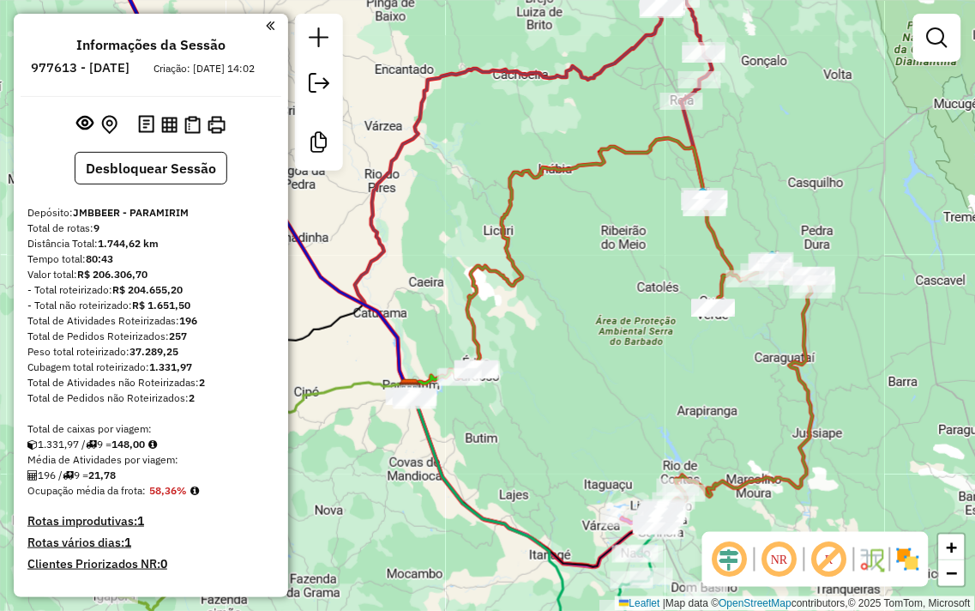
drag, startPoint x: 605, startPoint y: 262, endPoint x: 533, endPoint y: 422, distance: 174.7
click at [533, 422] on div "Janela de atendimento Grade de atendimento Capacidade Transportadoras Veículos …" at bounding box center [487, 305] width 975 height 611
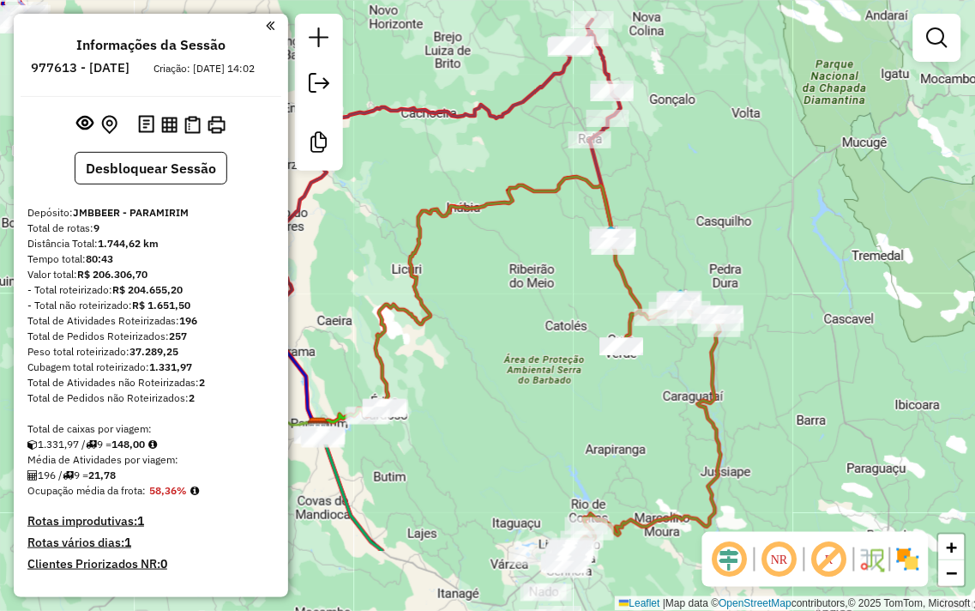
drag, startPoint x: 538, startPoint y: 398, endPoint x: 515, endPoint y: 268, distance: 132.4
click at [515, 268] on div "Janela de atendimento Grade de atendimento Capacidade Transportadoras Veículos …" at bounding box center [487, 305] width 975 height 611
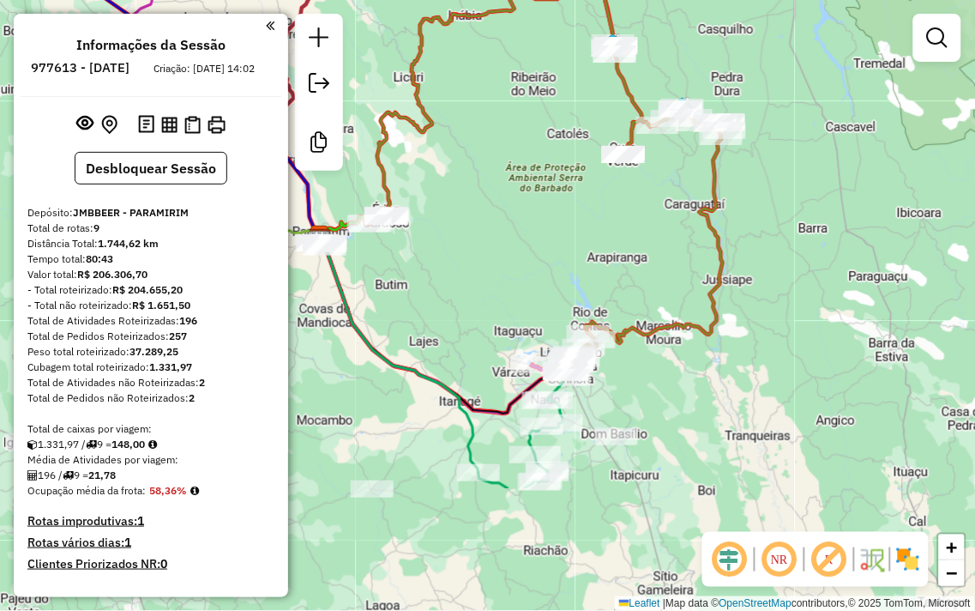
drag, startPoint x: 528, startPoint y: 377, endPoint x: 534, endPoint y: 178, distance: 199.1
click at [534, 178] on div "Janela de atendimento Grade de atendimento Capacidade Transportadoras Veículos …" at bounding box center [487, 305] width 975 height 611
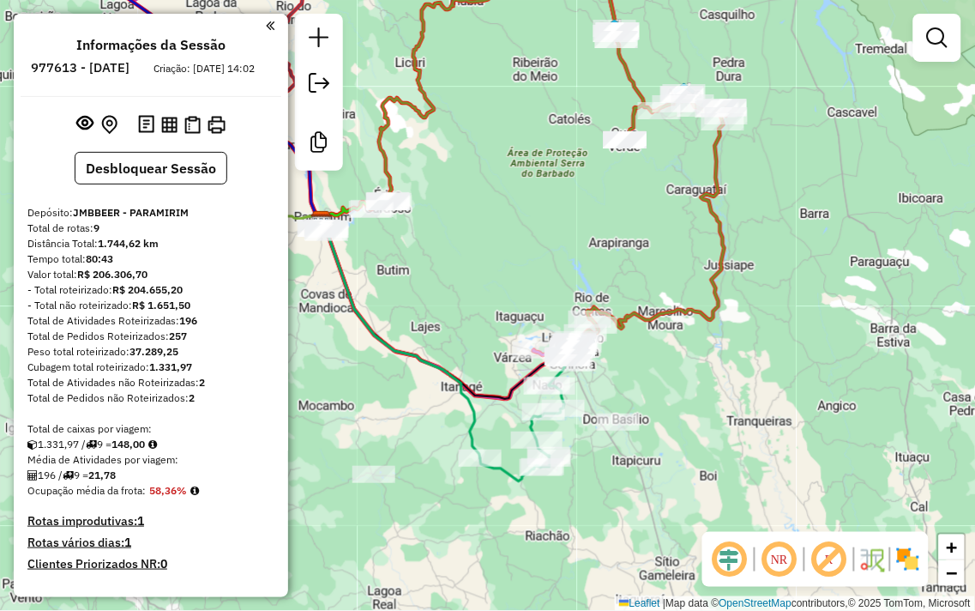
drag, startPoint x: 545, startPoint y: 235, endPoint x: 544, endPoint y: 214, distance: 20.6
click at [544, 214] on div "Janela de atendimento Grade de atendimento Capacidade Transportadoras Veículos …" at bounding box center [487, 305] width 975 height 611
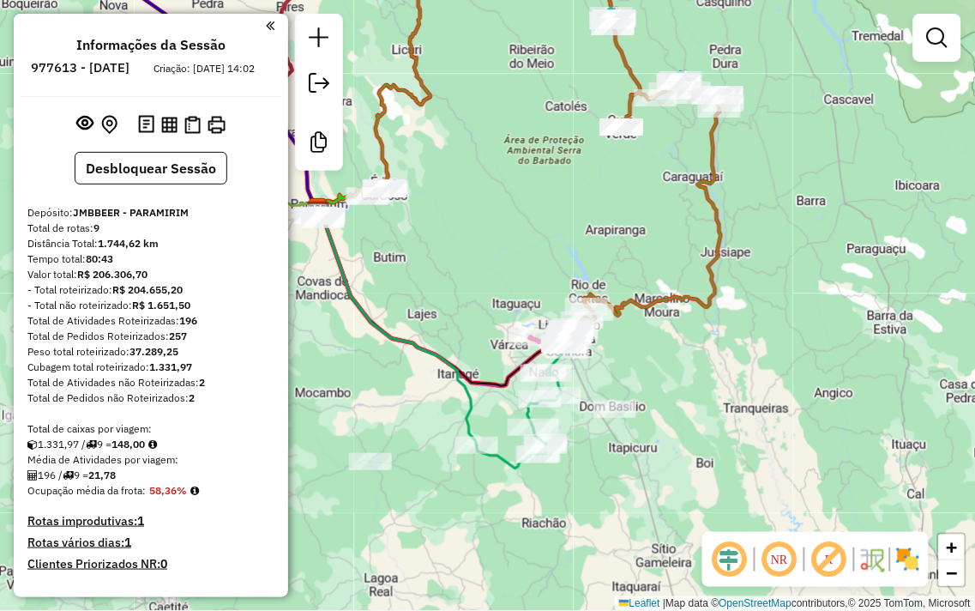
drag, startPoint x: 506, startPoint y: 257, endPoint x: 474, endPoint y: 155, distance: 106.9
click at [478, 160] on div "Janela de atendimento Grade de atendimento Capacidade Transportadoras Veículos …" at bounding box center [487, 305] width 975 height 611
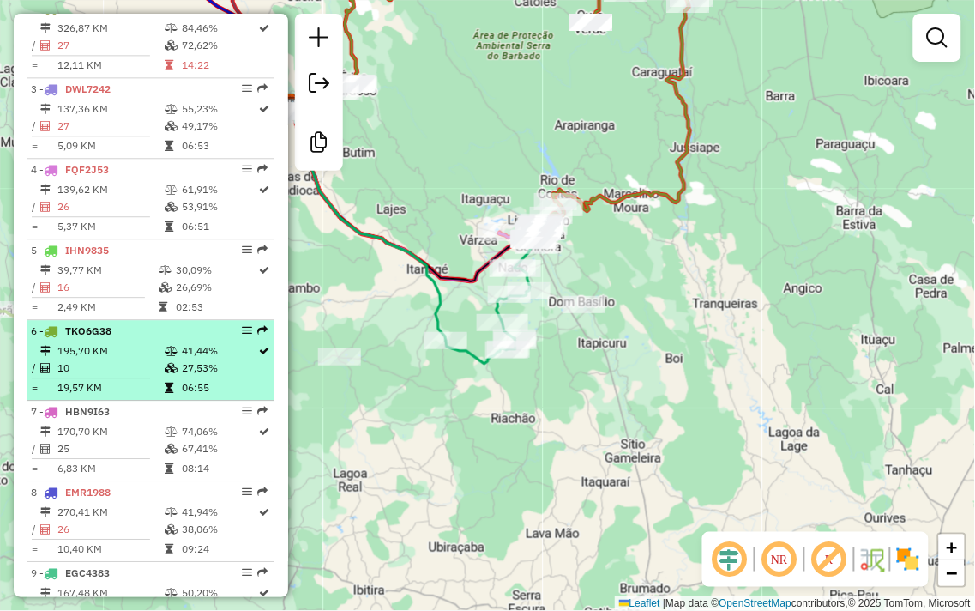
scroll to position [858, 0]
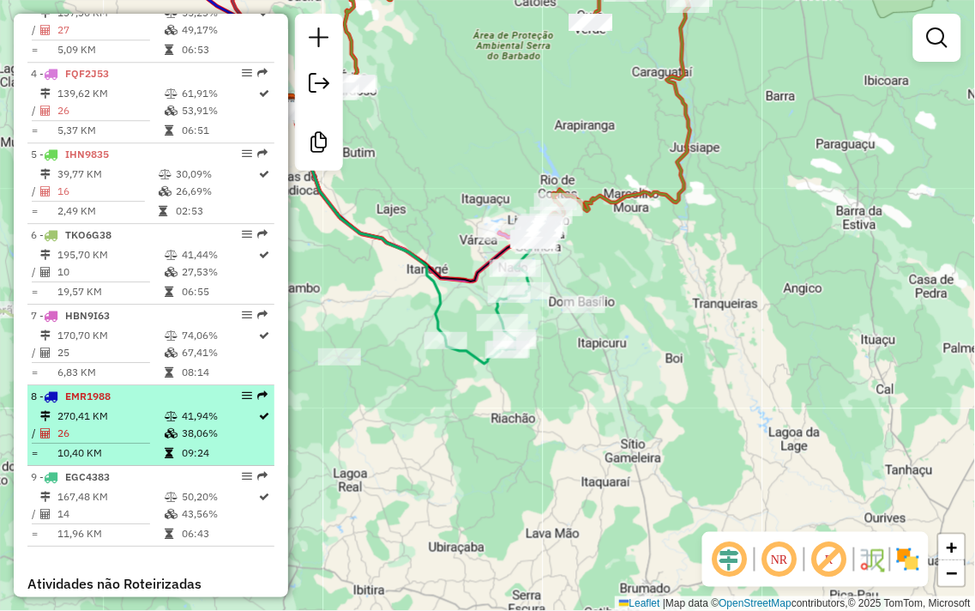
click at [174, 425] on td at bounding box center [172, 415] width 17 height 17
select select "**********"
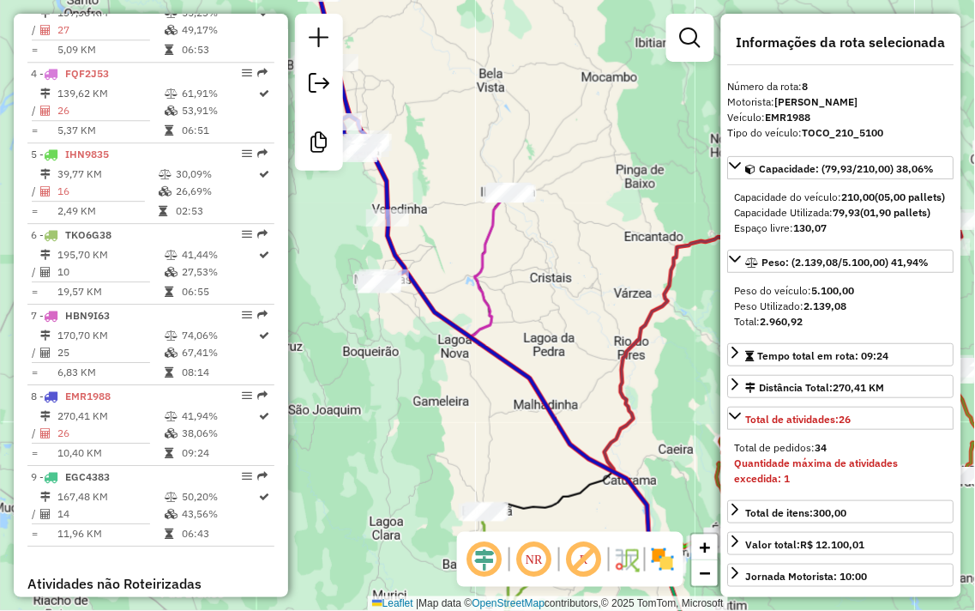
drag, startPoint x: 355, startPoint y: 365, endPoint x: 346, endPoint y: 309, distance: 57.4
click at [346, 310] on div "Janela de atendimento Grade de atendimento Capacidade Transportadoras Veículos …" at bounding box center [487, 305] width 975 height 611
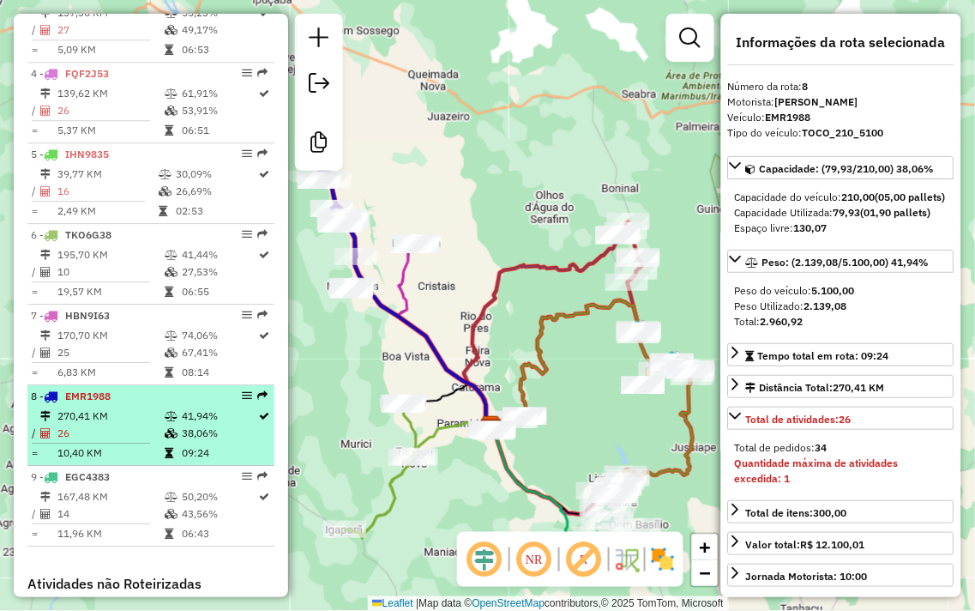
click at [132, 404] on div "8 - EMR1988" at bounding box center [122, 396] width 182 height 15
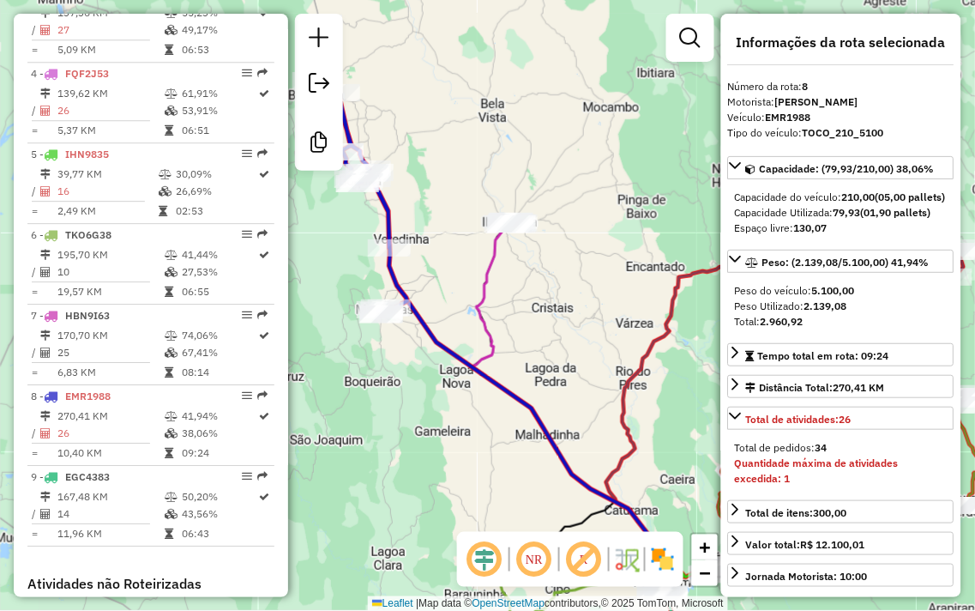
drag, startPoint x: 491, startPoint y: 281, endPoint x: 536, endPoint y: 286, distance: 45.7
click at [495, 283] on icon at bounding box center [567, 405] width 189 height 363
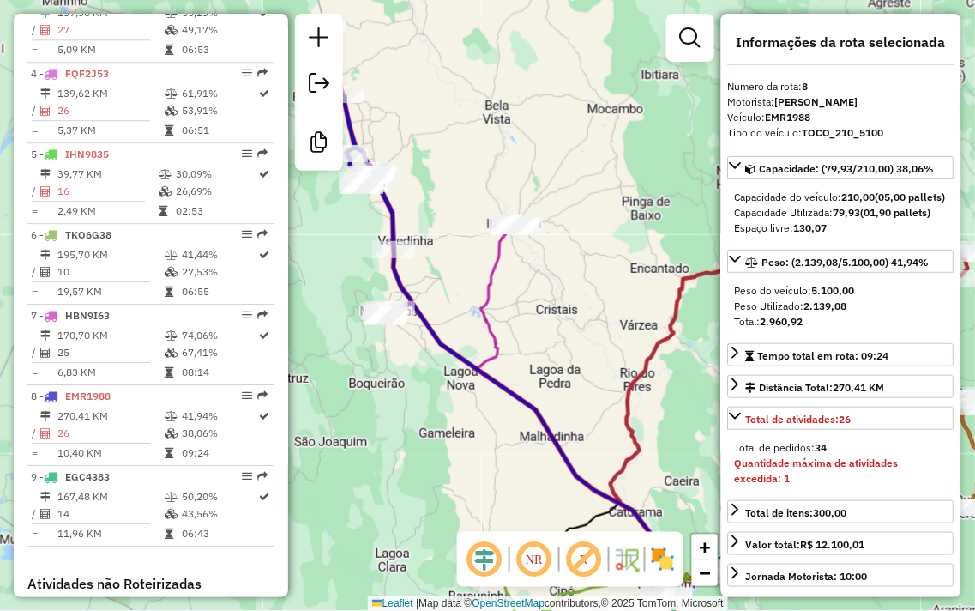
click at [588, 286] on div "Janela de atendimento Grade de atendimento Capacidade Transportadoras Veículos …" at bounding box center [487, 305] width 975 height 611
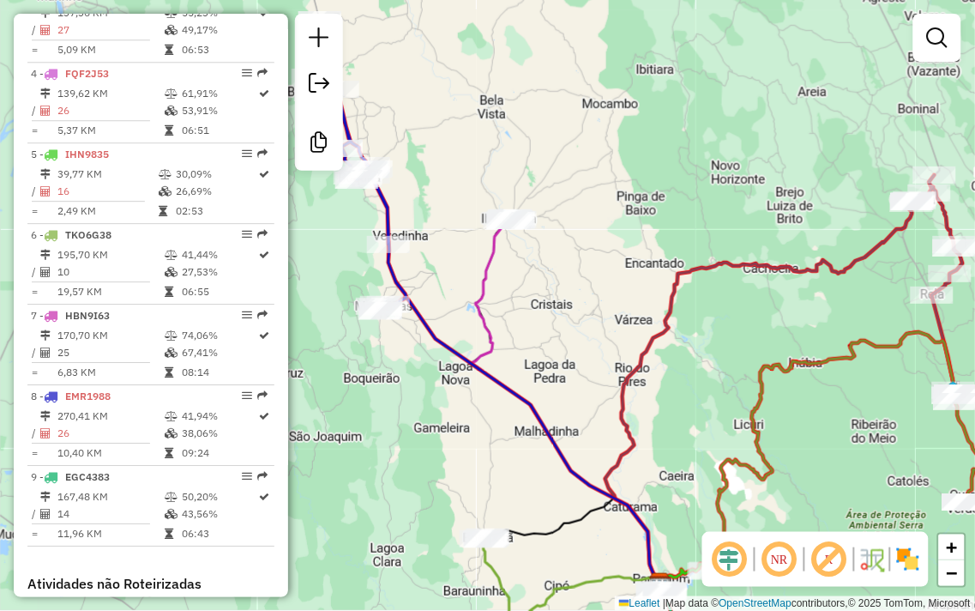
drag, startPoint x: 600, startPoint y: 312, endPoint x: 539, endPoint y: 229, distance: 103.6
click at [542, 233] on div "Janela de atendimento Grade de atendimento Capacidade Transportadoras Veículos …" at bounding box center [487, 305] width 975 height 611
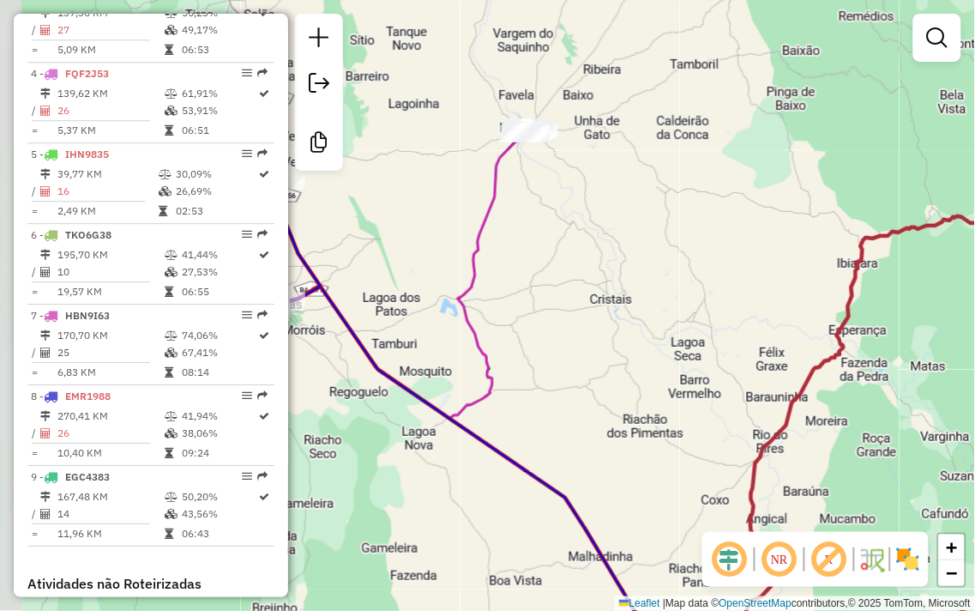
drag, startPoint x: 543, startPoint y: 149, endPoint x: 722, endPoint y: 246, distance: 203.8
click at [722, 246] on div "Janela de atendimento Grade de atendimento Capacidade Transportadoras Veículos …" at bounding box center [487, 305] width 975 height 611
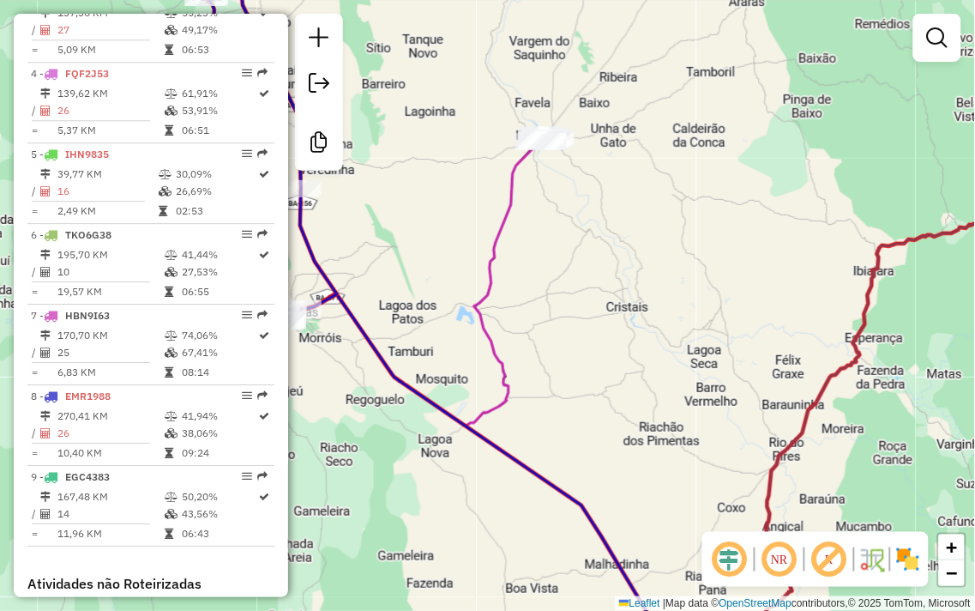
drag, startPoint x: 618, startPoint y: 182, endPoint x: 799, endPoint y: 253, distance: 194.5
click at [799, 253] on div "Janela de atendimento Grade de atendimento Capacidade Transportadoras Veículos …" at bounding box center [487, 305] width 975 height 611
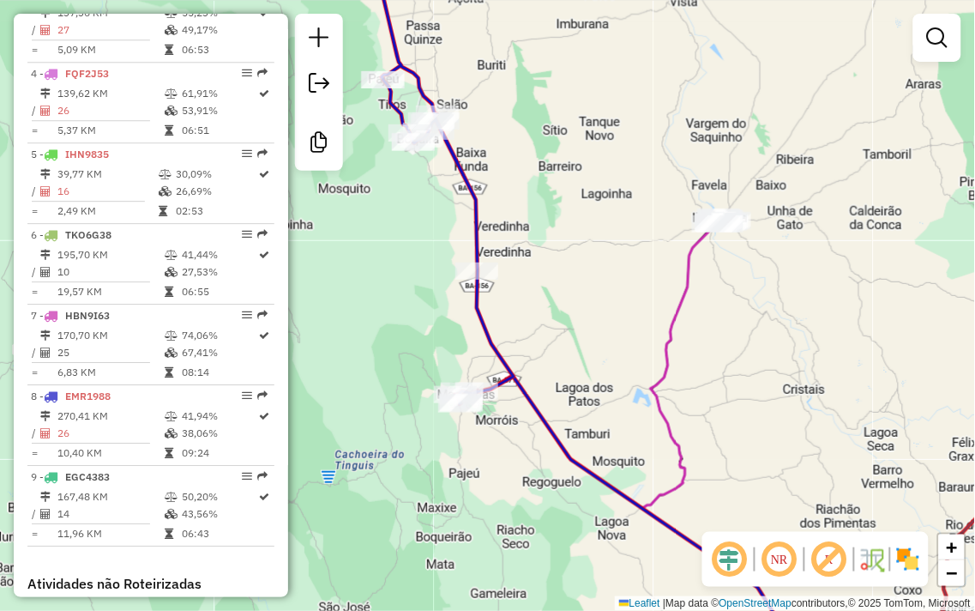
drag, startPoint x: 542, startPoint y: 167, endPoint x: 588, endPoint y: 202, distance: 57.5
click at [588, 202] on div "Janela de atendimento Grade de atendimento Capacidade Transportadoras Veículos …" at bounding box center [487, 305] width 975 height 611
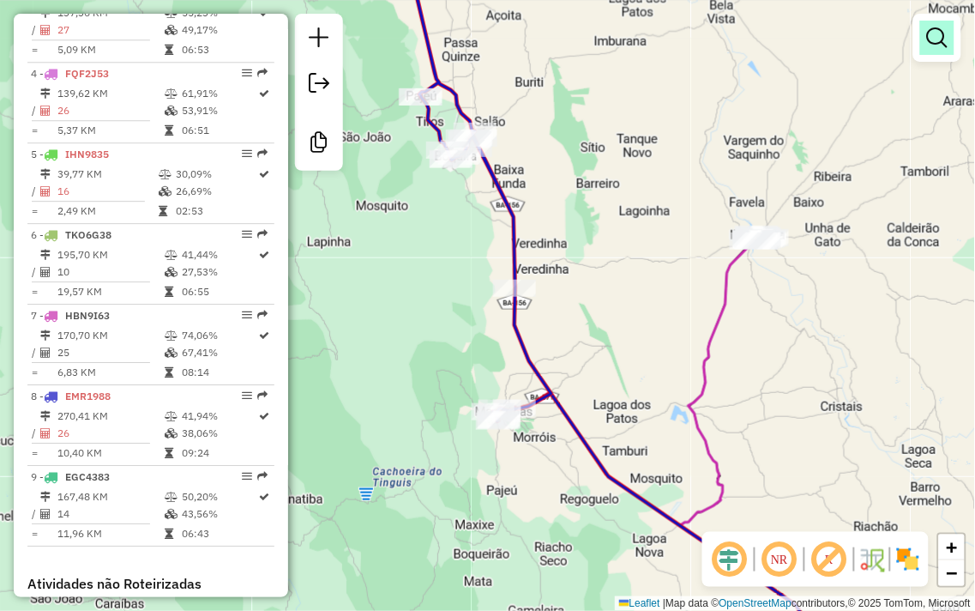
click at [933, 48] on link at bounding box center [937, 38] width 34 height 34
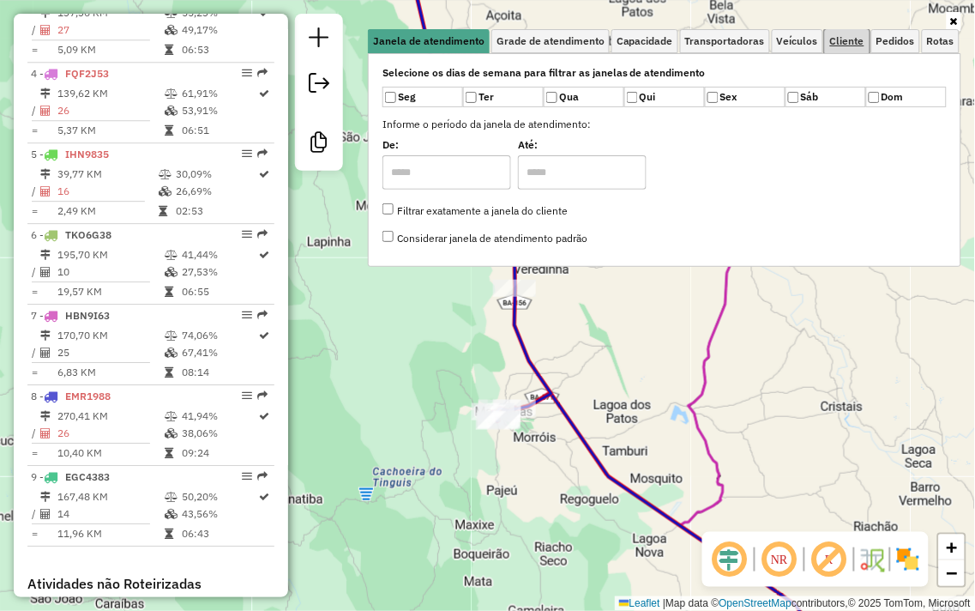
click at [843, 43] on span "Cliente" at bounding box center [847, 41] width 34 height 10
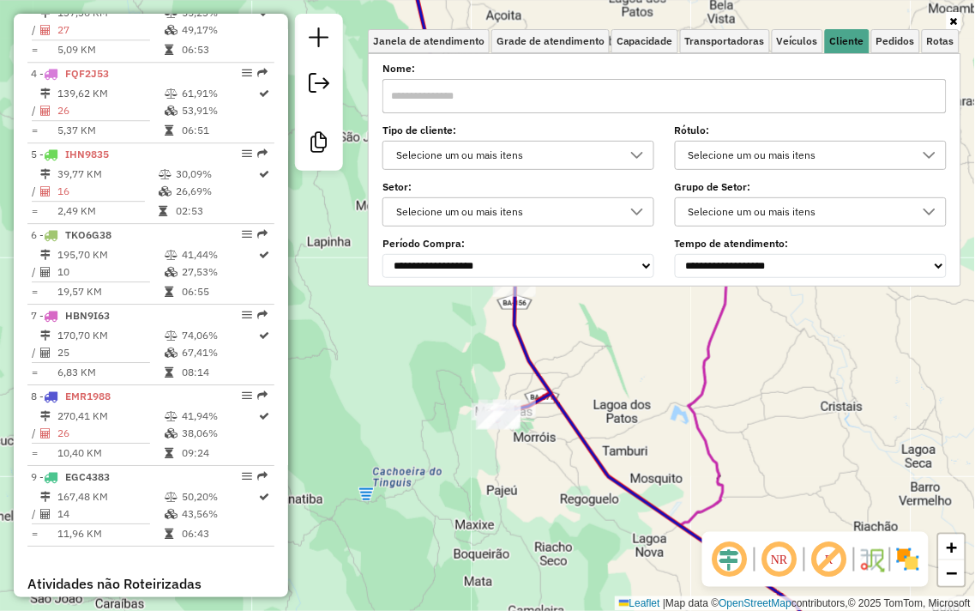
click at [528, 96] on input "text" at bounding box center [665, 96] width 564 height 34
type input "*"
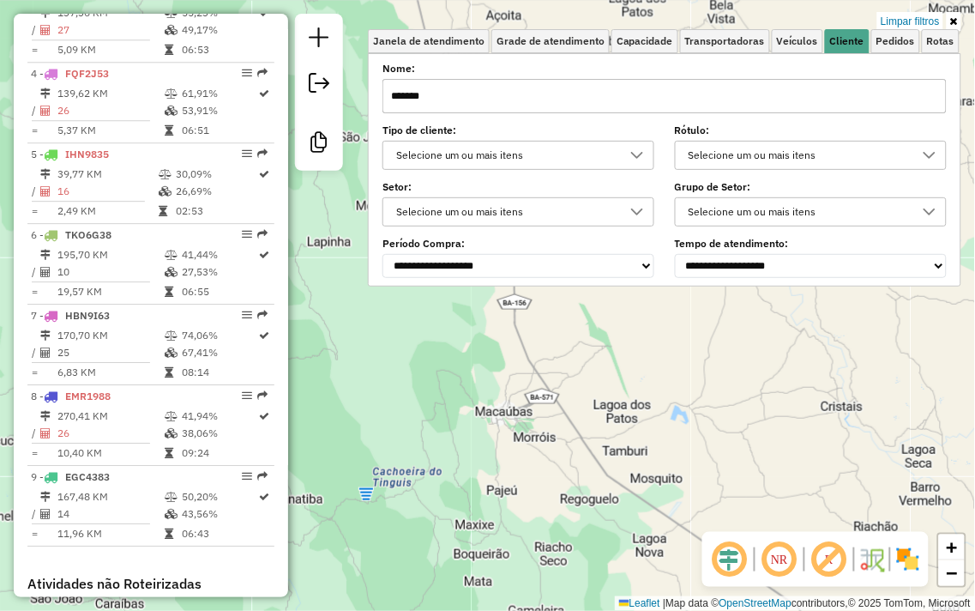
click at [521, 112] on input "******" at bounding box center [665, 96] width 564 height 34
click at [494, 109] on input "******" at bounding box center [665, 96] width 564 height 34
click at [447, 105] on input "******" at bounding box center [665, 96] width 564 height 34
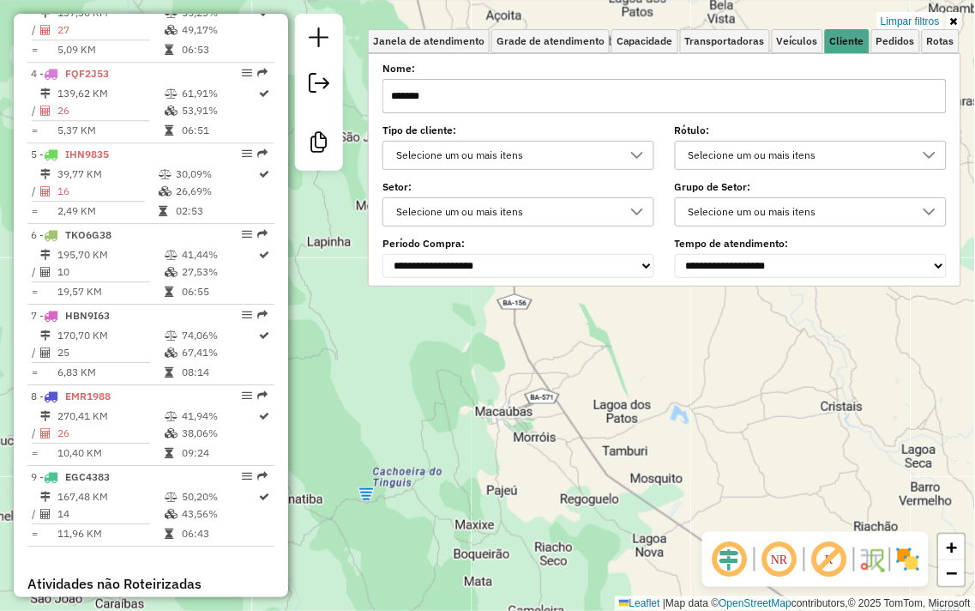
click at [447, 105] on input "******" at bounding box center [665, 96] width 564 height 34
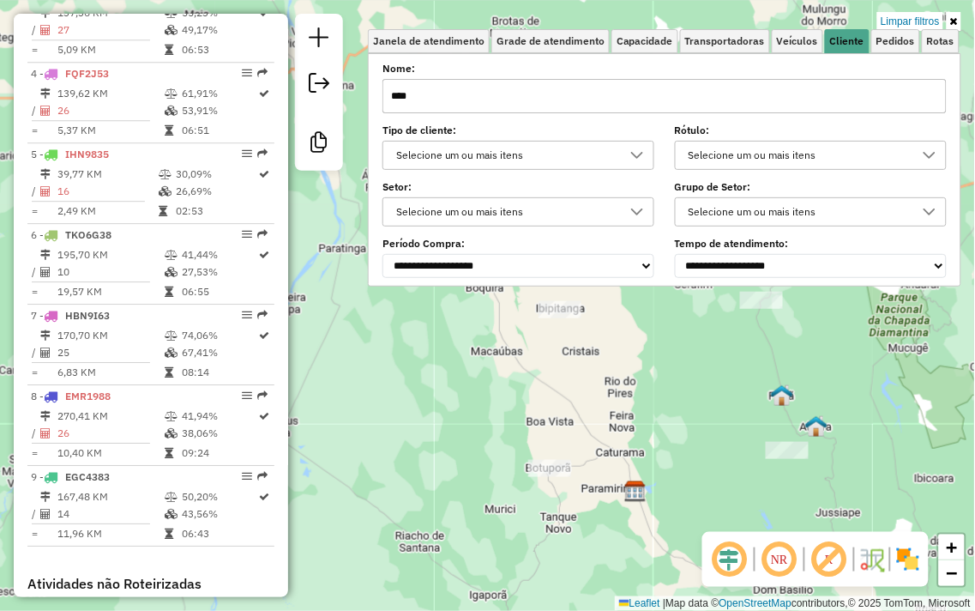
type input "****"
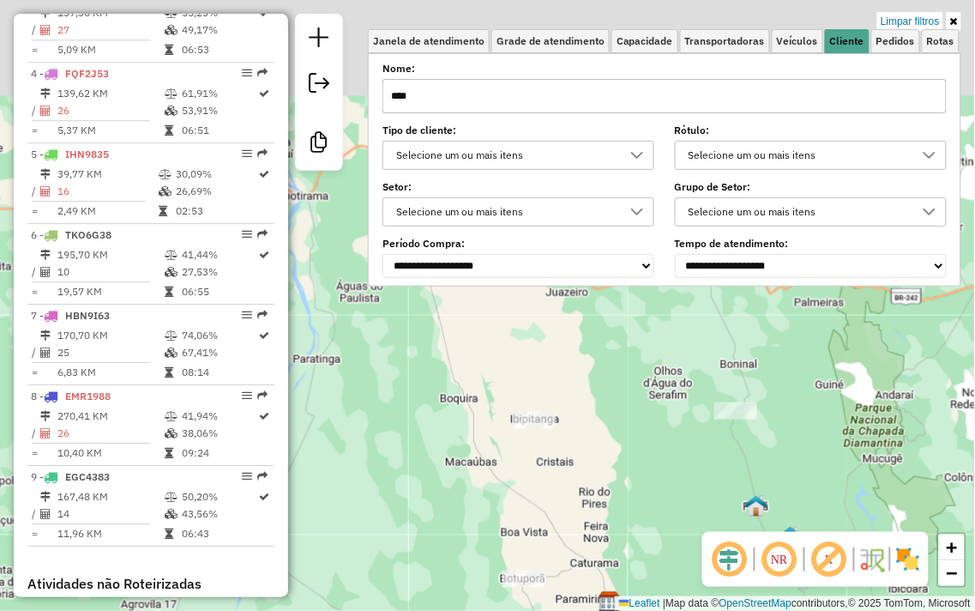
drag, startPoint x: 498, startPoint y: 359, endPoint x: 474, endPoint y: 463, distance: 107.4
click at [474, 463] on div "Limpar filtros Janela de atendimento Grade de atendimento Capacidade Transporta…" at bounding box center [487, 305] width 975 height 611
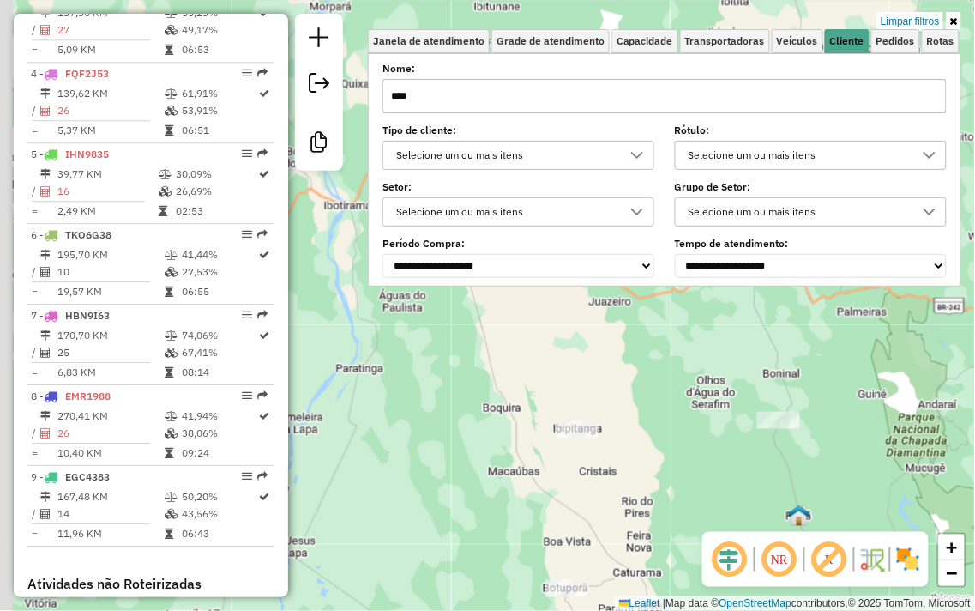
drag, startPoint x: 551, startPoint y: 353, endPoint x: 673, endPoint y: 444, distance: 153.2
click at [673, 444] on div "Limpar filtros Janela de atendimento Grade de atendimento Capacidade Transporta…" at bounding box center [487, 305] width 975 height 611
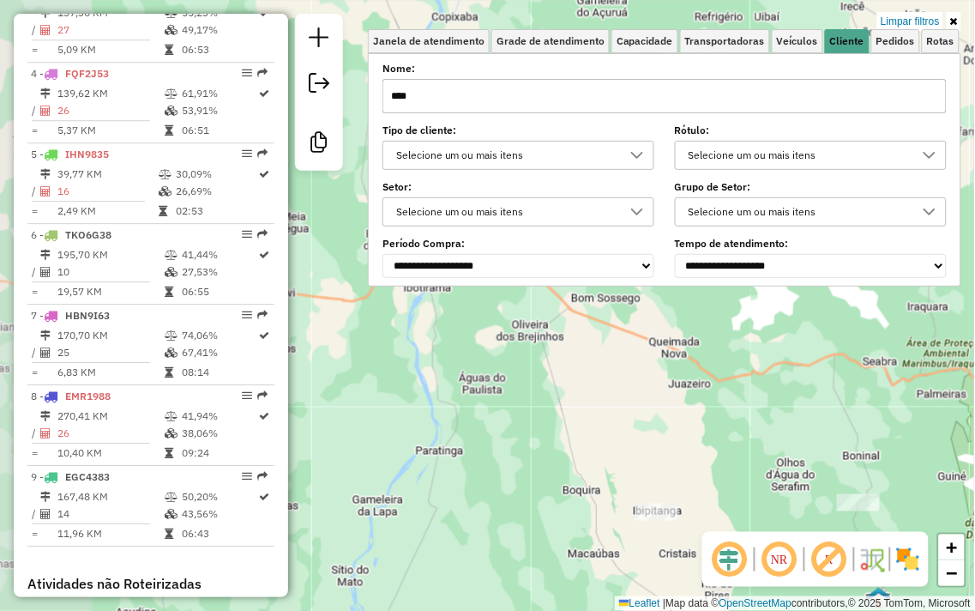
click at [670, 440] on div "Limpar filtros Janela de atendimento Grade de atendimento Capacidade Transporta…" at bounding box center [487, 305] width 975 height 611
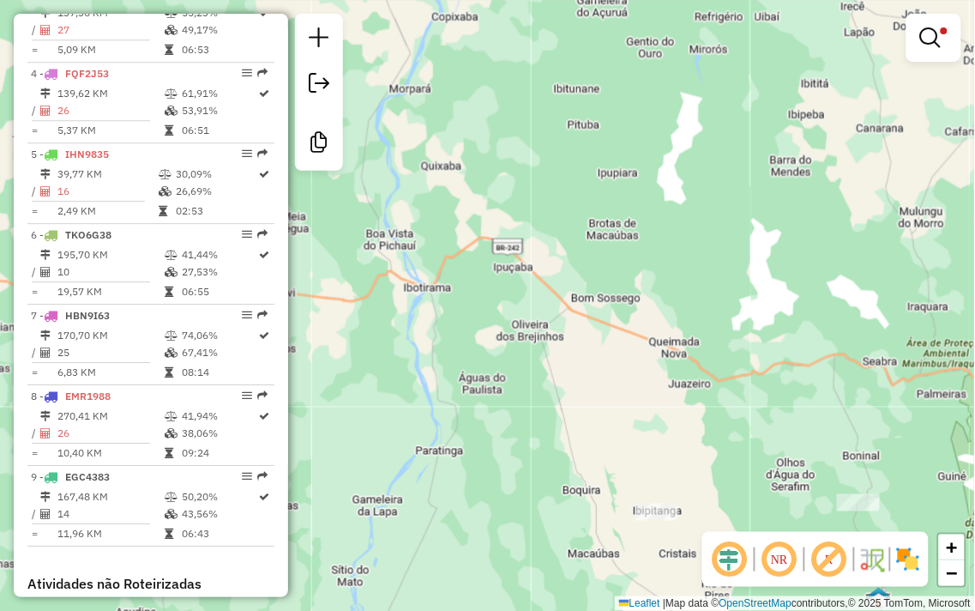
drag, startPoint x: 666, startPoint y: 455, endPoint x: 658, endPoint y: 221, distance: 233.5
click at [656, 233] on div "Limpar filtros Janela de atendimento Grade de atendimento Capacidade Transporta…" at bounding box center [487, 305] width 975 height 611
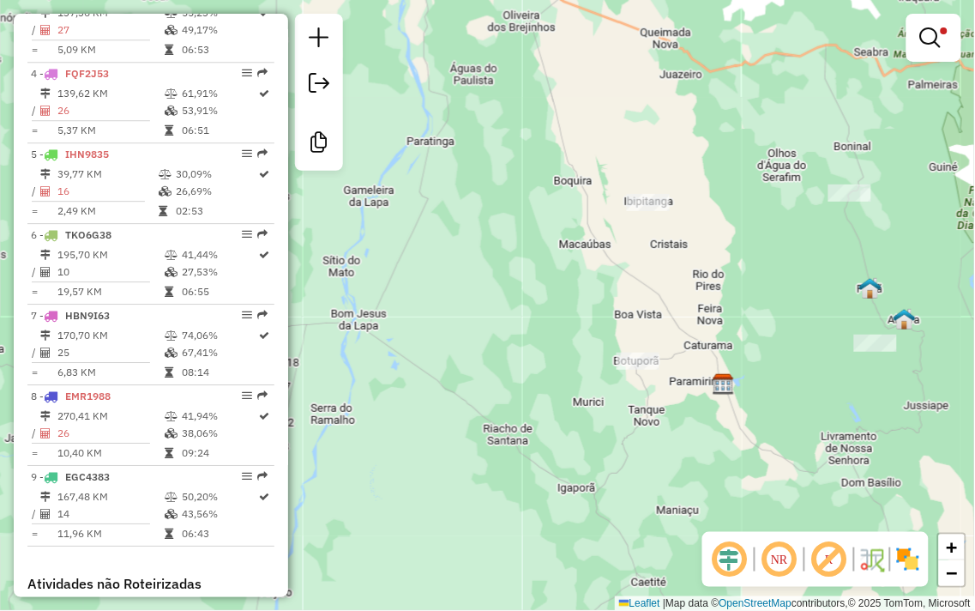
drag, startPoint x: 594, startPoint y: 294, endPoint x: 555, endPoint y: 298, distance: 38.8
click at [560, 300] on div "Limpar filtros Janela de atendimento Grade de atendimento Capacidade Transporta…" at bounding box center [487, 305] width 975 height 611
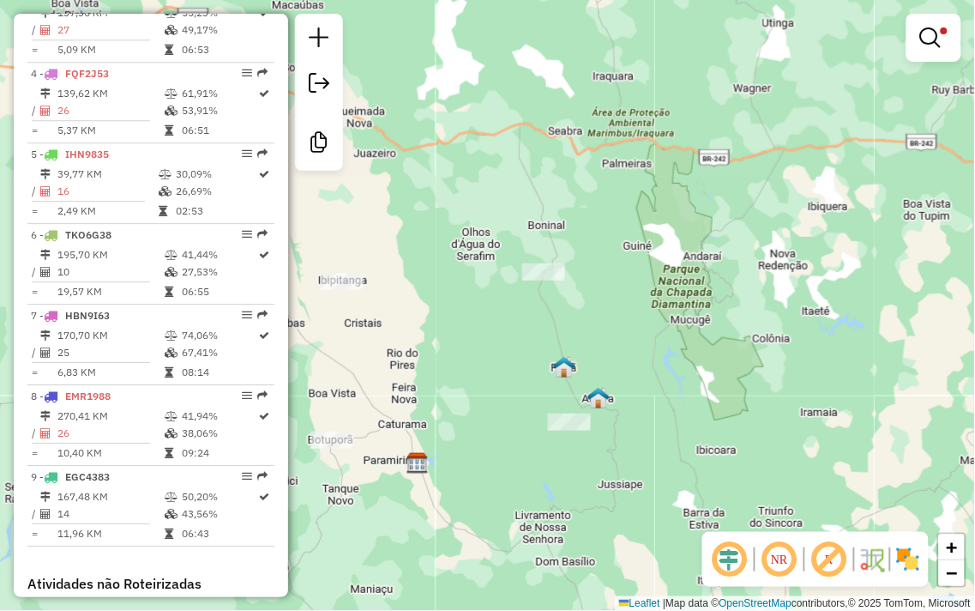
click at [912, 45] on div at bounding box center [934, 38] width 55 height 48
click at [937, 40] on em at bounding box center [930, 37] width 21 height 21
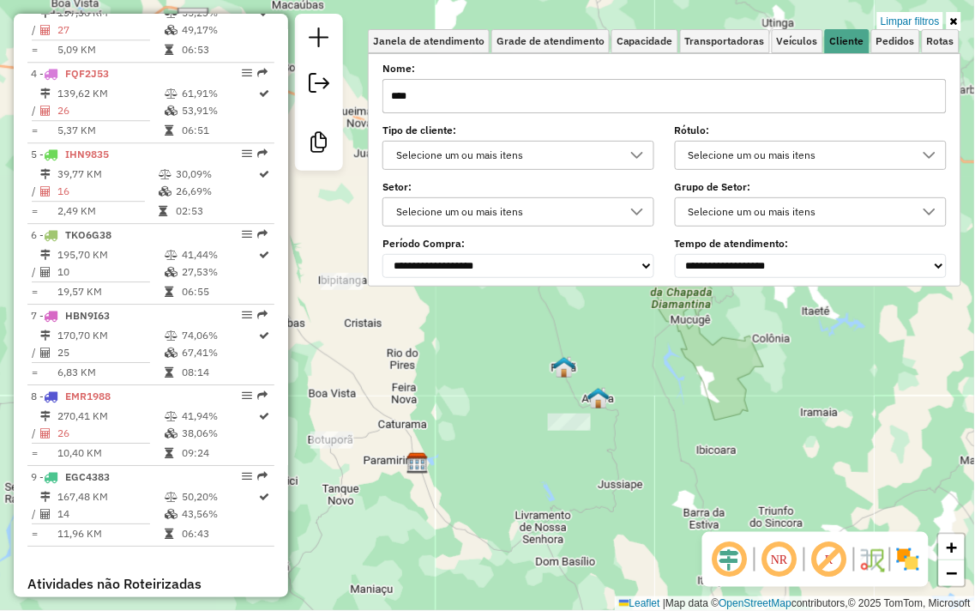
click at [534, 86] on input "****" at bounding box center [665, 96] width 564 height 34
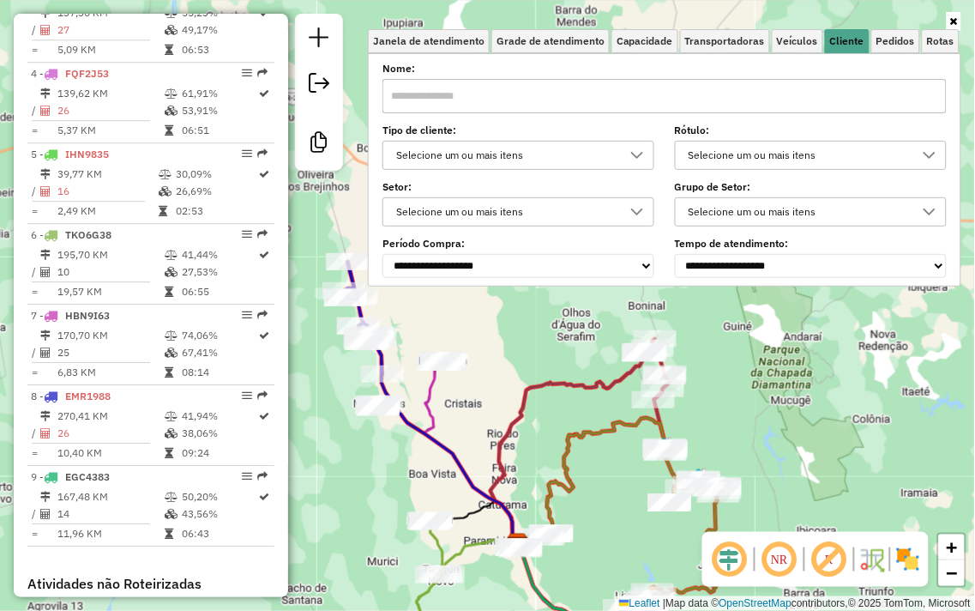
drag, startPoint x: 455, startPoint y: 392, endPoint x: 554, endPoint y: 449, distance: 114.9
click at [605, 499] on div "Janela de atendimento Grade de atendimento Capacidade Transportadoras Veículos …" at bounding box center [487, 305] width 975 height 611
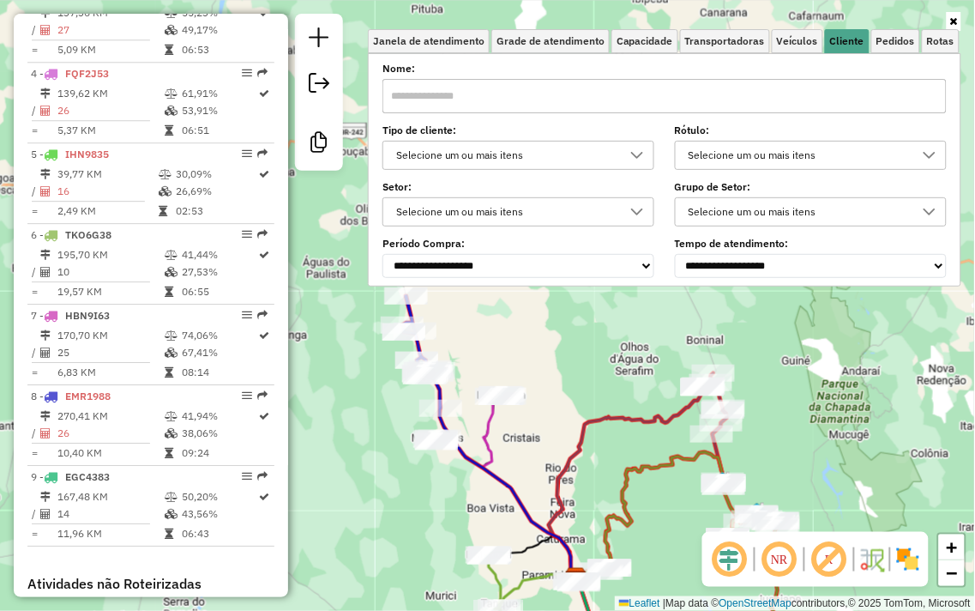
click at [544, 438] on div "Janela de atendimento Grade de atendimento Capacidade Transportadoras Veículos …" at bounding box center [487, 305] width 975 height 611
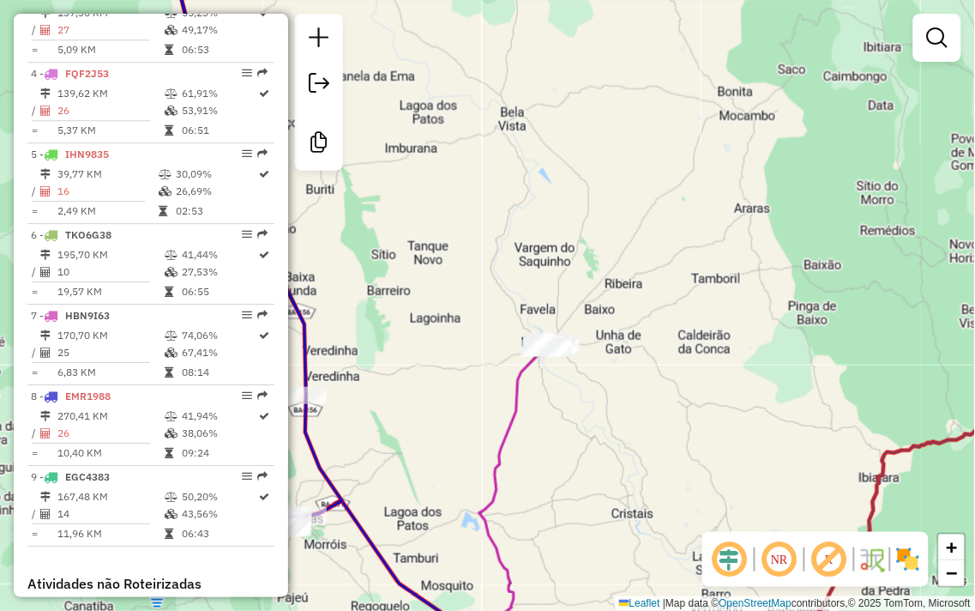
click at [474, 412] on div "Janela de atendimento Grade de atendimento Capacidade Transportadoras Veículos …" at bounding box center [487, 305] width 975 height 611
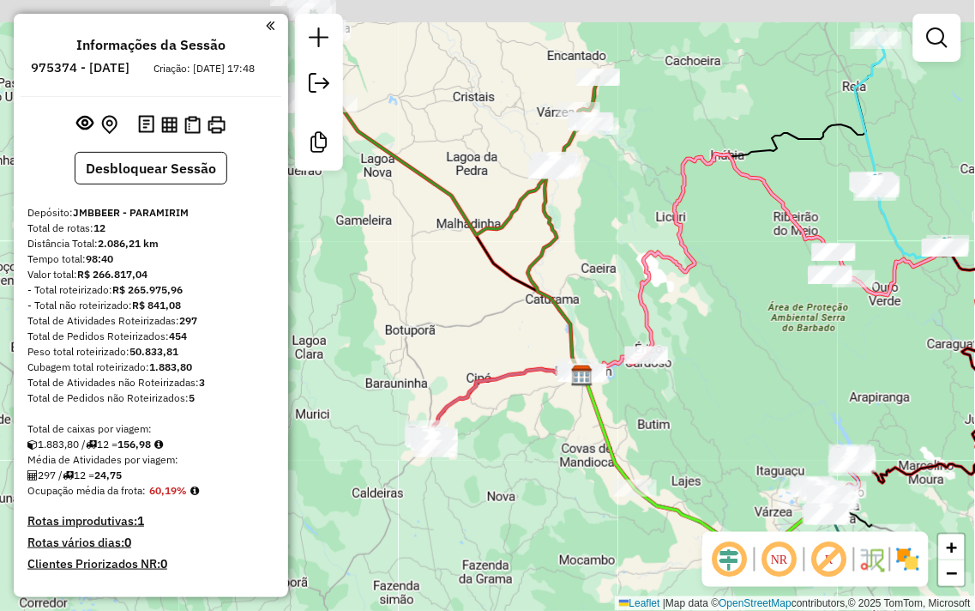
drag, startPoint x: 386, startPoint y: 220, endPoint x: 585, endPoint y: 255, distance: 202.1
click at [534, 318] on div "Janela de atendimento Grade de atendimento Capacidade Transportadoras Veículos …" at bounding box center [487, 305] width 975 height 611
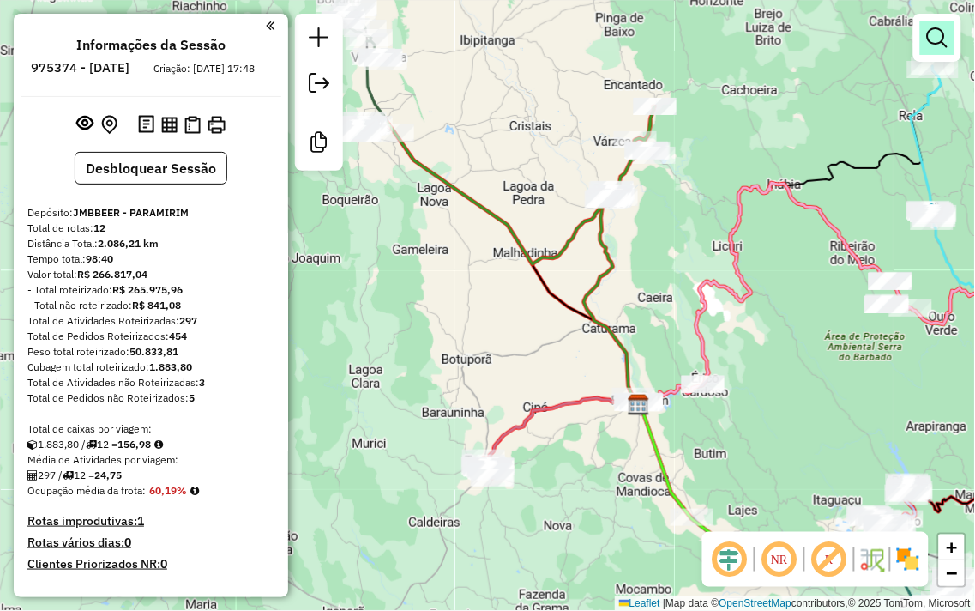
click at [936, 47] on em at bounding box center [937, 37] width 21 height 21
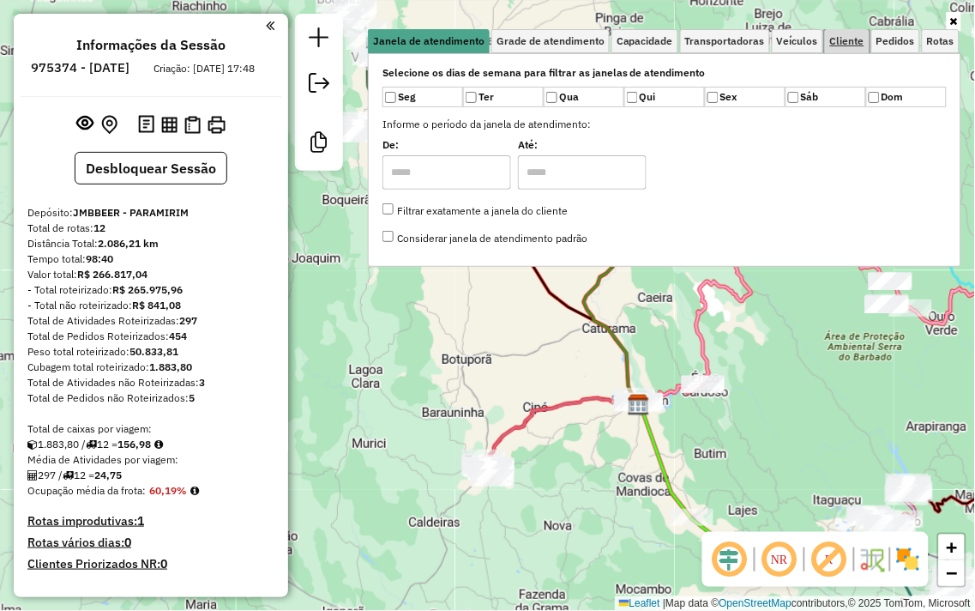
click at [837, 39] on span "Cliente" at bounding box center [847, 41] width 34 height 10
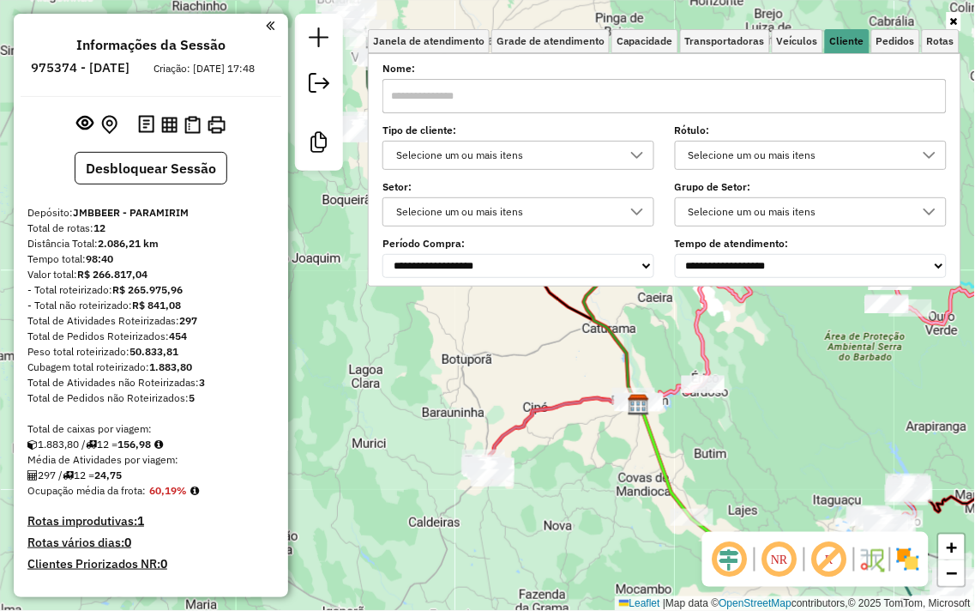
drag, startPoint x: 523, startPoint y: 75, endPoint x: 519, endPoint y: 86, distance: 11.9
click at [521, 79] on div "Nome:" at bounding box center [665, 89] width 564 height 48
click at [519, 90] on input "text" at bounding box center [665, 96] width 564 height 34
type input "*"
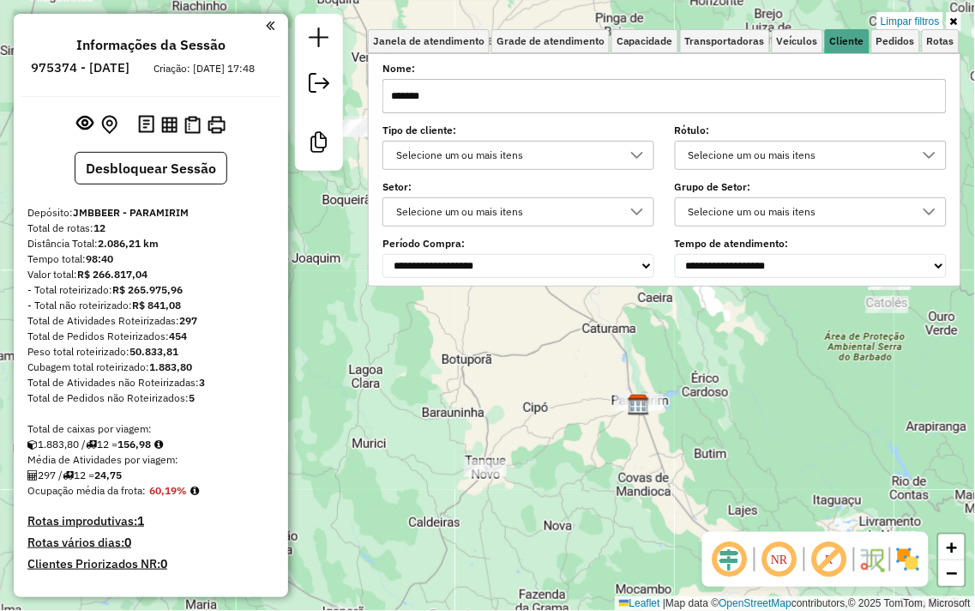
type input "*******"
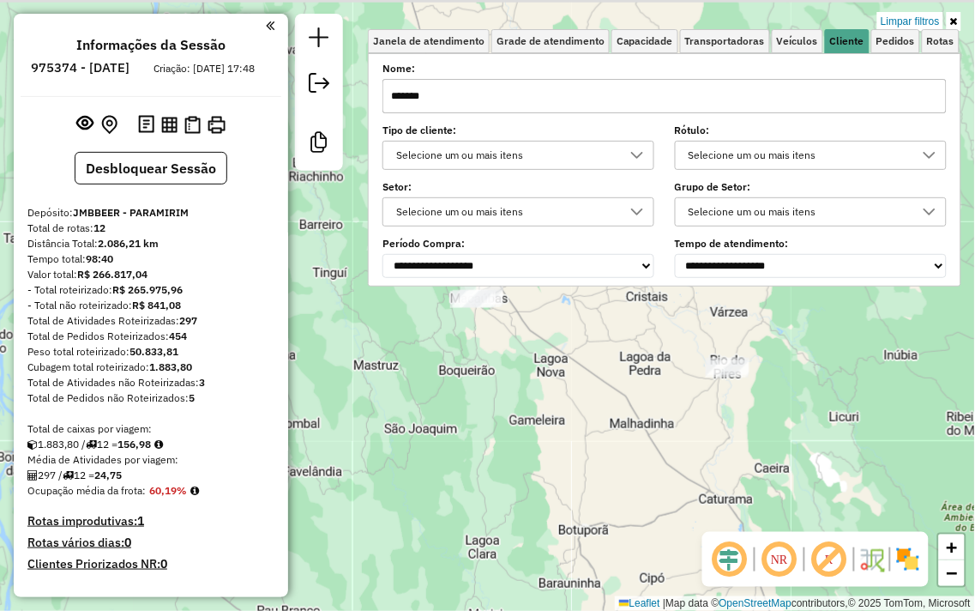
drag, startPoint x: 449, startPoint y: 324, endPoint x: 653, endPoint y: 542, distance: 298.0
click at [653, 542] on div "Limpar filtros Janela de atendimento Grade de atendimento Capacidade Transporta…" at bounding box center [487, 305] width 975 height 611
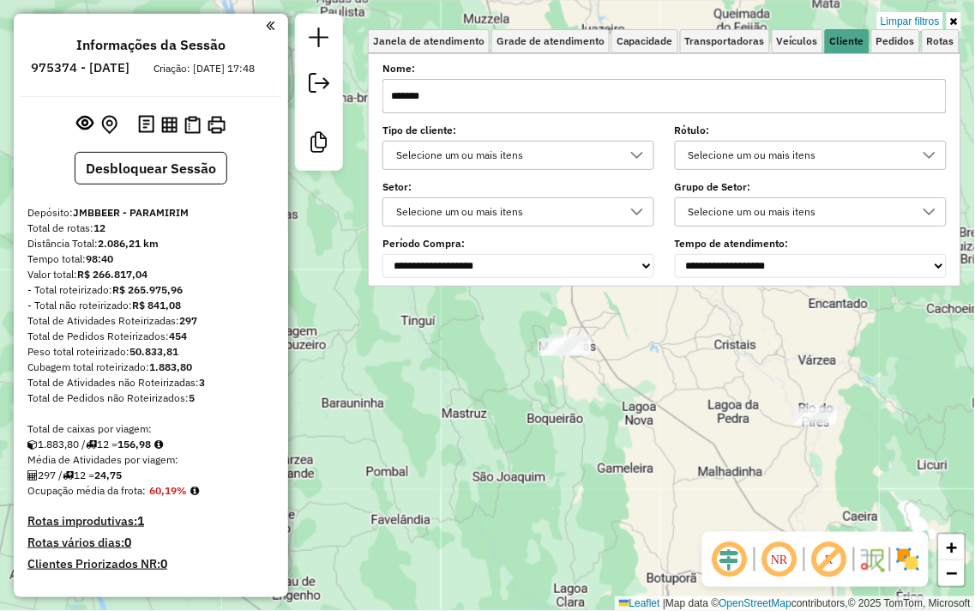
click at [562, 380] on div "Limpar filtros Janela de atendimento Grade de atendimento Capacidade Transporta…" at bounding box center [487, 305] width 975 height 611
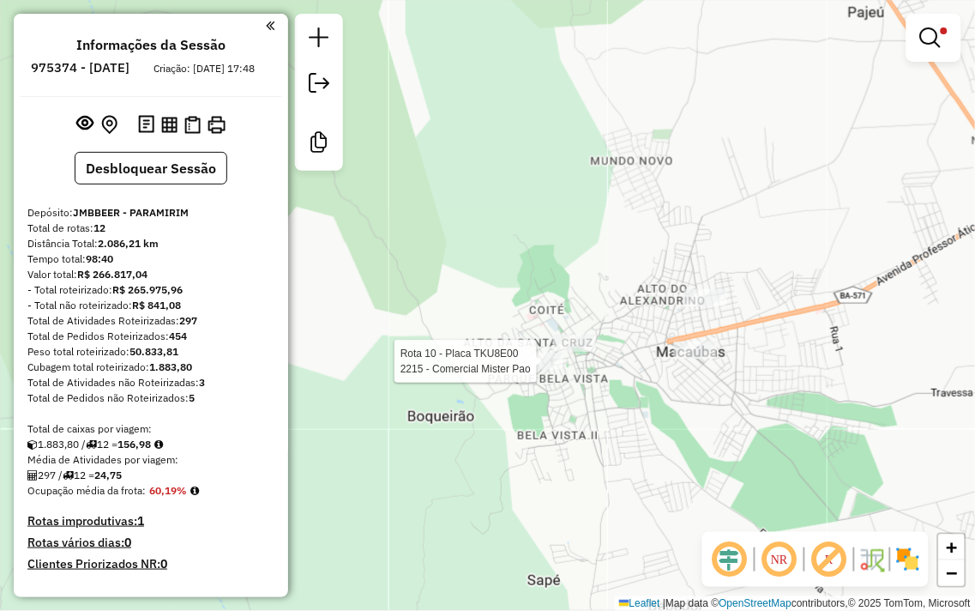
select select "**********"
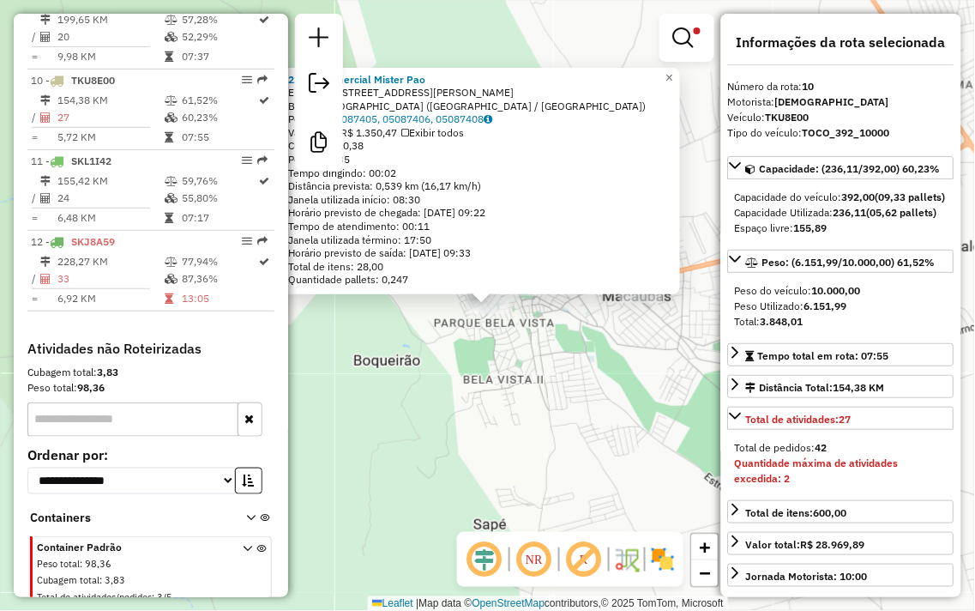
scroll to position [1358, 0]
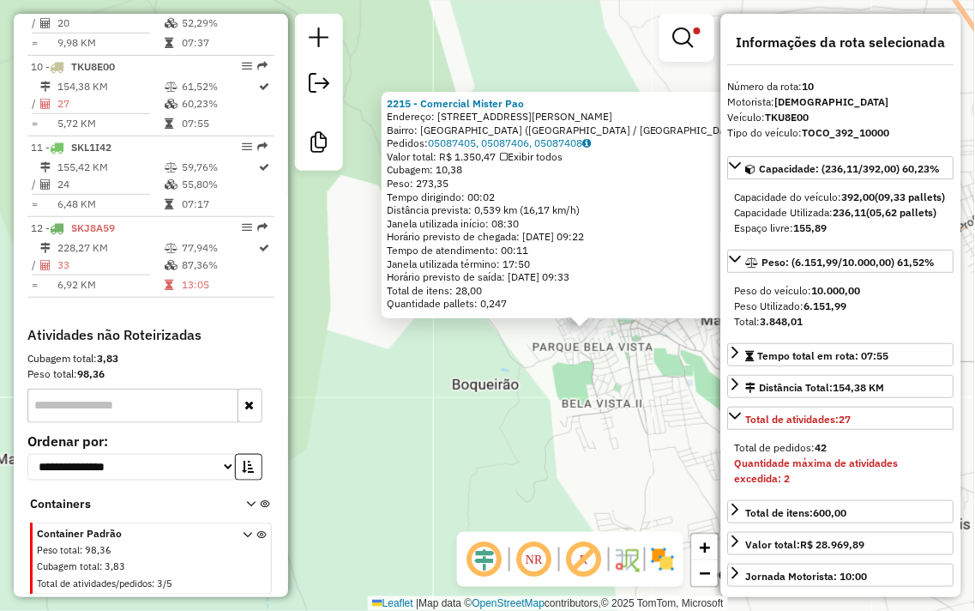
drag, startPoint x: 421, startPoint y: 427, endPoint x: 515, endPoint y: 449, distance: 96.9
click at [520, 453] on div "2215 - Comercial Mister Pao Endereço: Rua Prof Flamiano Pimenta 36 Bairro: Alto…" at bounding box center [487, 305] width 975 height 611
click at [555, 436] on div "2215 - Comercial Mister Pao Endereço: Rua Prof Flamiano Pimenta 36 Bairro: Alto…" at bounding box center [487, 305] width 975 height 611
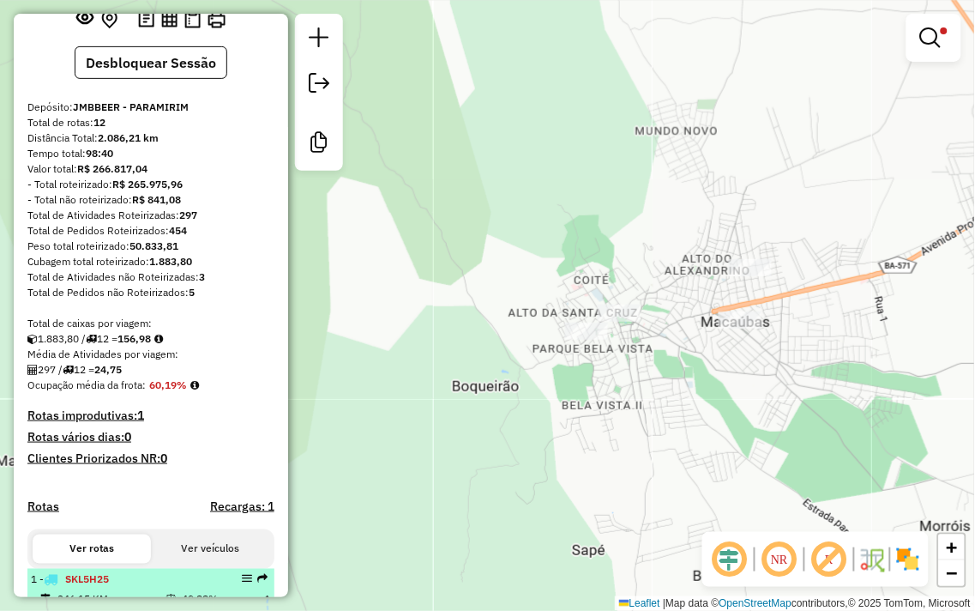
scroll to position [23, 0]
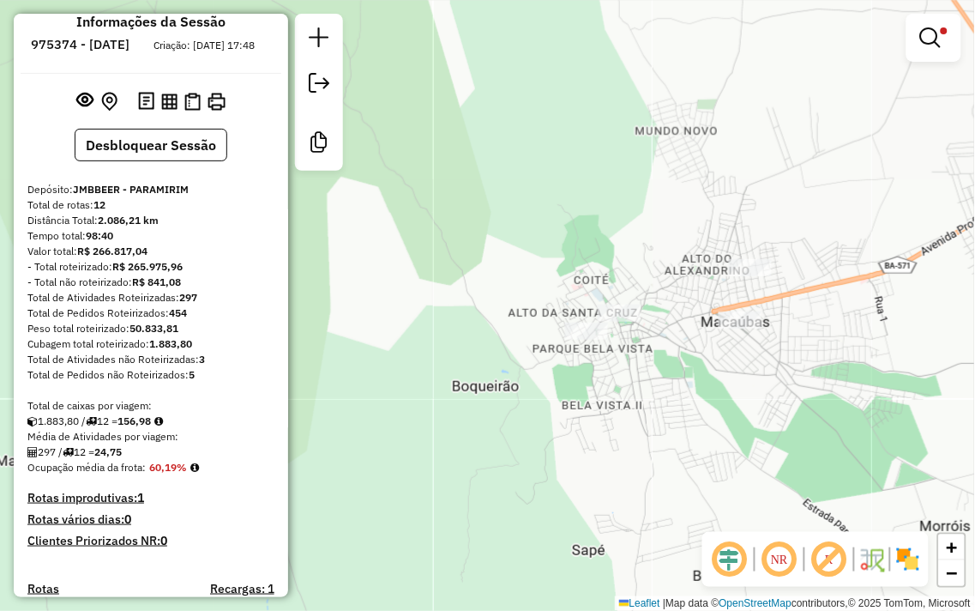
click at [474, 421] on div "Limpar filtros Janela de atendimento Grade de atendimento Capacidade Transporta…" at bounding box center [487, 305] width 975 height 611
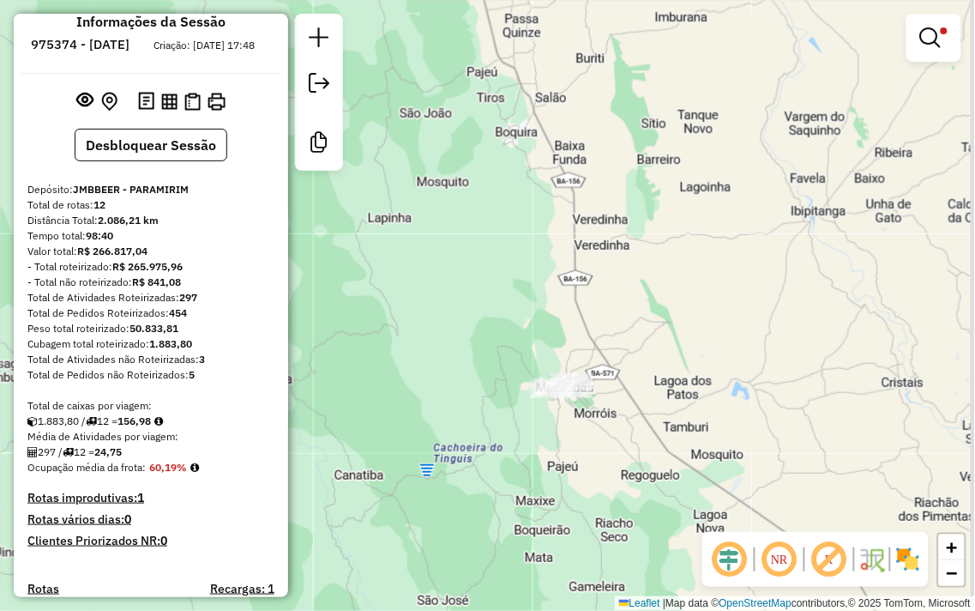
drag, startPoint x: 740, startPoint y: 366, endPoint x: 566, endPoint y: 370, distance: 174.1
click at [566, 370] on div "Limpar filtros Janela de atendimento Grade de atendimento Capacidade Transporta…" at bounding box center [487, 305] width 975 height 611
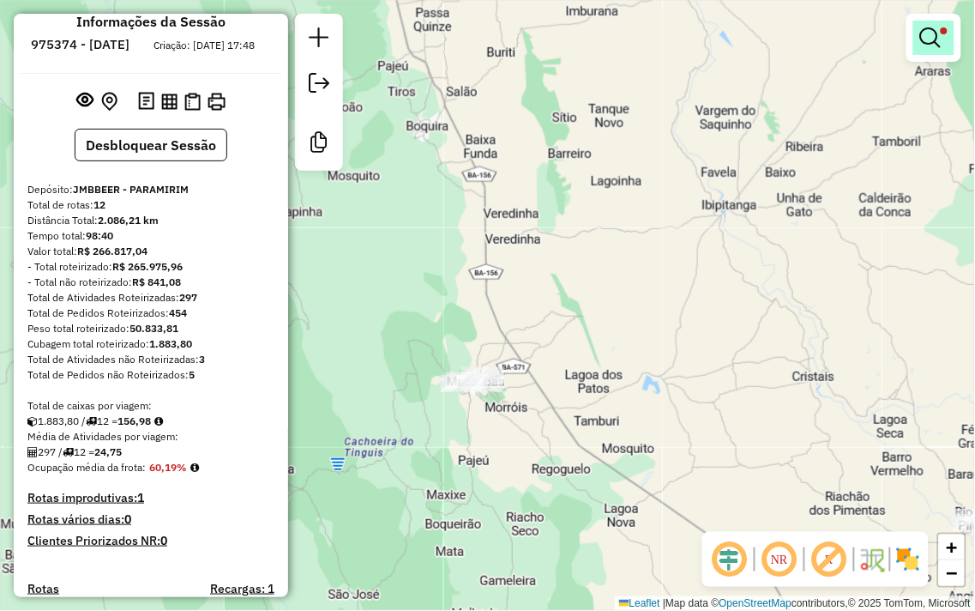
click at [936, 34] on em at bounding box center [930, 37] width 21 height 21
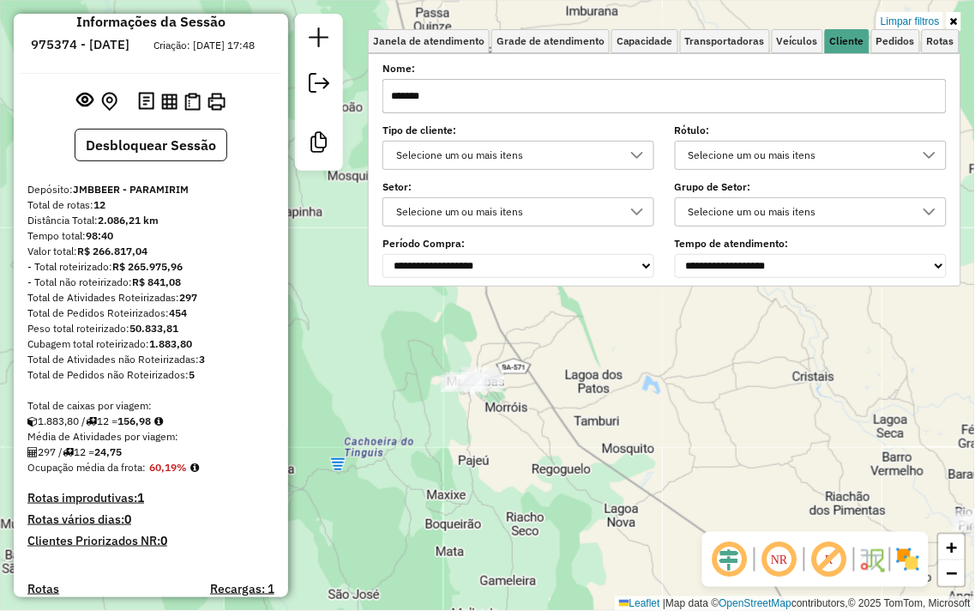
click at [532, 91] on input "*******" at bounding box center [665, 96] width 564 height 34
click at [533, 91] on input "*******" at bounding box center [665, 96] width 564 height 34
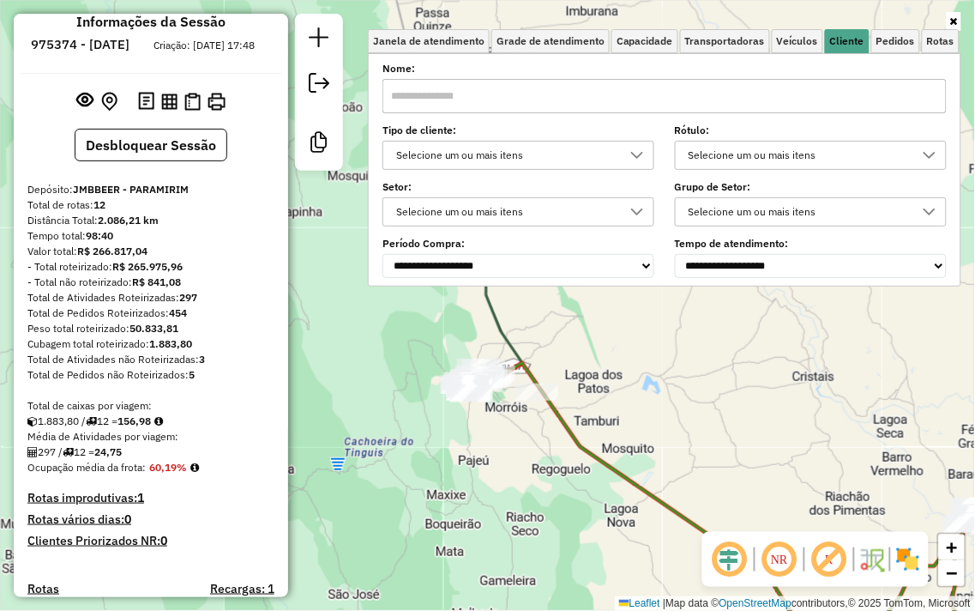
click at [630, 453] on div "Janela de atendimento Grade de atendimento Capacidade Transportadoras Veículos …" at bounding box center [487, 305] width 975 height 611
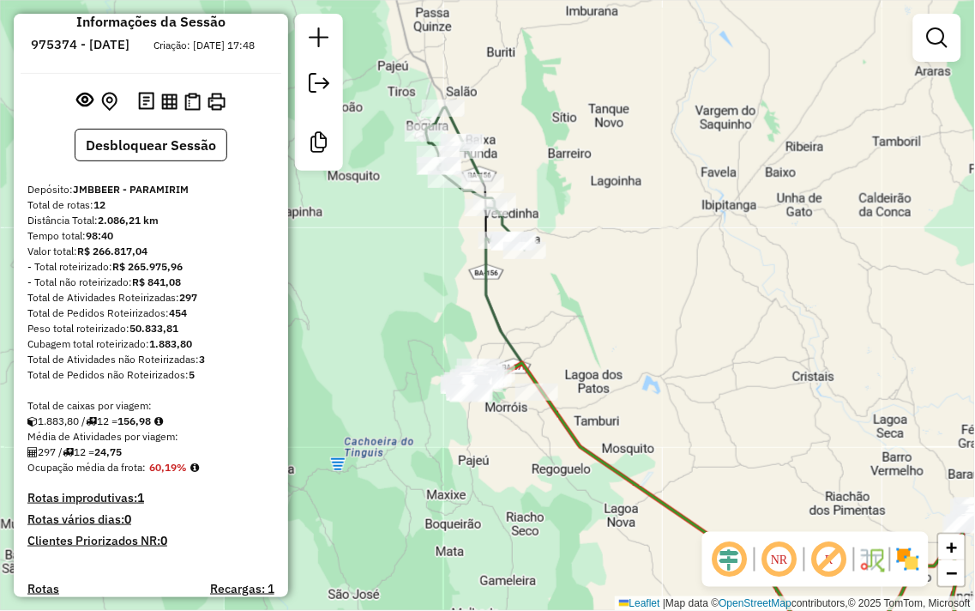
drag, startPoint x: 696, startPoint y: 386, endPoint x: 721, endPoint y: 214, distance: 173.5
click at [721, 214] on div "Janela de atendimento Grade de atendimento Capacidade Transportadoras Veículos …" at bounding box center [487, 305] width 975 height 611
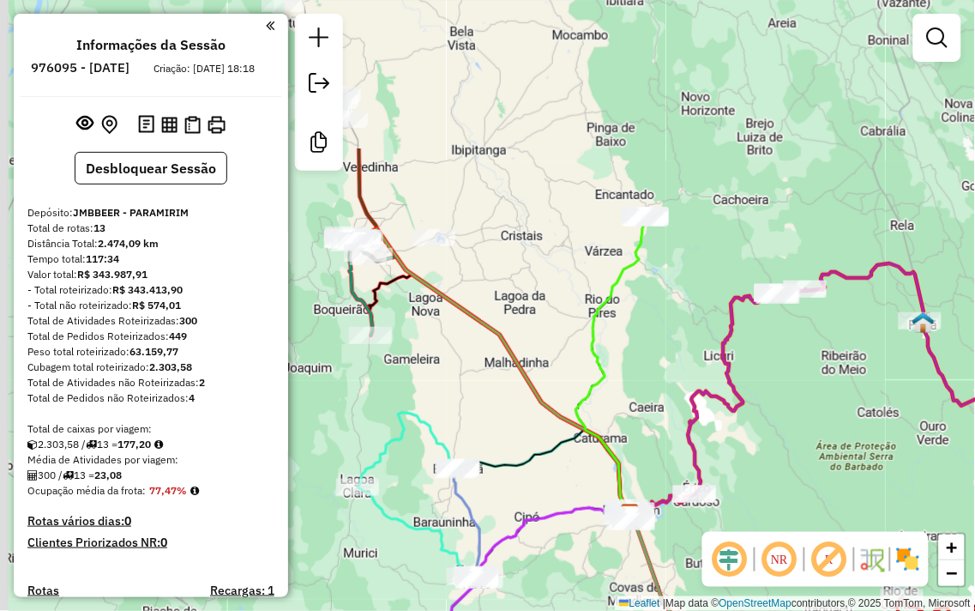
drag, startPoint x: 389, startPoint y: 56, endPoint x: 532, endPoint y: 264, distance: 252.4
click at [532, 264] on div "Janela de atendimento Grade de atendimento Capacidade Transportadoras Veículos …" at bounding box center [487, 305] width 975 height 611
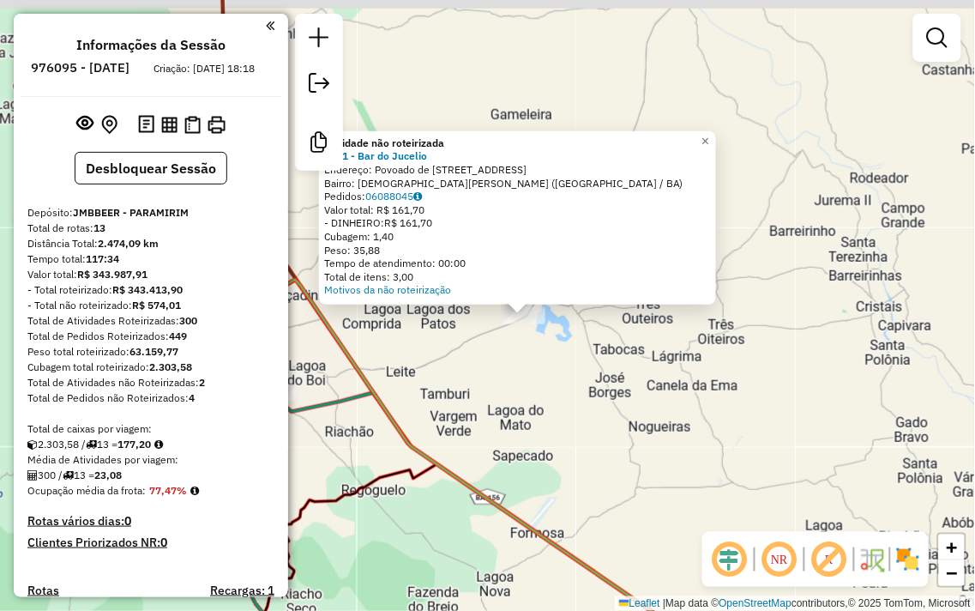
drag, startPoint x: 447, startPoint y: 355, endPoint x: 567, endPoint y: 358, distance: 120.1
click at [537, 371] on div "Atividade não roteirizada 2421 - Bar do Jucelio Endereço: Povoado de Rua do esc…" at bounding box center [487, 305] width 975 height 611
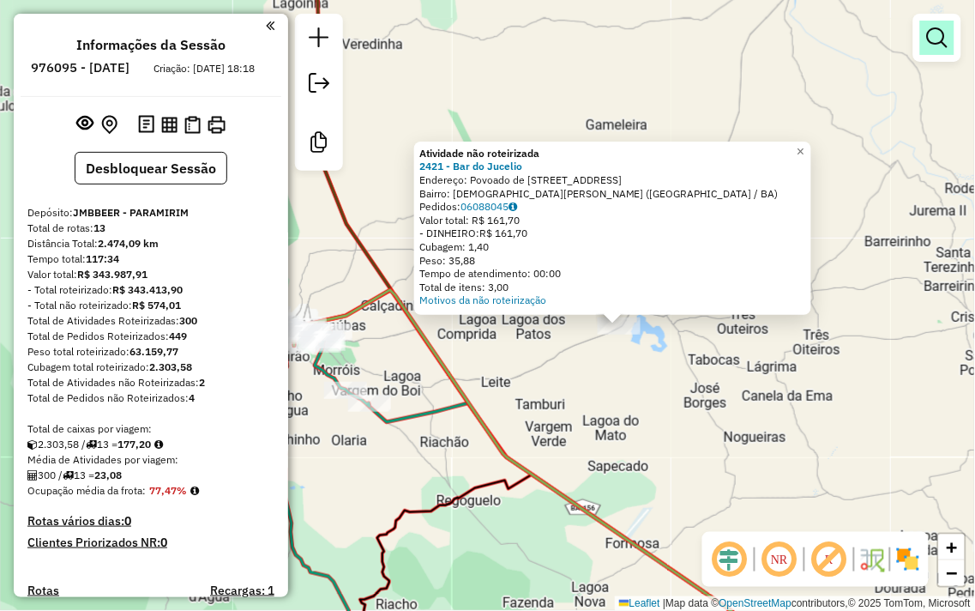
click at [926, 40] on link at bounding box center [937, 38] width 34 height 34
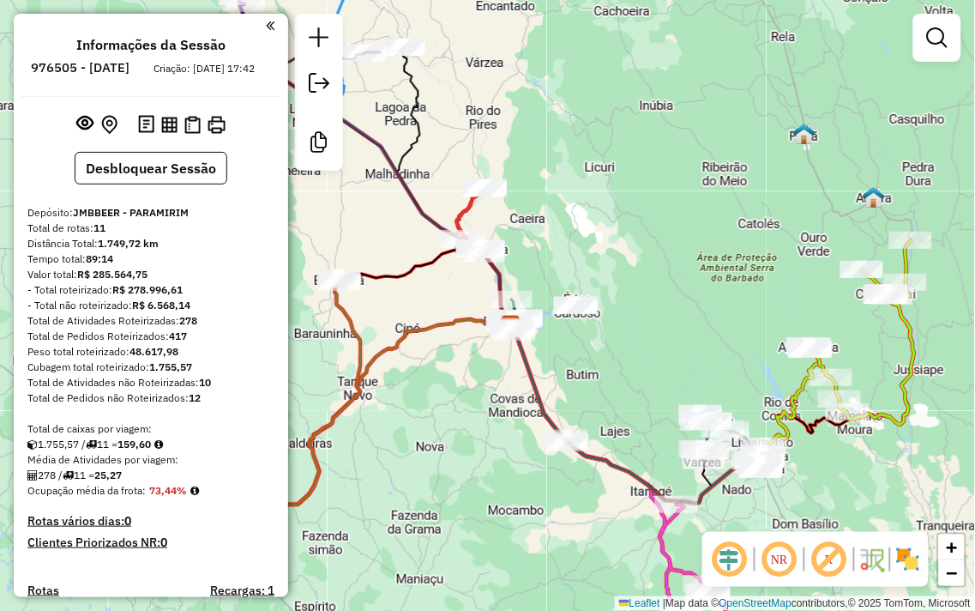
drag, startPoint x: 470, startPoint y: 204, endPoint x: 725, endPoint y: 418, distance: 332.4
click at [740, 431] on div "Janela de atendimento Grade de atendimento Capacidade Transportadoras Veículos …" at bounding box center [487, 305] width 975 height 611
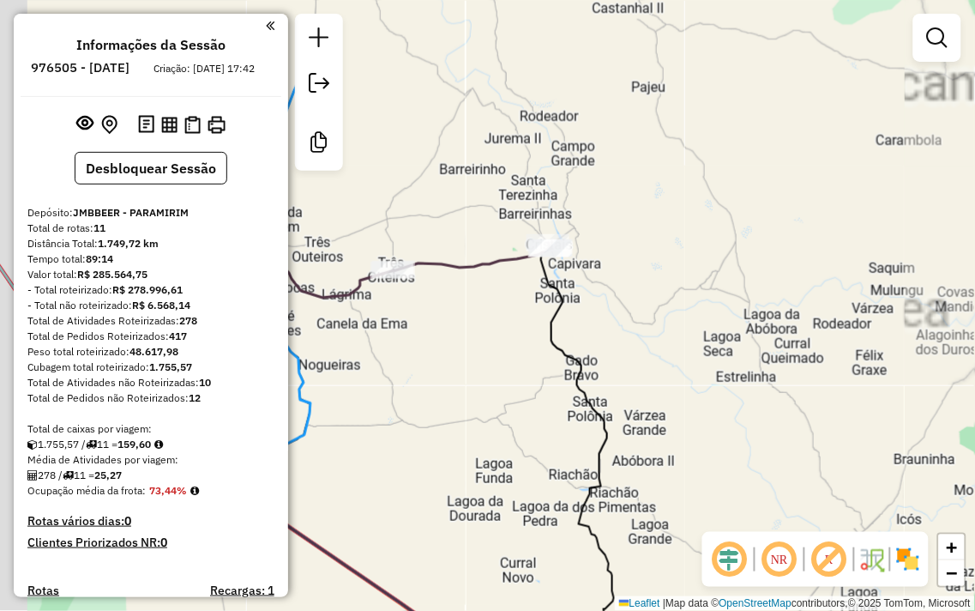
drag, startPoint x: 562, startPoint y: 176, endPoint x: 693, endPoint y: 349, distance: 217.3
click at [693, 349] on div "Janela de atendimento Grade de atendimento Capacidade Transportadoras Veículos …" at bounding box center [487, 305] width 975 height 611
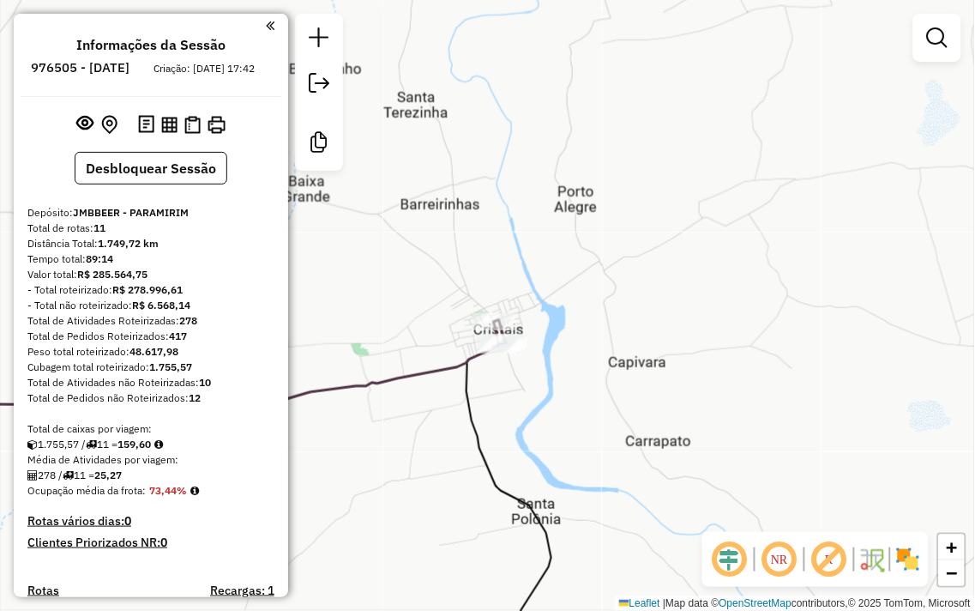
click at [447, 149] on div "Rota 11 - Placa HBN9I63 2184 - Mercado do Goi Janela de atendimento Grade de at…" at bounding box center [487, 305] width 975 height 611
drag, startPoint x: 521, startPoint y: 181, endPoint x: 533, endPoint y: 170, distance: 15.8
click at [527, 176] on div "Janela de atendimento Grade de atendimento Capacidade Transportadoras Veículos …" at bounding box center [487, 305] width 975 height 611
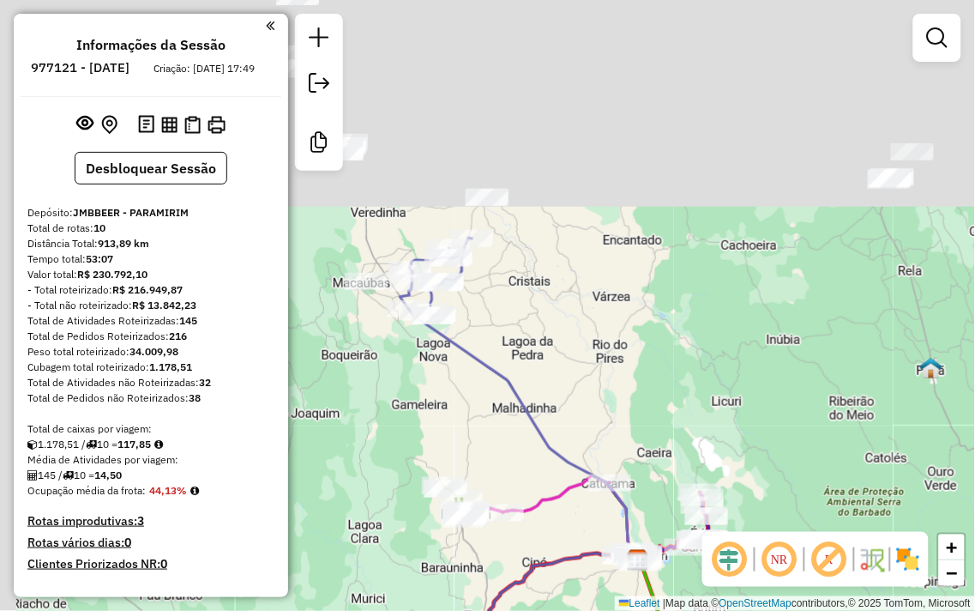
drag, startPoint x: 451, startPoint y: 98, endPoint x: 603, endPoint y: 357, distance: 300.2
click at [603, 357] on div "Janela de atendimento Grade de atendimento Capacidade Transportadoras Veículos …" at bounding box center [487, 305] width 975 height 611
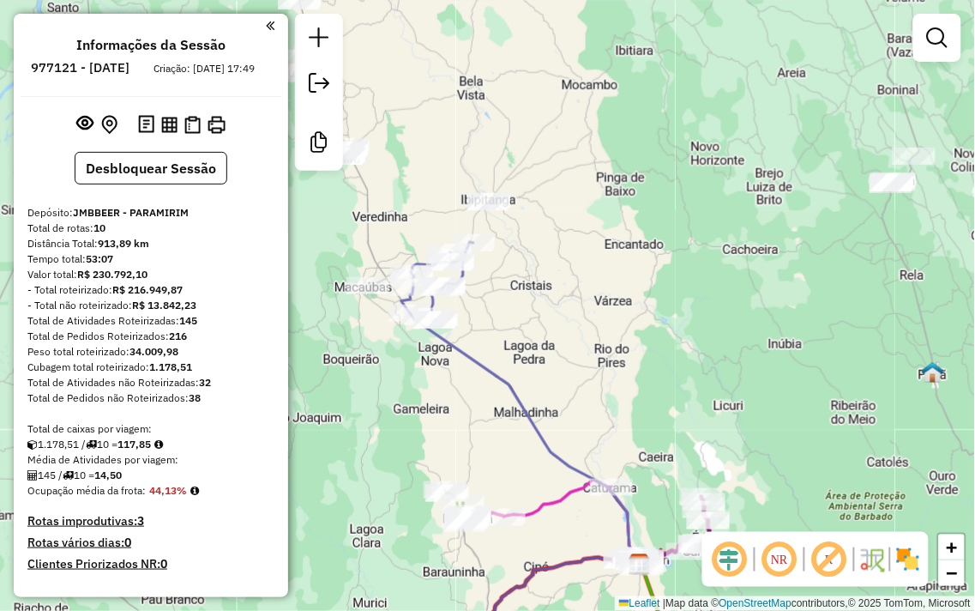
drag, startPoint x: 542, startPoint y: 281, endPoint x: 645, endPoint y: 383, distance: 144.4
click at [645, 383] on div "Janela de atendimento Grade de atendimento Capacidade Transportadoras Veículos …" at bounding box center [487, 305] width 975 height 611
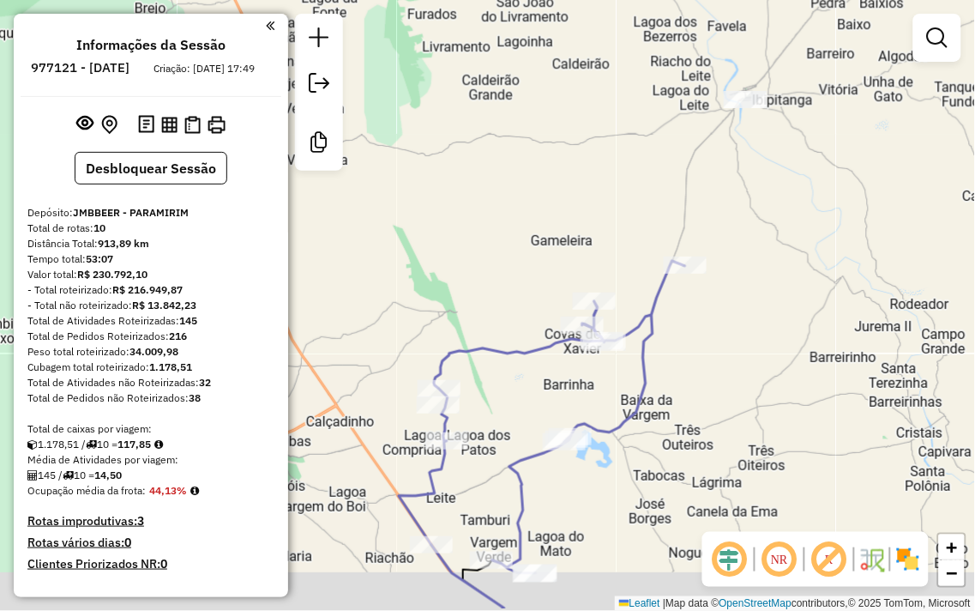
drag, startPoint x: 570, startPoint y: 427, endPoint x: 713, endPoint y: 286, distance: 200.8
click at [716, 312] on div "Janela de atendimento Grade de atendimento Capacidade Transportadoras Veículos …" at bounding box center [487, 305] width 975 height 611
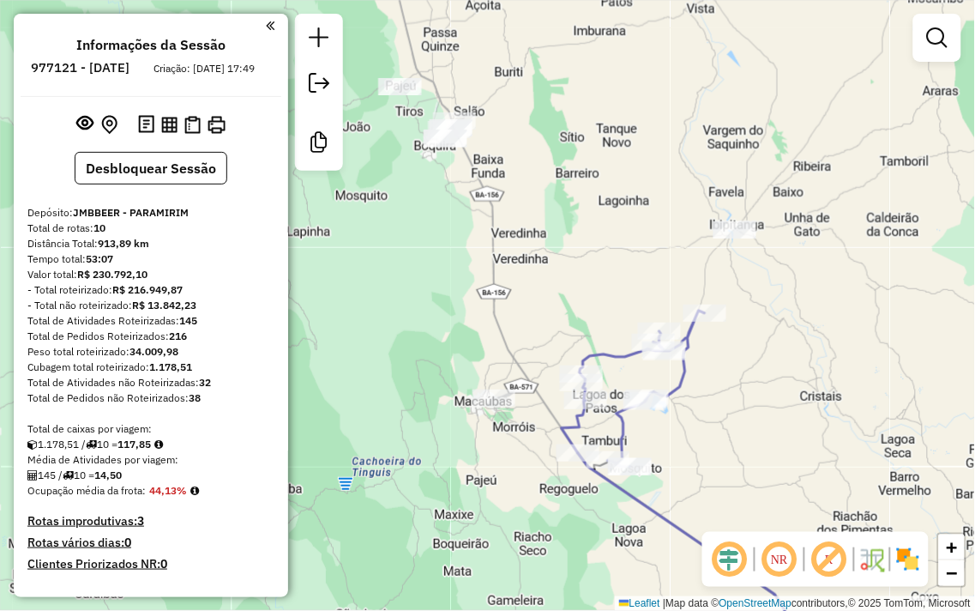
drag, startPoint x: 707, startPoint y: 433, endPoint x: 701, endPoint y: 396, distance: 37.4
click at [701, 399] on div "Janela de atendimento Grade de atendimento Capacidade Transportadoras Veículos …" at bounding box center [487, 305] width 975 height 611
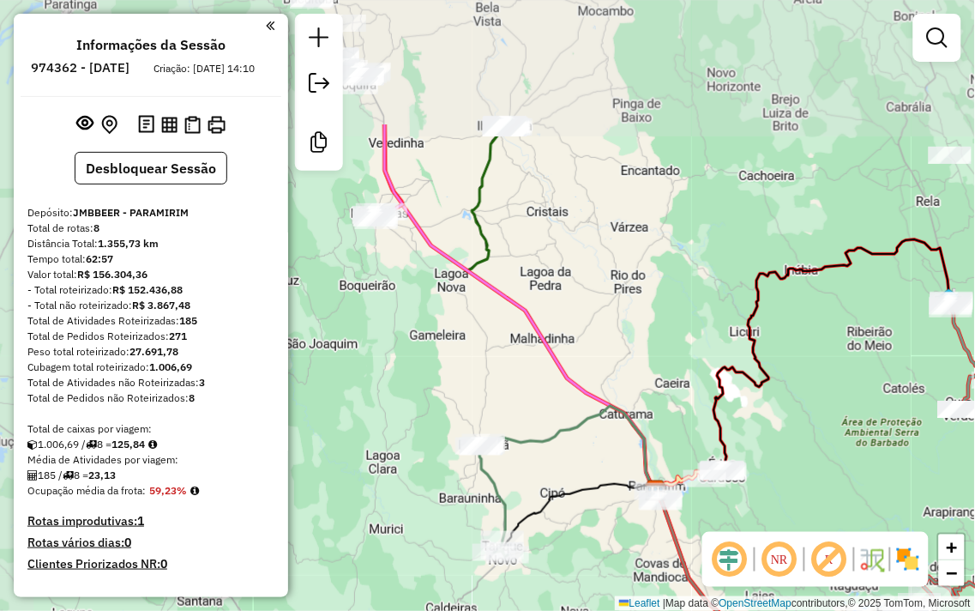
drag, startPoint x: 444, startPoint y: 104, endPoint x: 655, endPoint y: 370, distance: 339.4
click at [655, 370] on div "Janela de atendimento Grade de atendimento Capacidade Transportadoras Veículos …" at bounding box center [487, 305] width 975 height 611
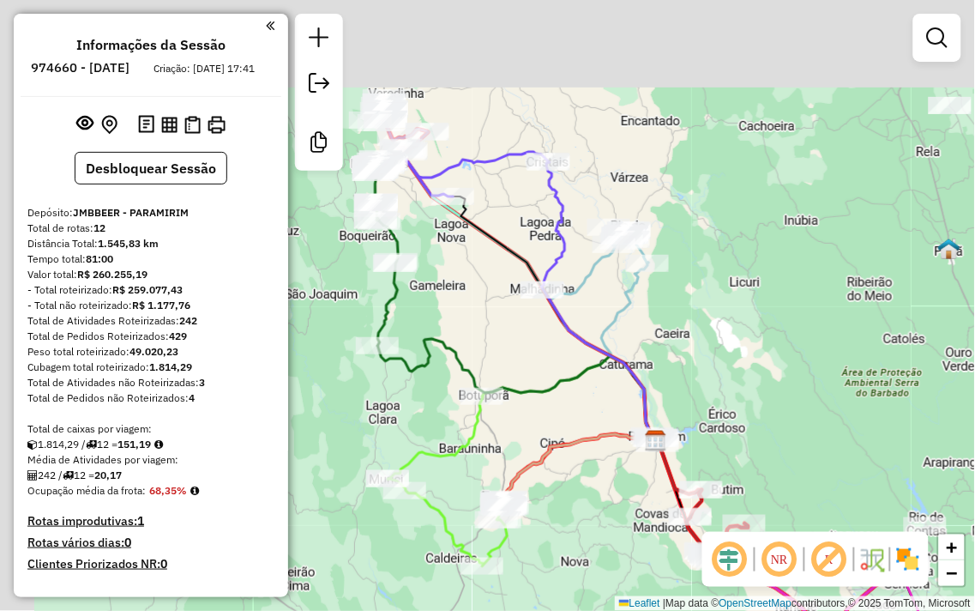
drag, startPoint x: 640, startPoint y: 310, endPoint x: 637, endPoint y: 296, distance: 14.0
click at [650, 316] on div "Janela de atendimento Grade de atendimento Capacidade Transportadoras Veículos …" at bounding box center [487, 305] width 975 height 611
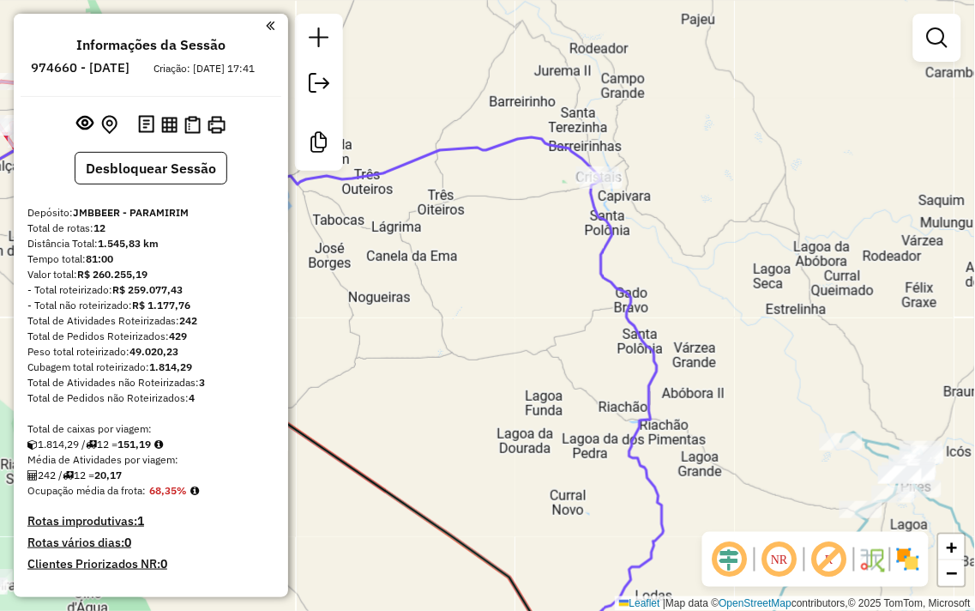
drag, startPoint x: 448, startPoint y: 219, endPoint x: 476, endPoint y: 241, distance: 36.0
click at [468, 244] on div "Janela de atendimento Grade de atendimento Capacidade Transportadoras Veículos …" at bounding box center [487, 305] width 975 height 611
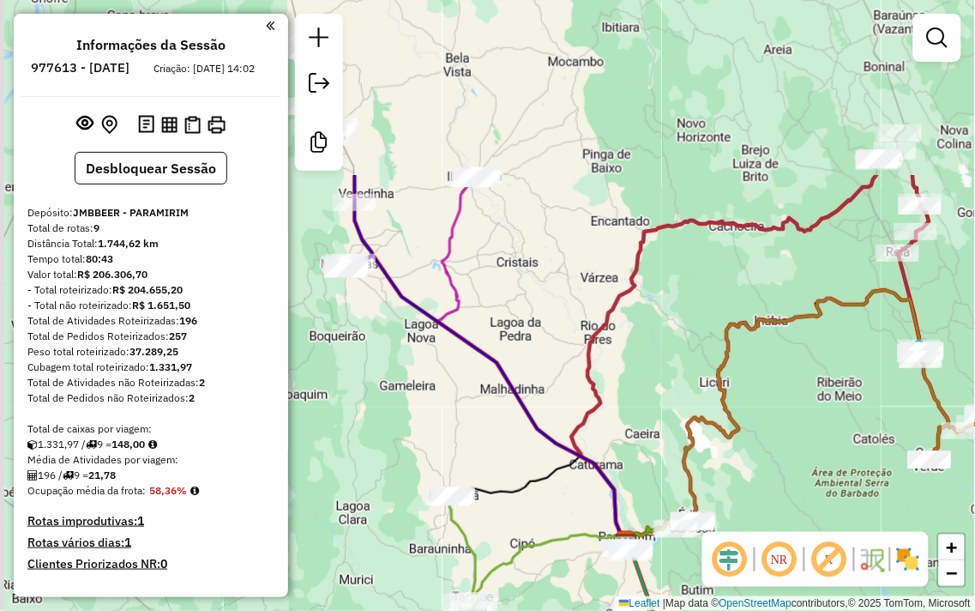
drag, startPoint x: 406, startPoint y: 63, endPoint x: 546, endPoint y: 302, distance: 277.1
click at [546, 302] on div "Janela de atendimento Grade de atendimento Capacidade Transportadoras Veículos …" at bounding box center [487, 305] width 975 height 611
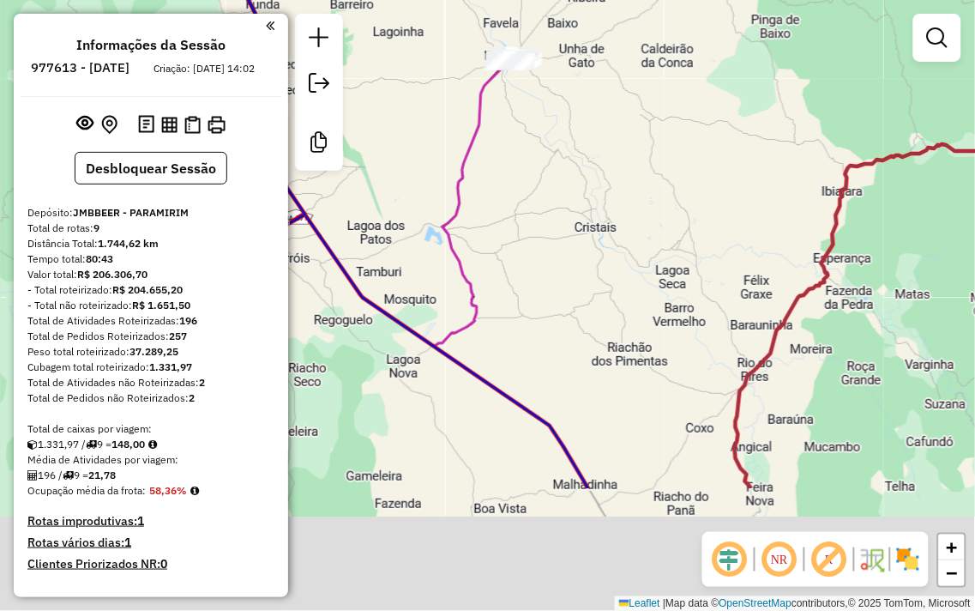
drag, startPoint x: 576, startPoint y: 304, endPoint x: 561, endPoint y: 120, distance: 184.1
click at [562, 130] on div "Janela de atendimento Grade de atendimento Capacidade Transportadoras Veículos …" at bounding box center [487, 305] width 975 height 611
